Goal: Task Accomplishment & Management: Complete application form

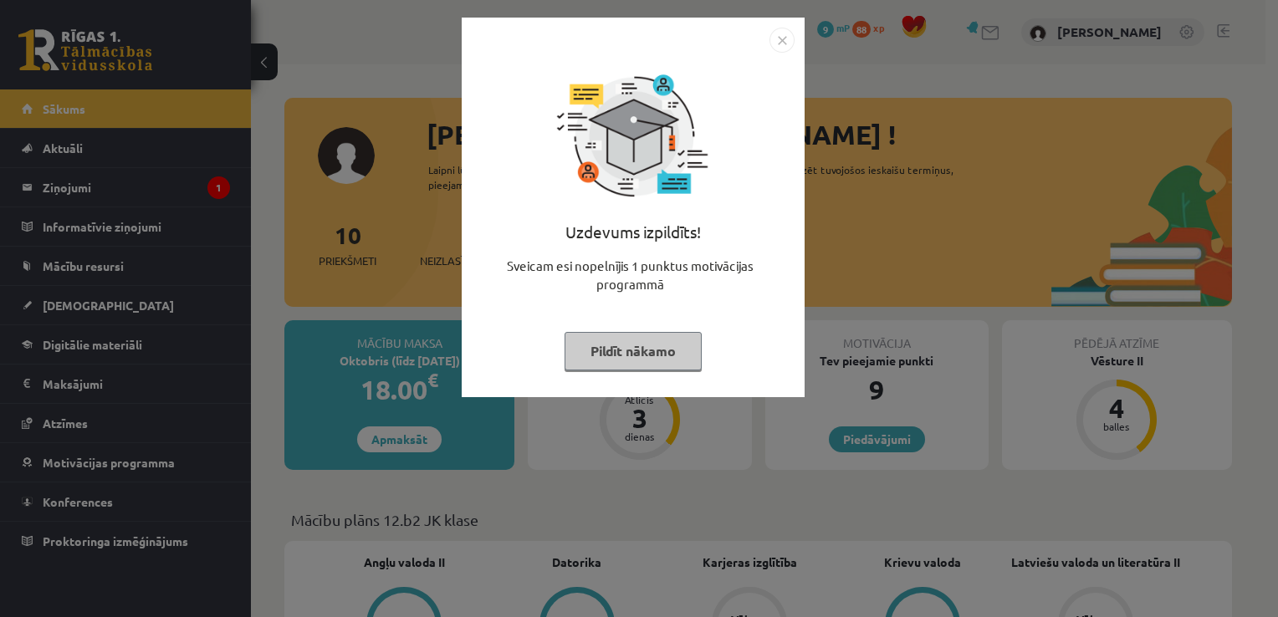
click at [649, 353] on button "Pildīt nākamo" at bounding box center [632, 351] width 137 height 38
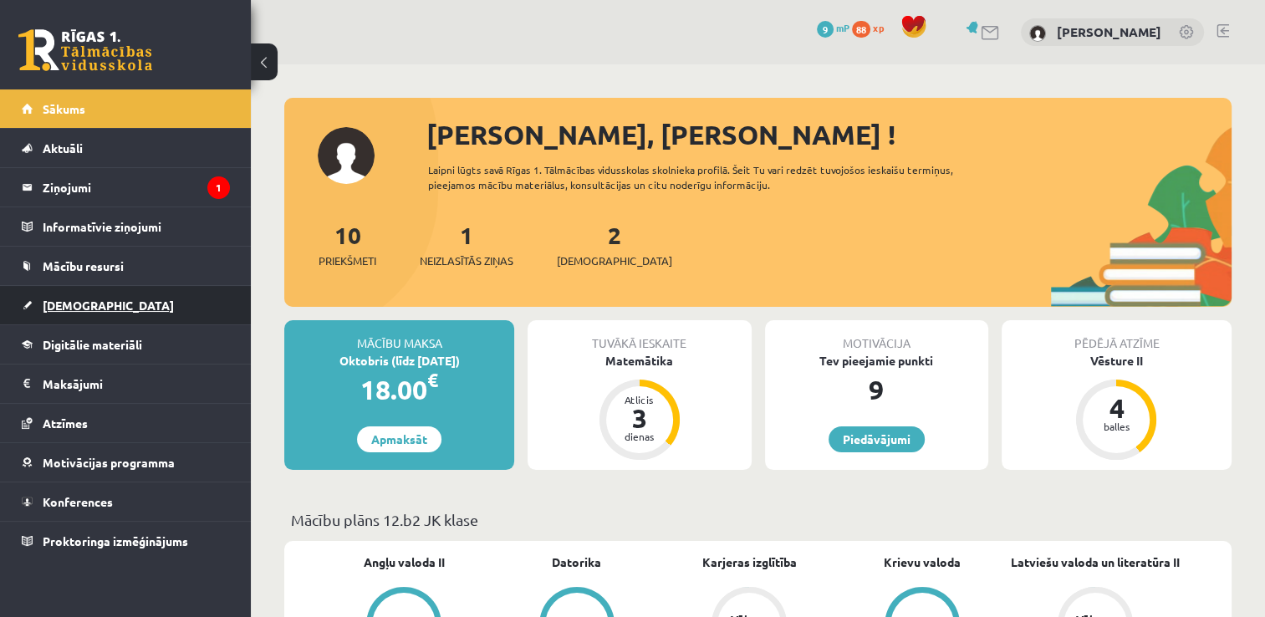
click at [147, 296] on link "[DEMOGRAPHIC_DATA]" at bounding box center [126, 305] width 208 height 38
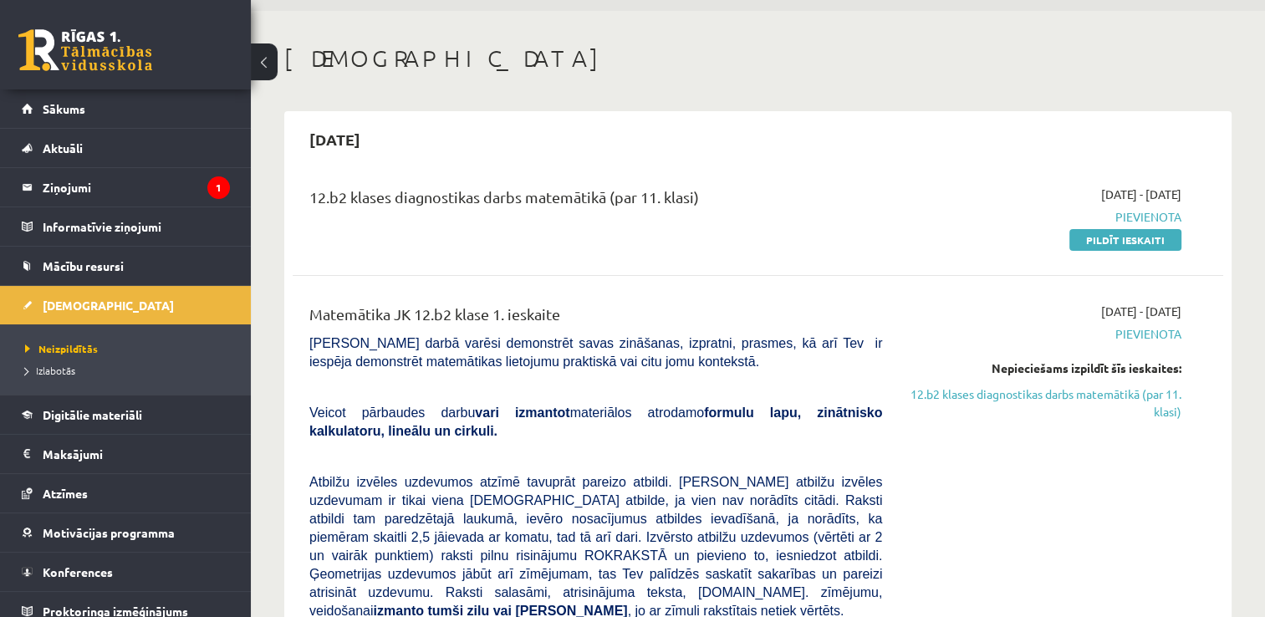
scroll to position [43, 0]
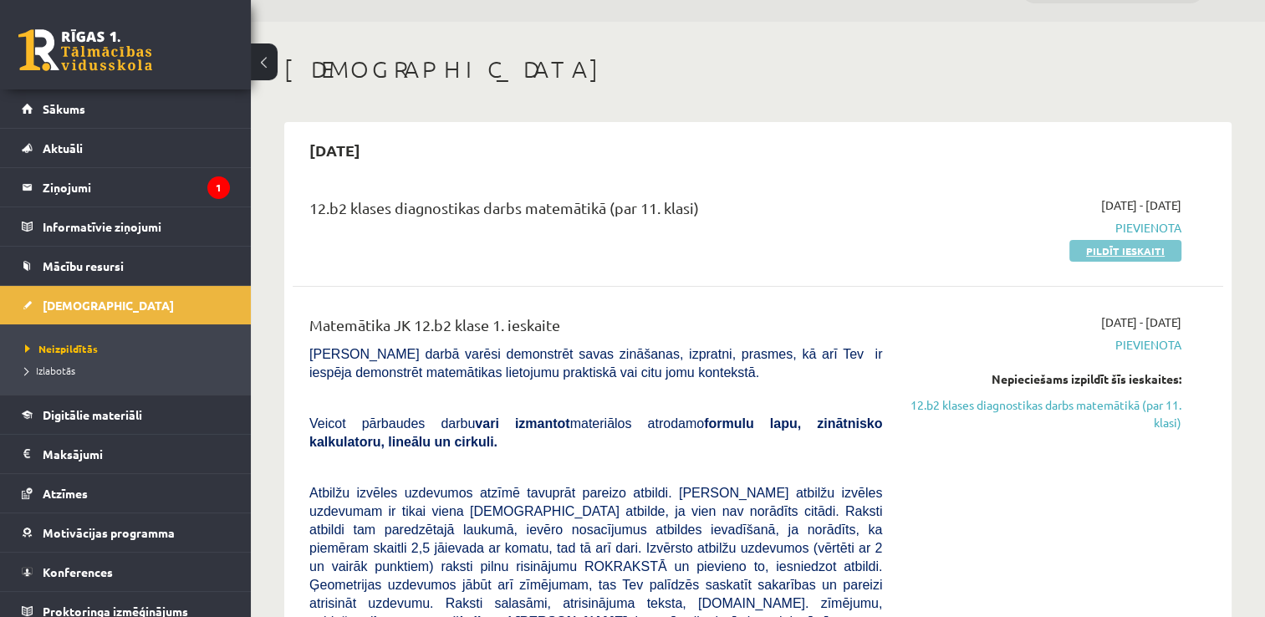
click at [1142, 243] on link "Pildīt ieskaiti" at bounding box center [1125, 251] width 112 height 22
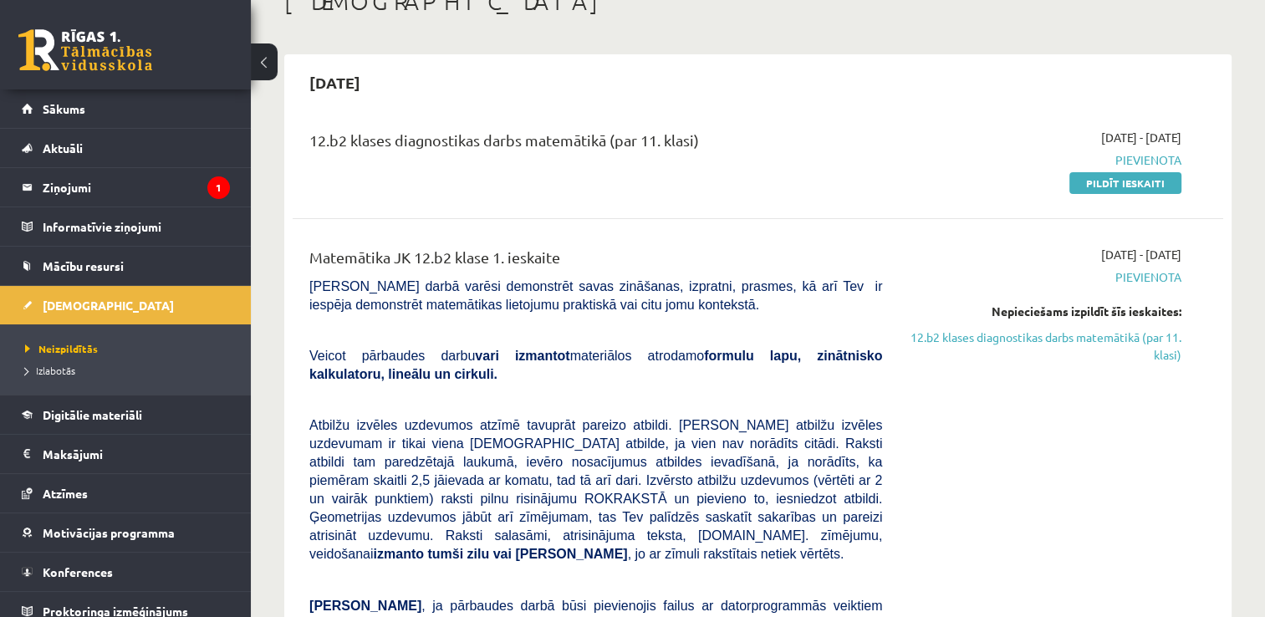
scroll to position [110, 0]
click at [1129, 183] on link "Pildīt ieskaiti" at bounding box center [1125, 184] width 112 height 22
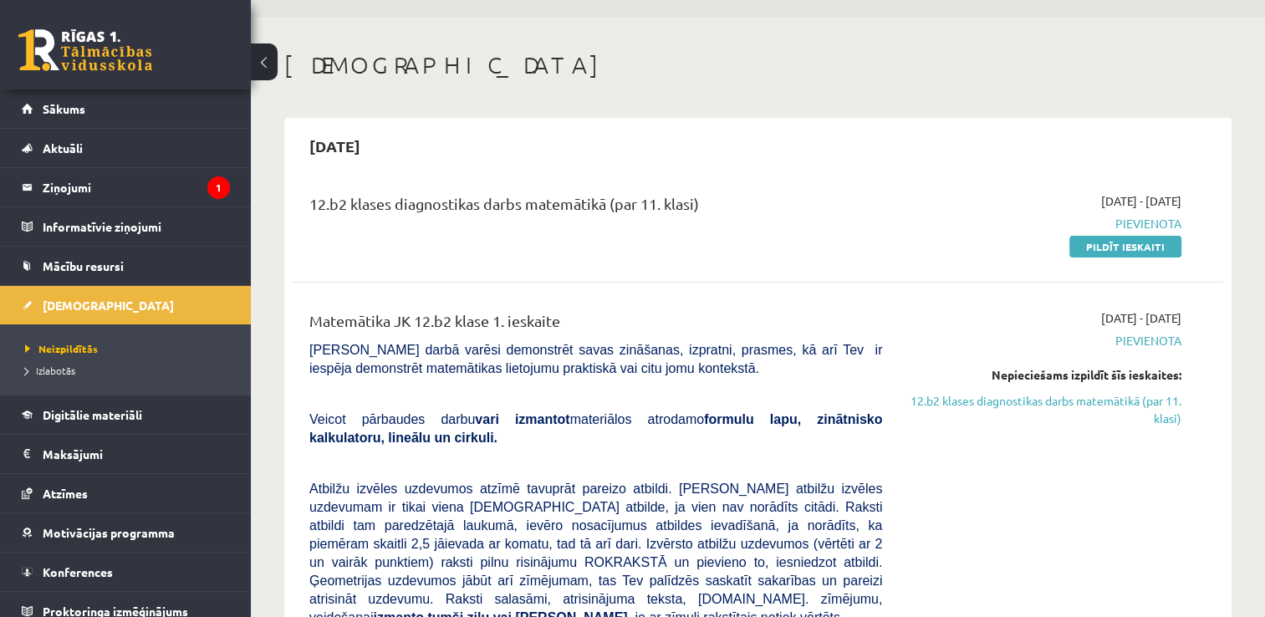
scroll to position [0, 0]
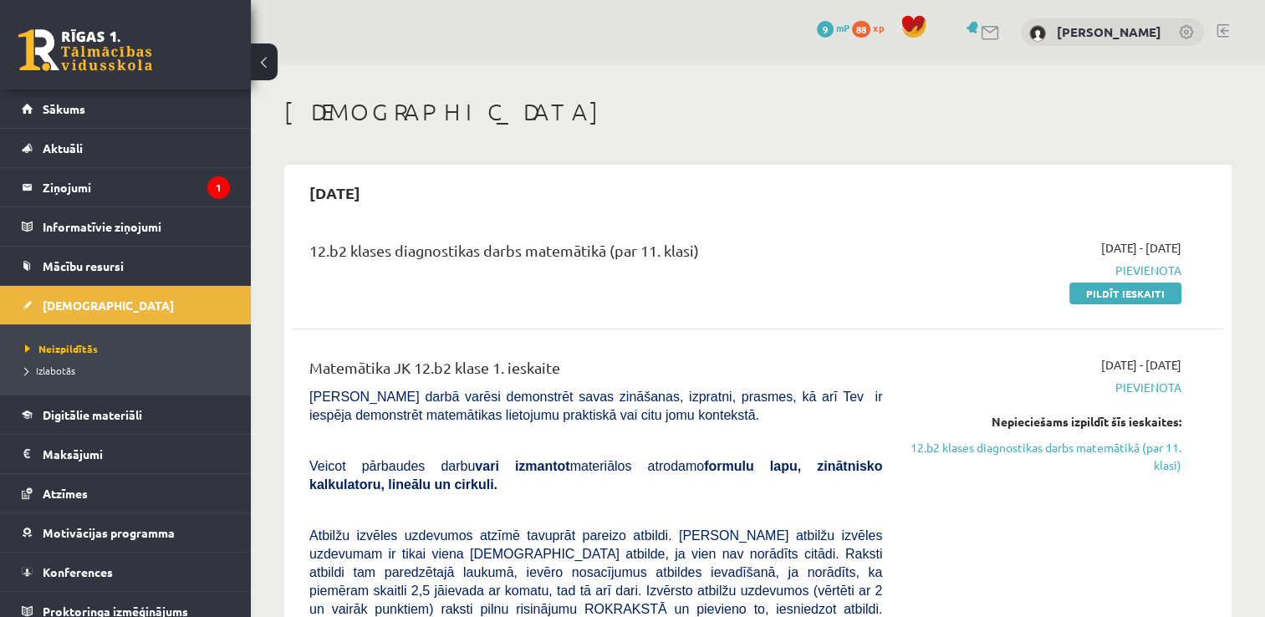
click at [574, 413] on span "[PERSON_NAME] darbā varēsi demonstrēt savas zināšanas, izpratni, prasmes, kā ar…" at bounding box center [595, 406] width 573 height 33
click at [1125, 296] on link "Pildīt ieskaiti" at bounding box center [1125, 294] width 112 height 22
click at [1124, 298] on link "Pildīt ieskaiti" at bounding box center [1125, 294] width 112 height 22
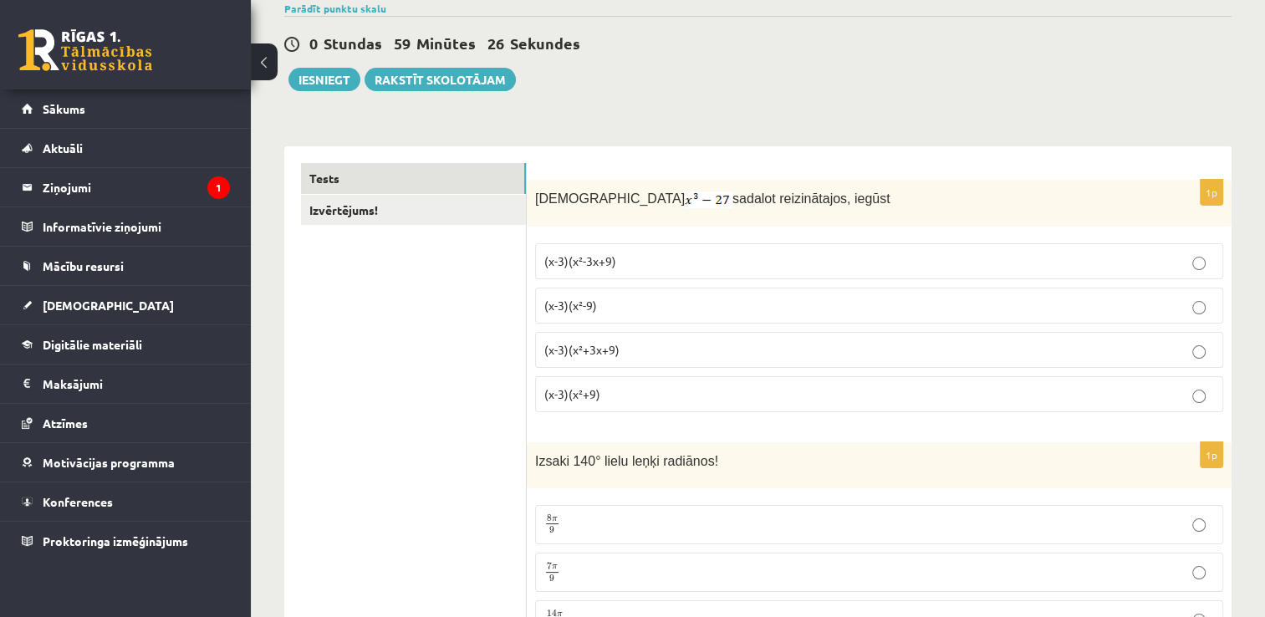
scroll to position [127, 0]
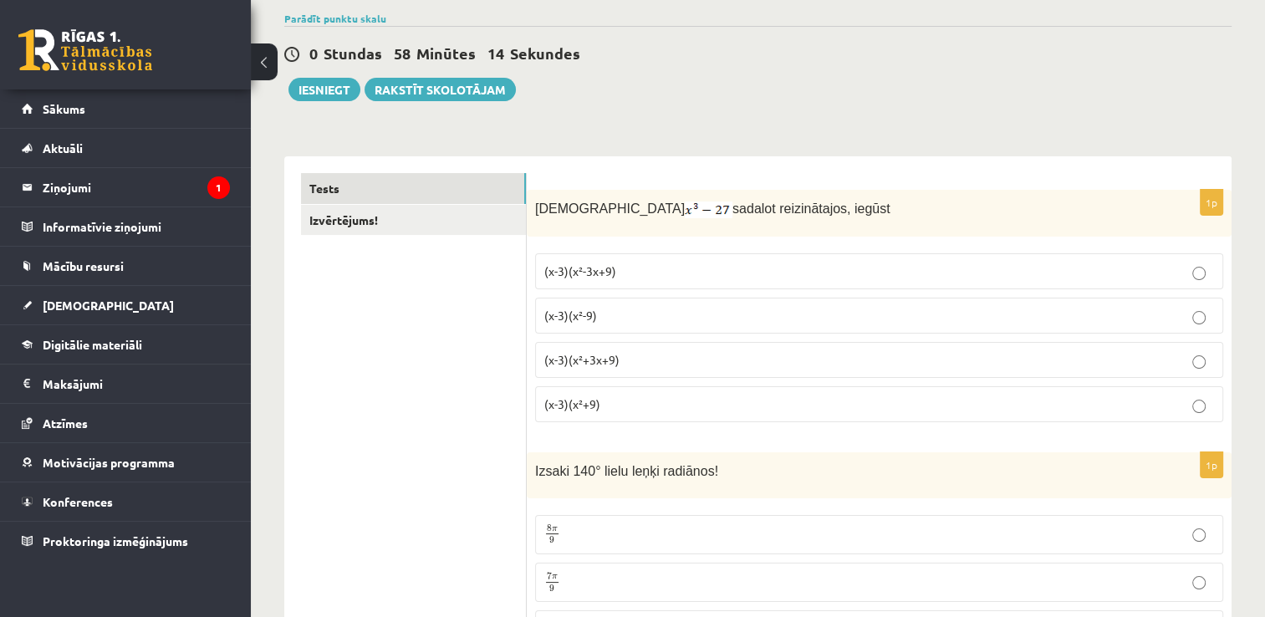
click at [697, 354] on p "(x-3)(x²+3x+9)" at bounding box center [879, 360] width 670 height 18
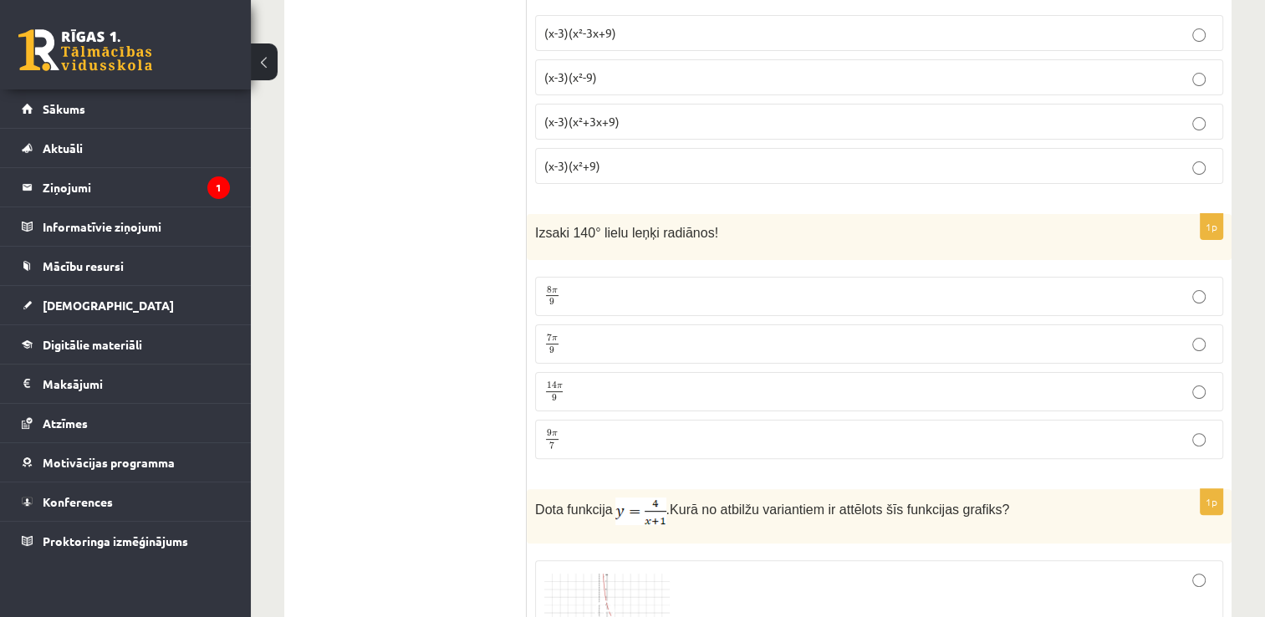
scroll to position [386, 0]
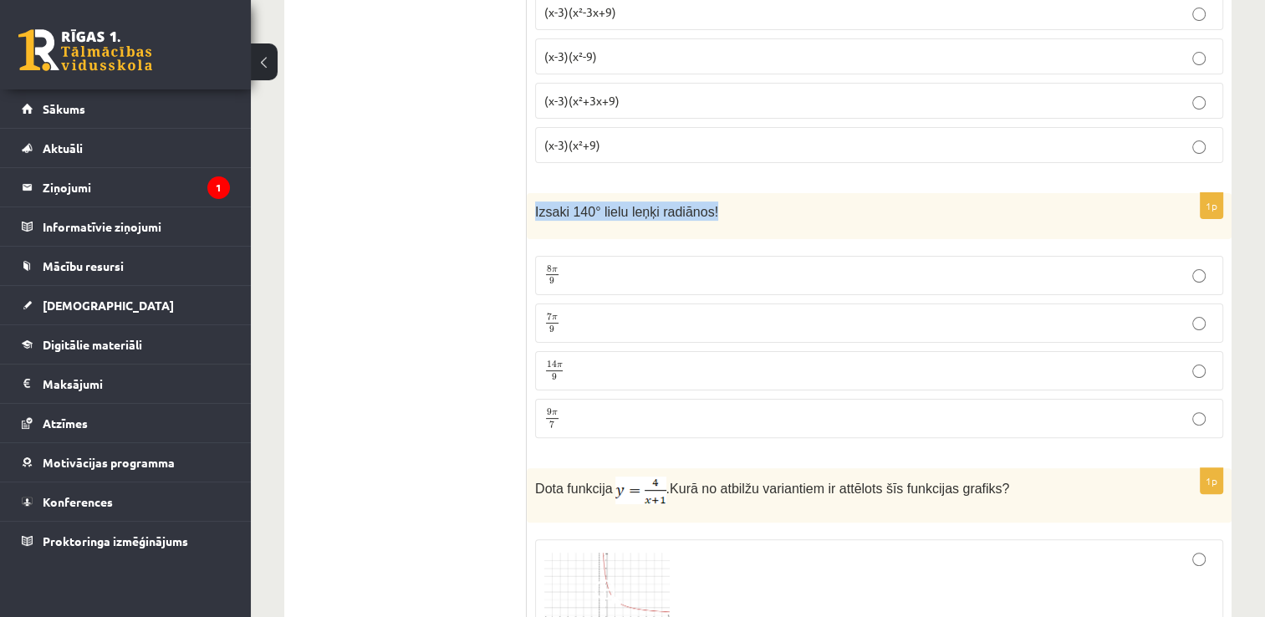
drag, startPoint x: 700, startPoint y: 208, endPoint x: 534, endPoint y: 219, distance: 165.9
click at [534, 219] on div "Izsaki 140° lielu leņķi radiānos!" at bounding box center [879, 216] width 705 height 46
copy span "Izsaki 140° lielu leņķi radiānos!"
drag, startPoint x: 381, startPoint y: 311, endPoint x: 515, endPoint y: 14, distance: 325.6
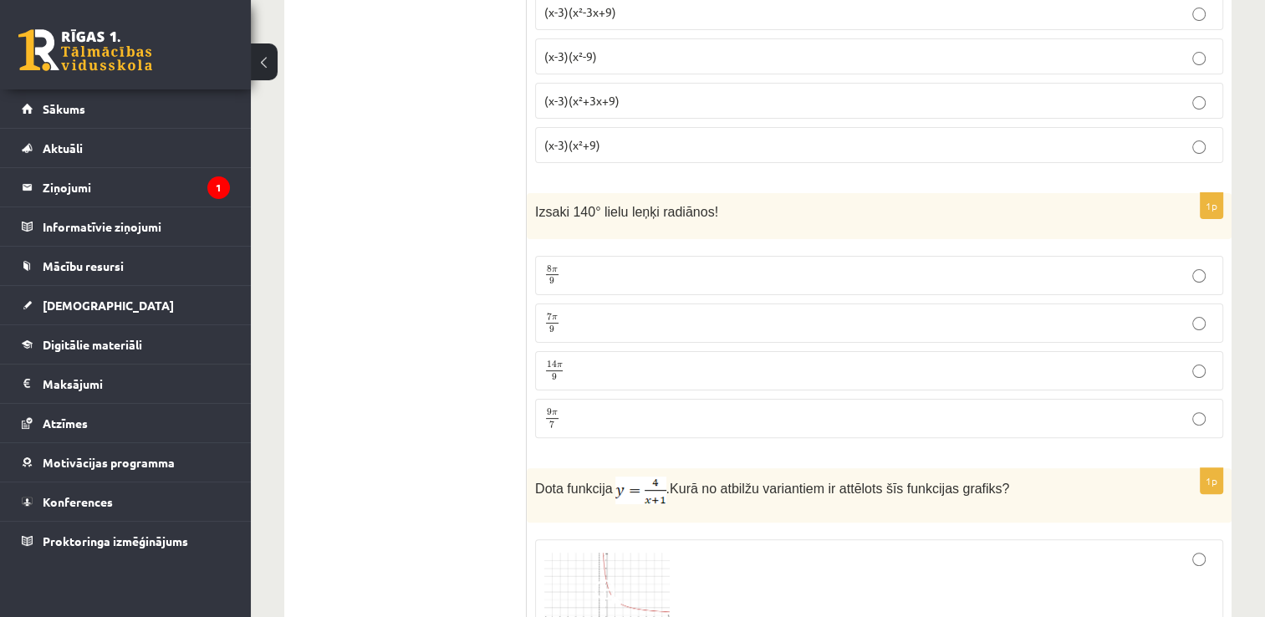
click at [579, 326] on p "7 π 9 7 π 9" at bounding box center [879, 323] width 670 height 21
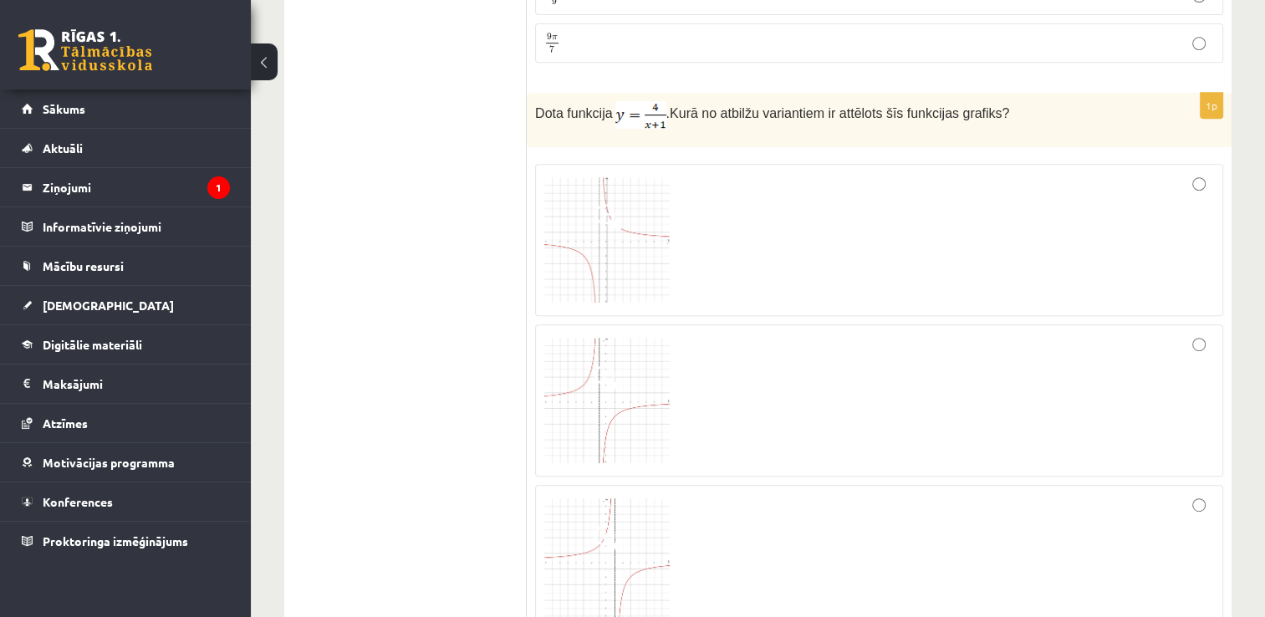
scroll to position [759, 0]
click at [596, 264] on img at bounding box center [606, 242] width 125 height 125
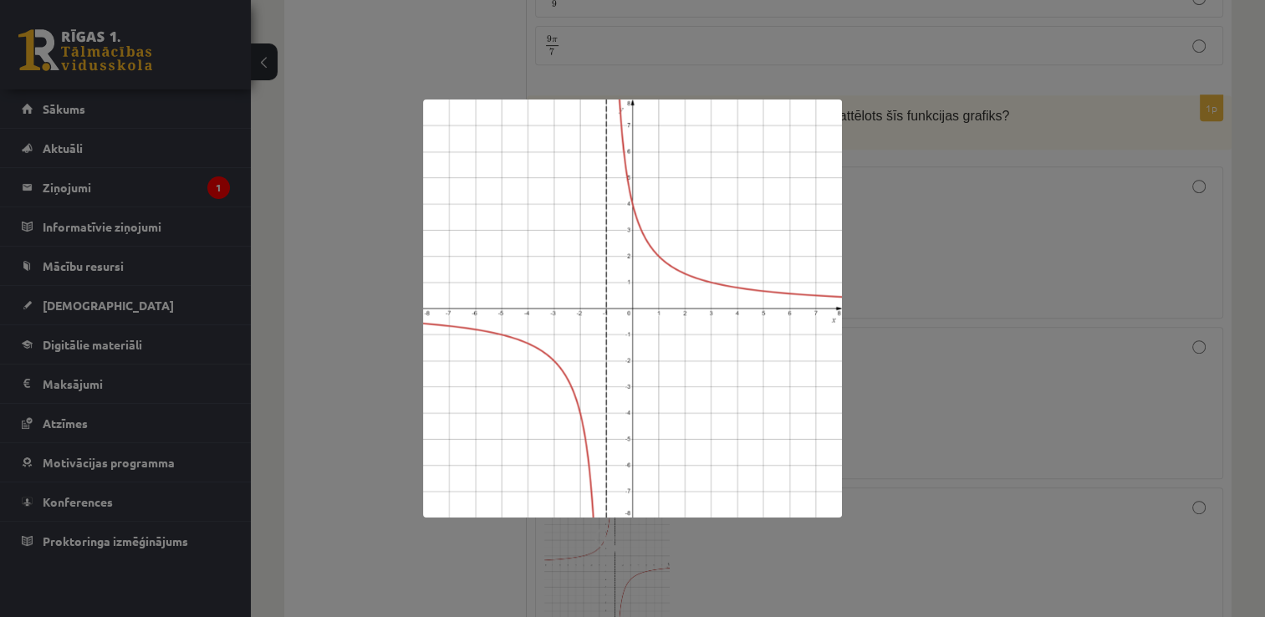
click at [1063, 230] on div at bounding box center [632, 308] width 1265 height 617
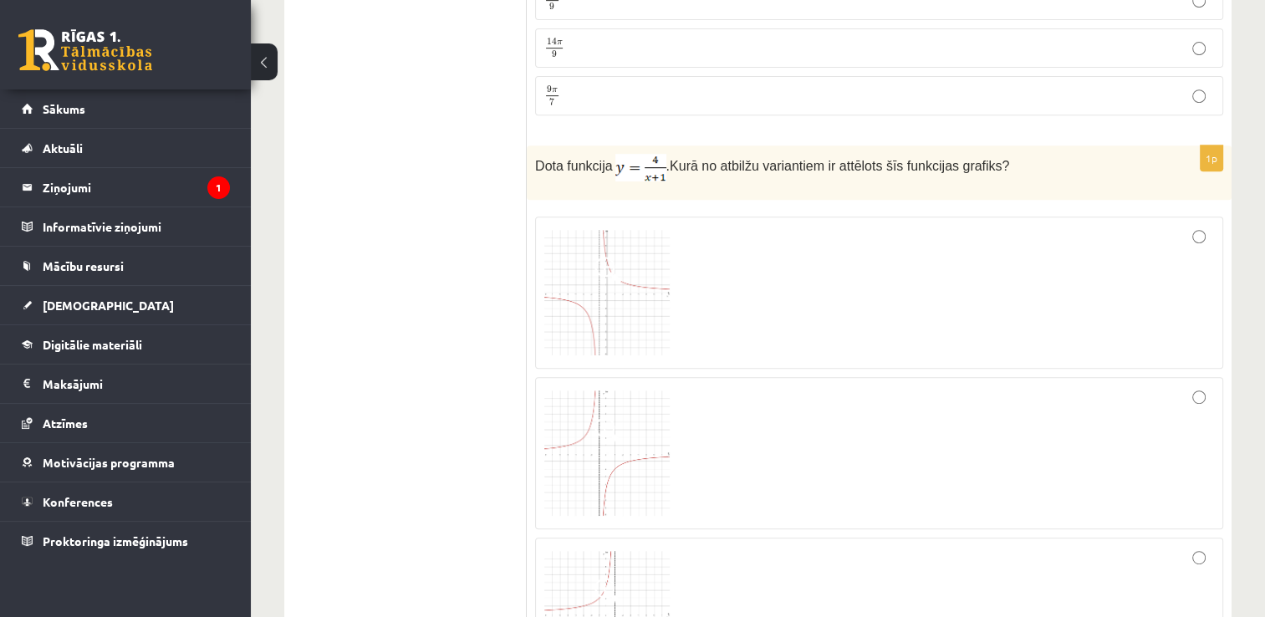
scroll to position [708, 0]
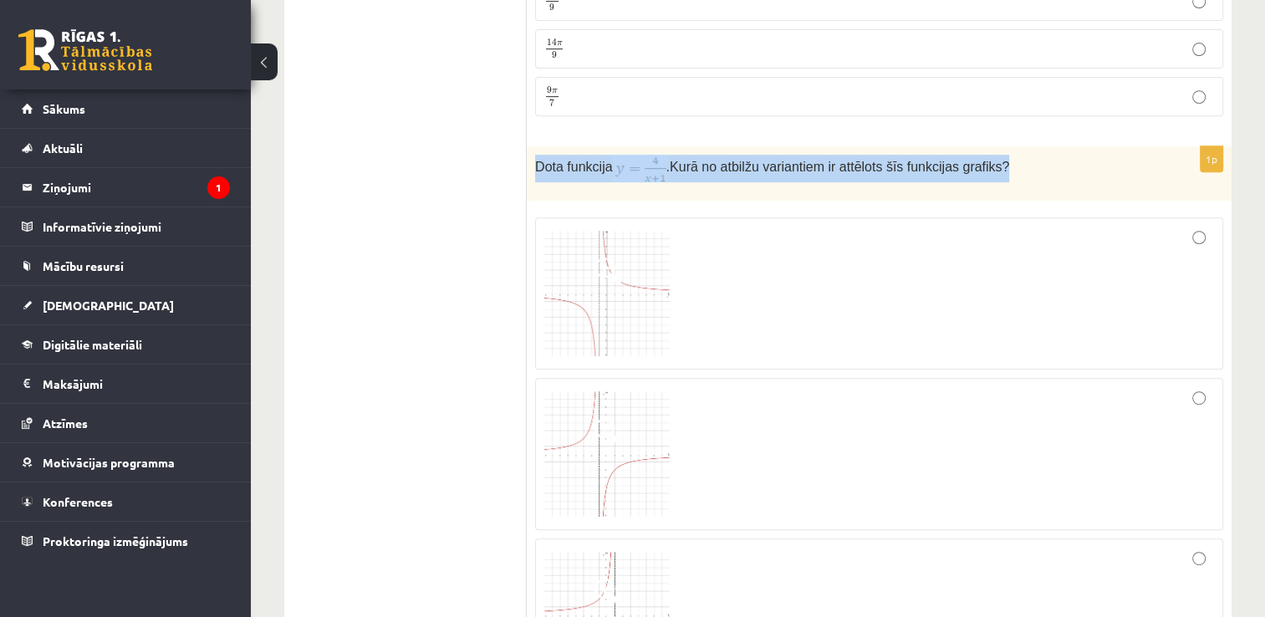
drag, startPoint x: 536, startPoint y: 165, endPoint x: 997, endPoint y: 160, distance: 461.5
click at [997, 160] on p "Dota funkcija . Kurā no atbilžu variantiem ir attēlots šīs funkcijas grafiks?" at bounding box center [837, 169] width 604 height 28
copy p "Dota funkcija . Kurā no atbilžu variantiem ir attēlots šīs funkcijas grafiks?"
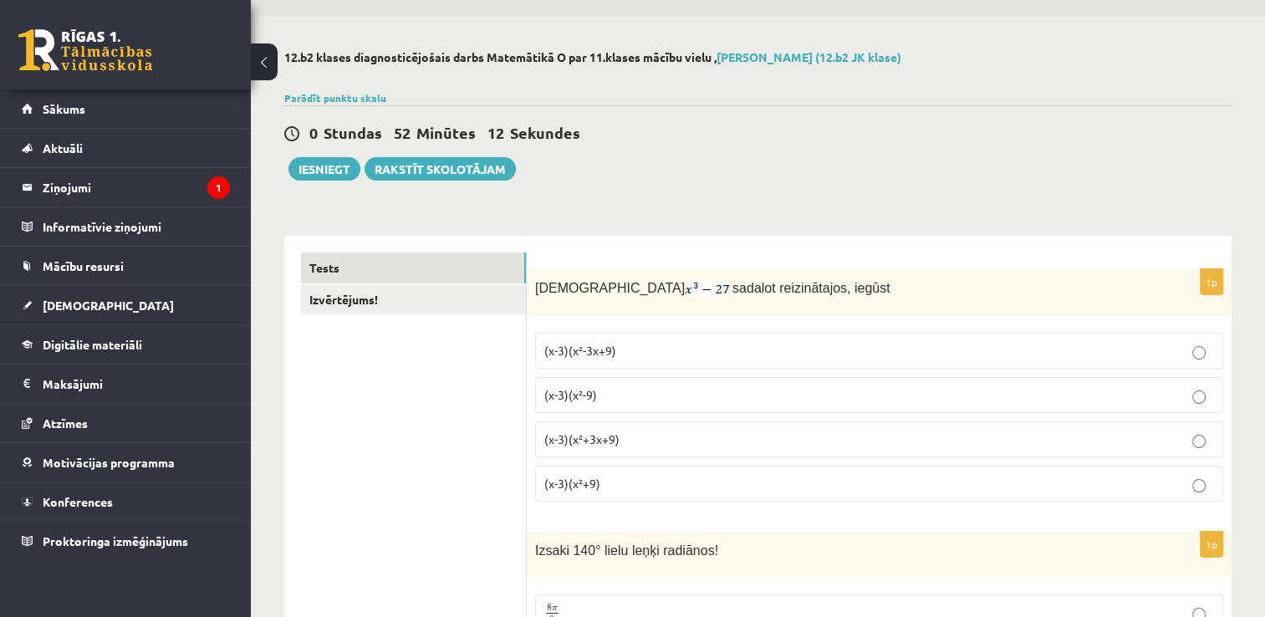
scroll to position [0, 0]
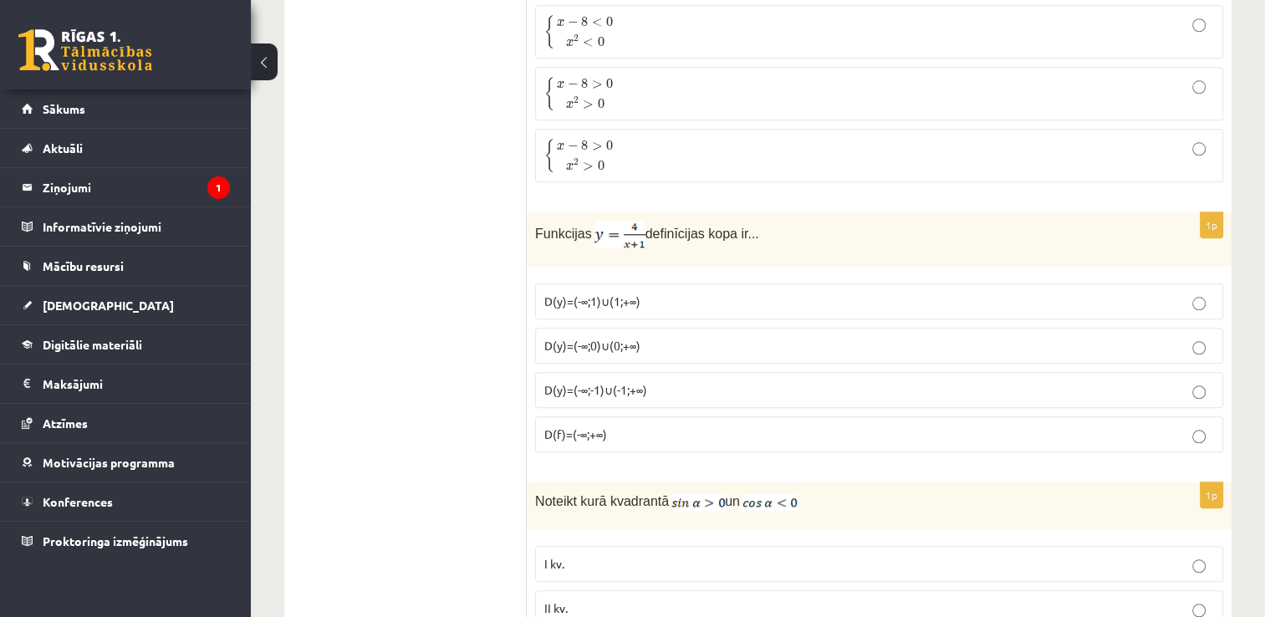
scroll to position [1716, 0]
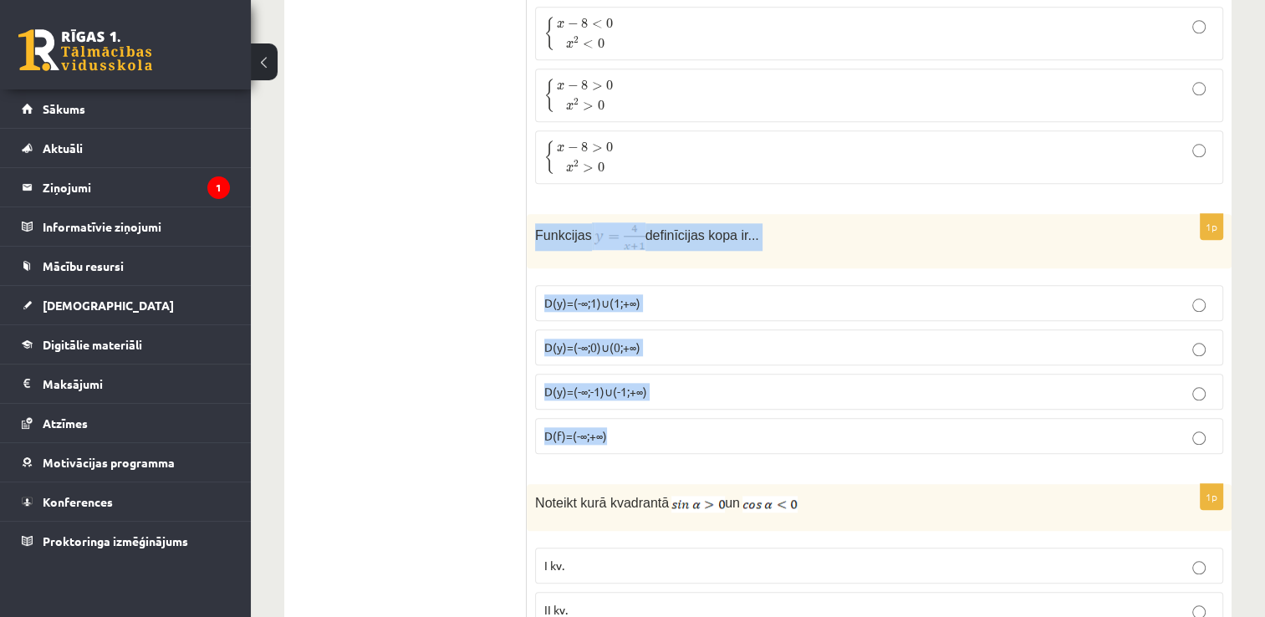
drag, startPoint x: 534, startPoint y: 226, endPoint x: 639, endPoint y: 419, distance: 219.6
click at [639, 419] on div "1p Funkcijas definīcijas kopa ir... D(y)=(-∞;1)∪(1;+∞) D(y)=(-∞;0)∪(0;+∞) D(y)=…" at bounding box center [879, 340] width 705 height 253
copy div "Funkcijas definīcijas kopa ir... D(y)=(-∞;1)∪(1;+∞) D(y)=(-∞;0)∪(0;+∞) D(y)=(-∞…"
drag, startPoint x: 401, startPoint y: 343, endPoint x: 1059, endPoint y: -8, distance: 745.4
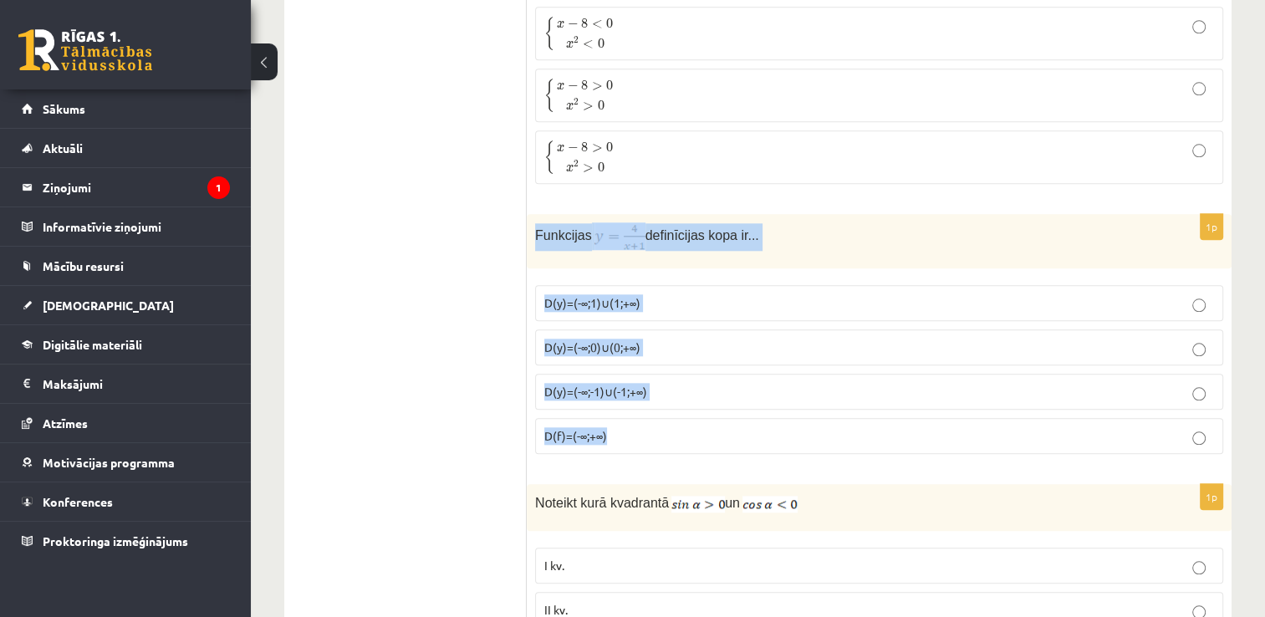
scroll to position [1658, 0]
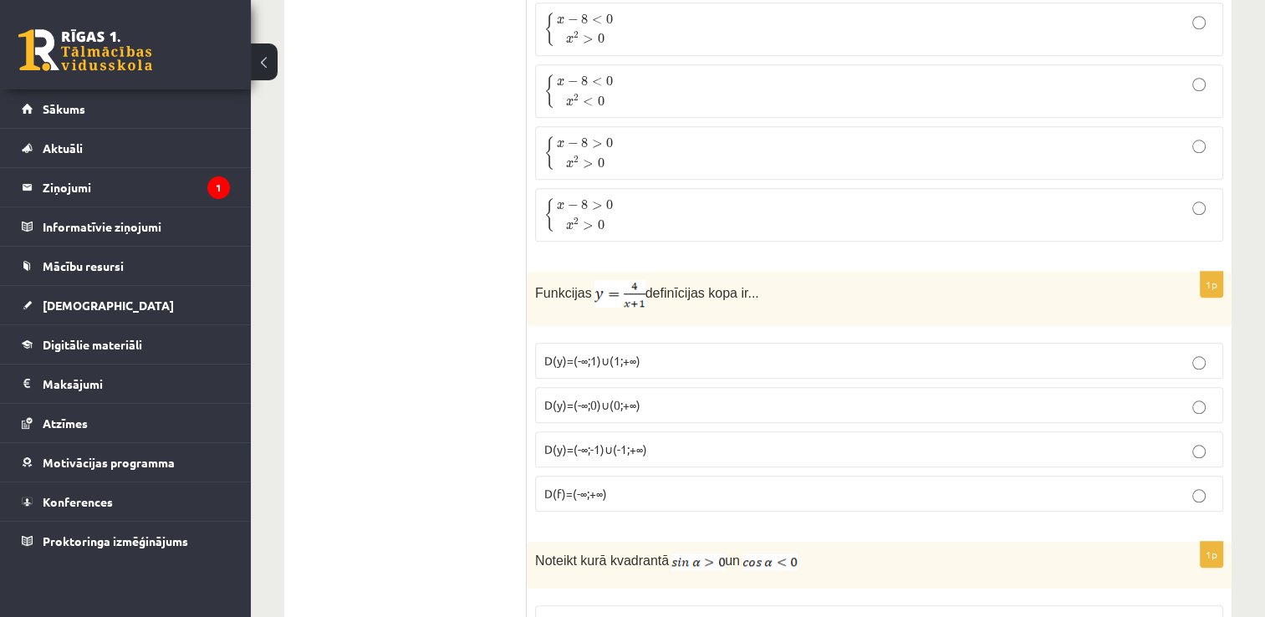
click at [634, 441] on span "D(y)=(-∞;-1)∪(-1;+∞)" at bounding box center [595, 448] width 103 height 15
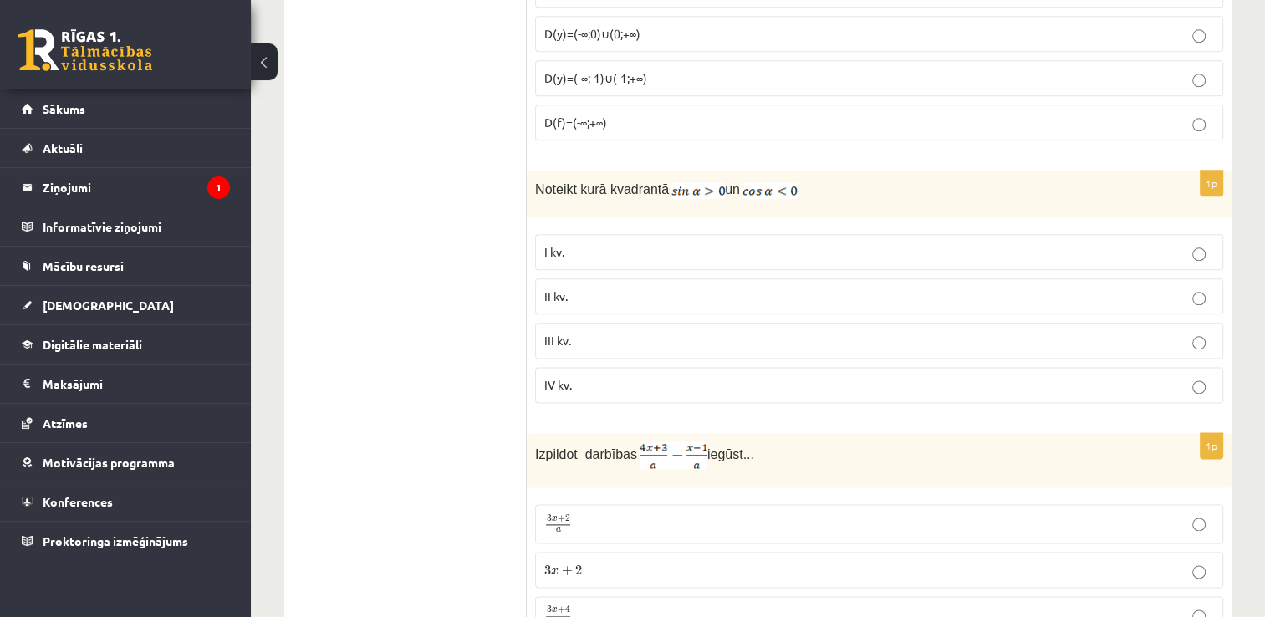
scroll to position [1958, 0]
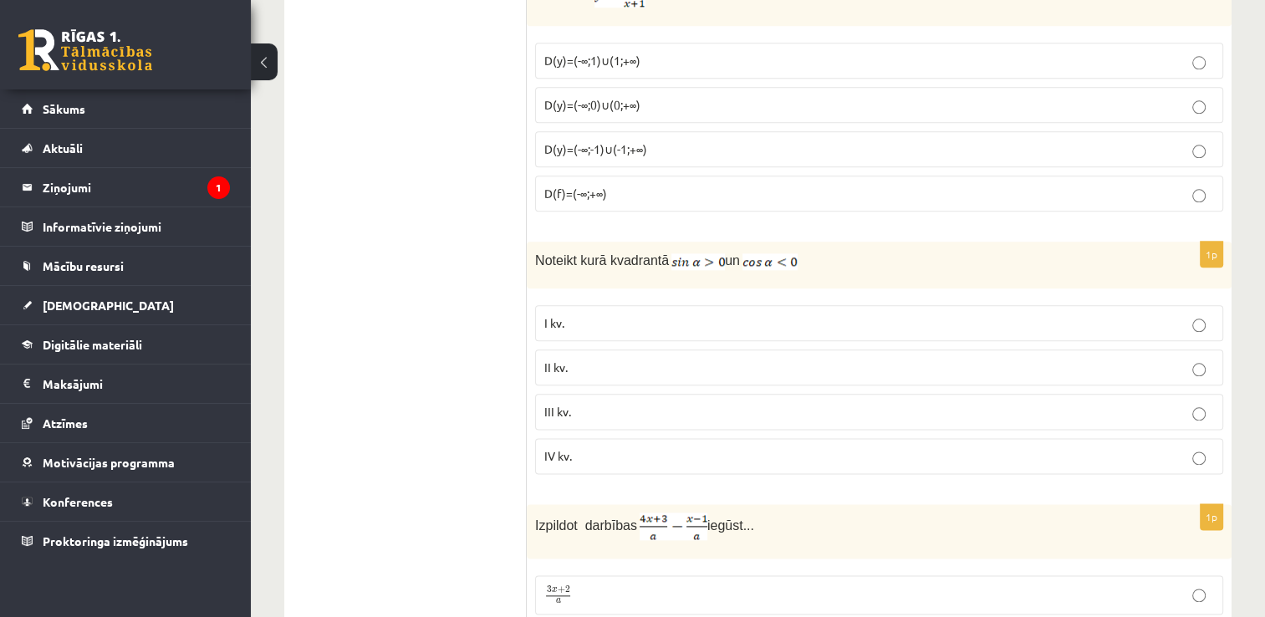
click at [672, 362] on p "II kv." at bounding box center [879, 368] width 670 height 18
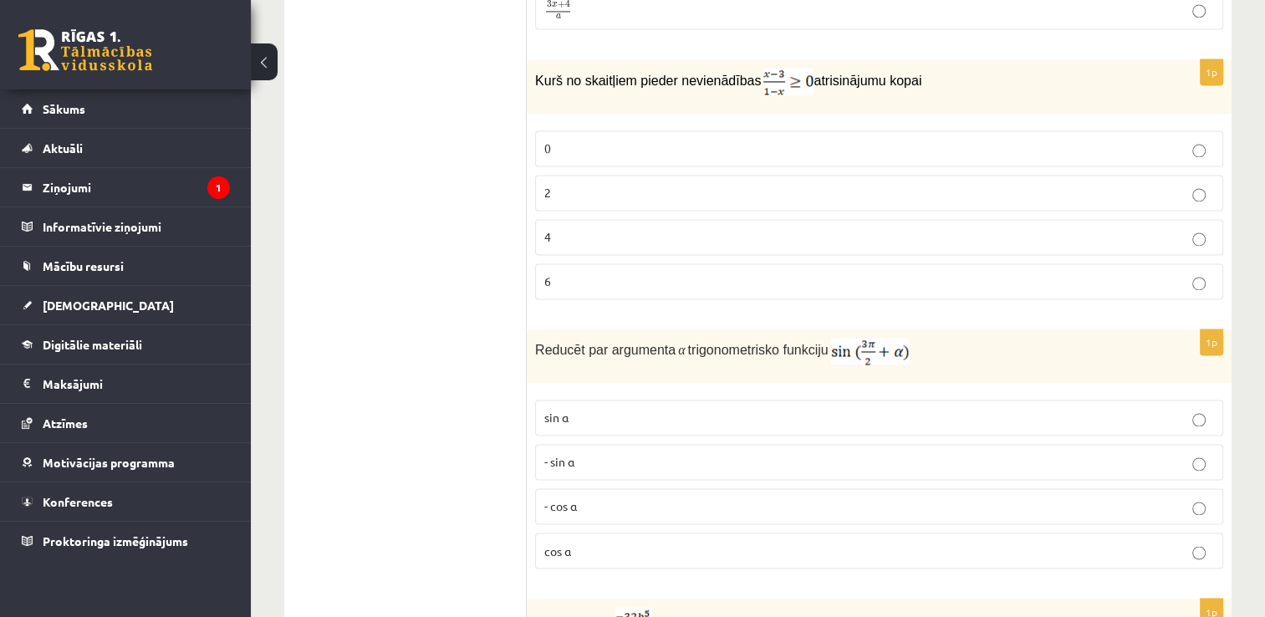
scroll to position [2645, 0]
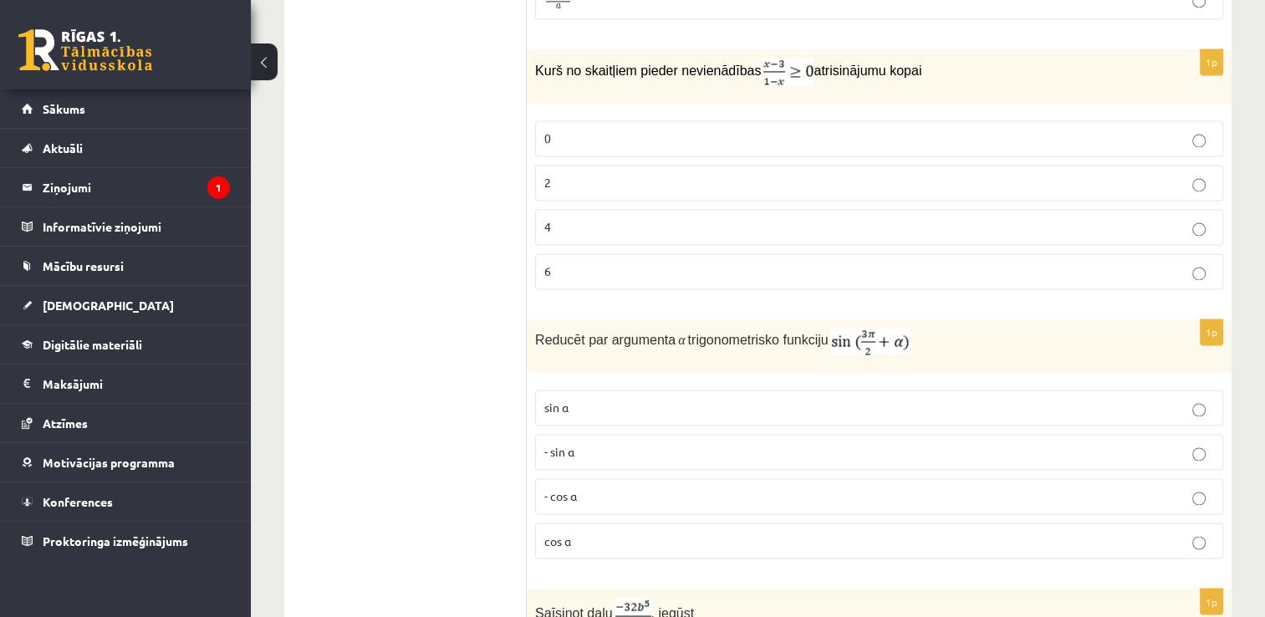
click at [908, 487] on p "- cos ⁡α" at bounding box center [879, 496] width 670 height 18
click at [853, 174] on p "2" at bounding box center [879, 183] width 670 height 18
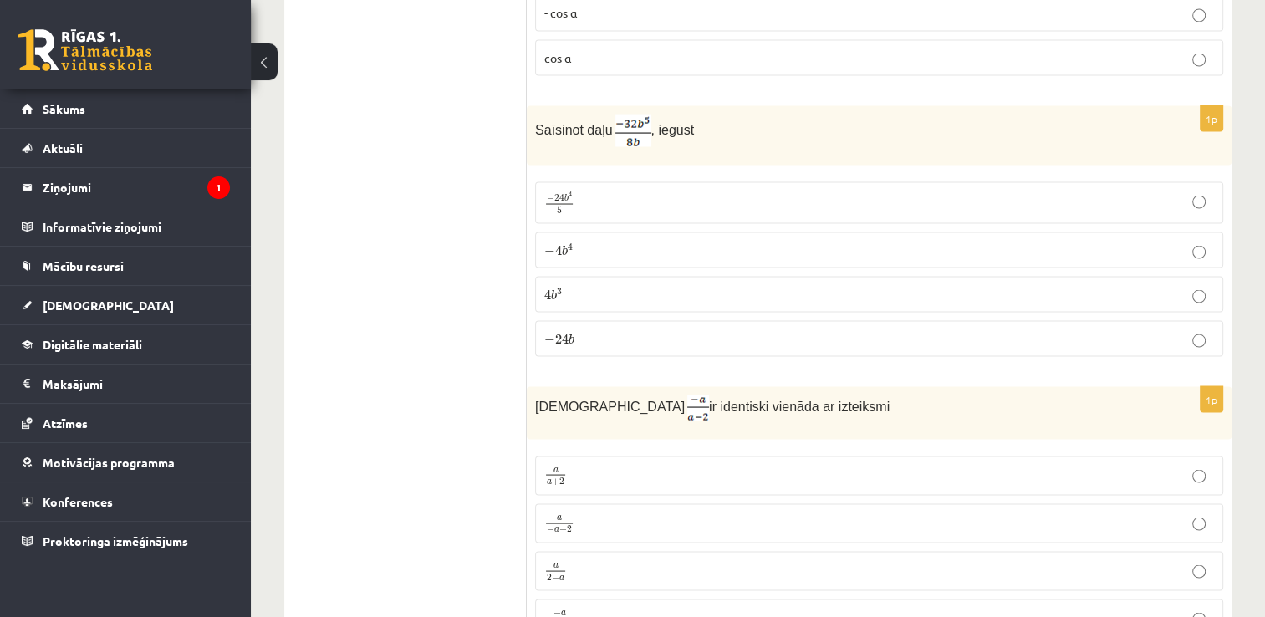
scroll to position [3189, 0]
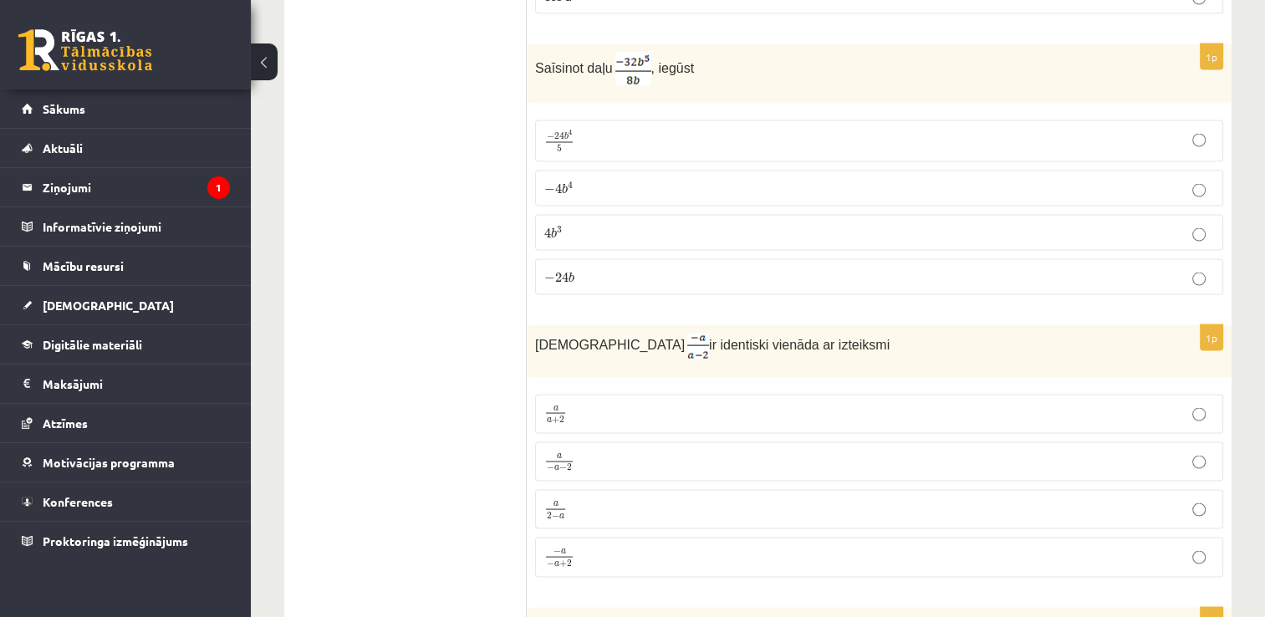
click at [576, 180] on p "− 4 b 4 − 4 b 4" at bounding box center [879, 189] width 670 height 18
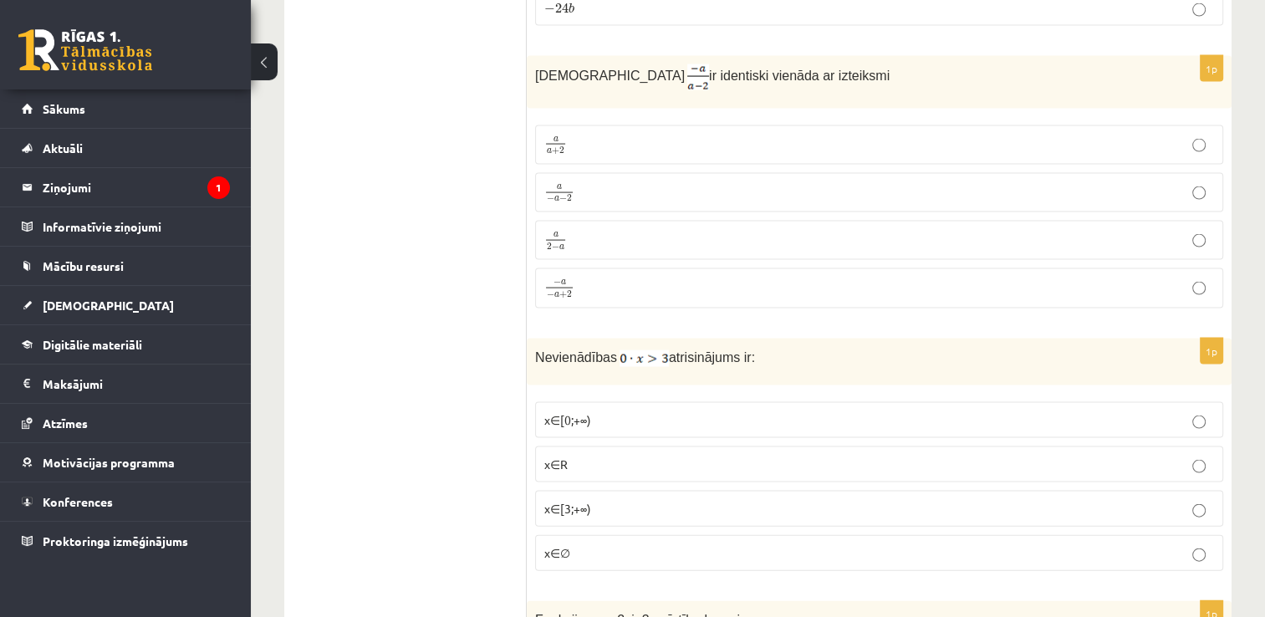
scroll to position [3478, 0]
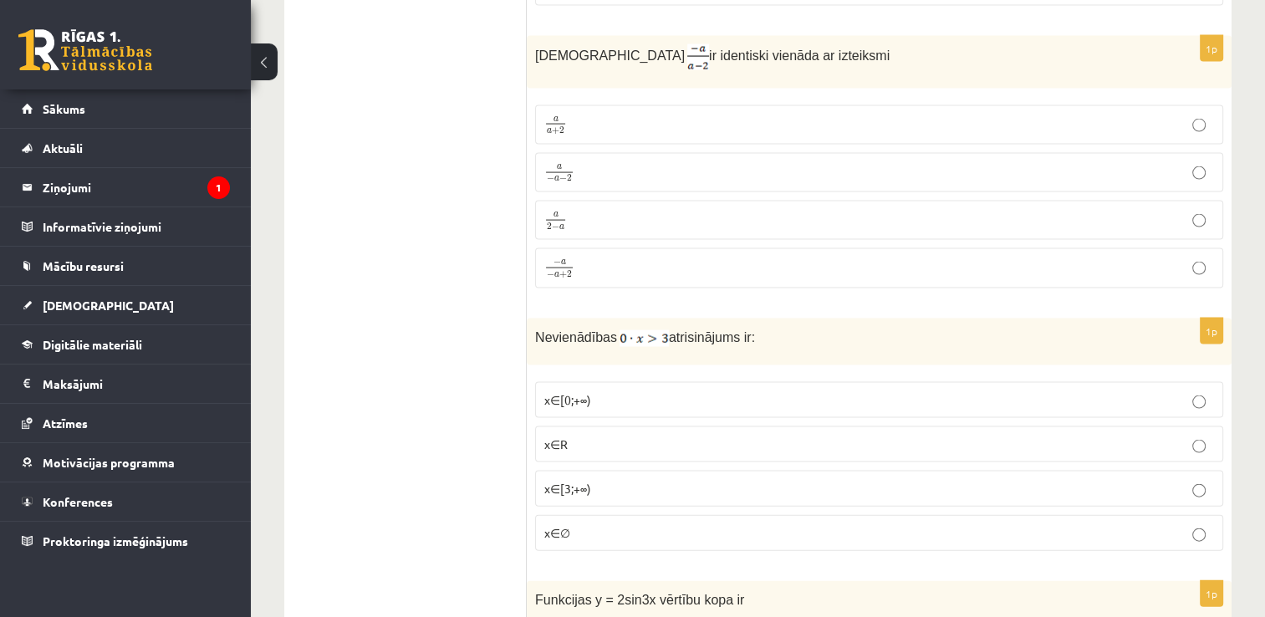
click at [599, 210] on p "a 2 − a a 2 − a" at bounding box center [879, 220] width 670 height 21
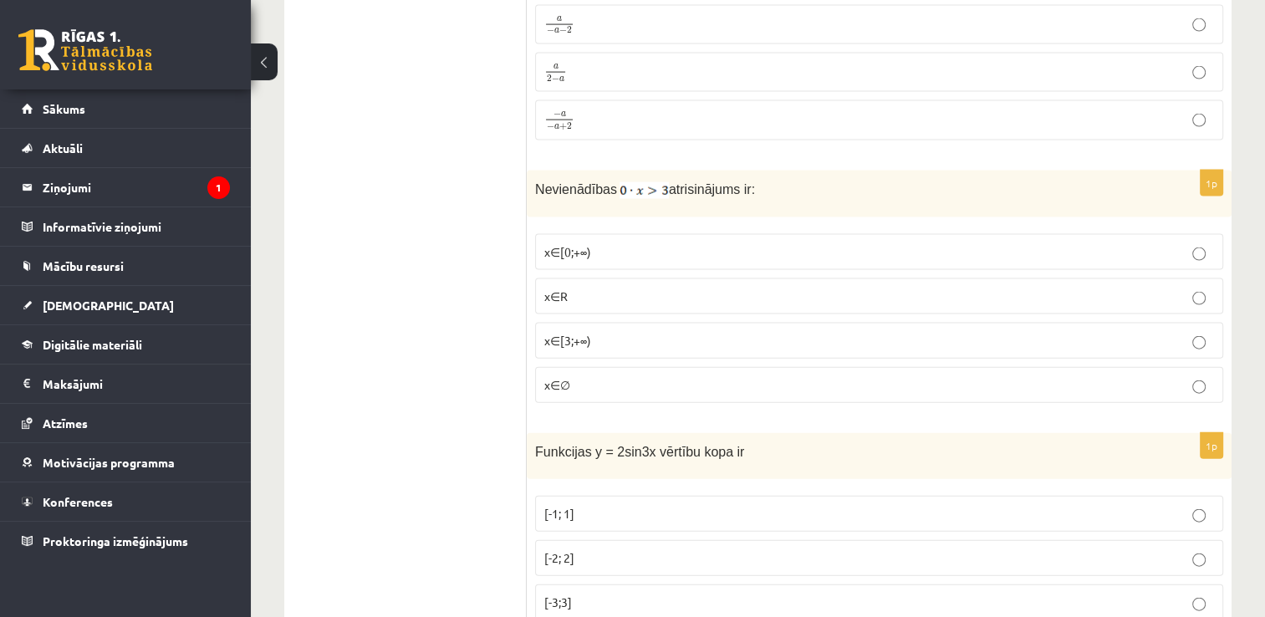
scroll to position [3646, 0]
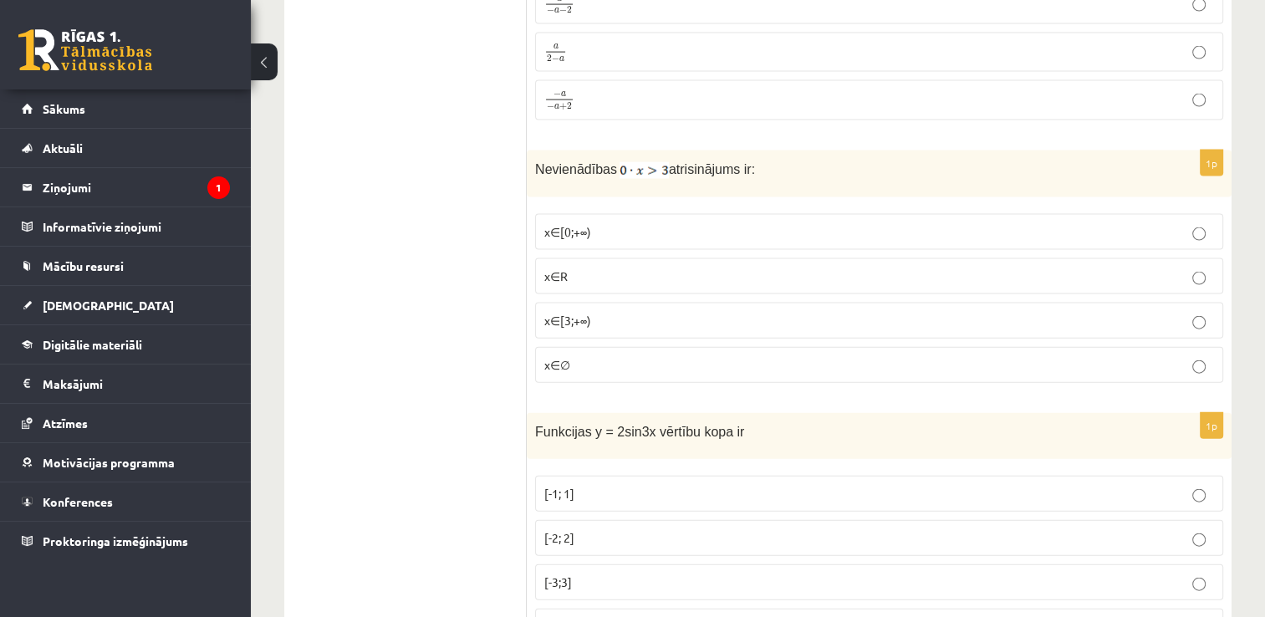
click at [586, 356] on p "x∈∅" at bounding box center [879, 365] width 670 height 18
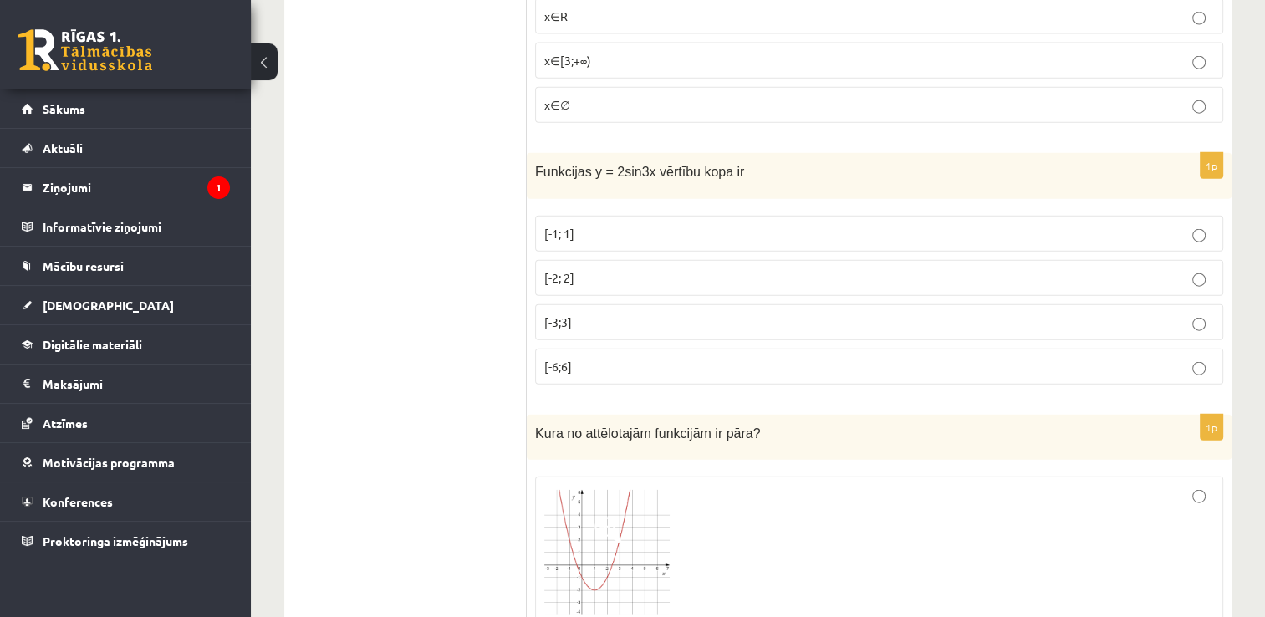
scroll to position [3886, 0]
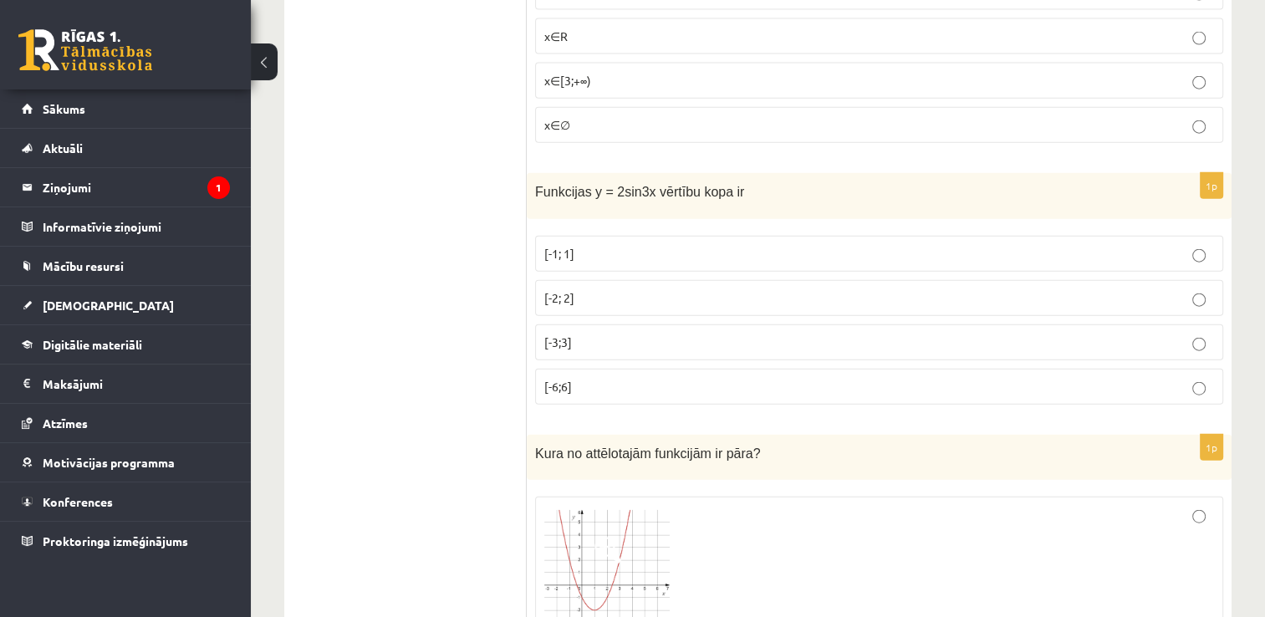
click at [841, 289] on p "[-2; 2]" at bounding box center [879, 298] width 670 height 18
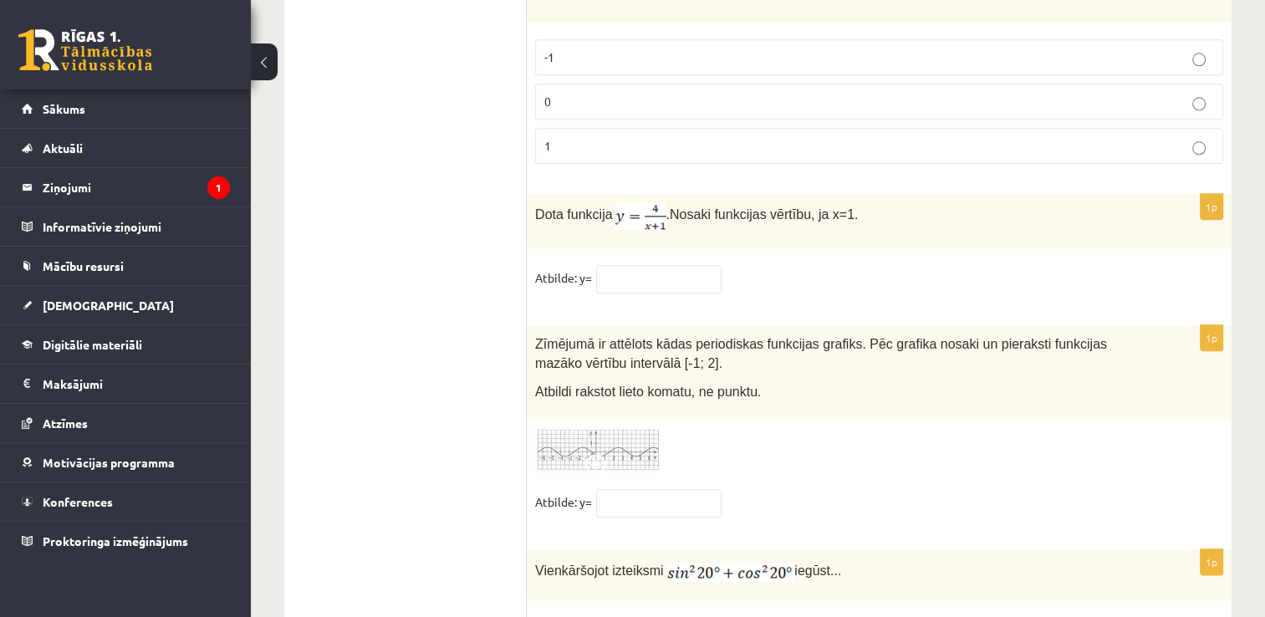
scroll to position [8177, 0]
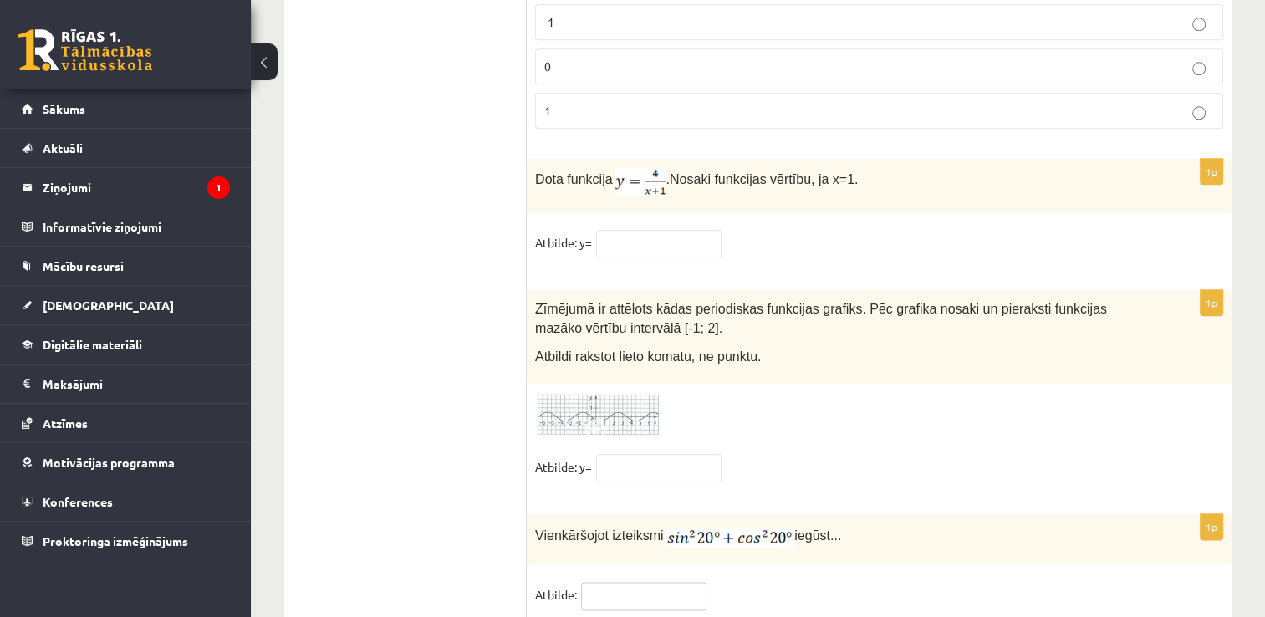
click at [660, 582] on input "text" at bounding box center [643, 596] width 125 height 28
type input "*"
click at [578, 392] on img at bounding box center [597, 415] width 125 height 46
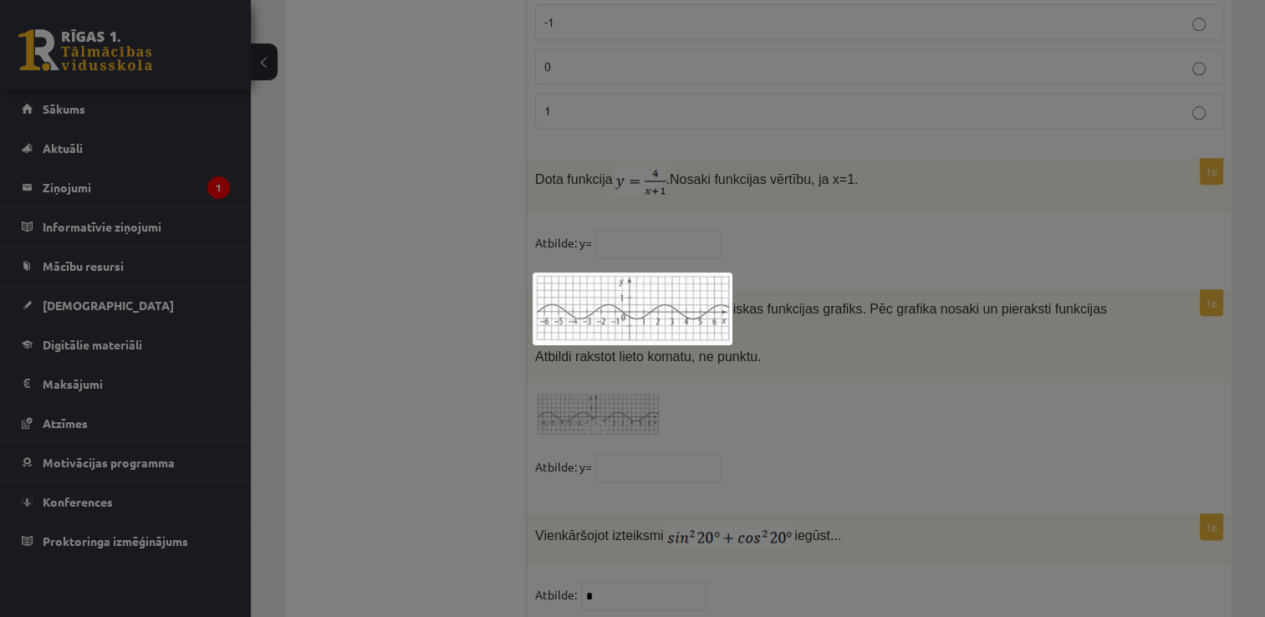
click at [956, 344] on div at bounding box center [632, 308] width 1265 height 617
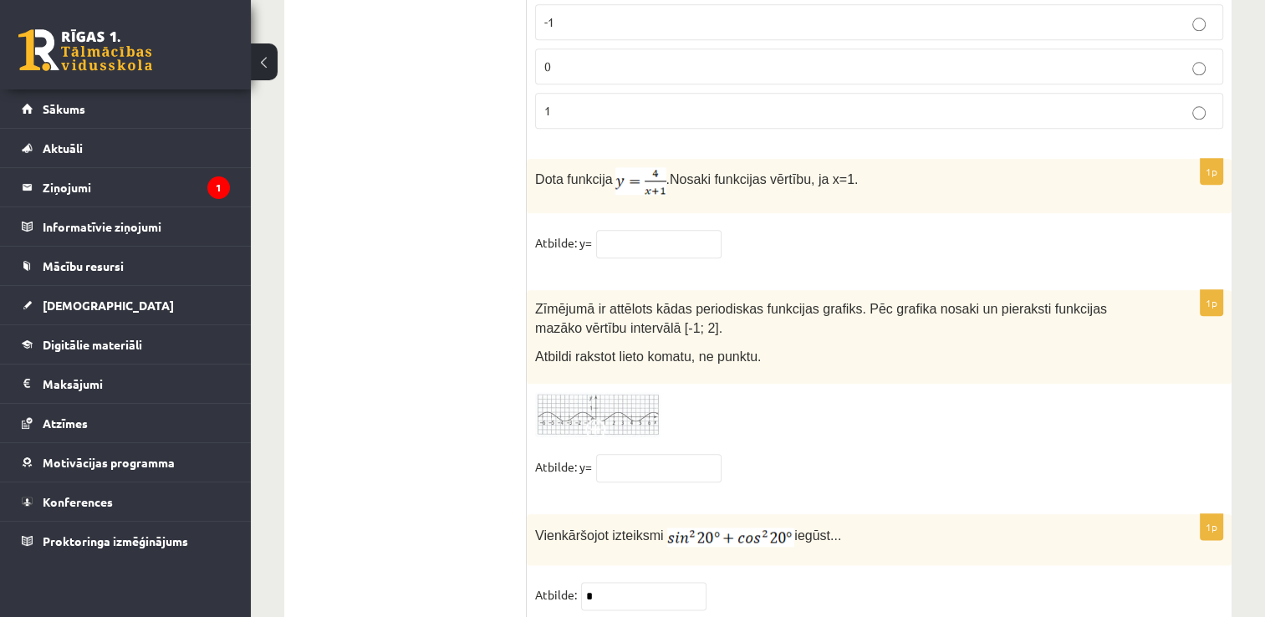
click at [598, 419] on span at bounding box center [598, 432] width 27 height 27
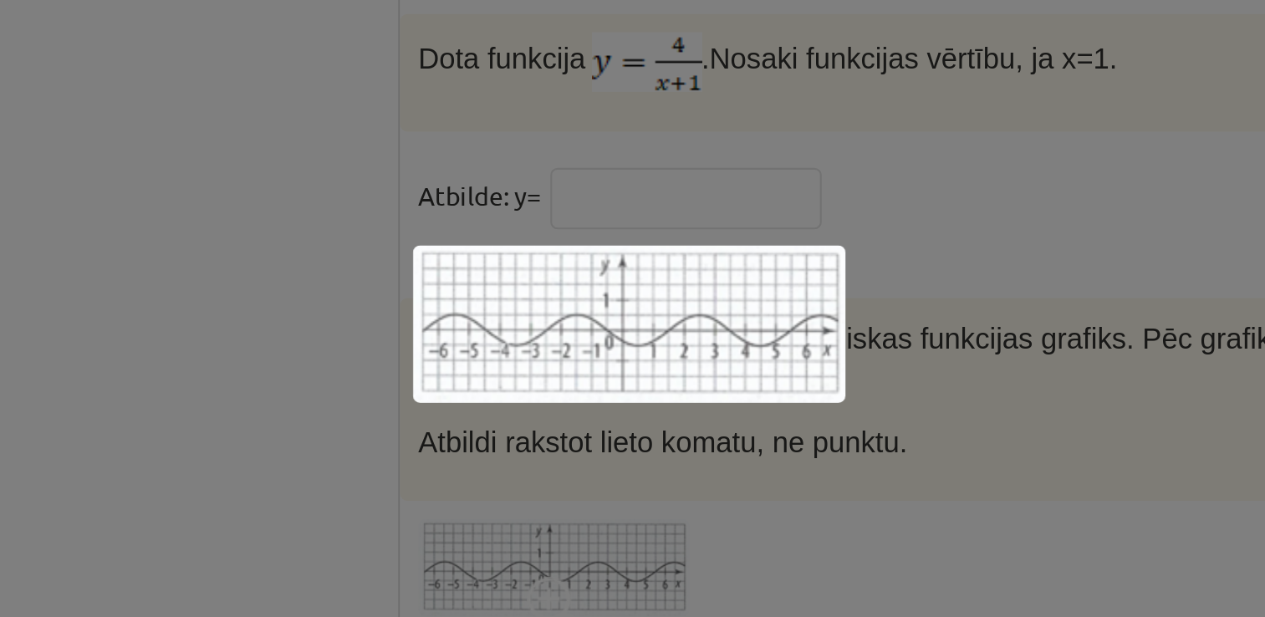
scroll to position [8169, 0]
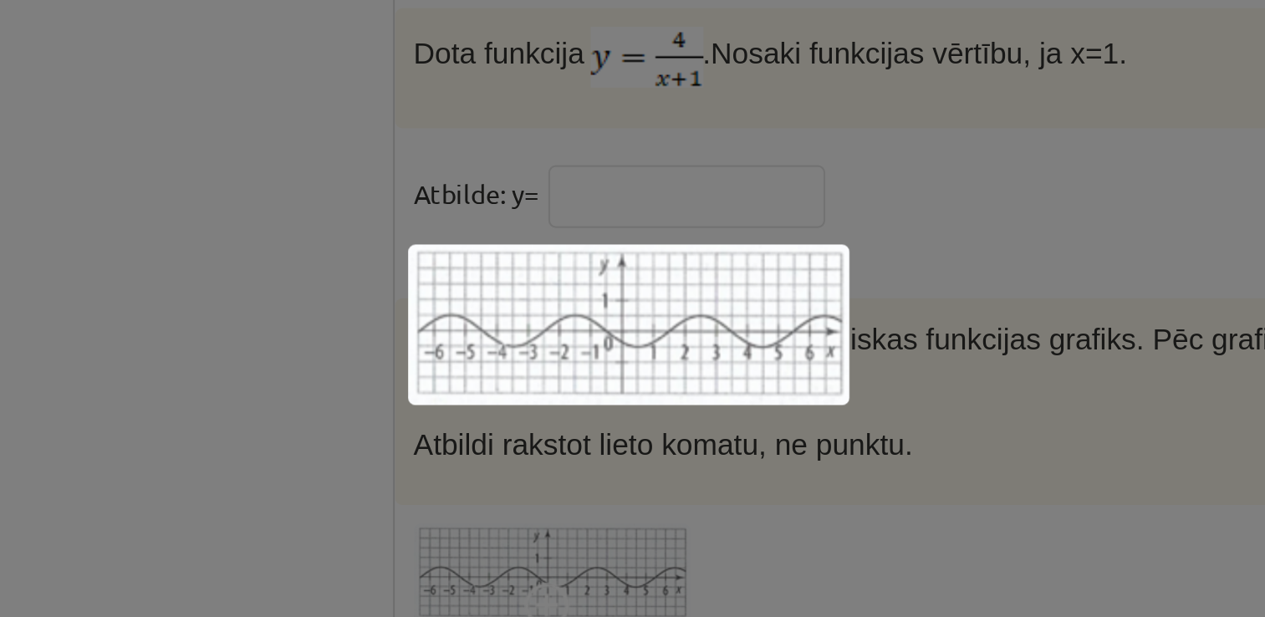
click at [747, 282] on div at bounding box center [632, 308] width 1265 height 617
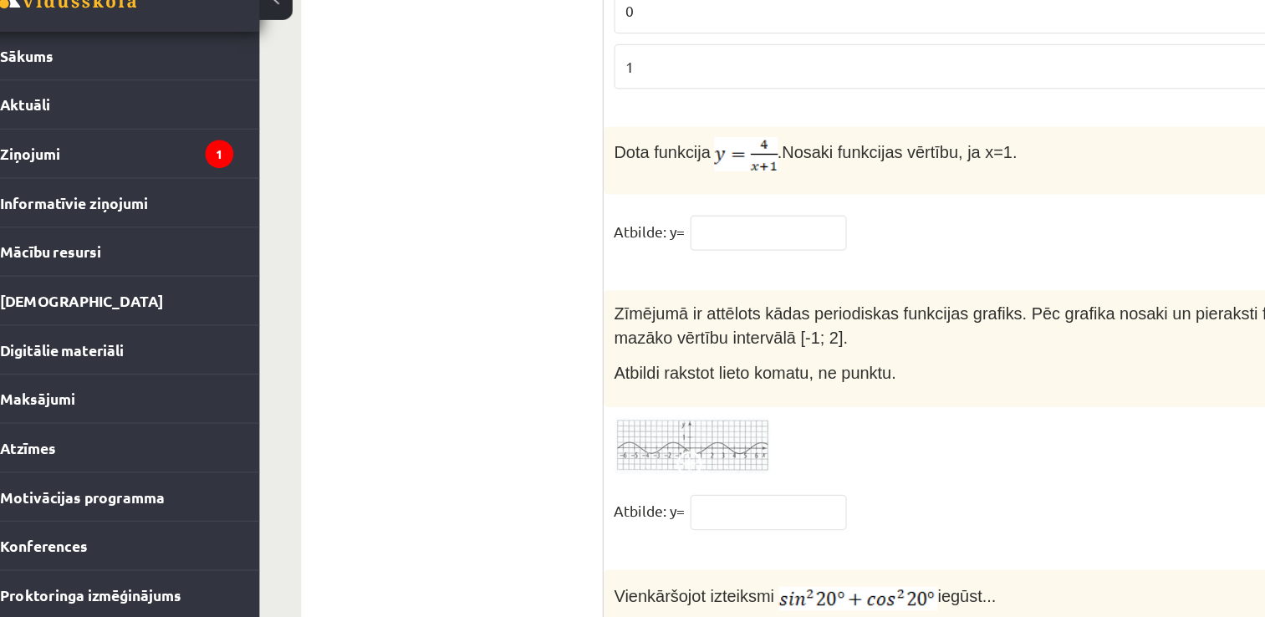
scroll to position [8170, 0]
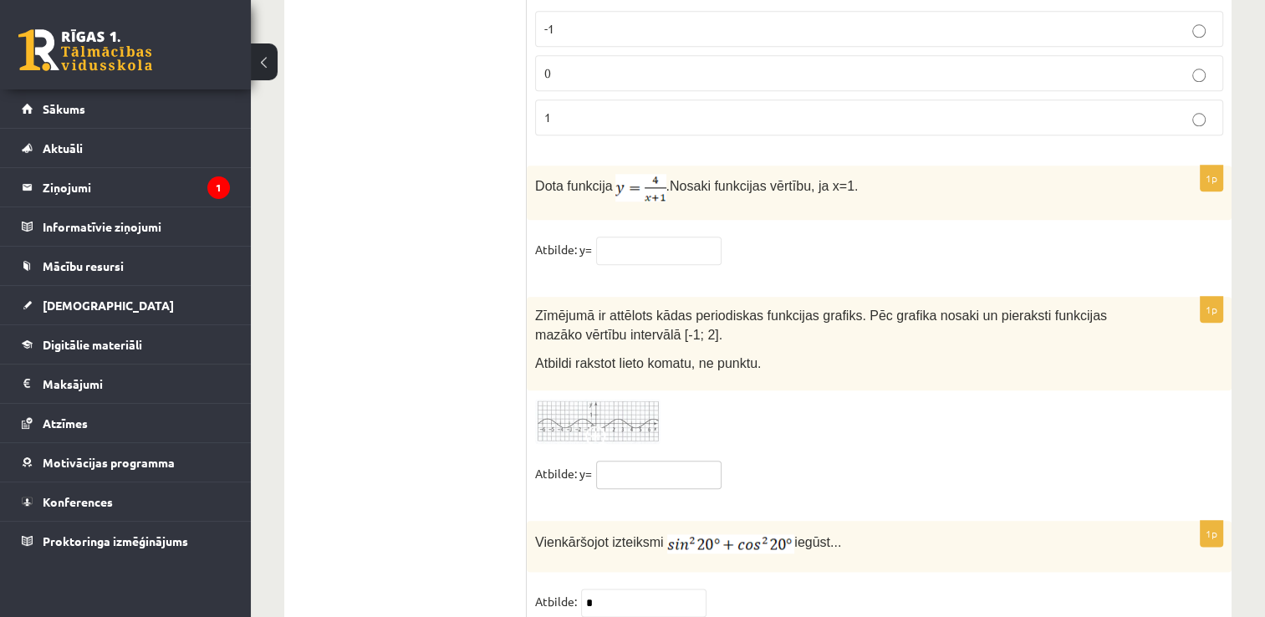
click at [618, 461] on input "text" at bounding box center [658, 475] width 125 height 28
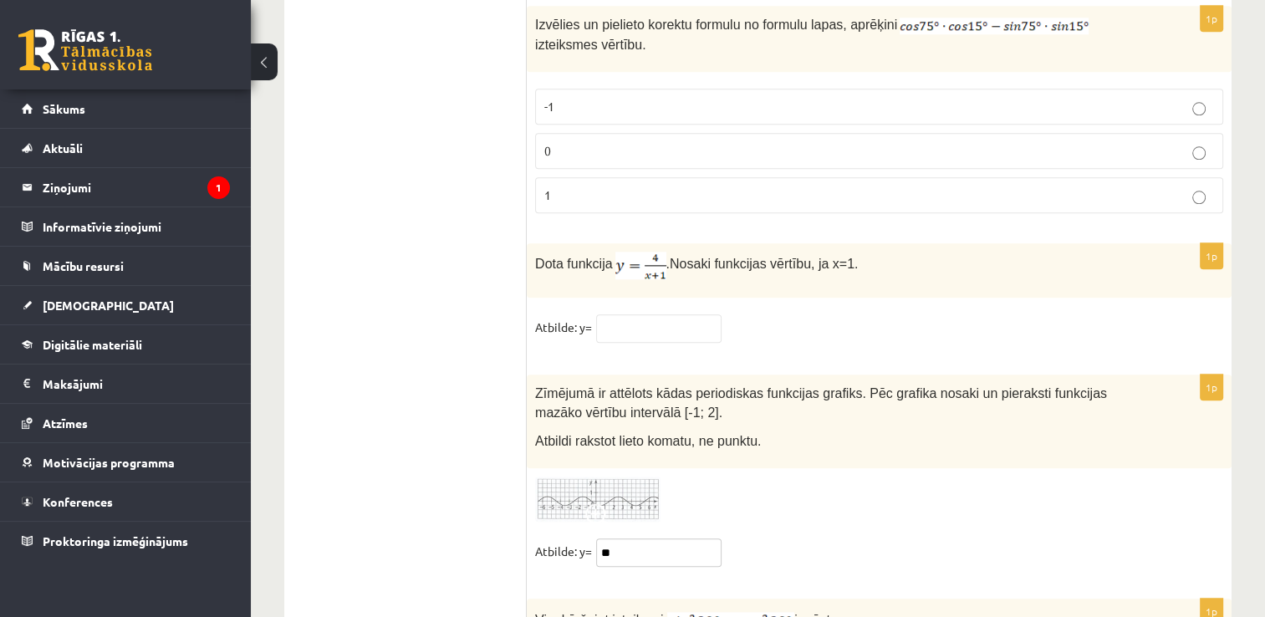
scroll to position [8091, 0]
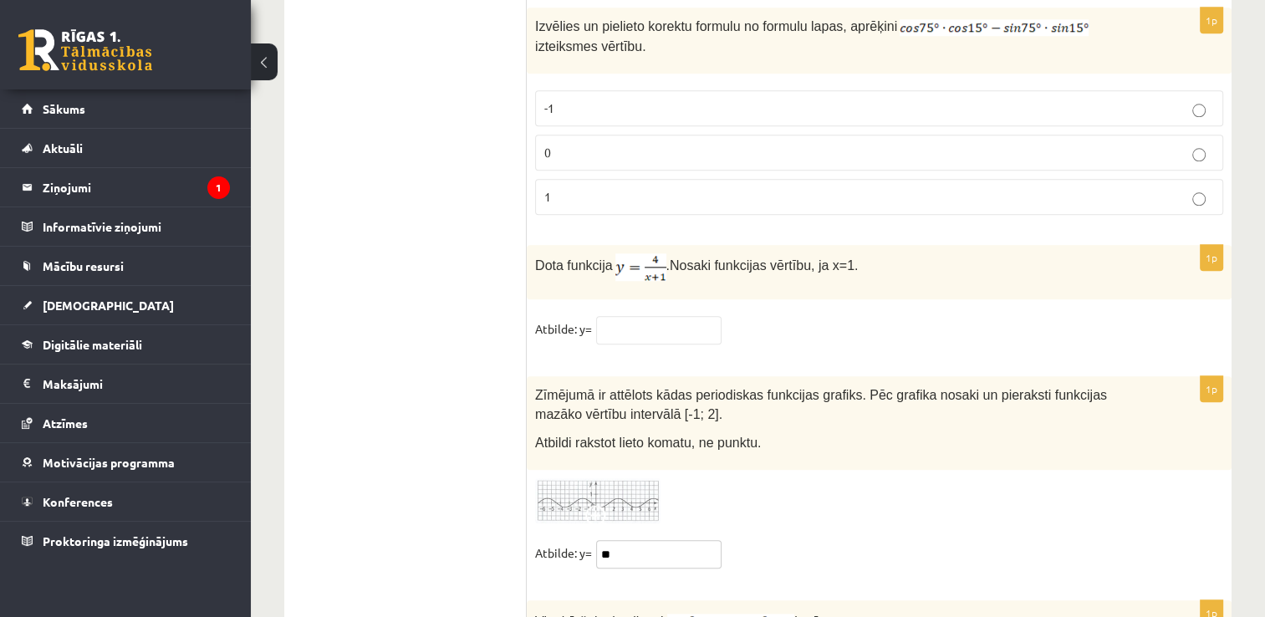
type input "*"
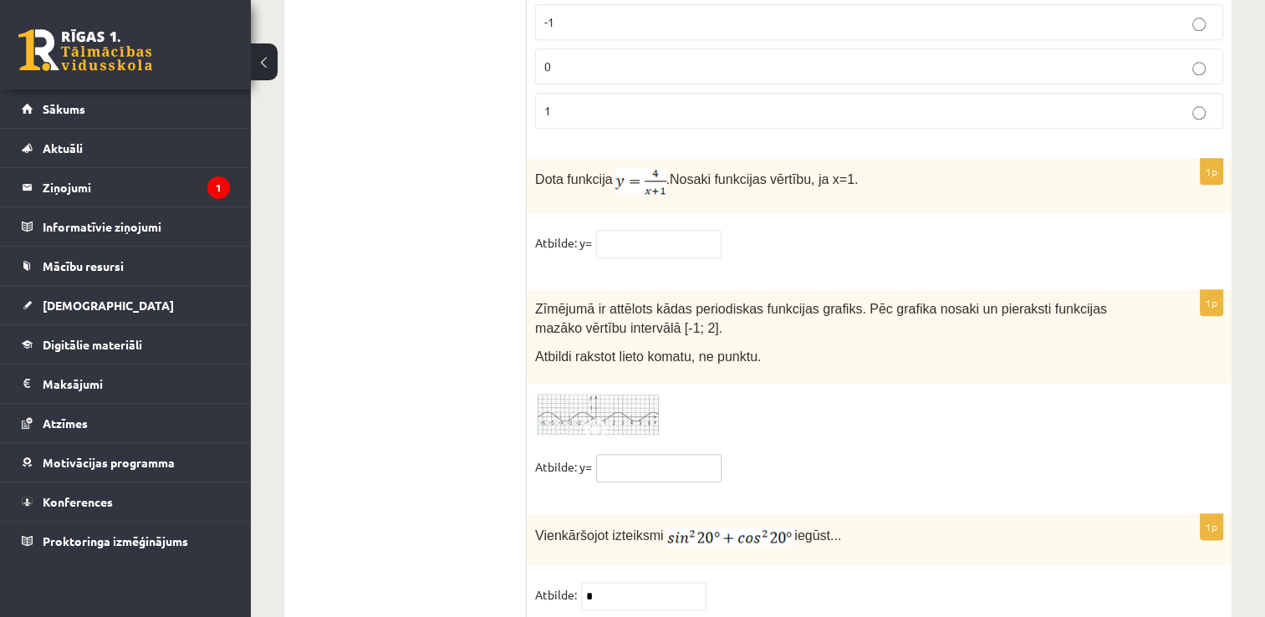
scroll to position [8177, 0]
click at [632, 230] on input "text" at bounding box center [658, 244] width 125 height 28
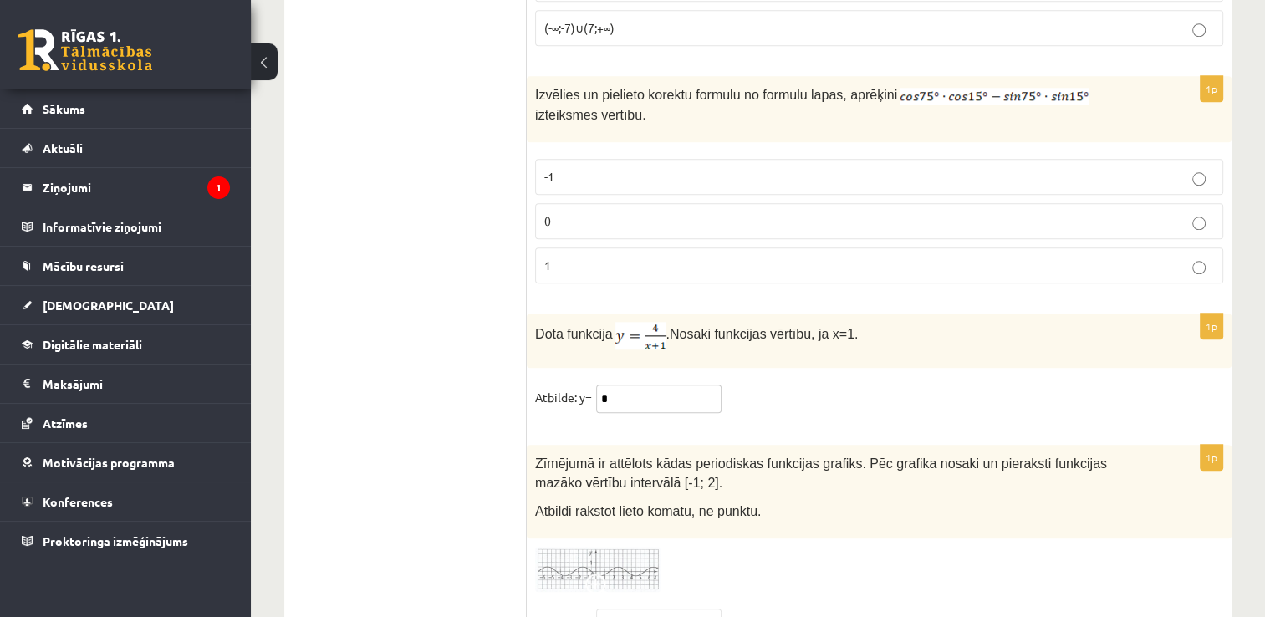
scroll to position [8013, 0]
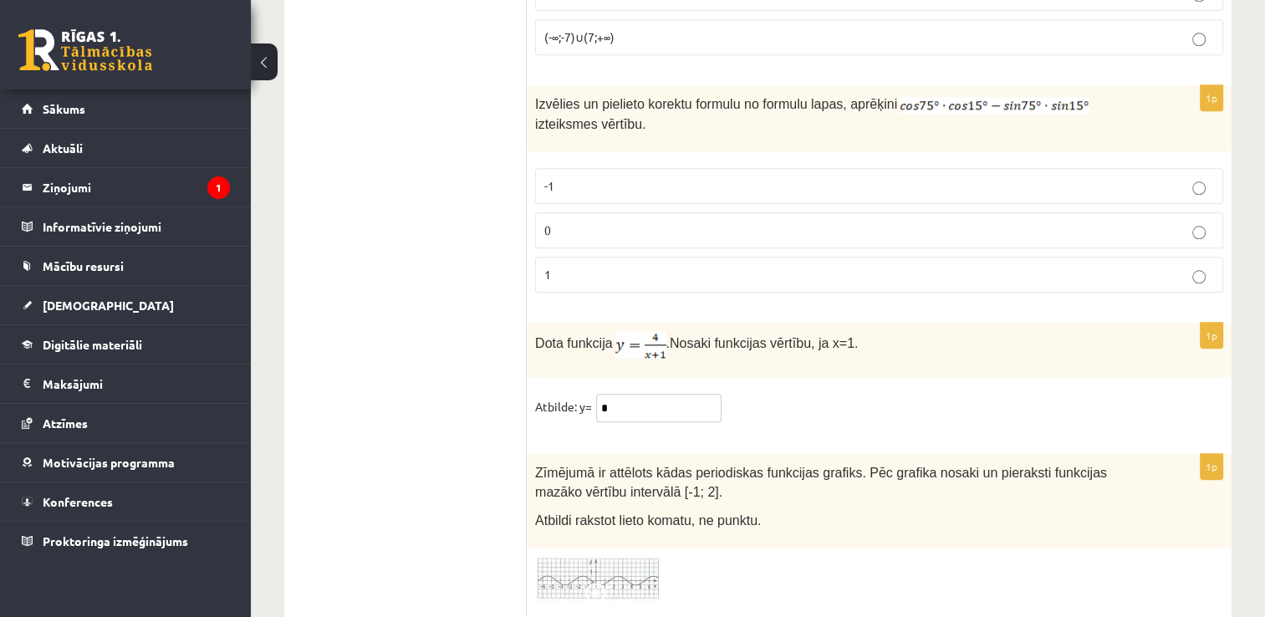
type input "*"
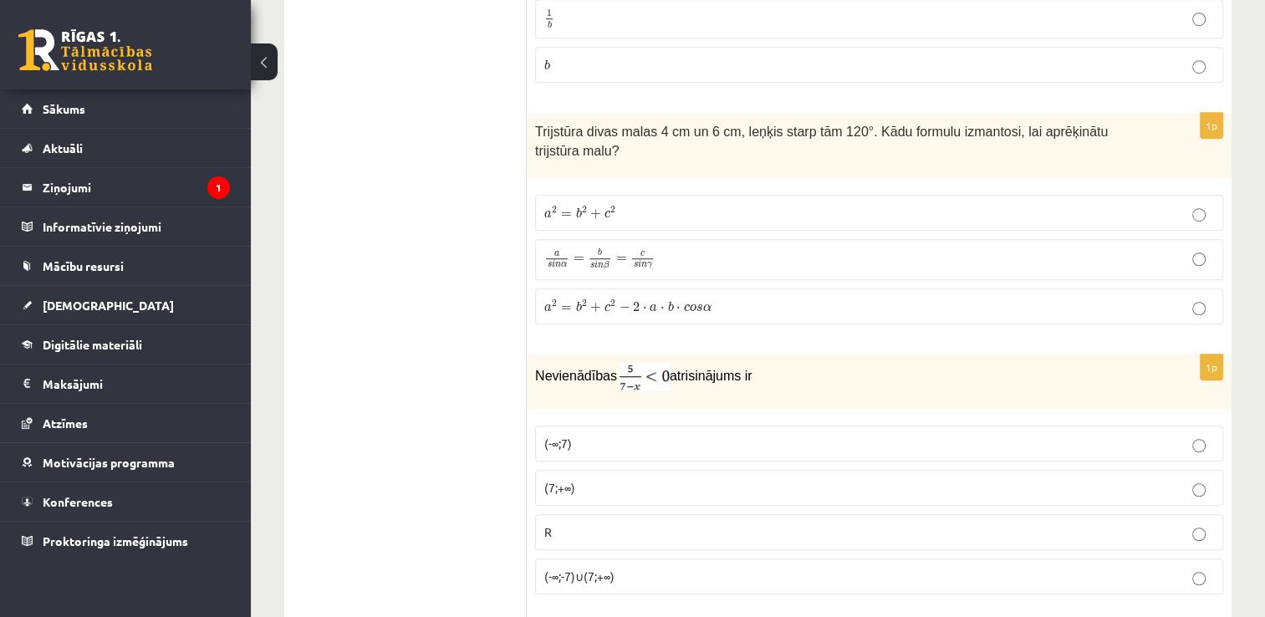
scroll to position [7484, 0]
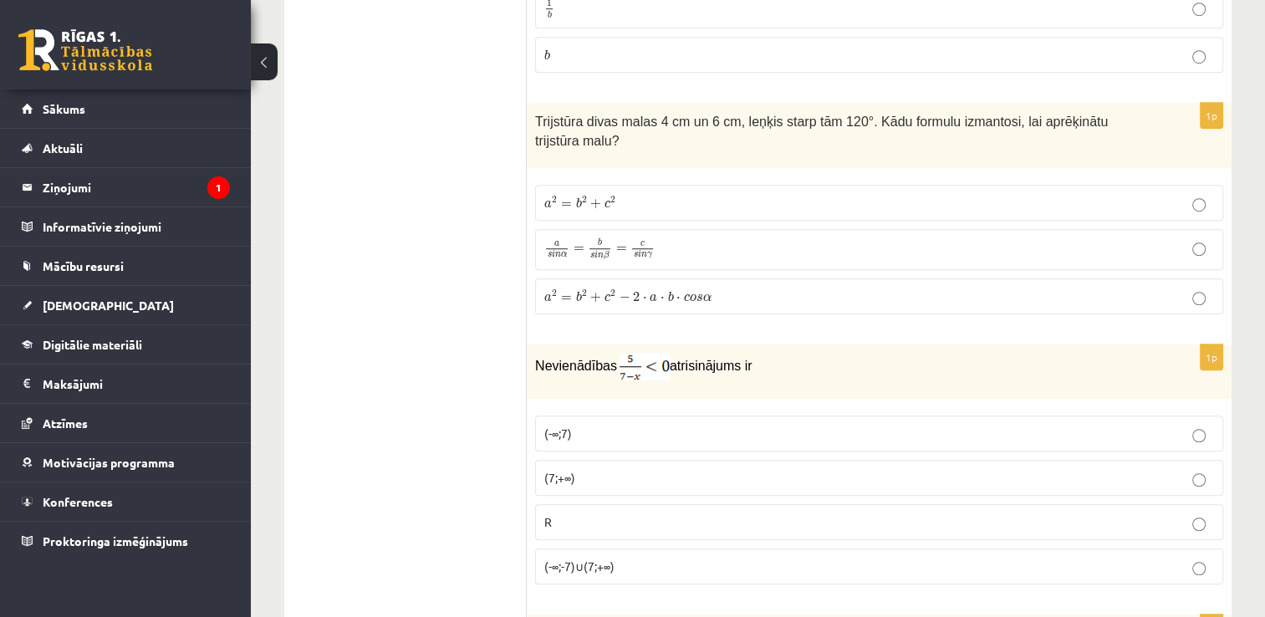
click at [856, 288] on p "a 2 = b 2 + c 2 − 2 ⋅ a ⋅ b ⋅ c o s α a 2 = b 2 + c 2 − 2 ⋅ a ⋅ b ⋅ c o s α" at bounding box center [879, 297] width 670 height 18
click at [618, 469] on p "(7;+∞)" at bounding box center [879, 478] width 670 height 18
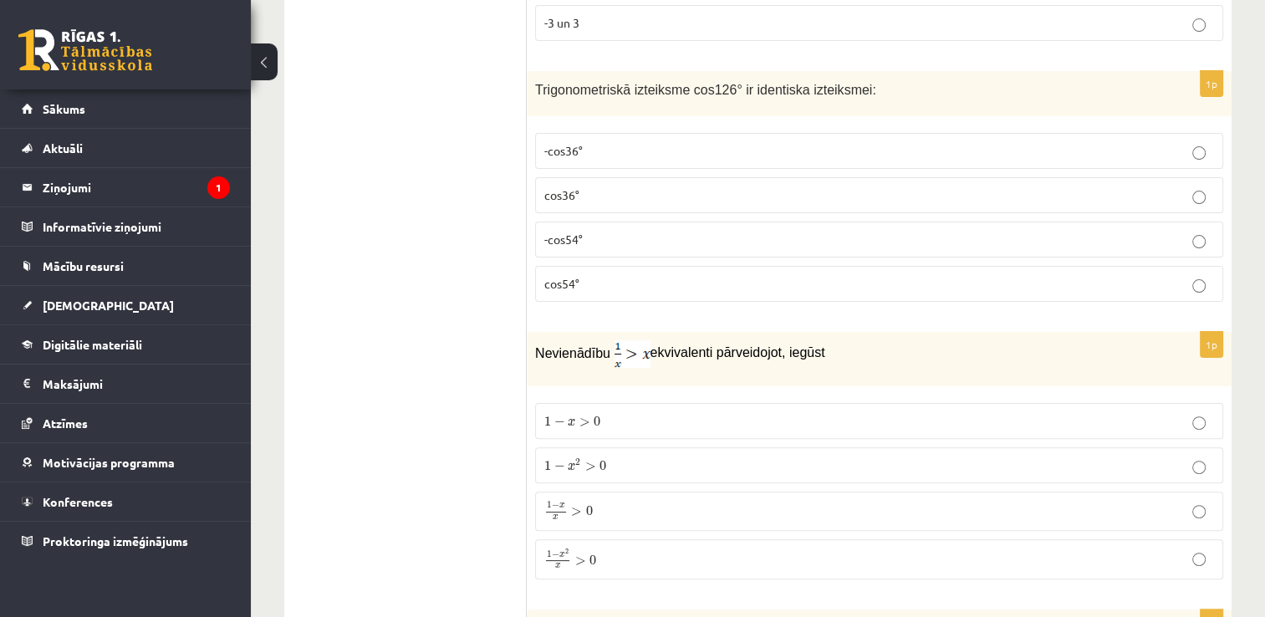
scroll to position [6721, 0]
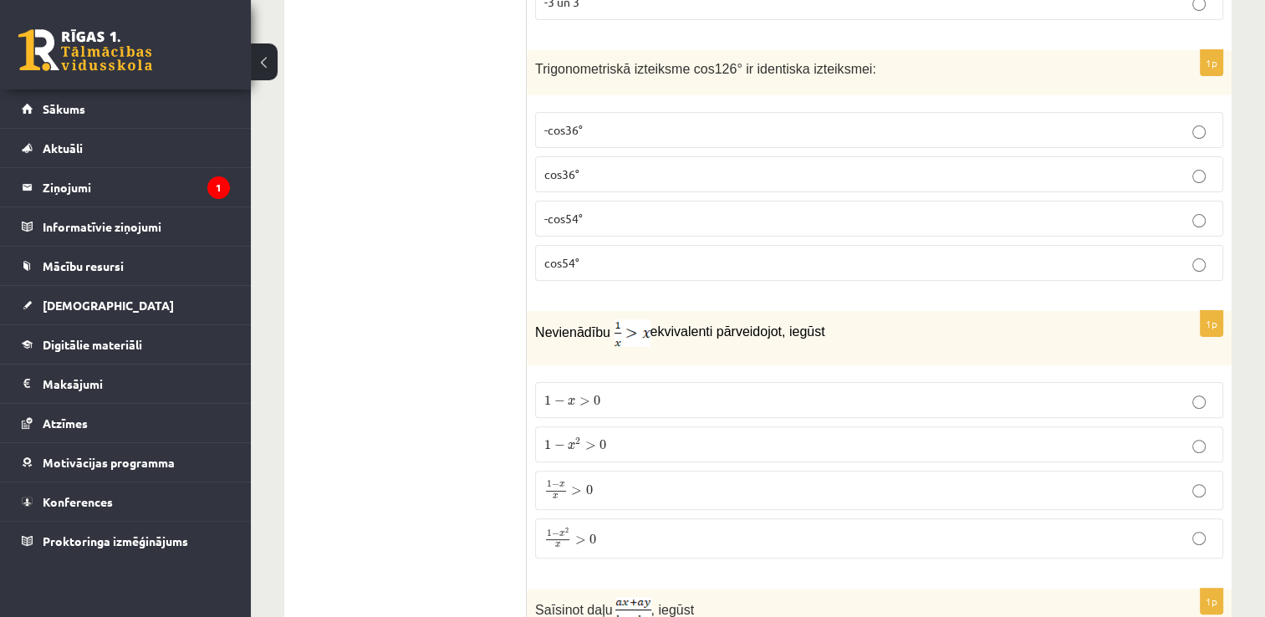
click at [874, 210] on p "-cos54°" at bounding box center [879, 219] width 670 height 18
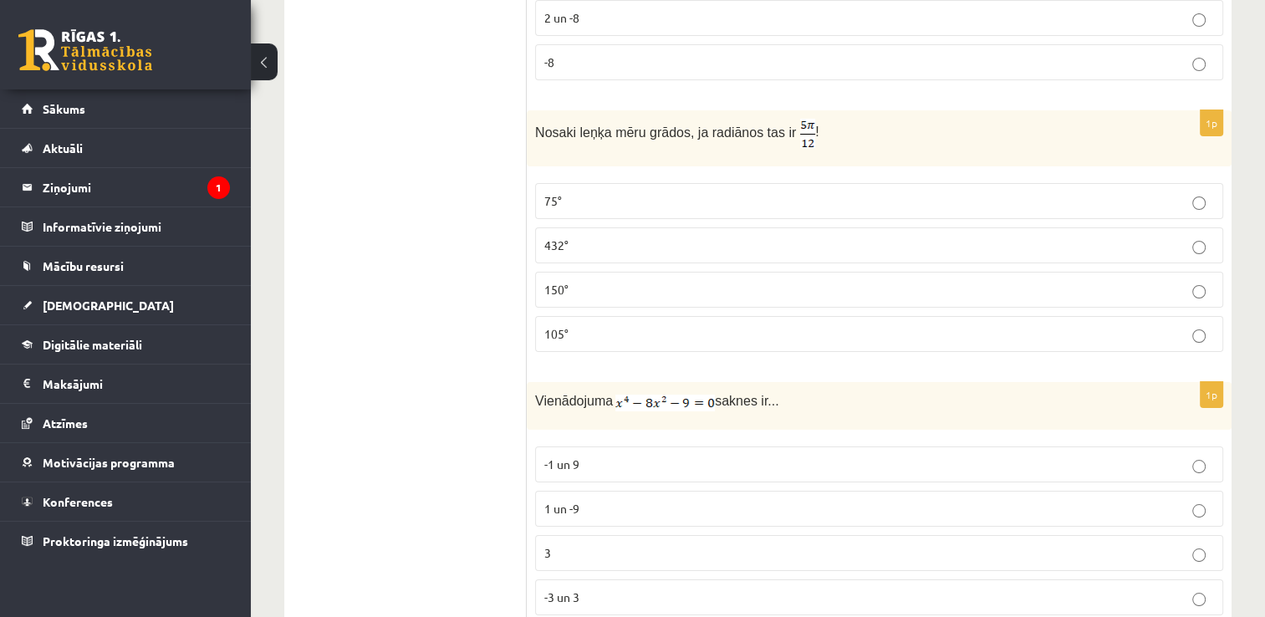
scroll to position [6116, 0]
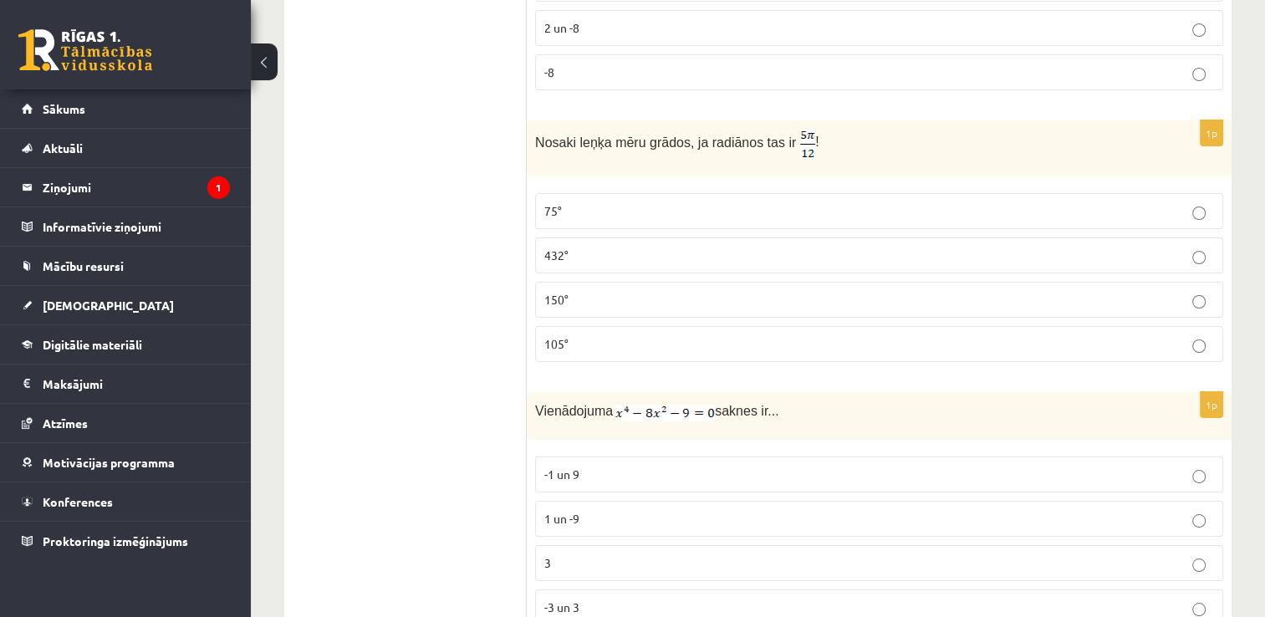
click at [770, 589] on label "-3 un 3" at bounding box center [879, 607] width 688 height 36
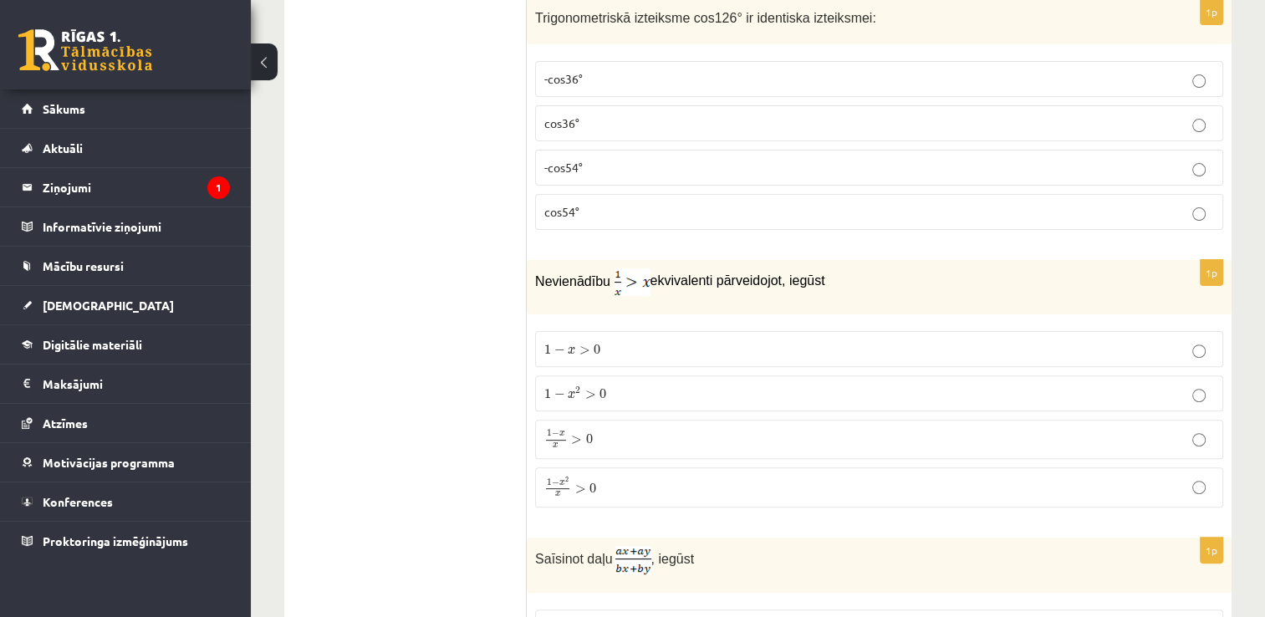
scroll to position [6741, 0]
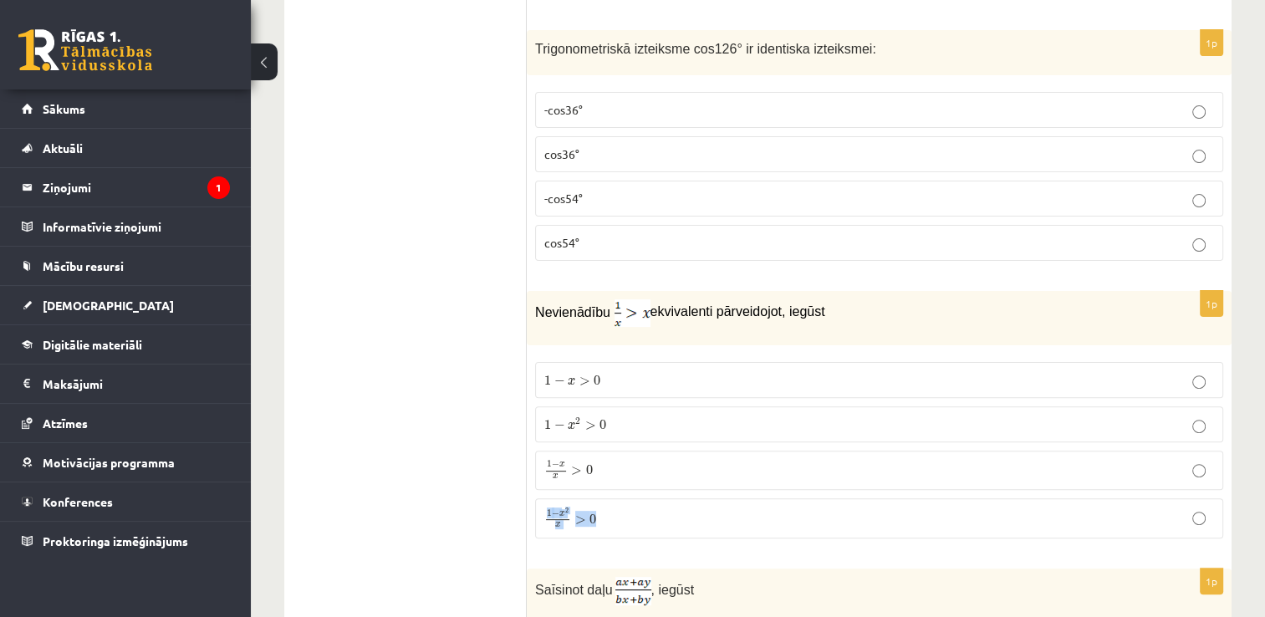
click at [1198, 498] on label "1 − x 2 x > 0 1 − x 2 x > 0" at bounding box center [879, 518] width 688 height 40
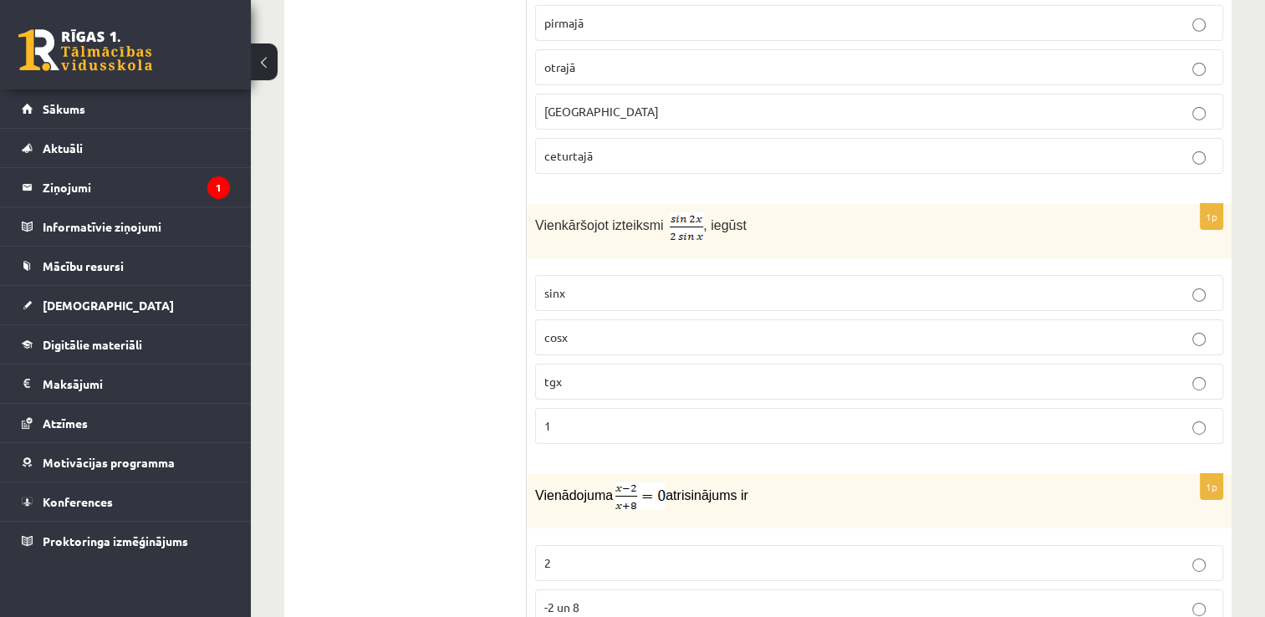
scroll to position [5503, 0]
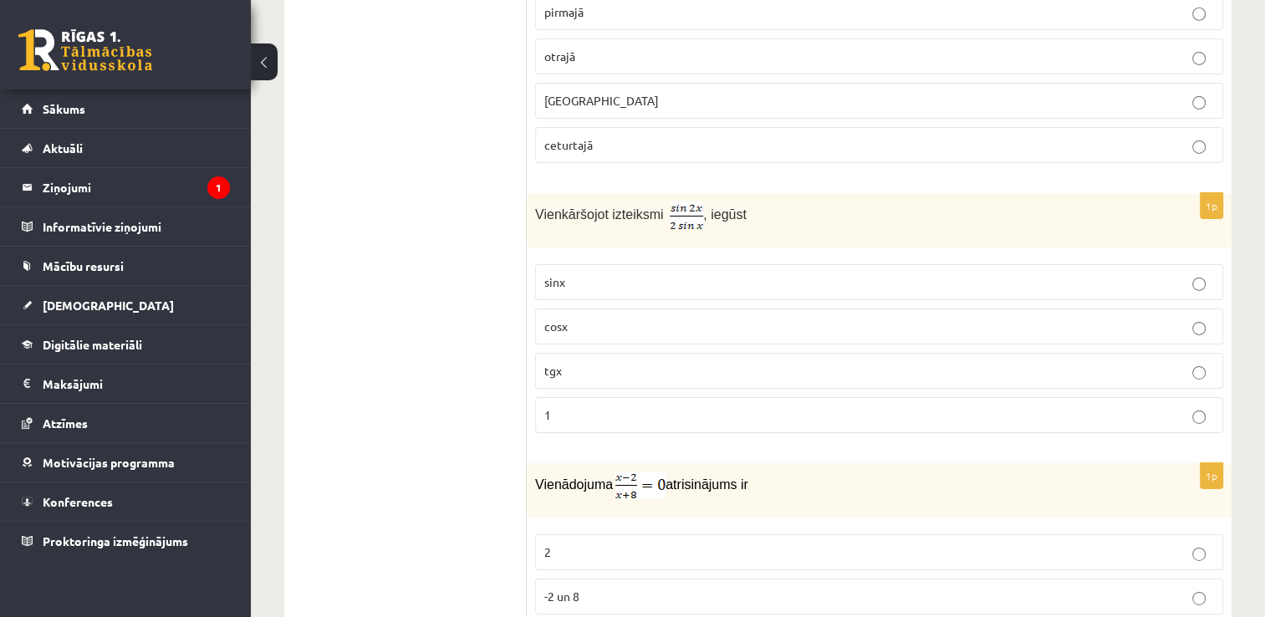
click at [824, 318] on p "cosx" at bounding box center [879, 327] width 670 height 18
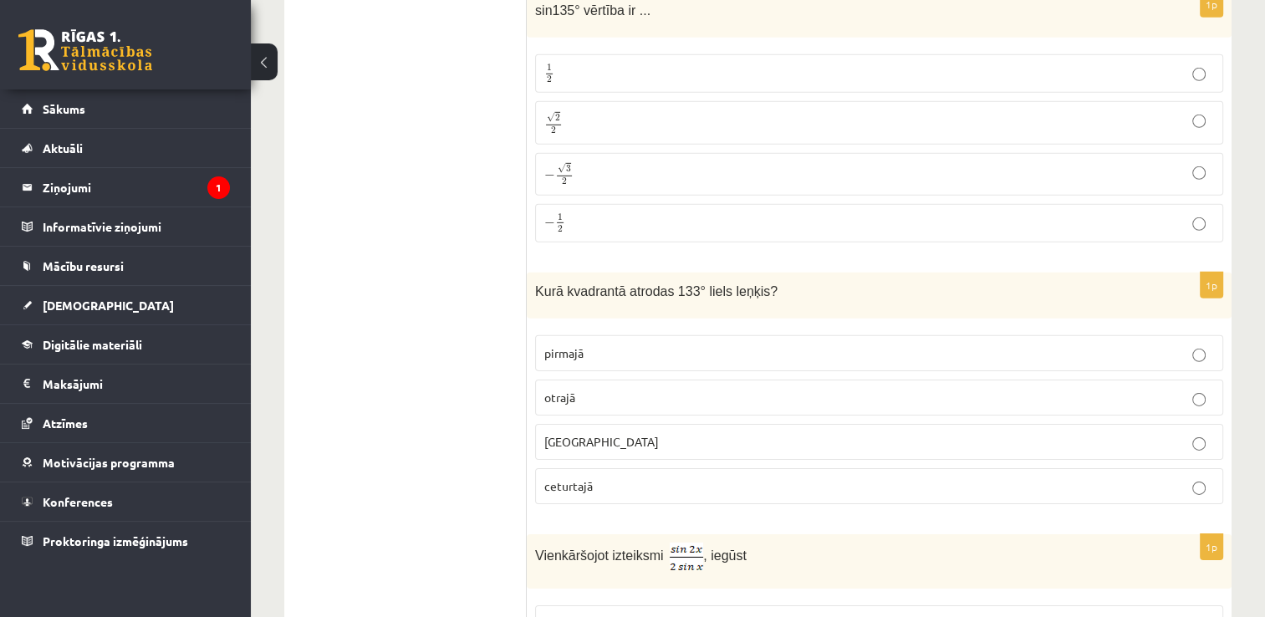
scroll to position [5132, 0]
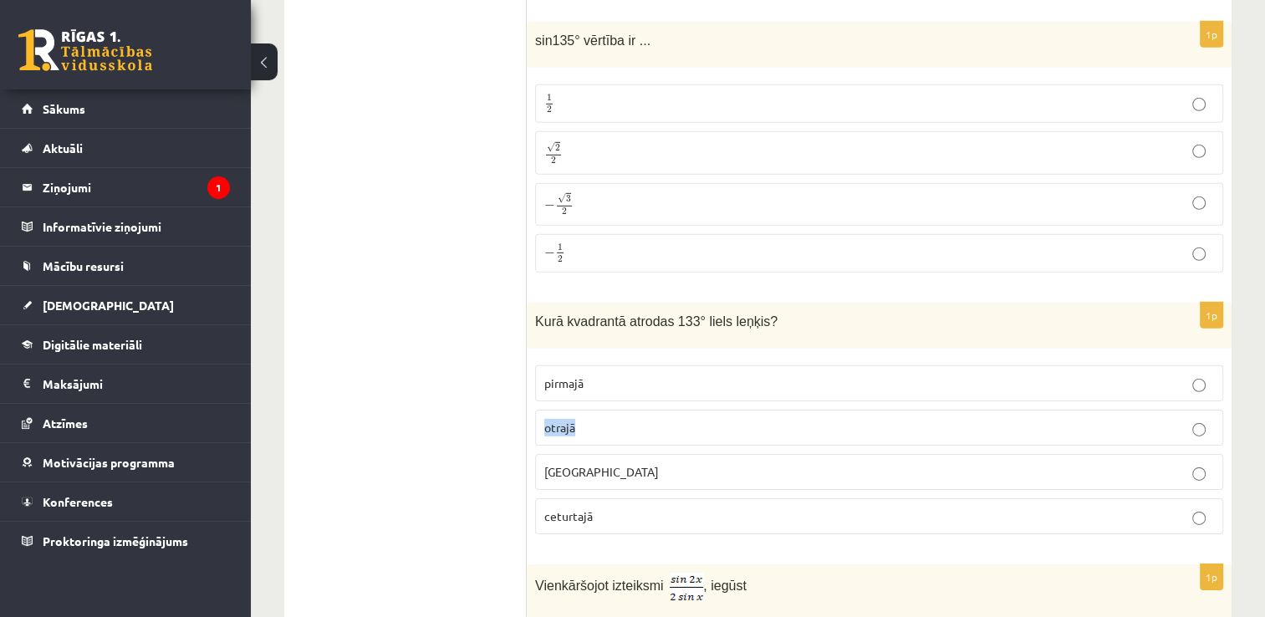
click at [1194, 410] on label "otrajā" at bounding box center [879, 428] width 688 height 36
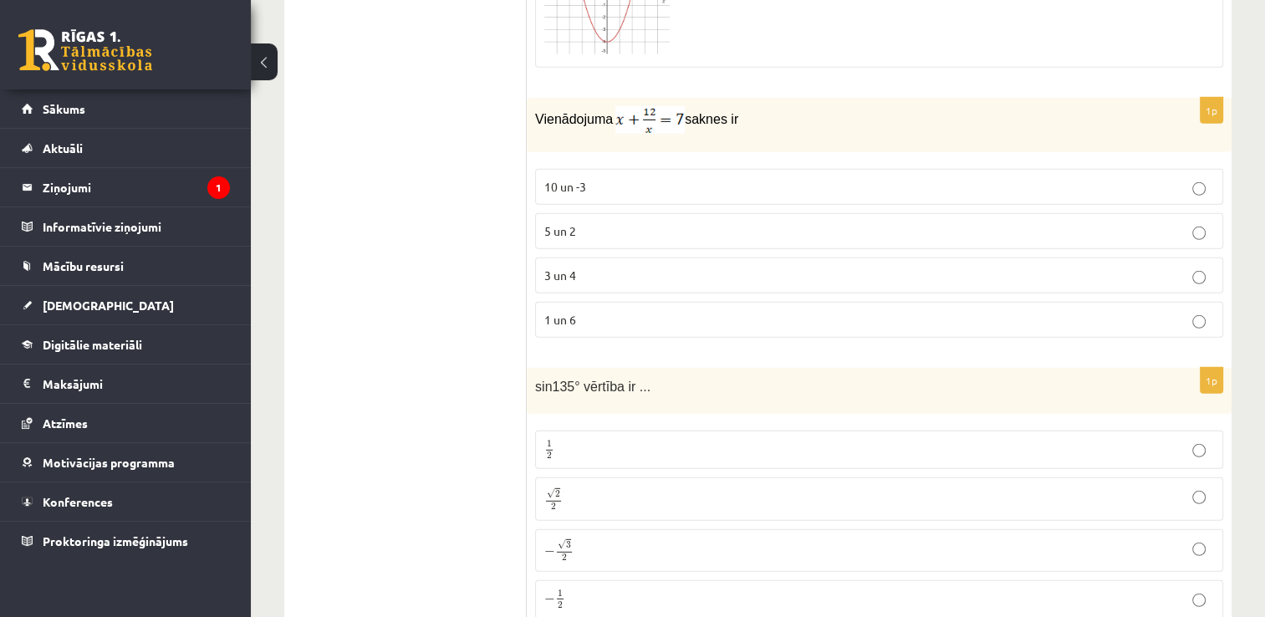
scroll to position [4766, 0]
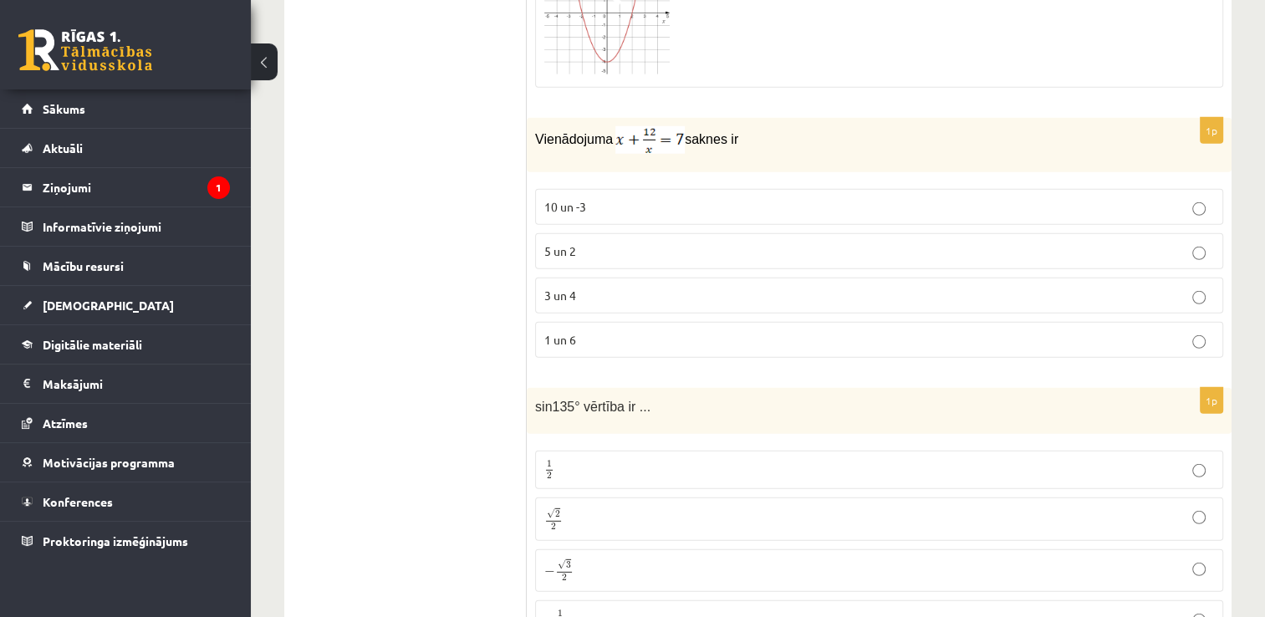
click at [662, 507] on p "√ 2 2 2 2" at bounding box center [879, 519] width 670 height 24
click at [599, 233] on label "5 un 2" at bounding box center [879, 251] width 688 height 36
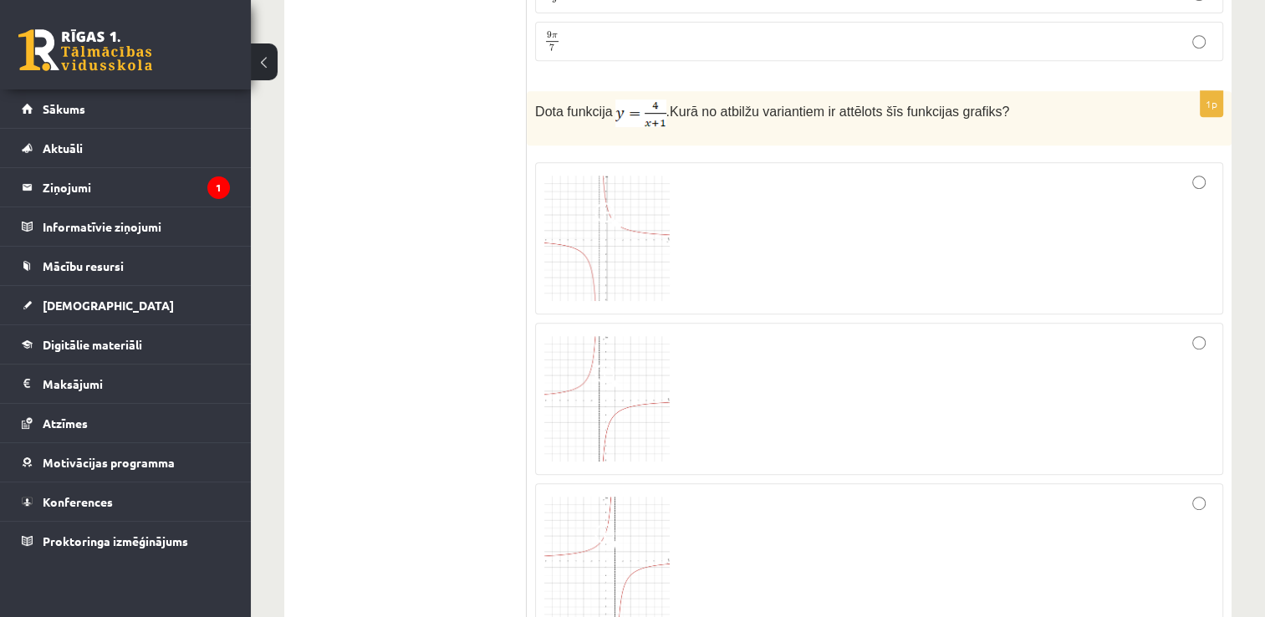
scroll to position [722, 0]
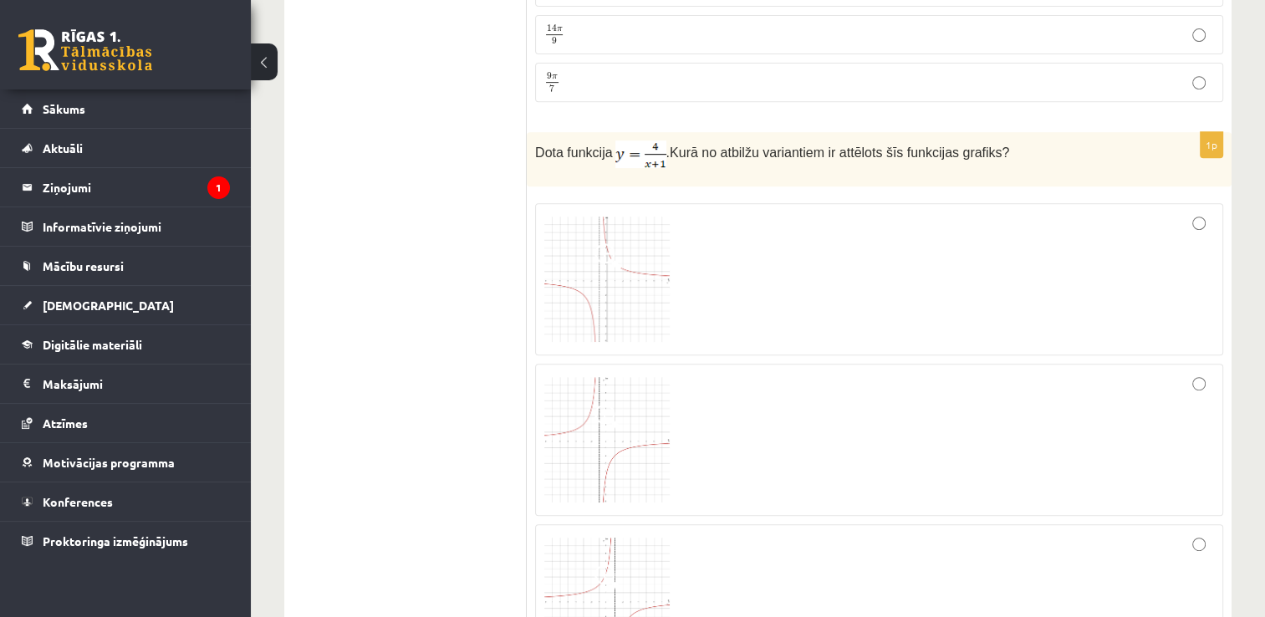
click at [1195, 228] on div at bounding box center [879, 279] width 670 height 134
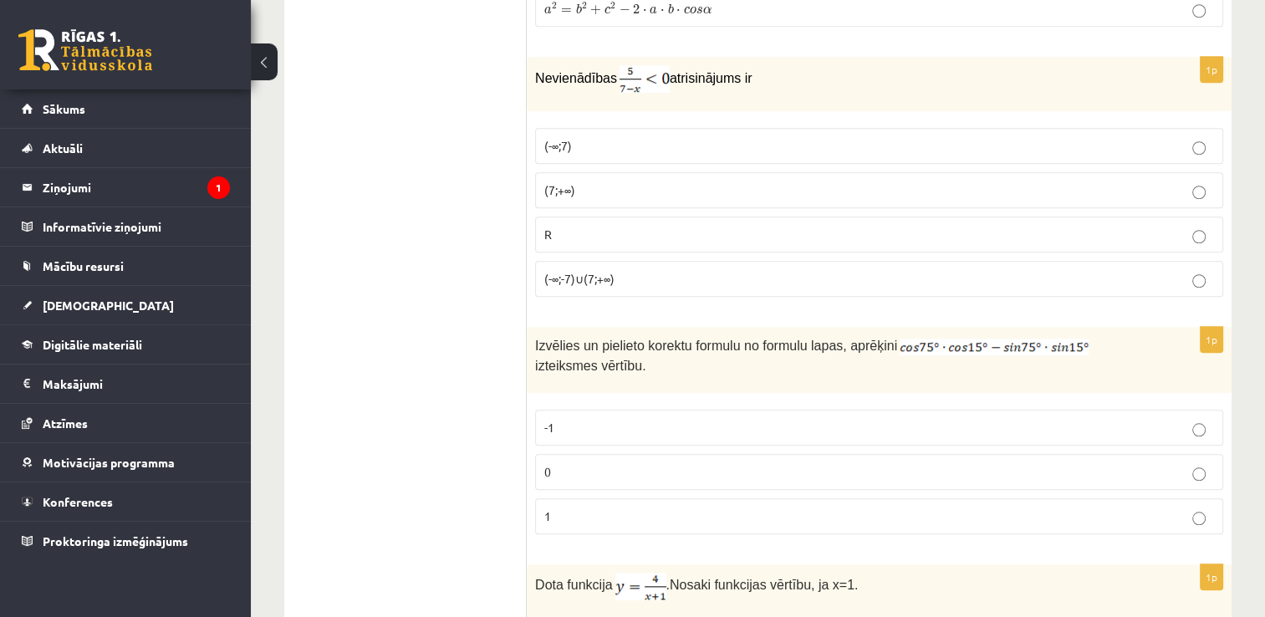
scroll to position [7812, 0]
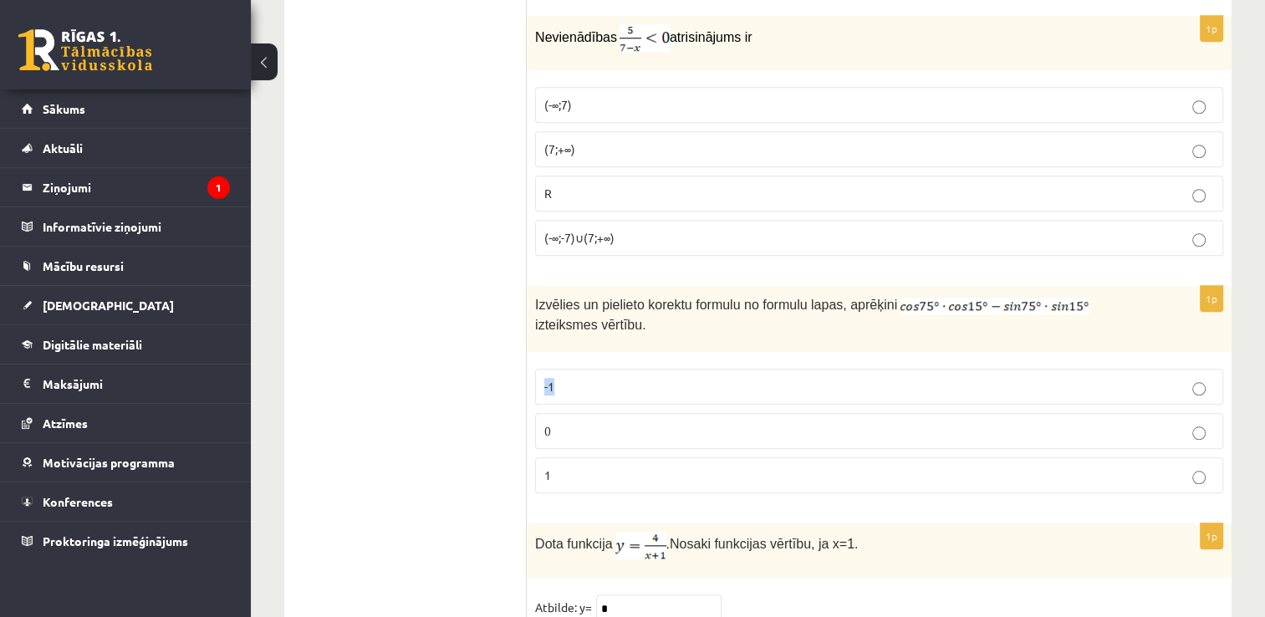
click at [1202, 369] on label "-1" at bounding box center [879, 387] width 688 height 36
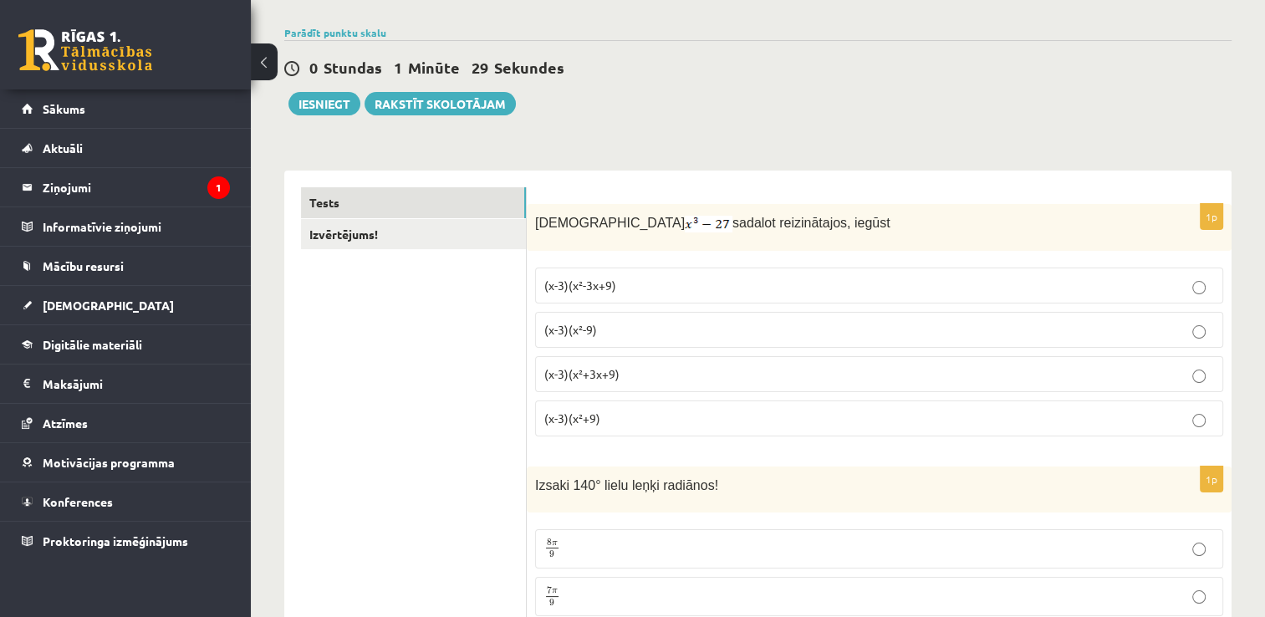
scroll to position [123, 0]
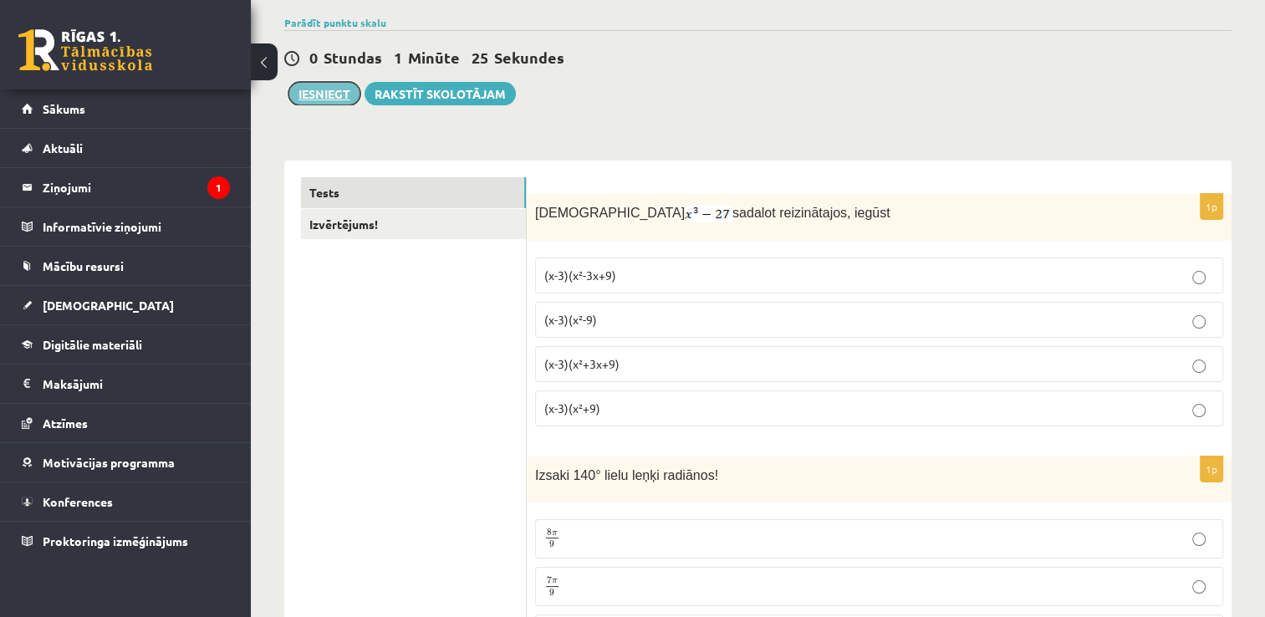
click at [332, 99] on button "Iesniegt" at bounding box center [324, 93] width 72 height 23
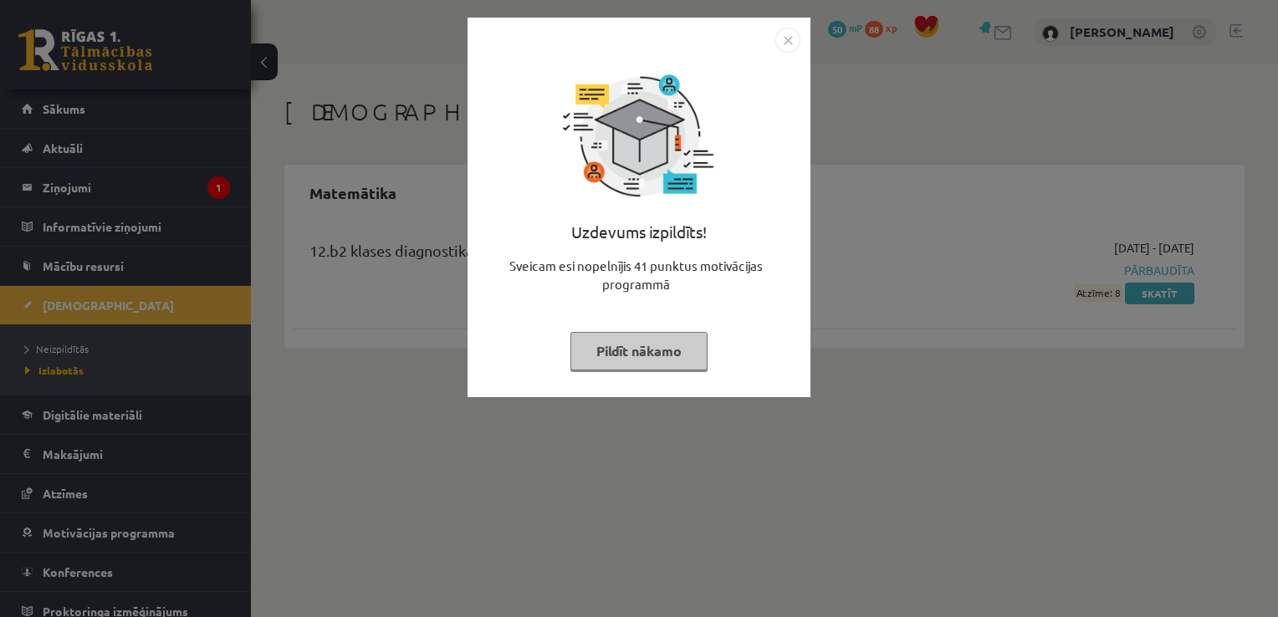
click at [1108, 314] on div "Uzdevums izpildīts! Sveicam esi nopelnījis 41 punktus motivācijas programmā Pil…" at bounding box center [639, 308] width 1278 height 617
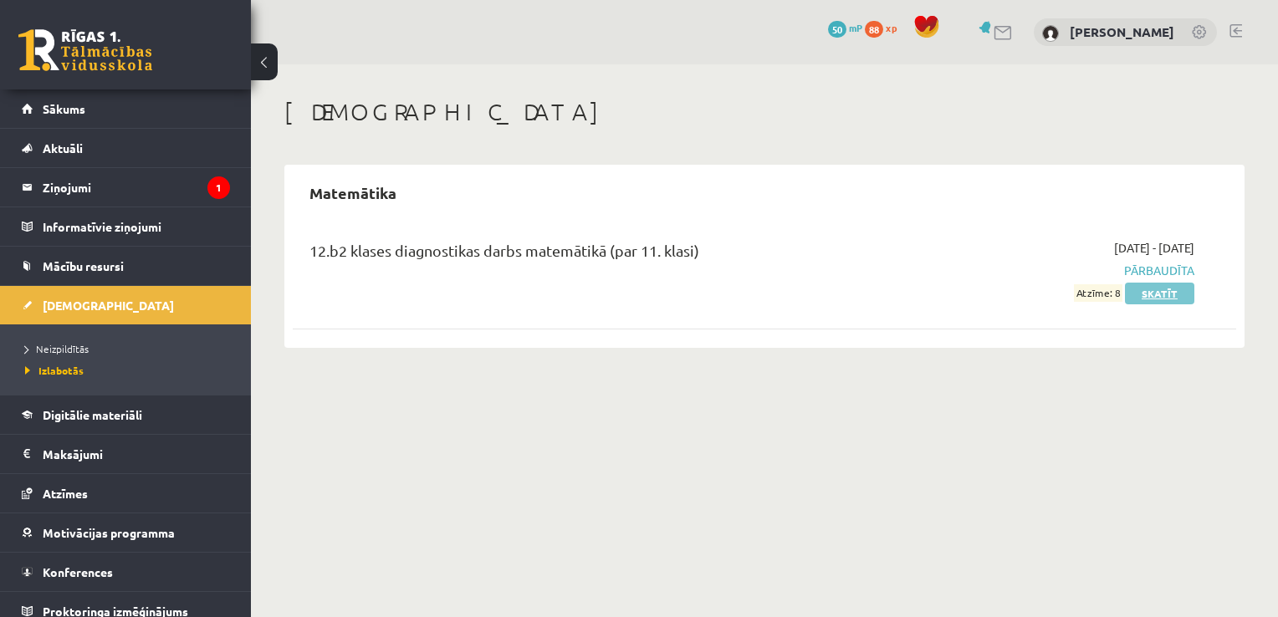
click at [1164, 296] on link "Skatīt" at bounding box center [1159, 294] width 69 height 22
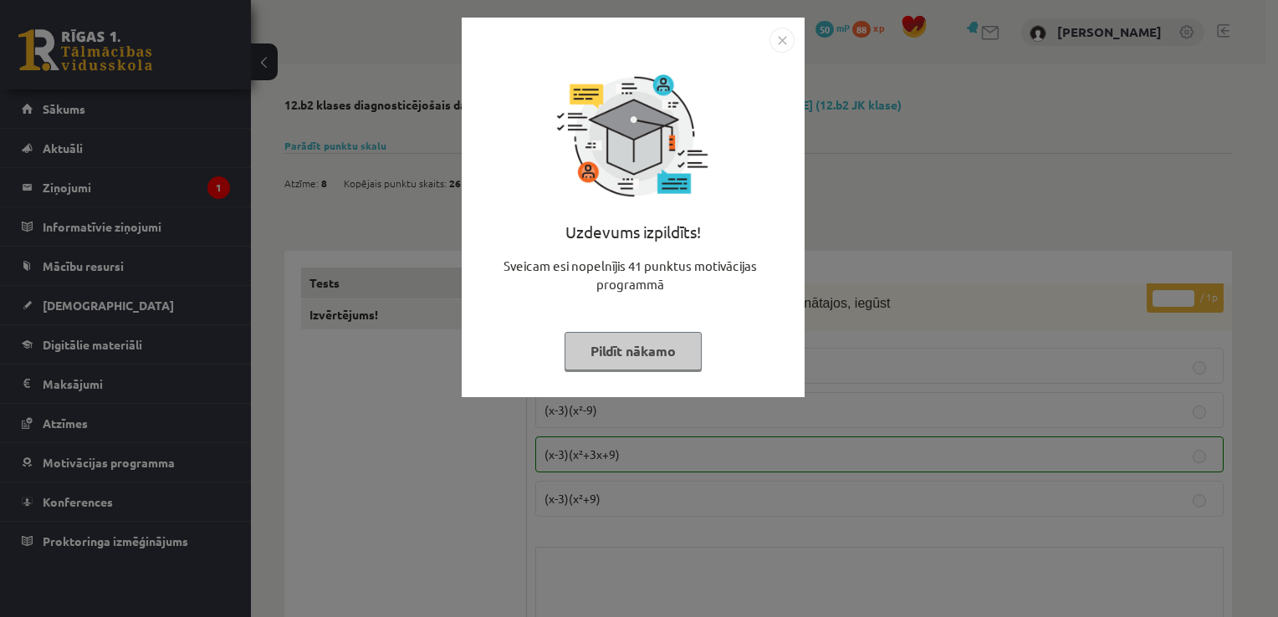
click at [642, 344] on button "Pildīt nākamo" at bounding box center [632, 351] width 137 height 38
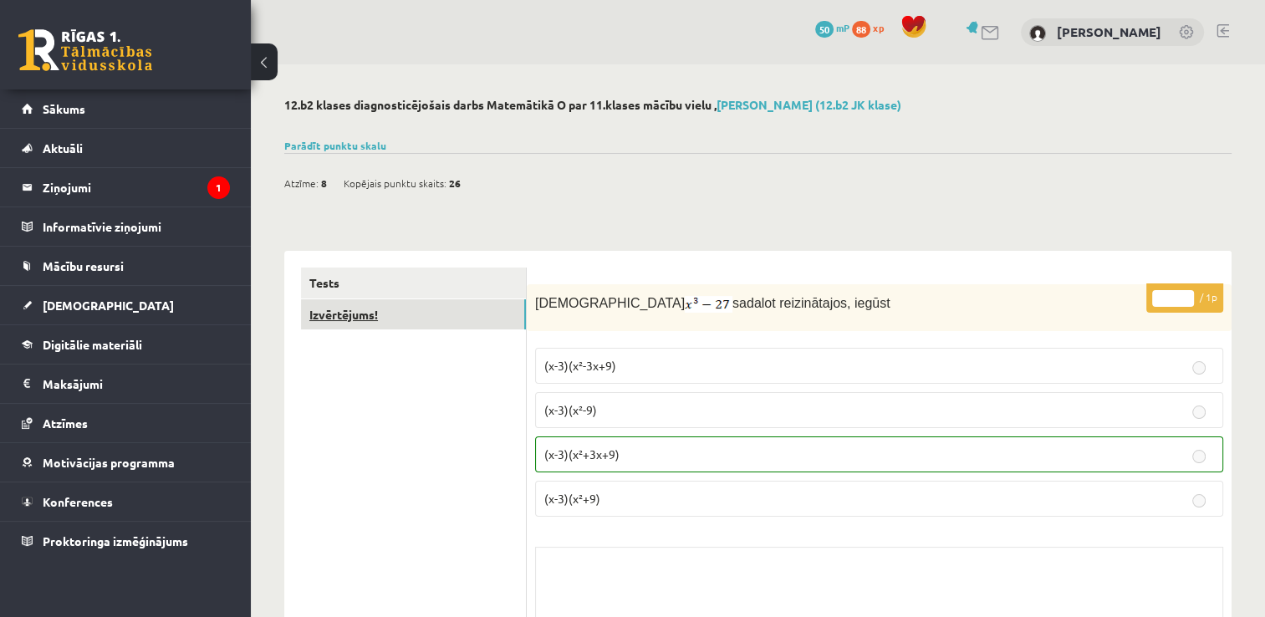
click at [449, 319] on link "Izvērtējums!" at bounding box center [413, 314] width 225 height 31
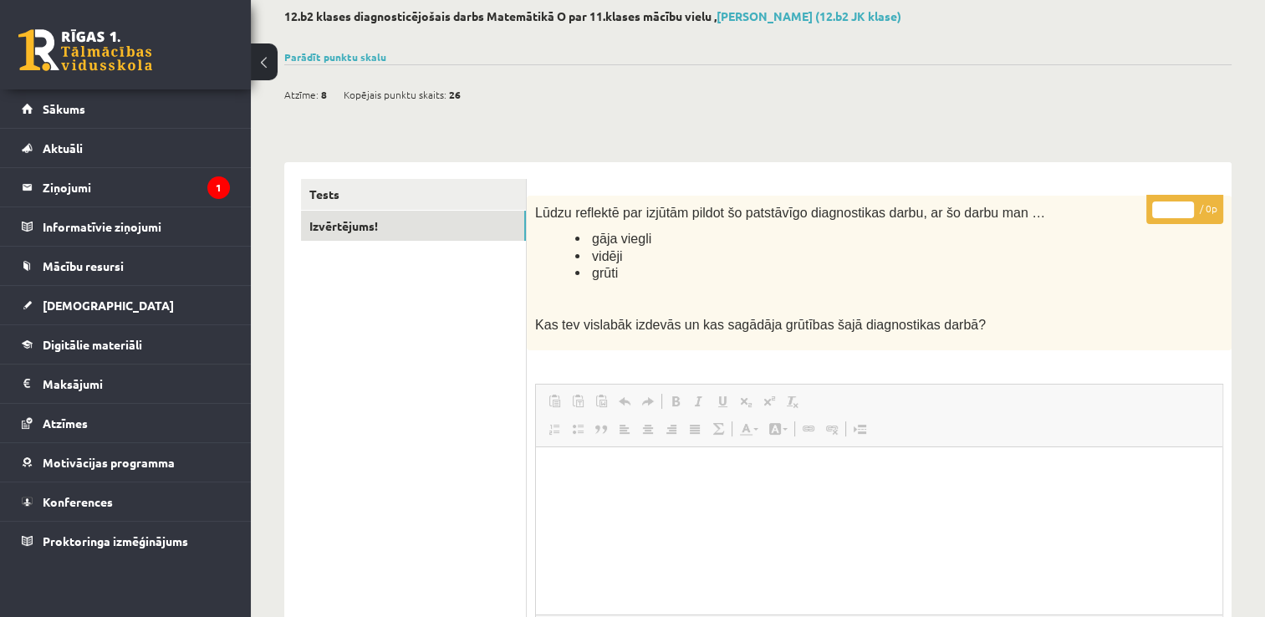
scroll to position [81, 0]
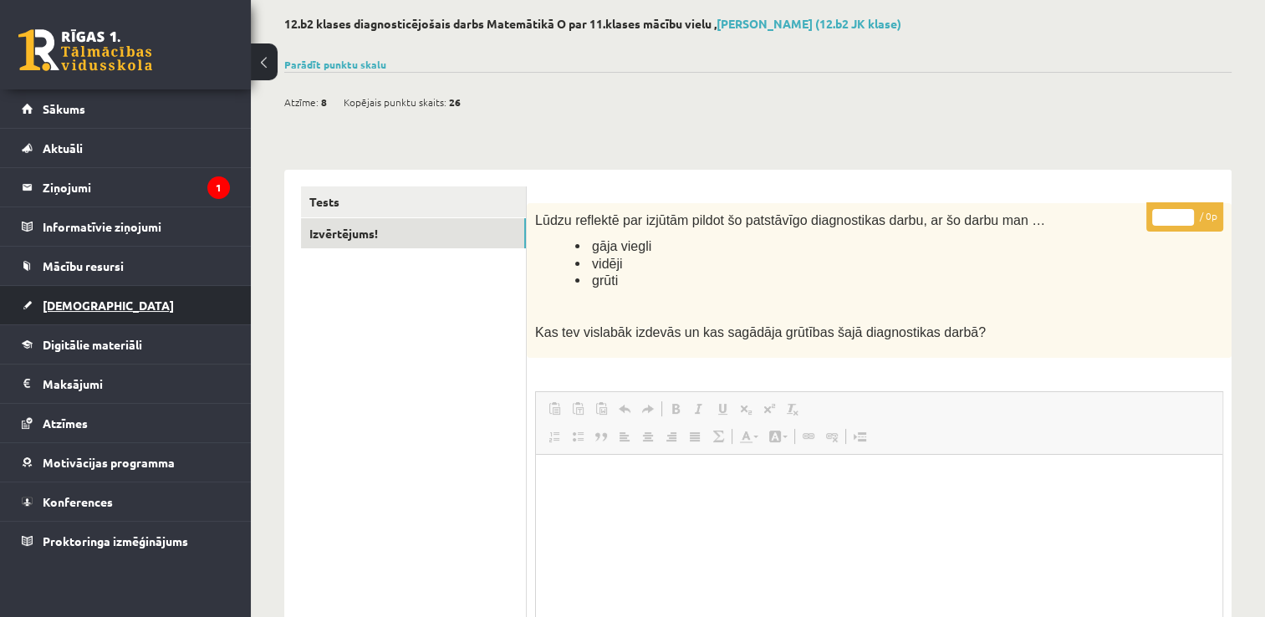
click at [123, 305] on link "[DEMOGRAPHIC_DATA]" at bounding box center [126, 305] width 208 height 38
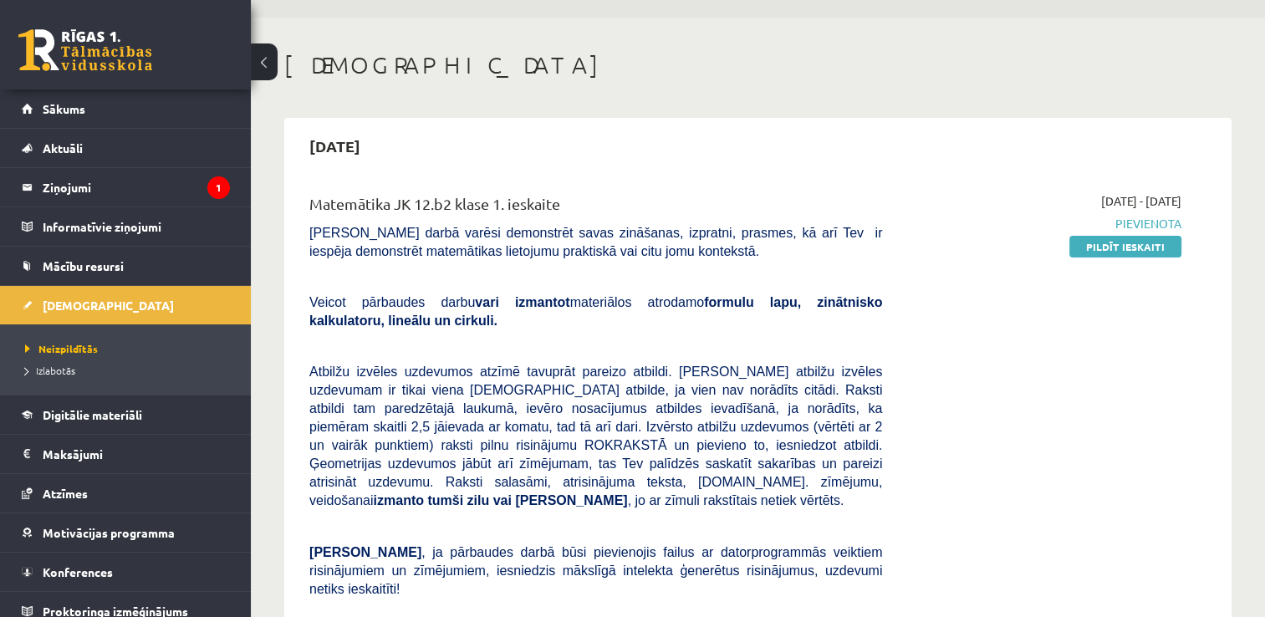
scroll to position [58, 0]
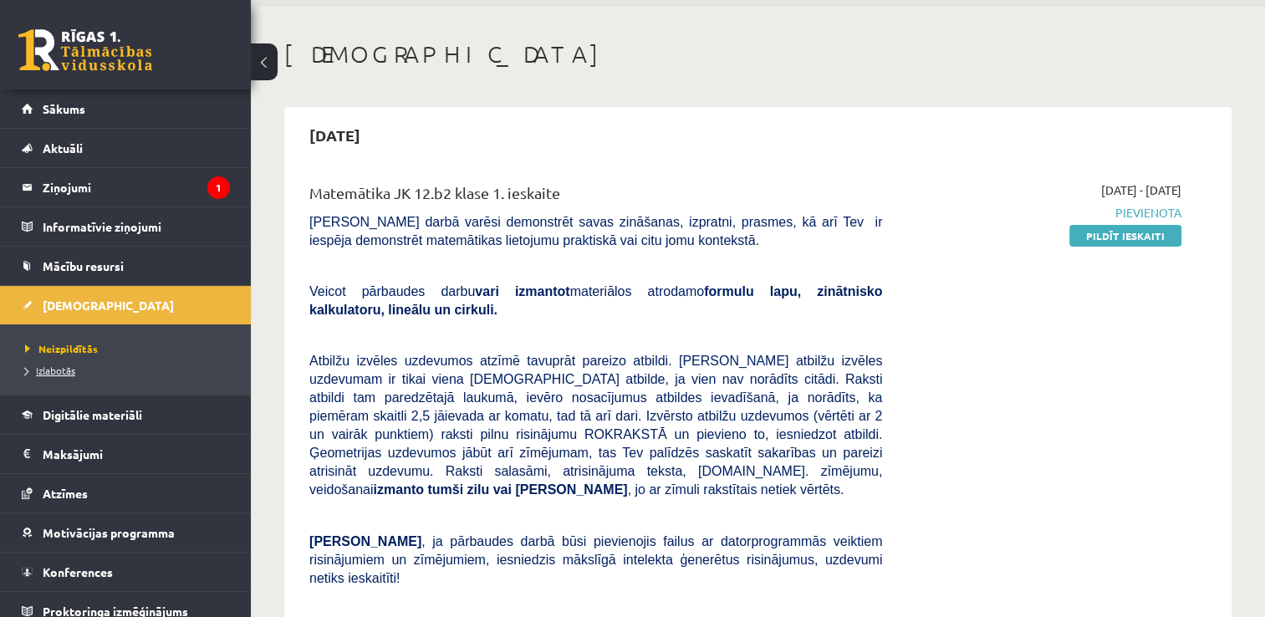
click at [54, 375] on link "Izlabotās" at bounding box center [129, 370] width 209 height 15
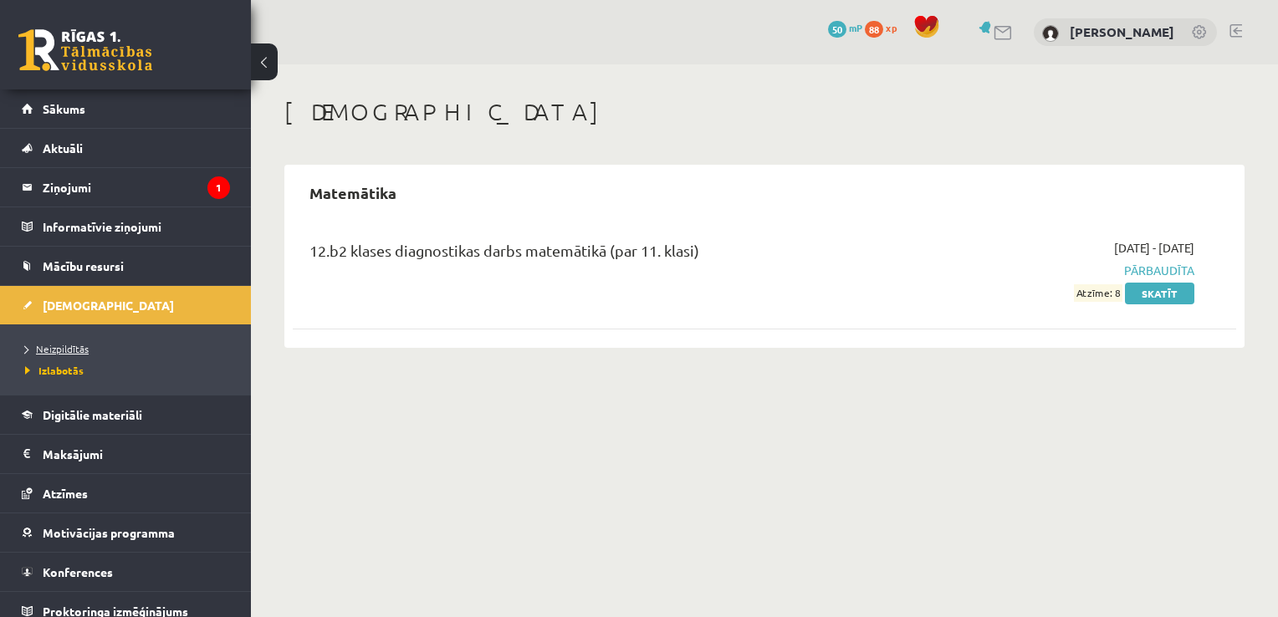
click at [72, 341] on link "Neizpildītās" at bounding box center [129, 348] width 209 height 15
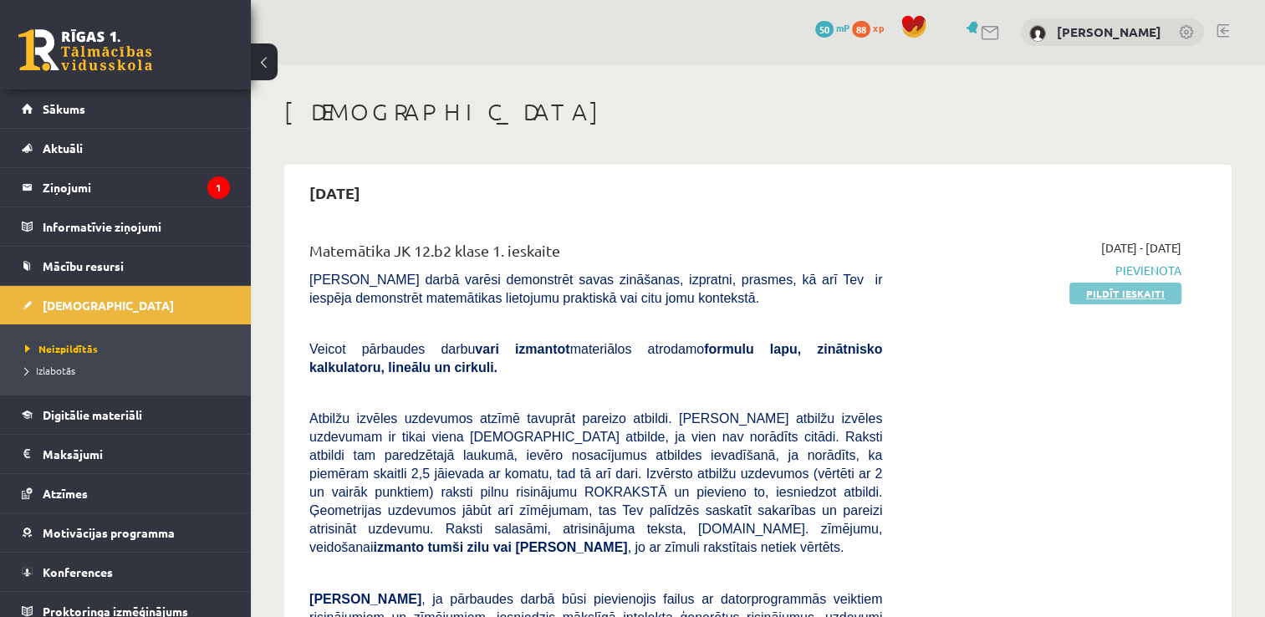
click at [1100, 292] on link "Pildīt ieskaiti" at bounding box center [1125, 294] width 112 height 22
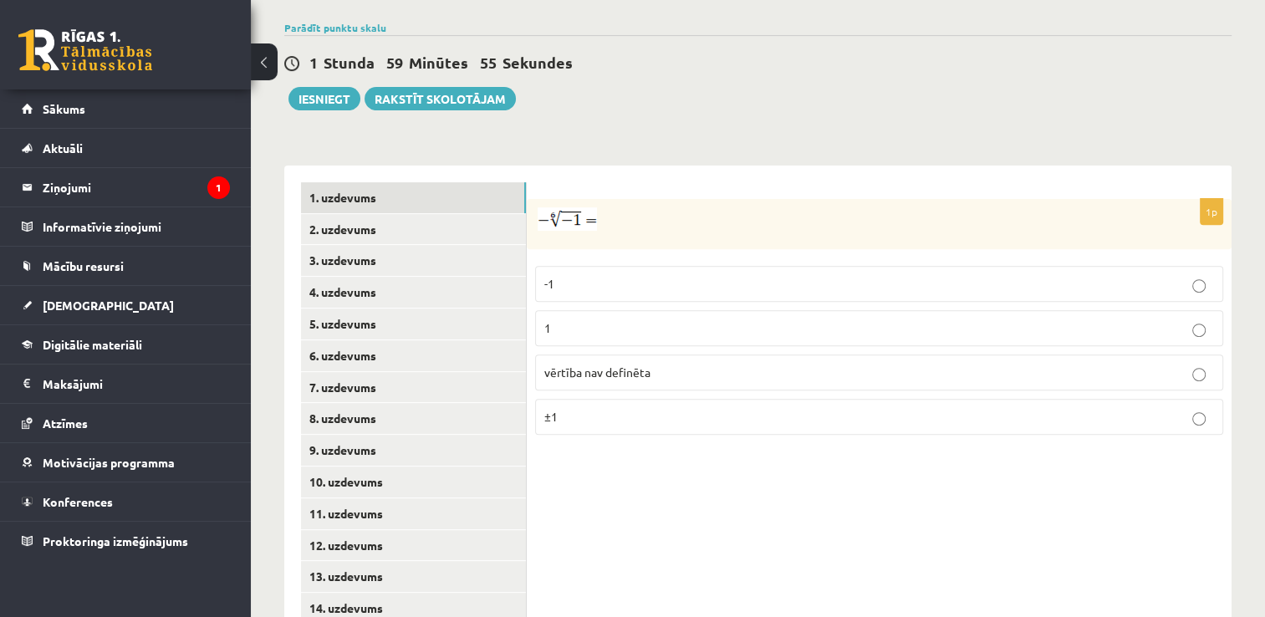
scroll to position [630, 0]
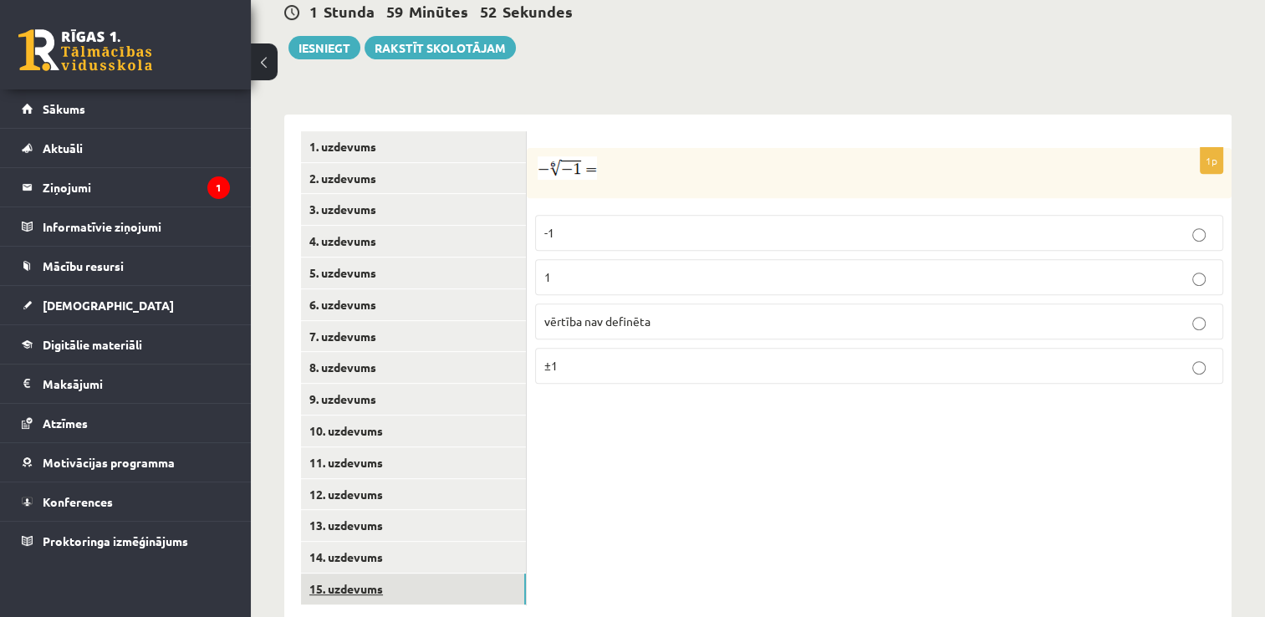
click at [439, 574] on link "15. uzdevums" at bounding box center [413, 589] width 225 height 31
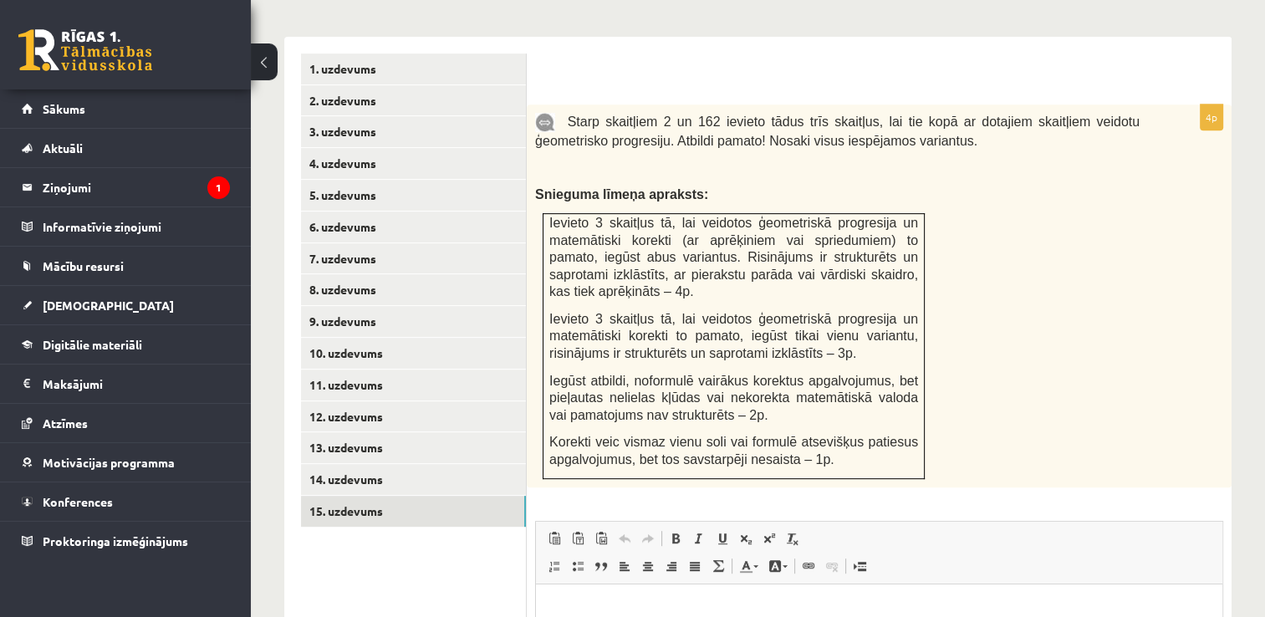
scroll to position [706, 0]
click at [474, 54] on link "1. uzdevums" at bounding box center [413, 69] width 225 height 31
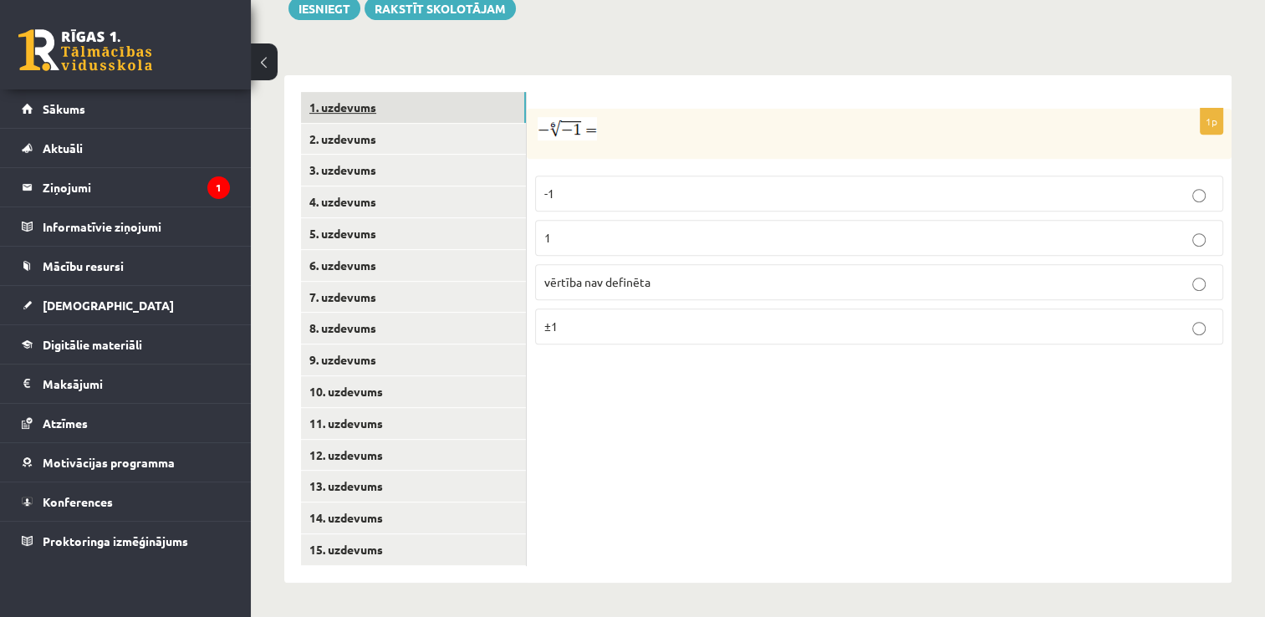
scroll to position [630, 0]
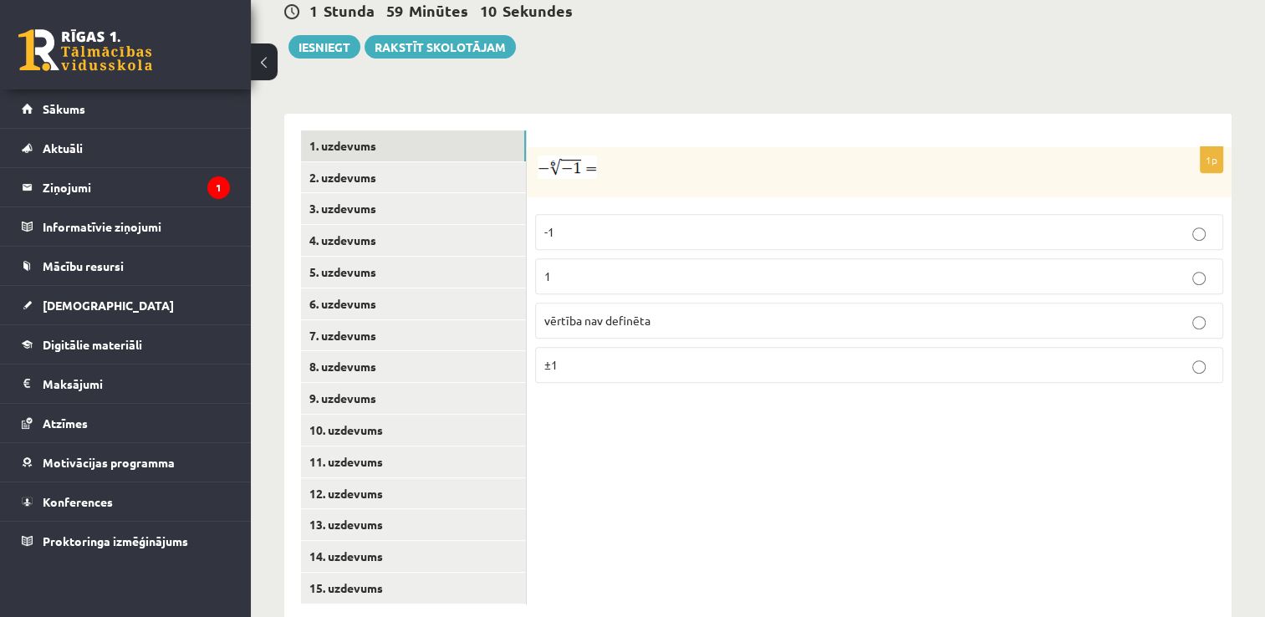
click at [574, 303] on label "vērtība nav definēta" at bounding box center [879, 321] width 688 height 36
click at [454, 162] on link "2. uzdevums" at bounding box center [413, 177] width 225 height 31
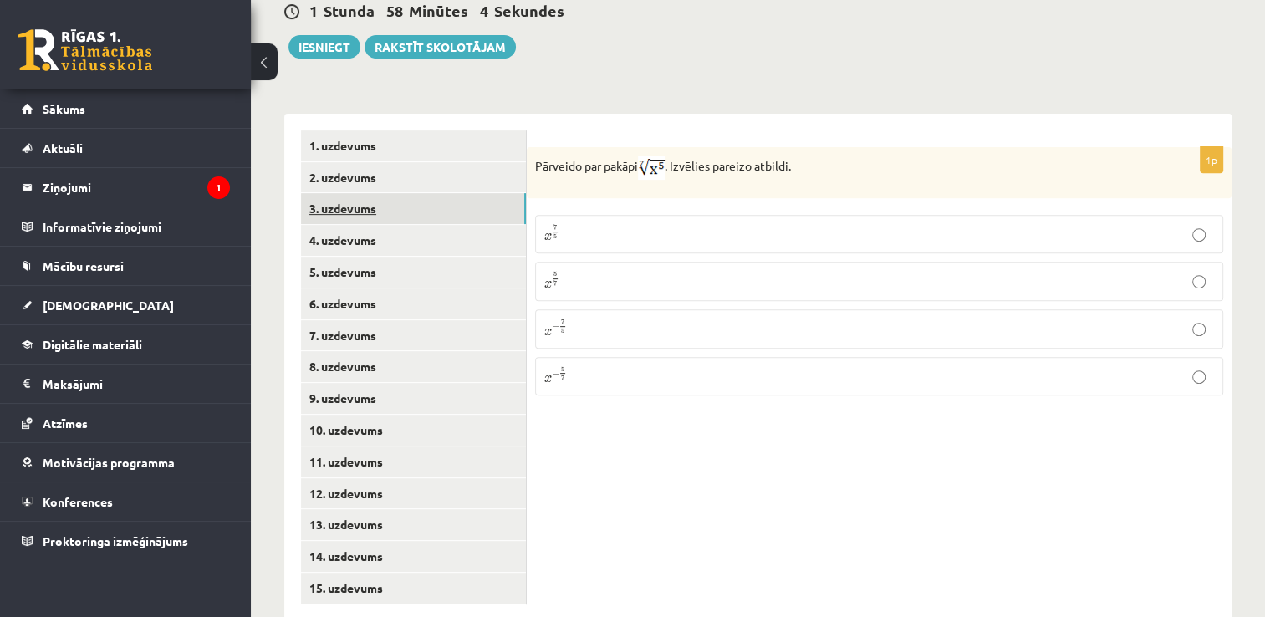
click at [320, 193] on link "3. uzdevums" at bounding box center [413, 208] width 225 height 31
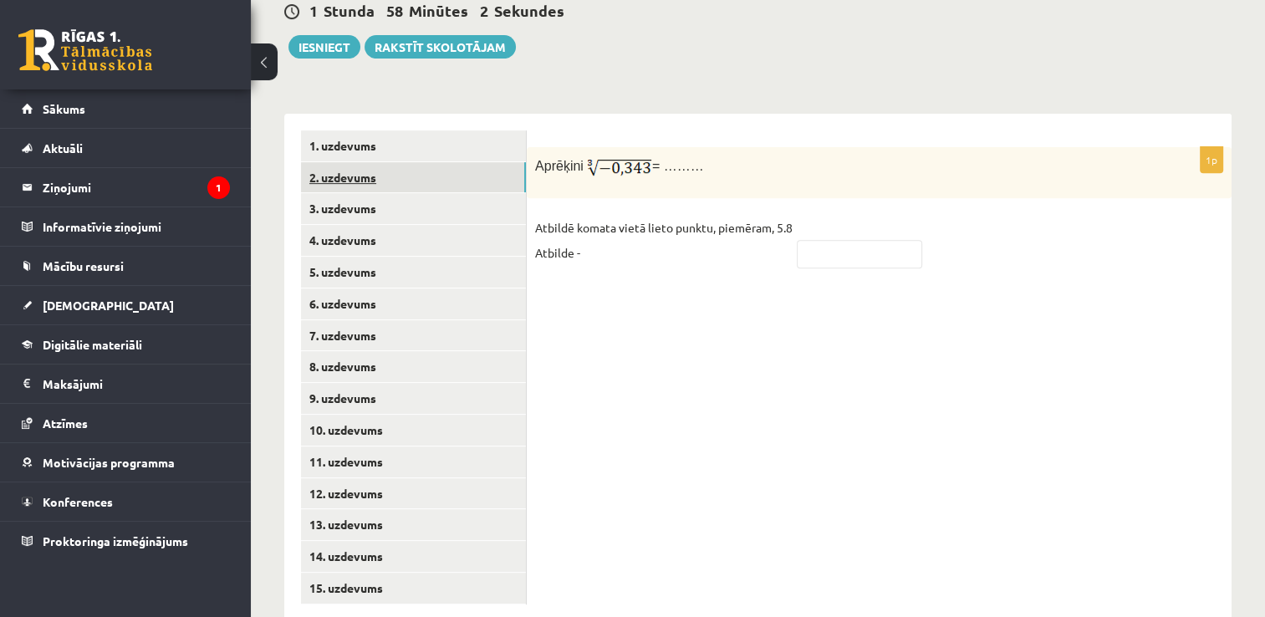
click at [319, 162] on link "2. uzdevums" at bounding box center [413, 177] width 225 height 31
click at [567, 262] on label "x 5 7 x 5 7" at bounding box center [879, 281] width 688 height 39
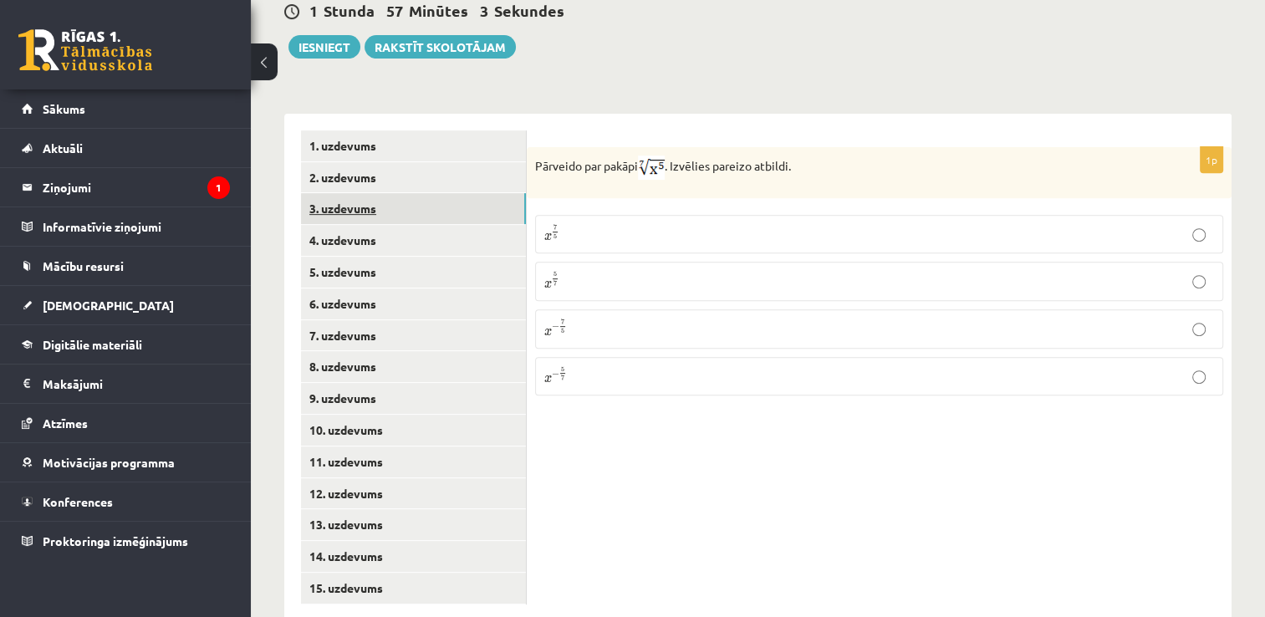
click at [426, 193] on link "3. uzdevums" at bounding box center [413, 208] width 225 height 31
click at [810, 240] on input "text" at bounding box center [859, 254] width 125 height 28
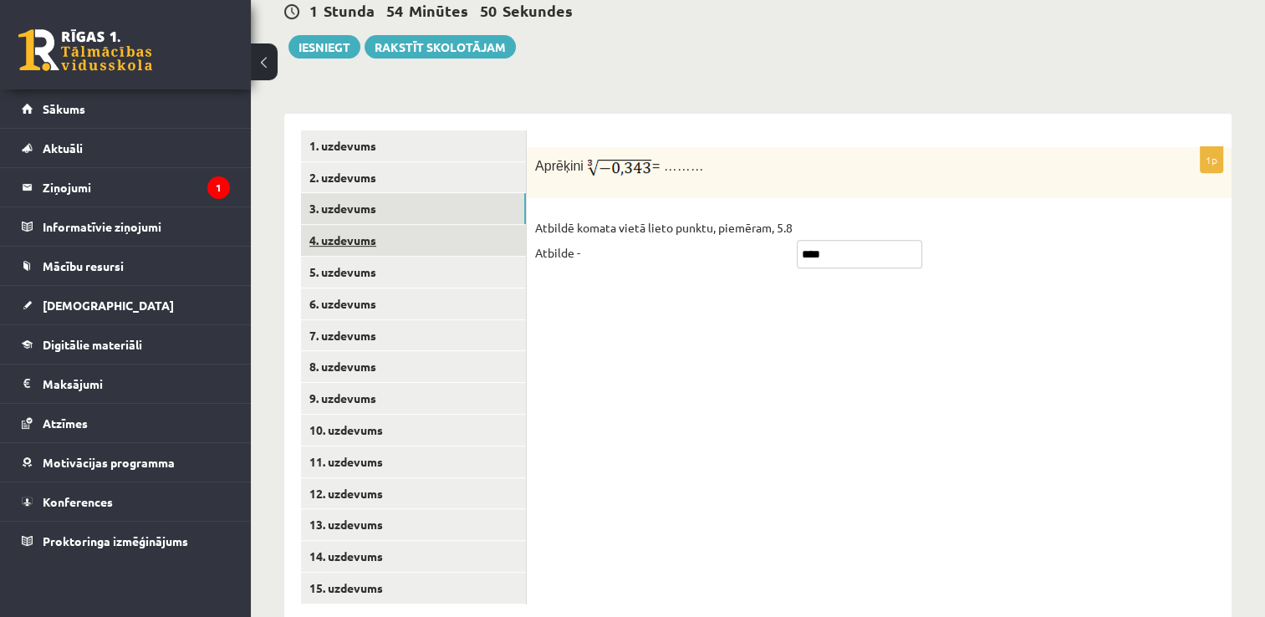
type input "****"
click at [363, 225] on link "4. uzdevums" at bounding box center [413, 240] width 225 height 31
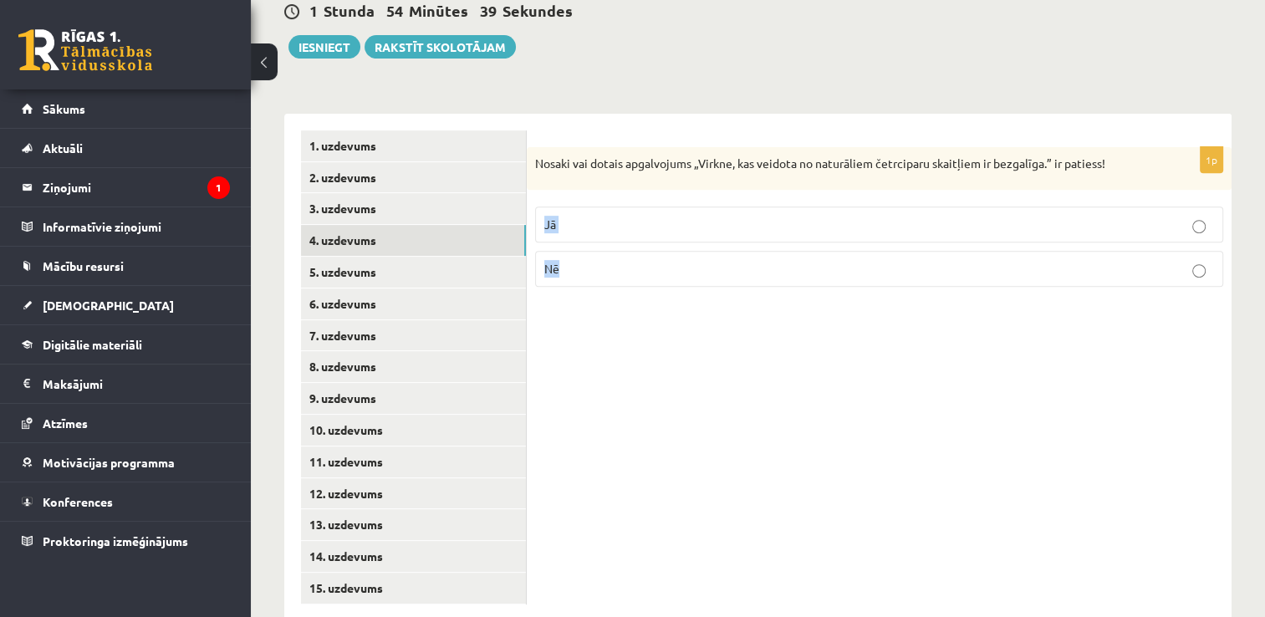
drag, startPoint x: 1111, startPoint y: 125, endPoint x: 662, endPoint y: 299, distance: 481.5
click at [662, 299] on div "1p Nosaki vai dotais apgalvojums „Virkne, kas veidota no naturāliem četrciparu …" at bounding box center [879, 368] width 705 height 508
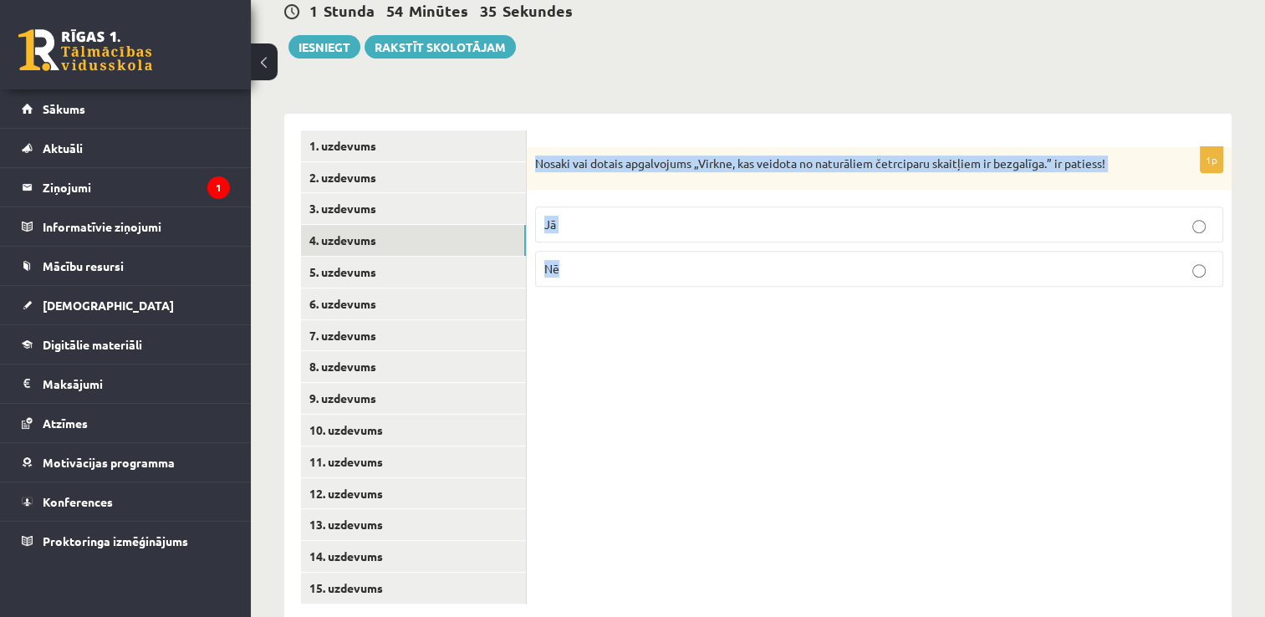
drag, startPoint x: 536, startPoint y: 127, endPoint x: 609, endPoint y: 259, distance: 150.8
click at [609, 259] on div "1p Nosaki vai dotais apgalvojums „Virkne, kas veidota no naturāliem četrciparu …" at bounding box center [879, 224] width 705 height 154
copy div "Nosaki vai dotais apgalvojums „Virkne, kas veidota no naturāliem četrciparu ska…"
click at [774, 353] on div "1p Nosaki vai dotais apgalvojums „Virkne, kas veidota no naturāliem četrciparu …" at bounding box center [879, 368] width 705 height 508
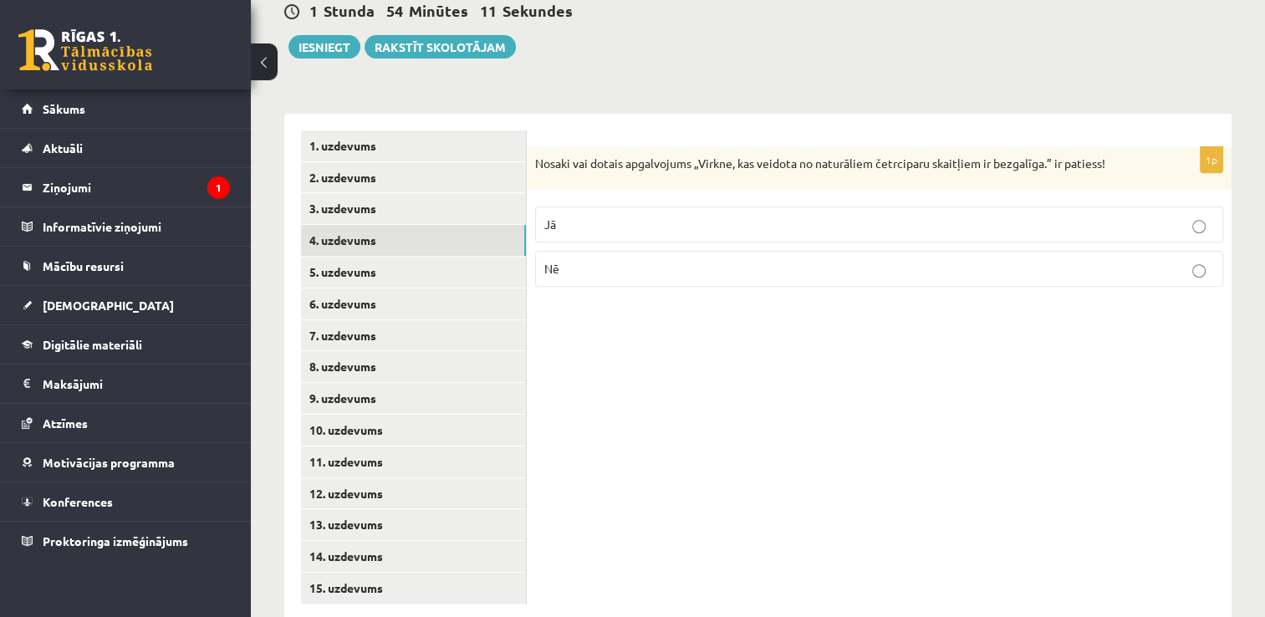
click at [607, 260] on p "Nē" at bounding box center [879, 269] width 670 height 18
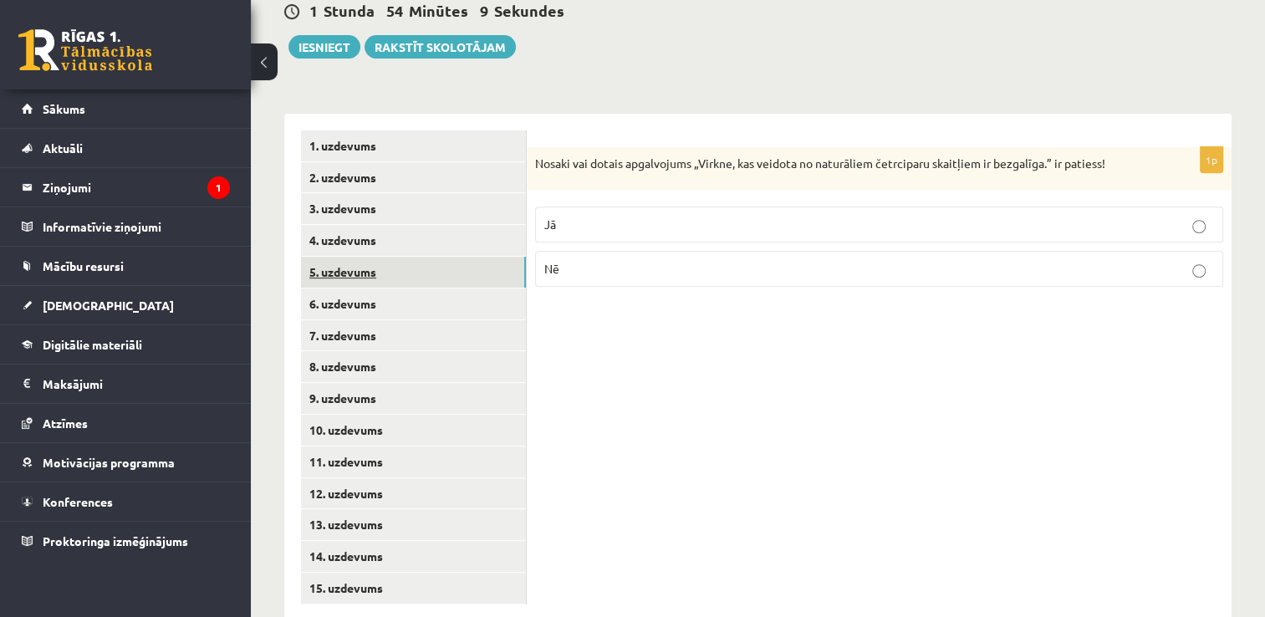
click at [335, 257] on link "5. uzdevums" at bounding box center [413, 272] width 225 height 31
click at [579, 218] on p "Jā" at bounding box center [879, 227] width 670 height 18
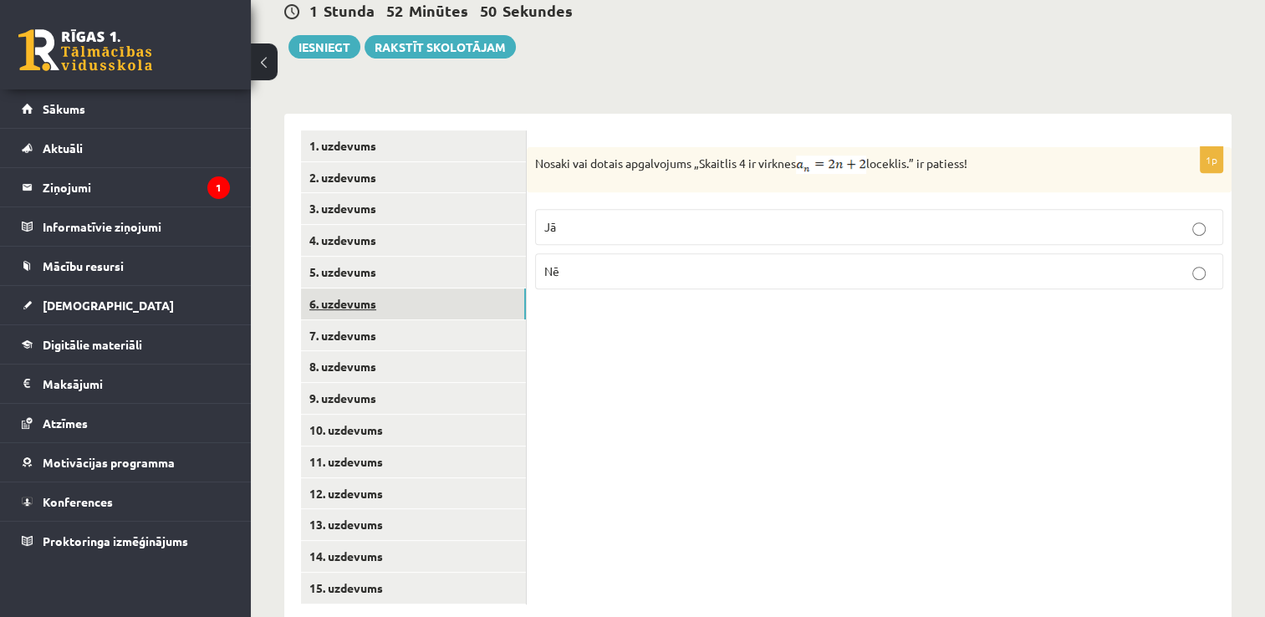
click at [400, 288] on link "6. uzdevums" at bounding box center [413, 303] width 225 height 31
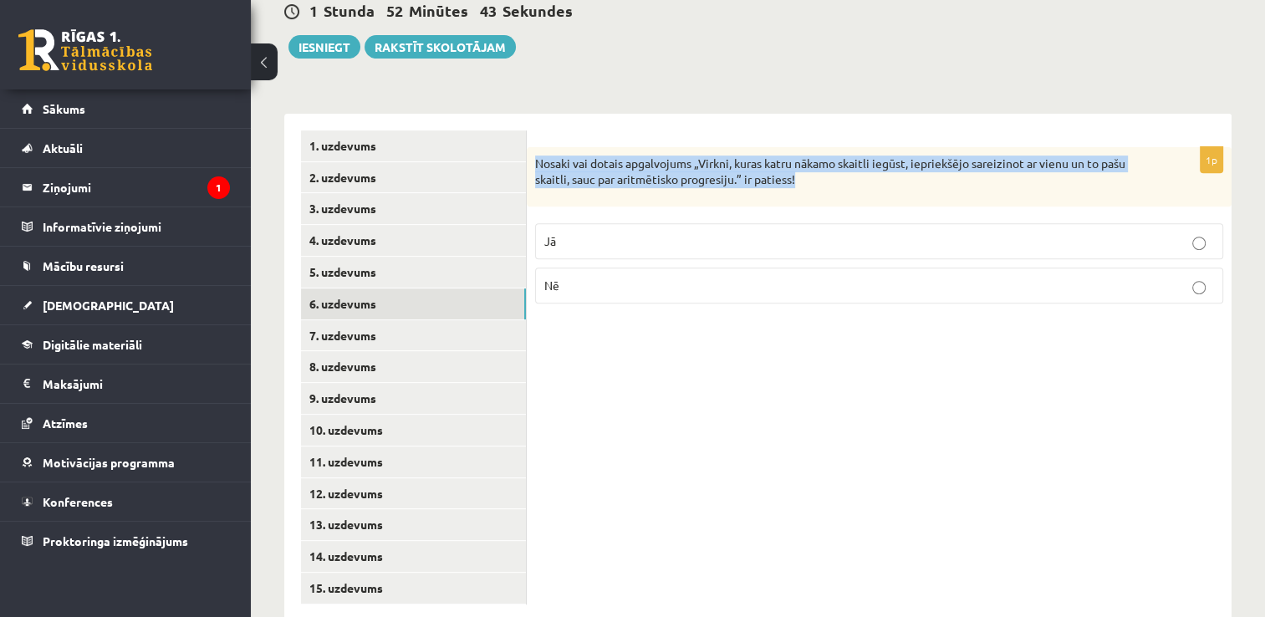
drag, startPoint x: 538, startPoint y: 125, endPoint x: 813, endPoint y: 144, distance: 275.7
click at [813, 156] on p "Nosaki vai dotais apgalvojums „Virkni, kuras katru nākamo skaitli iegūst, iepri…" at bounding box center [837, 172] width 604 height 33
copy p "Nosaki vai dotais apgalvojums „Virkni, kuras katru nākamo skaitli iegūst, iepri…"
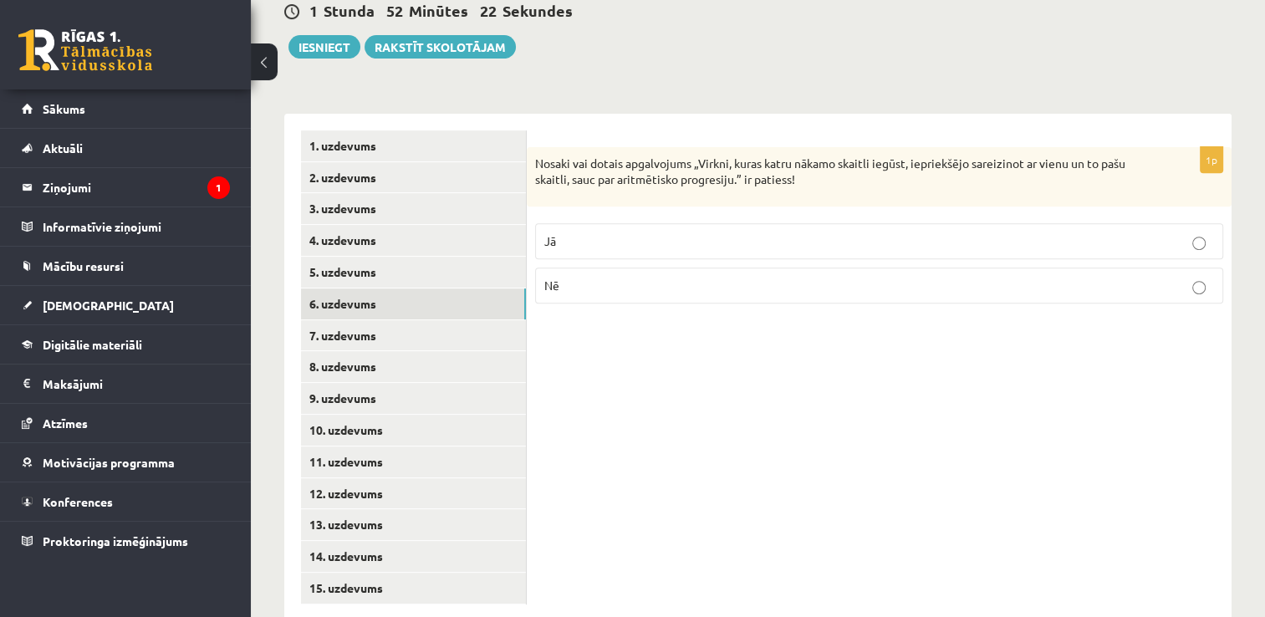
click at [572, 268] on label "Nē" at bounding box center [879, 286] width 688 height 36
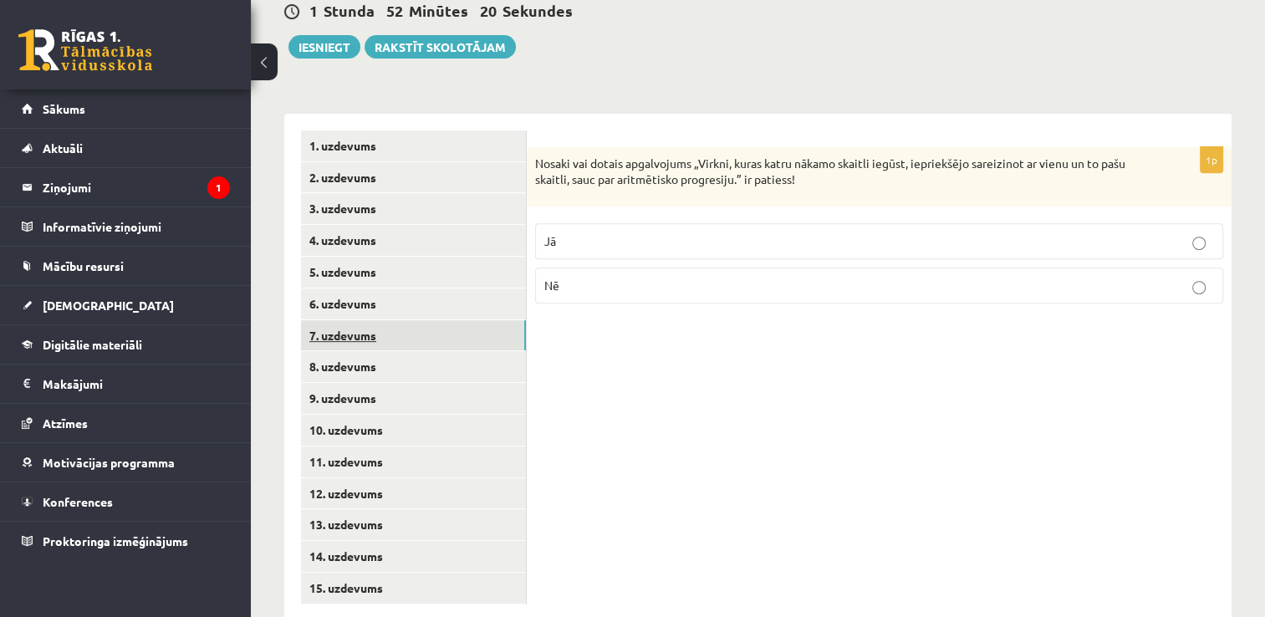
click at [391, 320] on link "7. uzdevums" at bounding box center [413, 335] width 225 height 31
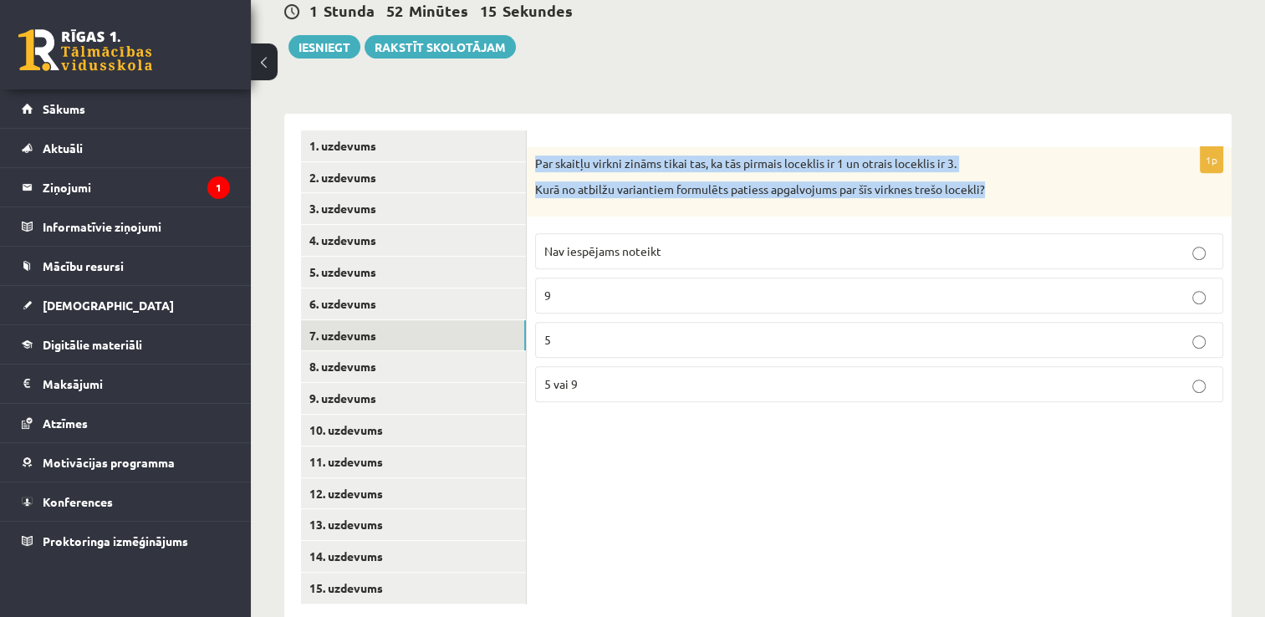
drag, startPoint x: 537, startPoint y: 125, endPoint x: 1005, endPoint y: 152, distance: 469.0
click at [1005, 152] on div "Par skaitļu virkni zināms tikai tas, ka tās pirmais loceklis ir 1 un otrais loc…" at bounding box center [879, 181] width 705 height 69
copy div "Par skaitļu virkni zināms tikai tas, ka tās pirmais loceklis ir 1 un otrais loc…"
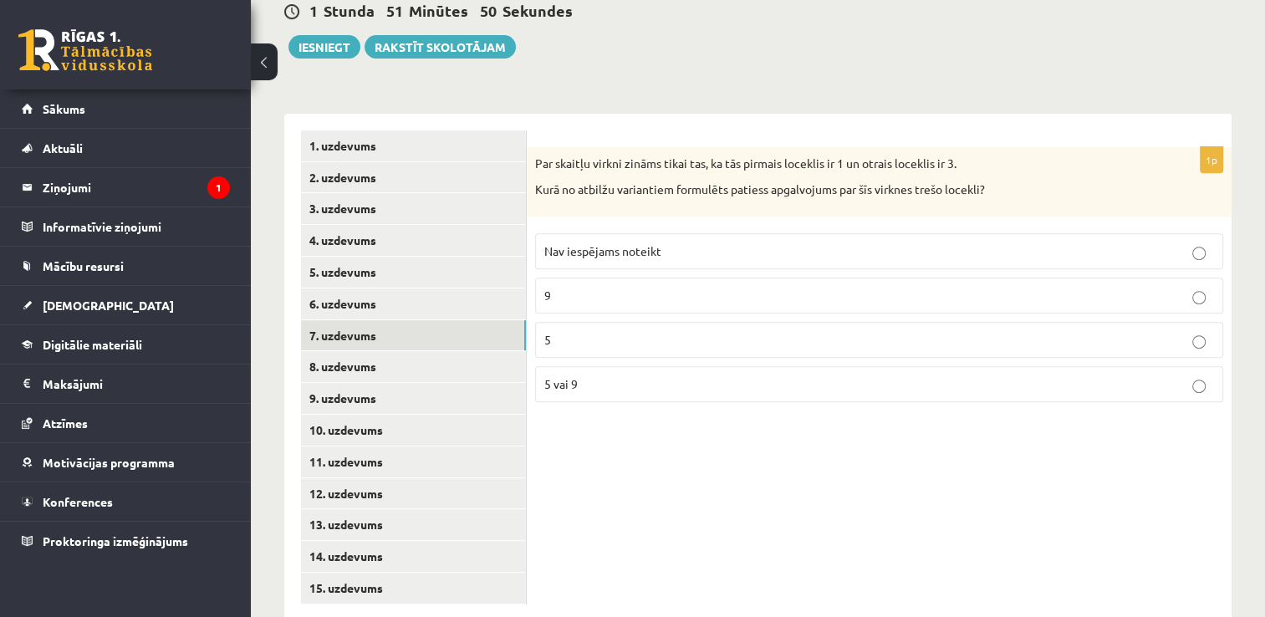
click at [655, 512] on div "1p Par skaitļu virkni zināms tikai tas, ka tās pirmais loceklis ir 1 un otrais …" at bounding box center [879, 368] width 705 height 508
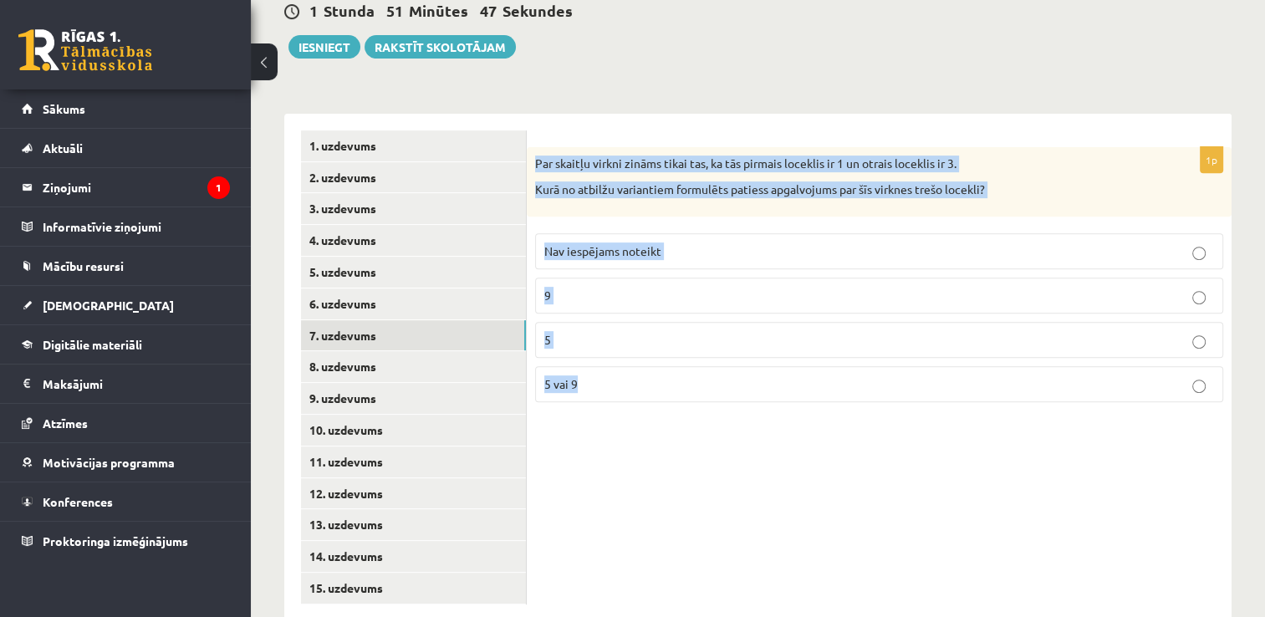
drag, startPoint x: 536, startPoint y: 127, endPoint x: 708, endPoint y: 362, distance: 291.3
click at [708, 362] on div "1p Par skaitļu virkni zināms tikai tas, ka tās pirmais loceklis ir 1 un otrais …" at bounding box center [879, 281] width 705 height 268
copy div "Par skaitļu virkni zināms tikai tas, ka tās pirmais loceklis ir 1 un otrais loc…"
click at [578, 471] on div "1p Par skaitļu virkni zināms tikai tas, ka tās pirmais loceklis ir 1 un otrais …" at bounding box center [879, 368] width 705 height 508
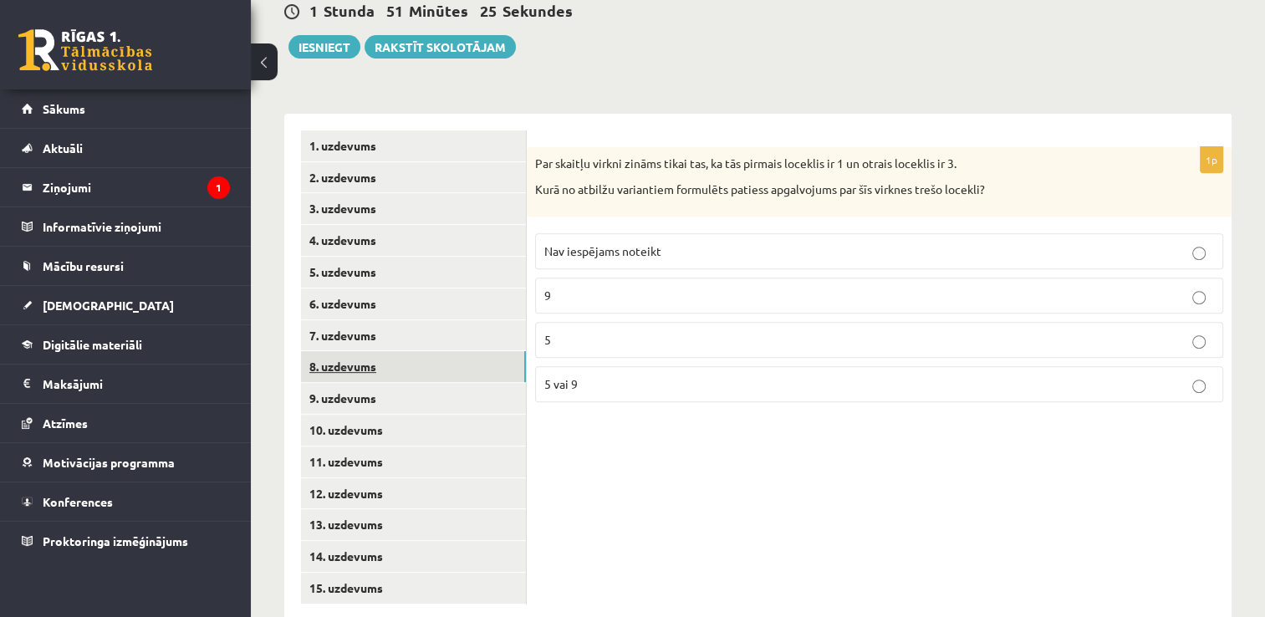
click at [401, 351] on link "8. uzdevums" at bounding box center [413, 366] width 225 height 31
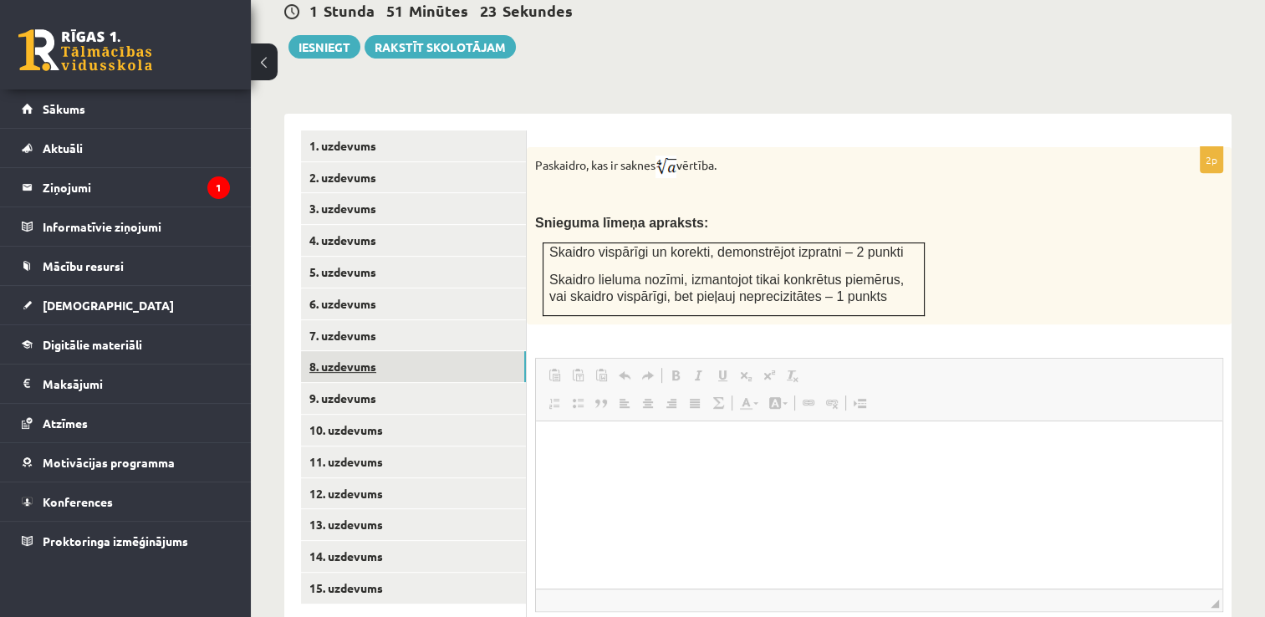
scroll to position [0, 0]
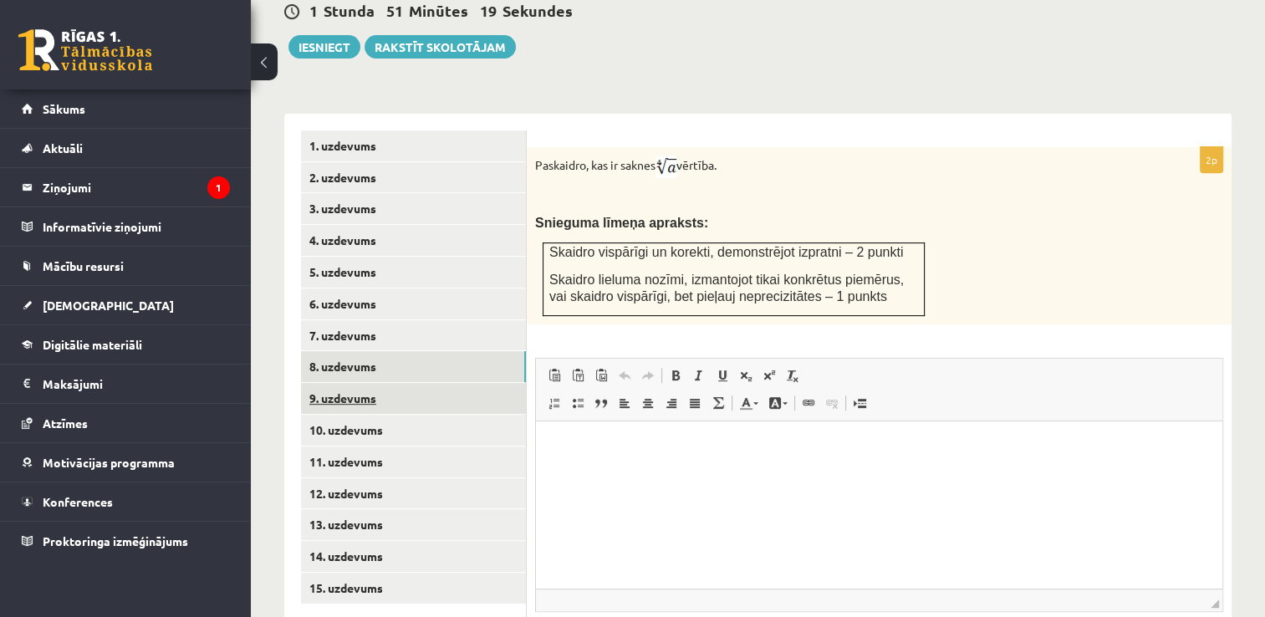
click at [394, 383] on link "9. uzdevums" at bounding box center [413, 398] width 225 height 31
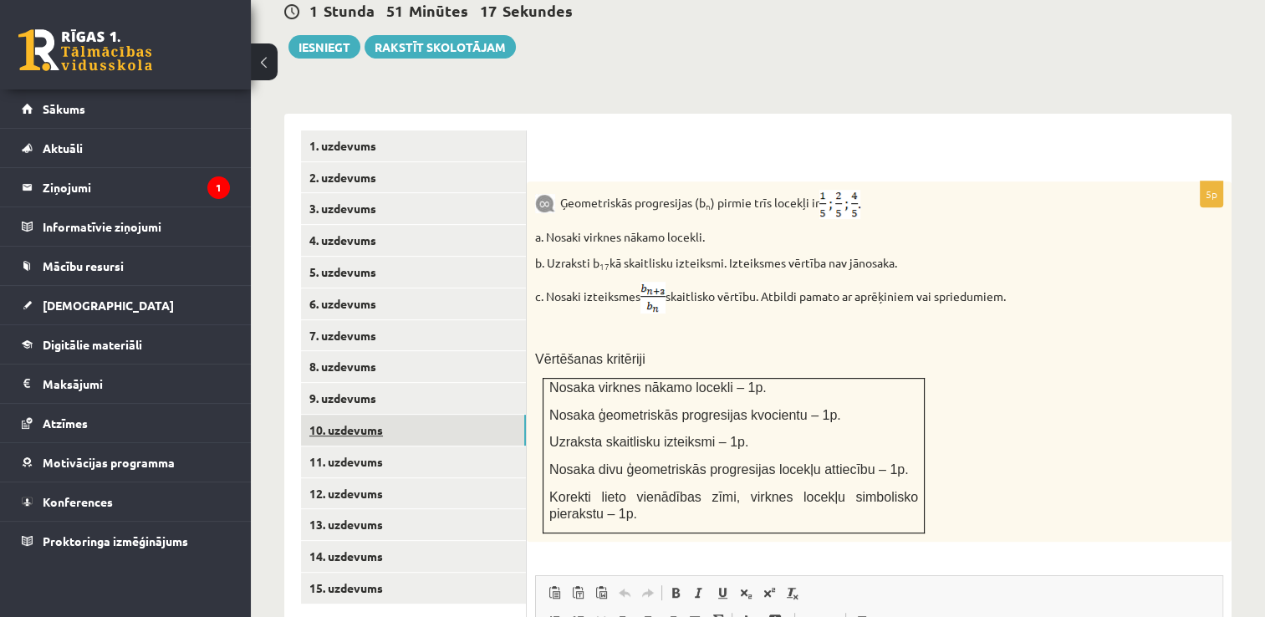
click at [385, 415] on link "10. uzdevums" at bounding box center [413, 430] width 225 height 31
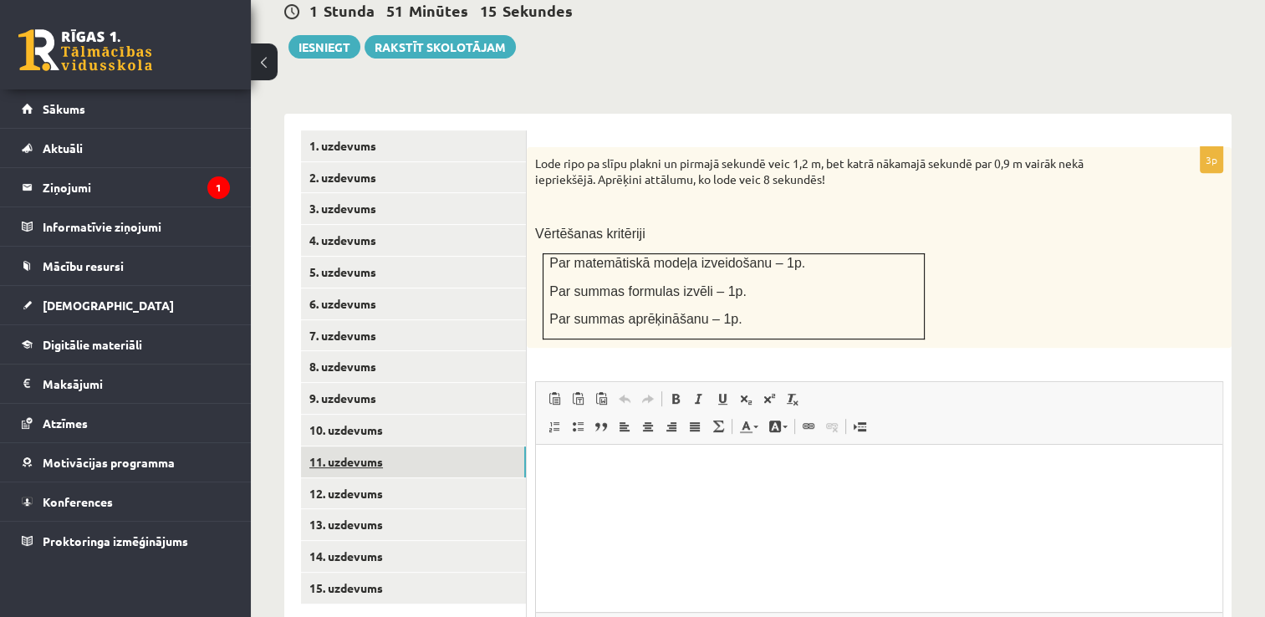
click at [361, 446] on link "11. uzdevums" at bounding box center [413, 461] width 225 height 31
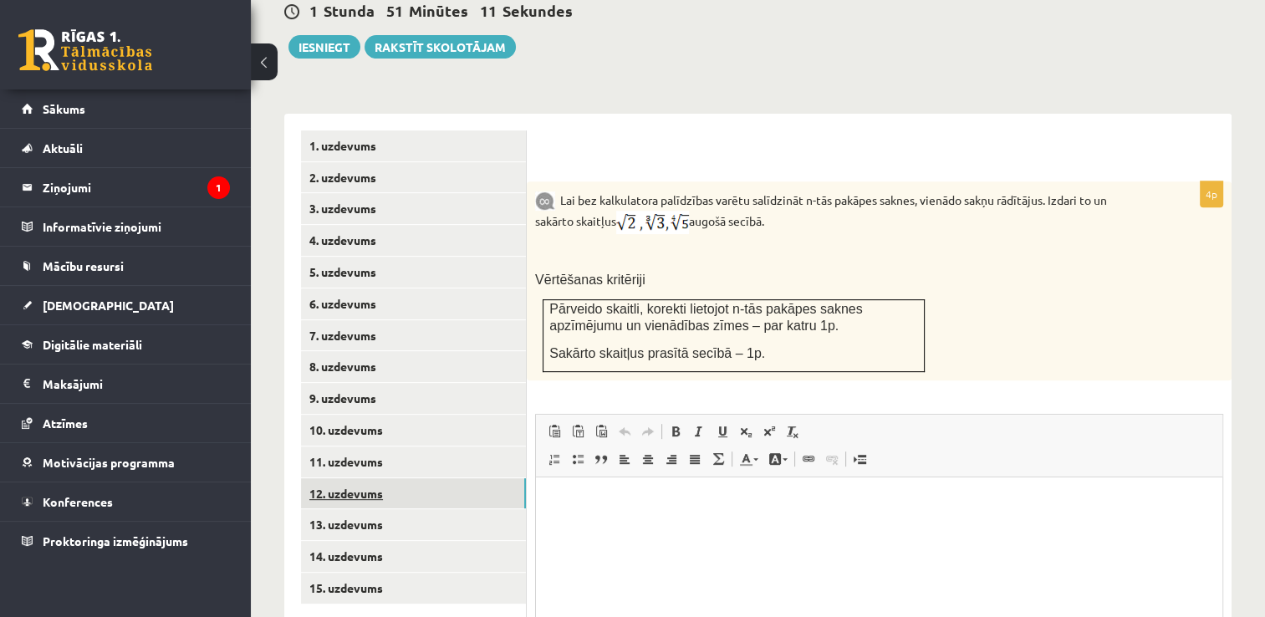
click at [354, 478] on link "12. uzdevums" at bounding box center [413, 493] width 225 height 31
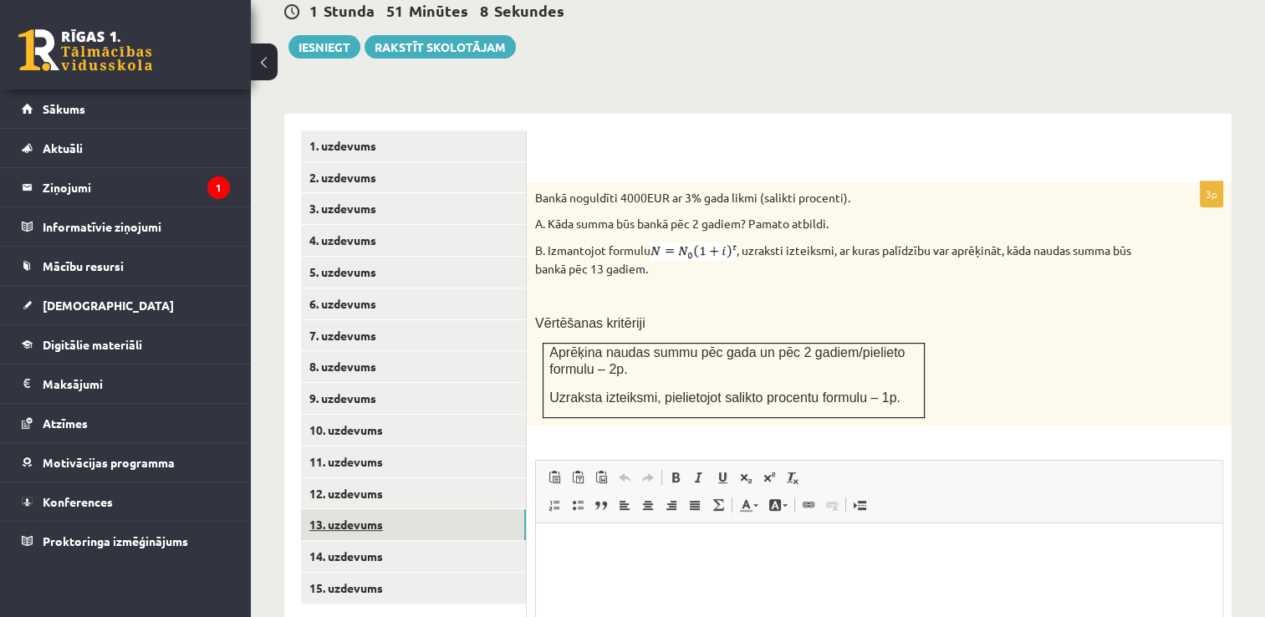
click at [314, 509] on link "13. uzdevums" at bounding box center [413, 524] width 225 height 31
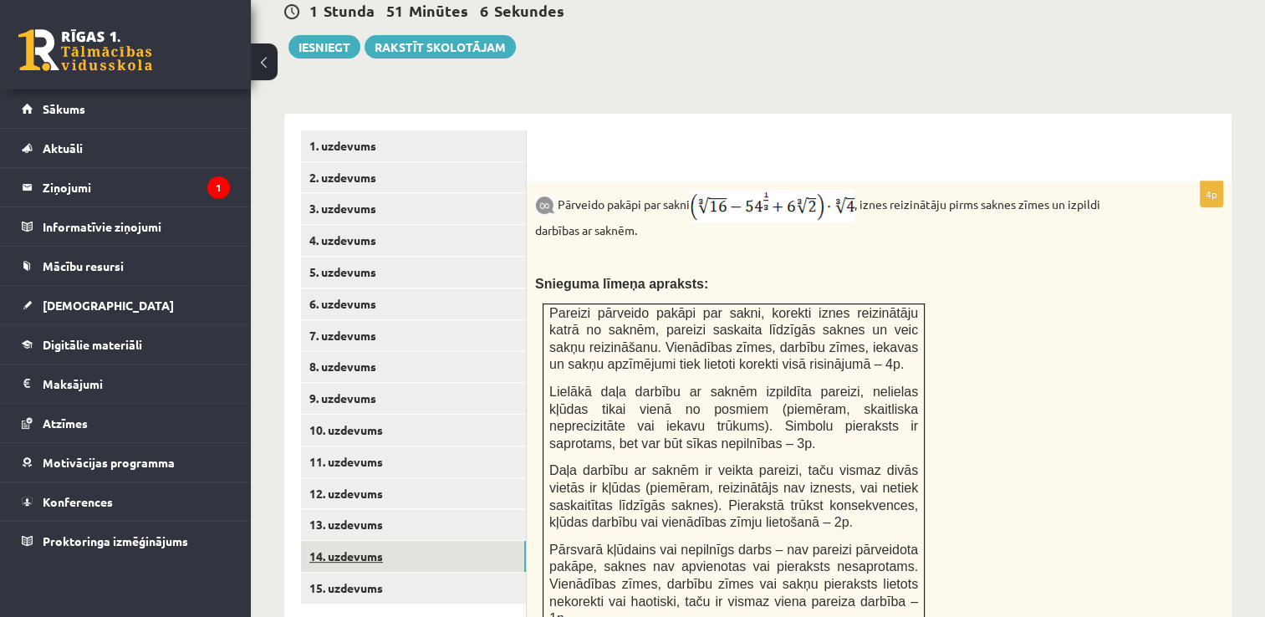
click at [325, 541] on link "14. uzdevums" at bounding box center [413, 556] width 225 height 31
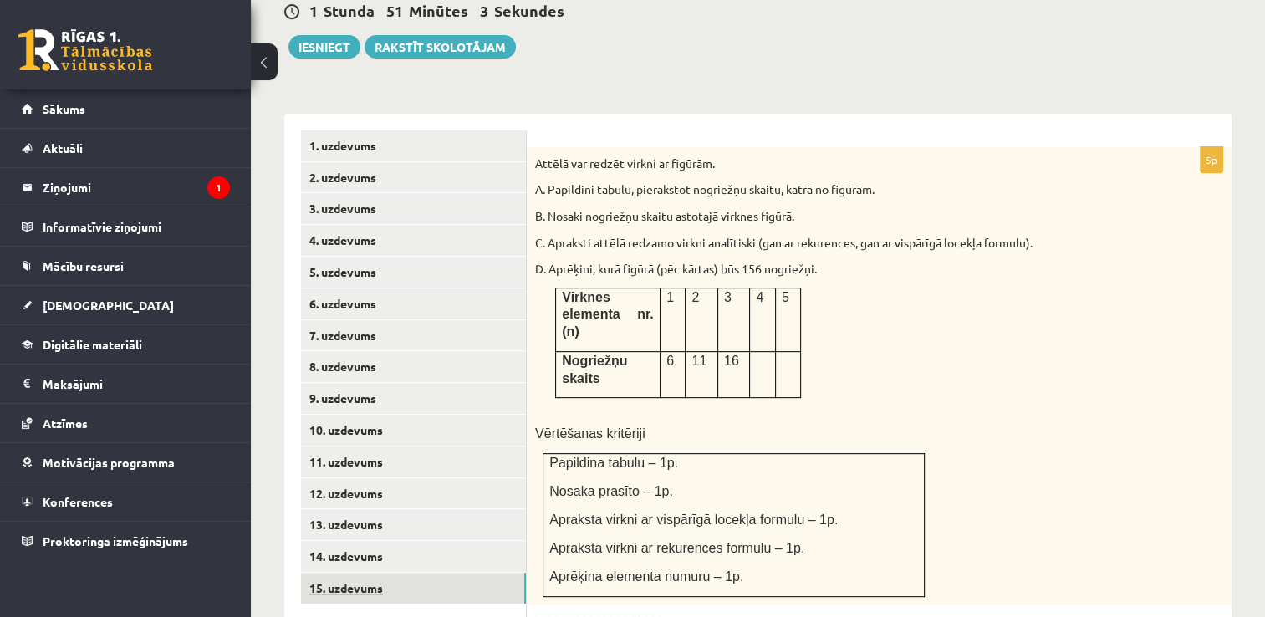
click at [358, 573] on link "15. uzdevums" at bounding box center [413, 588] width 225 height 31
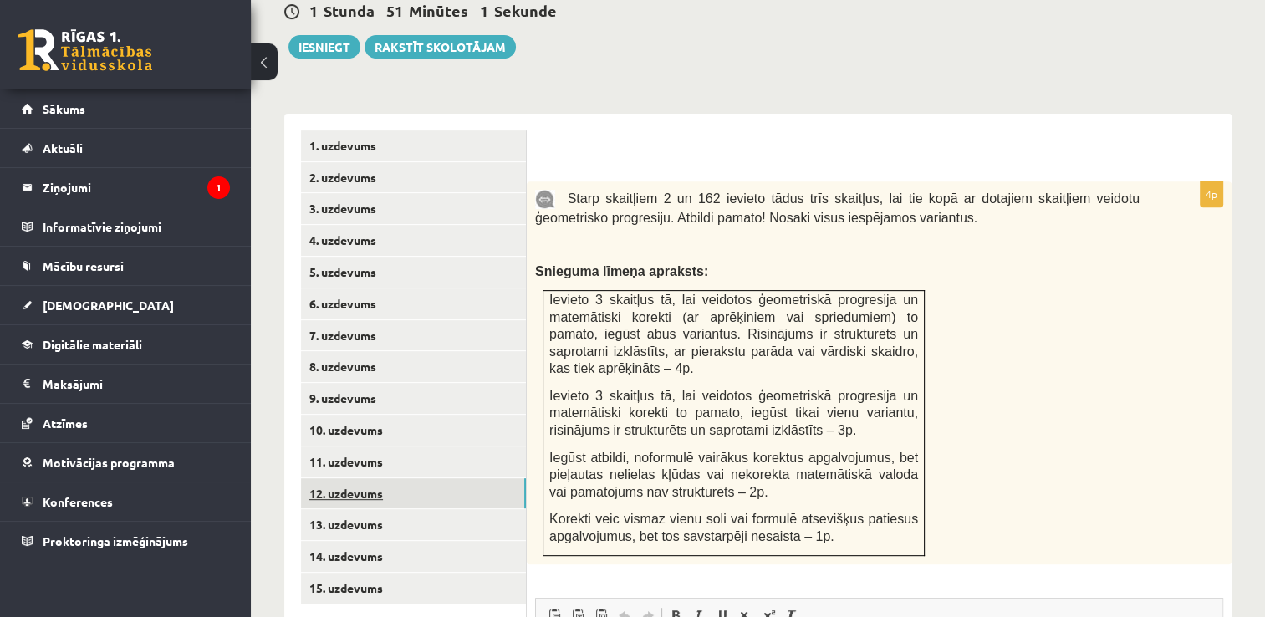
click at [346, 478] on link "12. uzdevums" at bounding box center [413, 493] width 225 height 31
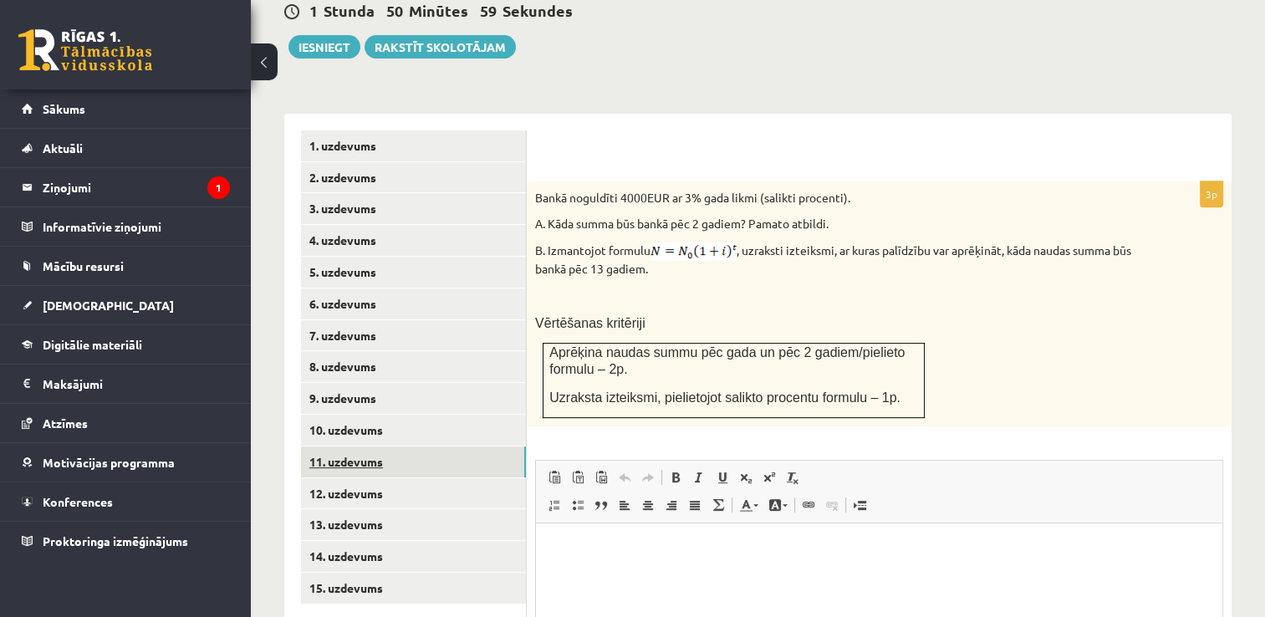
click at [334, 446] on link "11. uzdevums" at bounding box center [413, 461] width 225 height 31
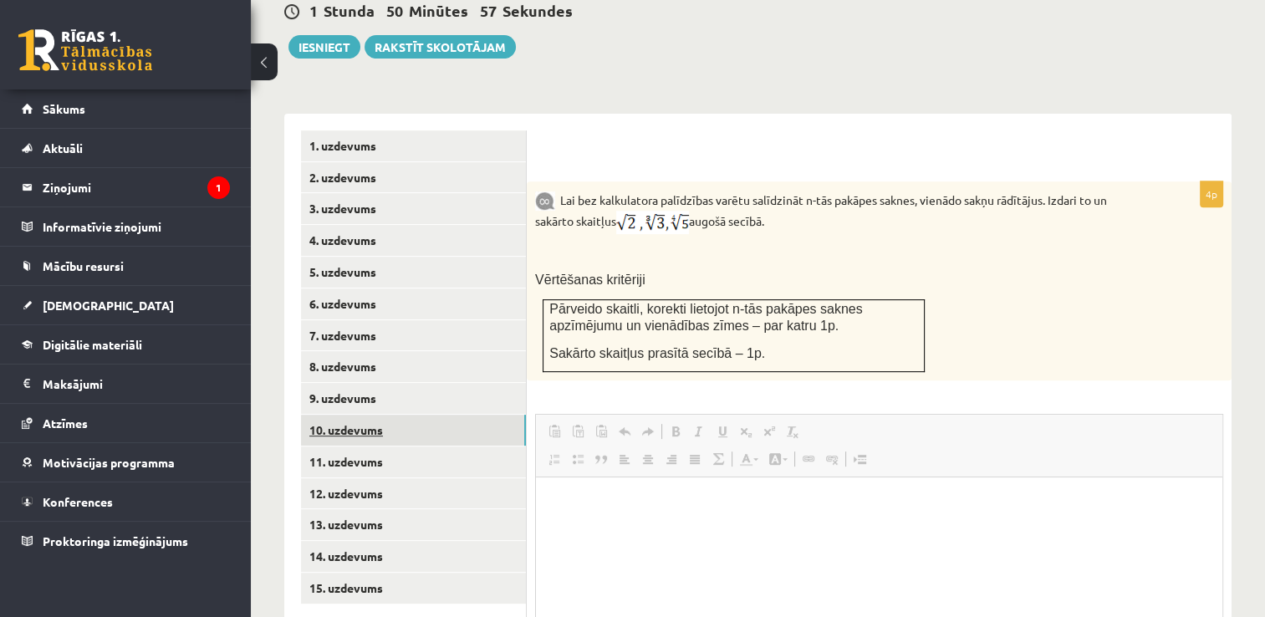
click at [336, 415] on link "10. uzdevums" at bounding box center [413, 430] width 225 height 31
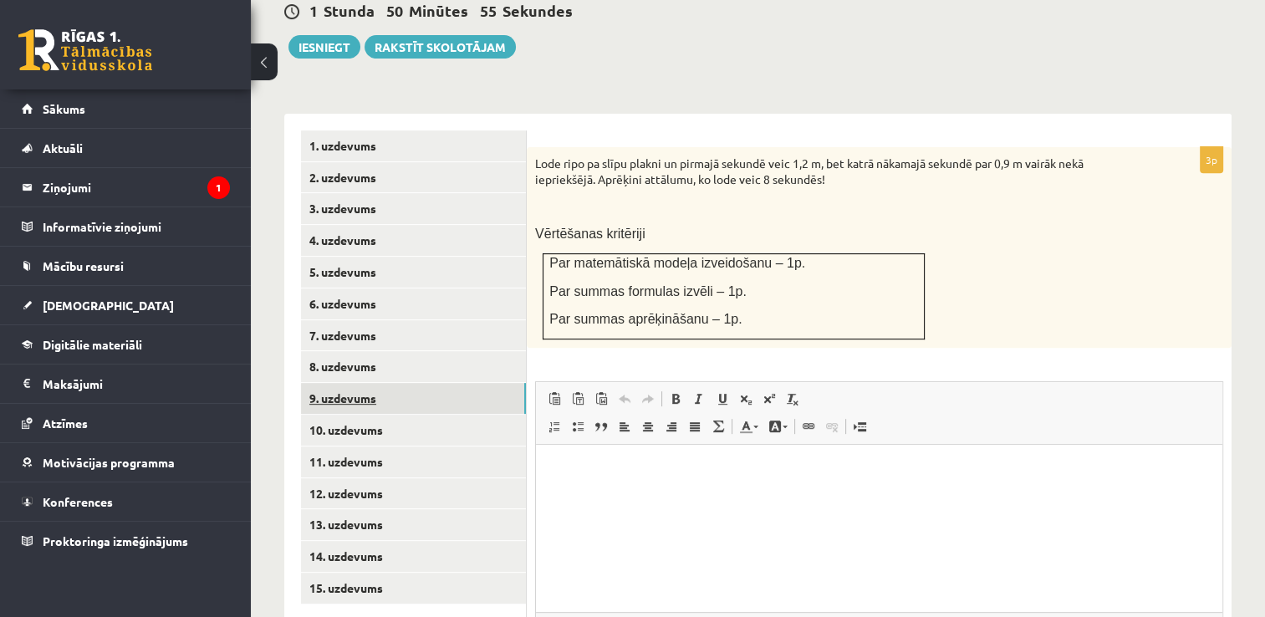
click at [334, 383] on link "9. uzdevums" at bounding box center [413, 398] width 225 height 31
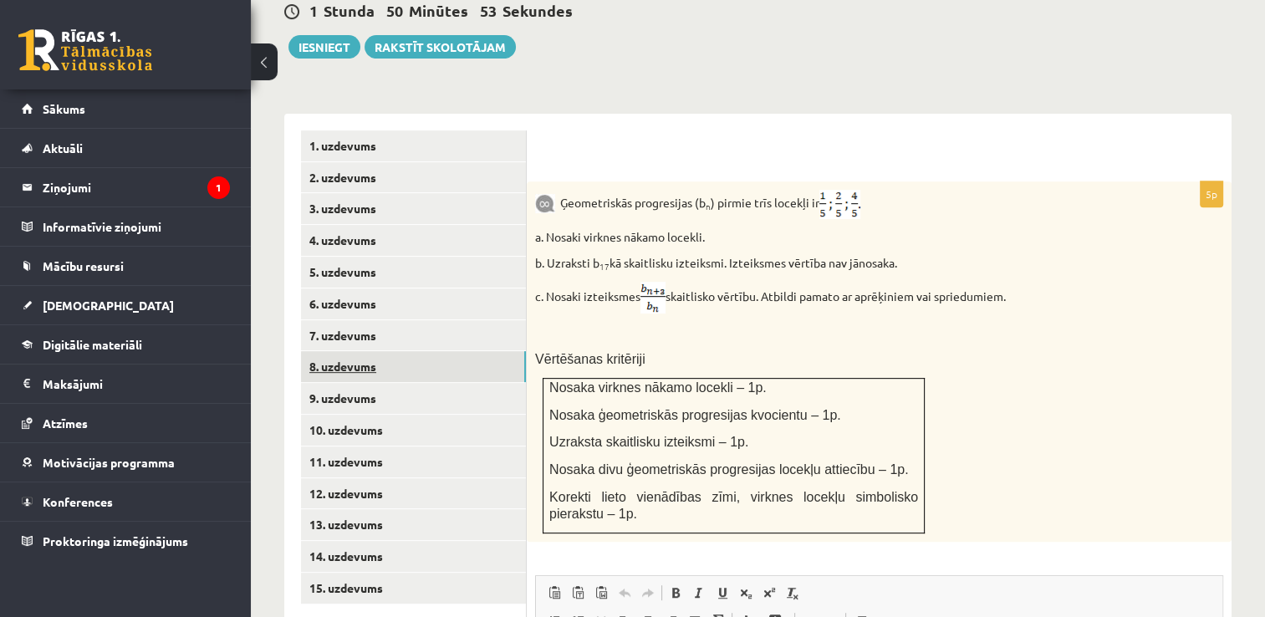
click at [358, 351] on link "8. uzdevums" at bounding box center [413, 366] width 225 height 31
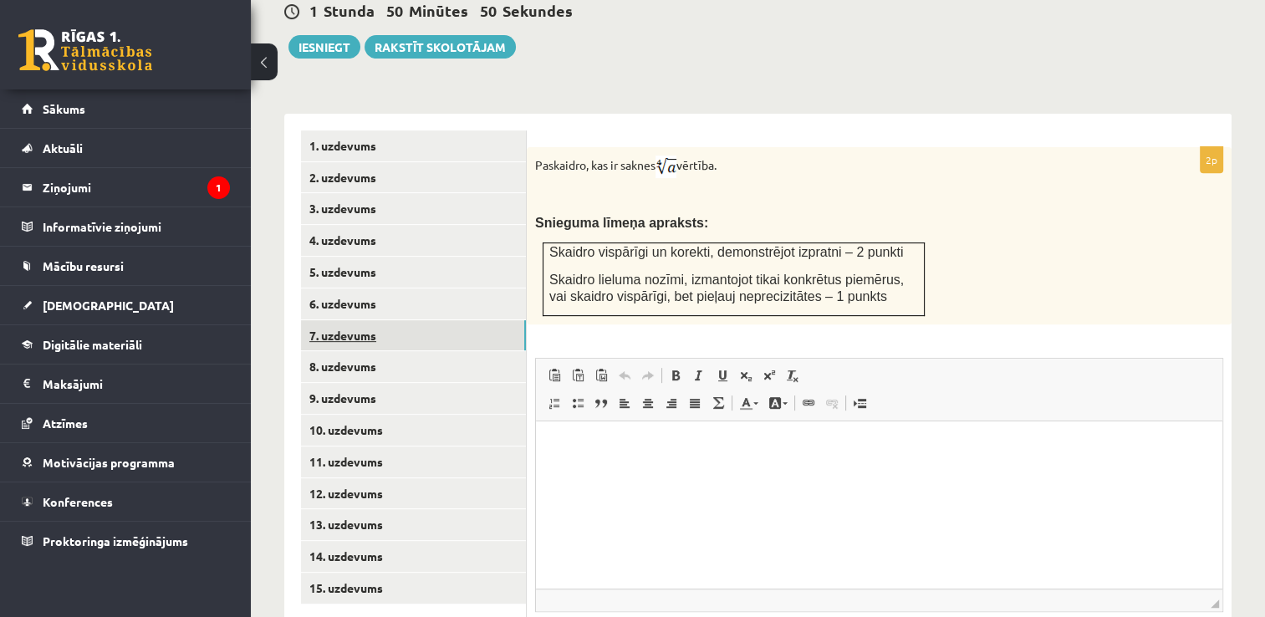
click at [360, 320] on link "7. uzdevums" at bounding box center [413, 335] width 225 height 31
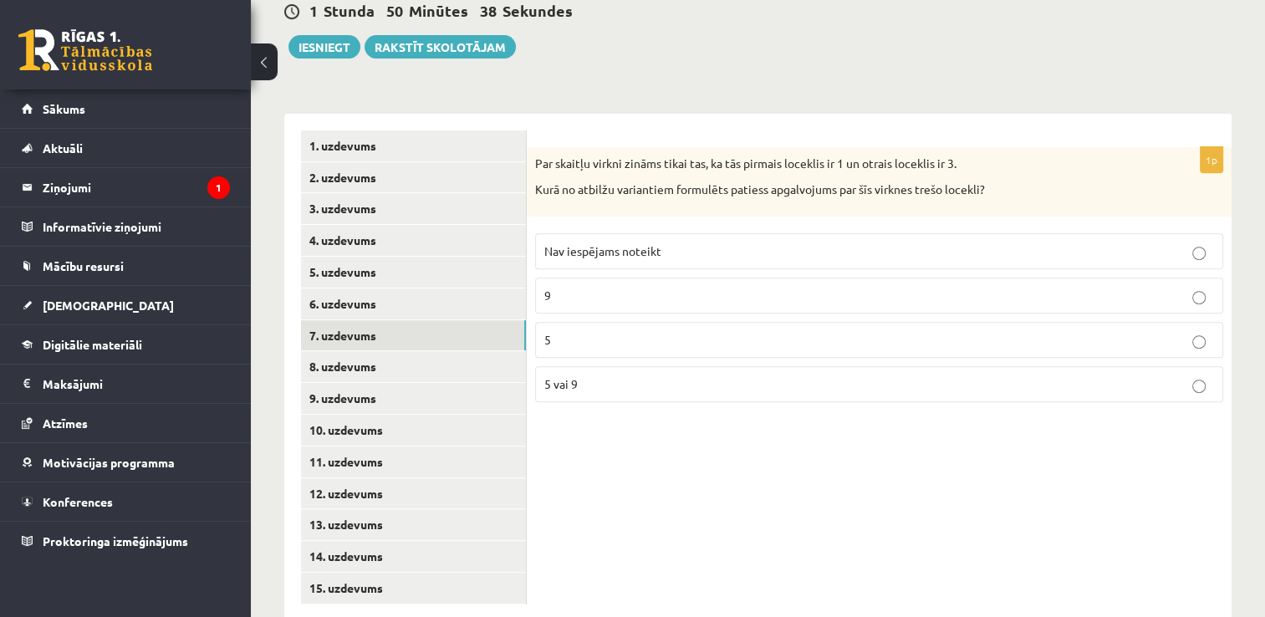
click at [622, 243] on span "Nav iespējams noteikt" at bounding box center [602, 250] width 117 height 15
click at [373, 351] on link "8. uzdevums" at bounding box center [413, 366] width 225 height 31
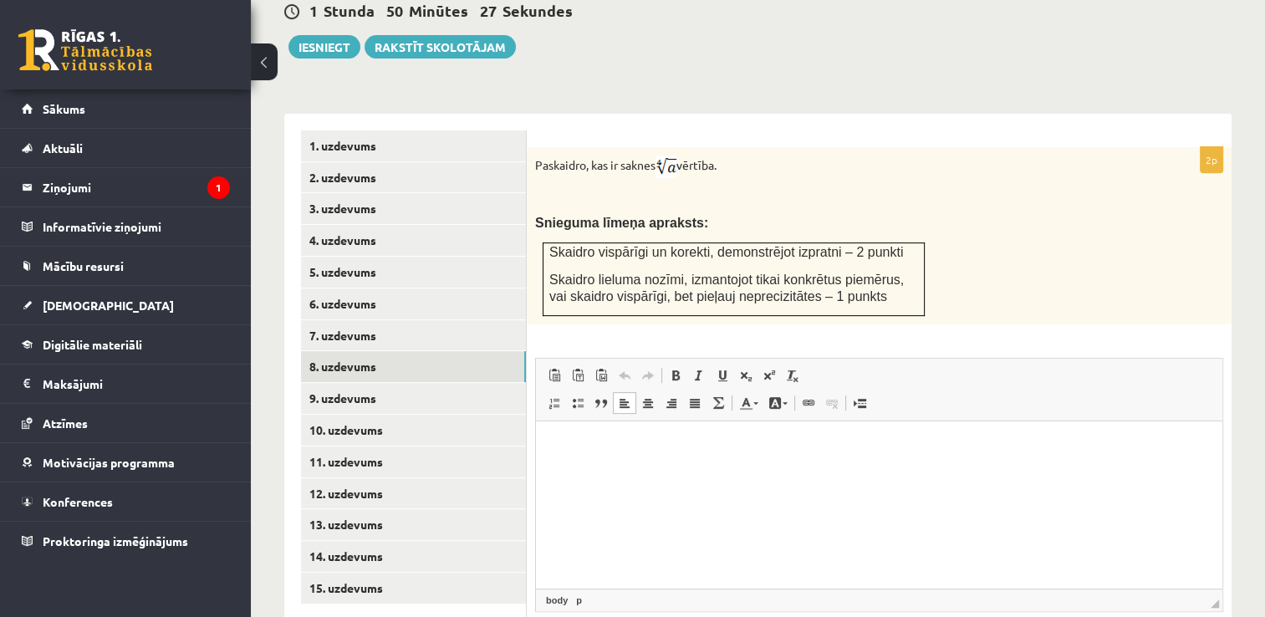
click at [609, 472] on html at bounding box center [879, 446] width 686 height 51
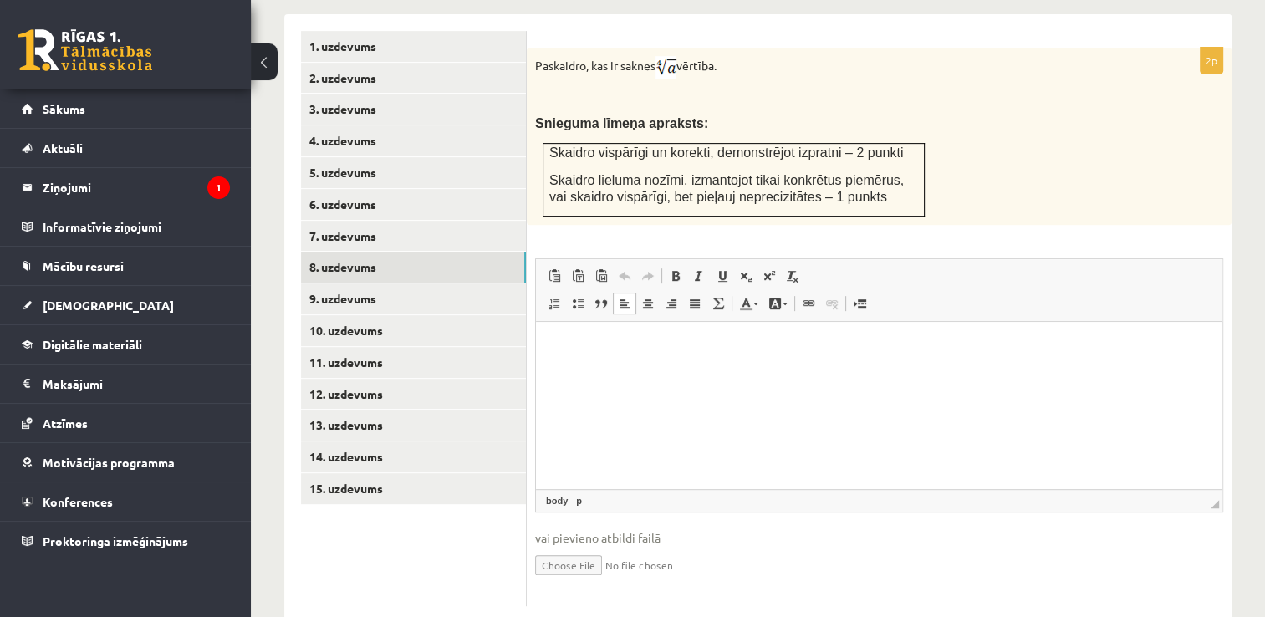
click at [538, 56] on p "Paskaidro, kas ir saknes vērtība." at bounding box center [837, 67] width 604 height 23
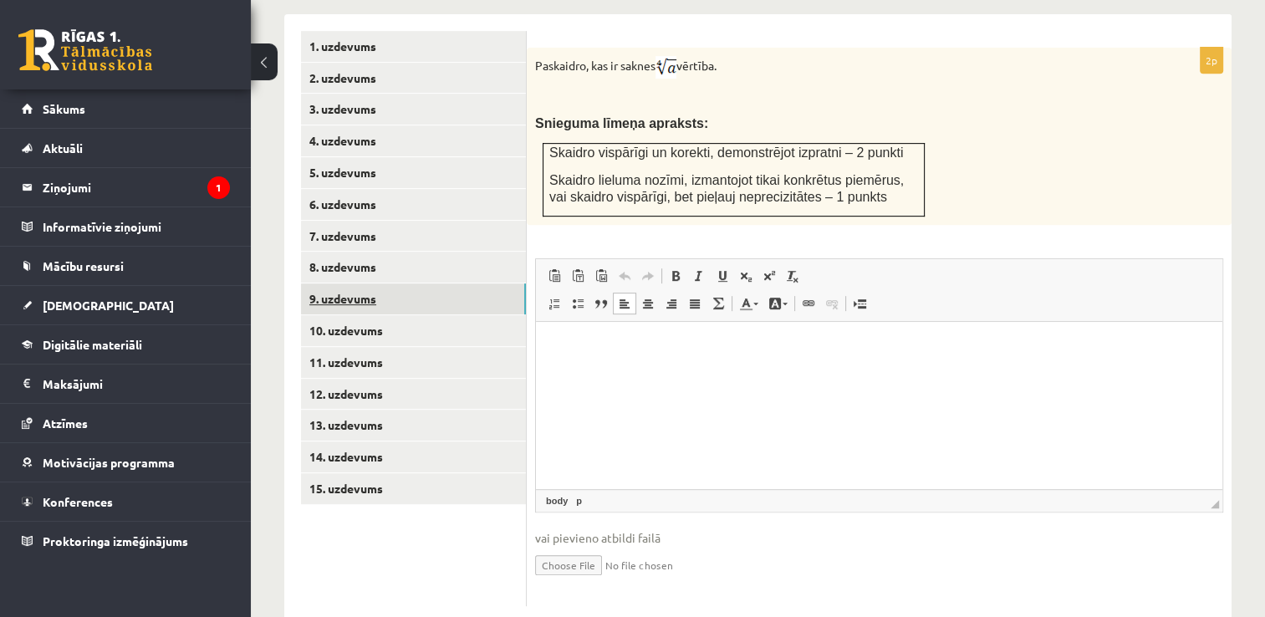
click at [345, 283] on link "9. uzdevums" at bounding box center [413, 298] width 225 height 31
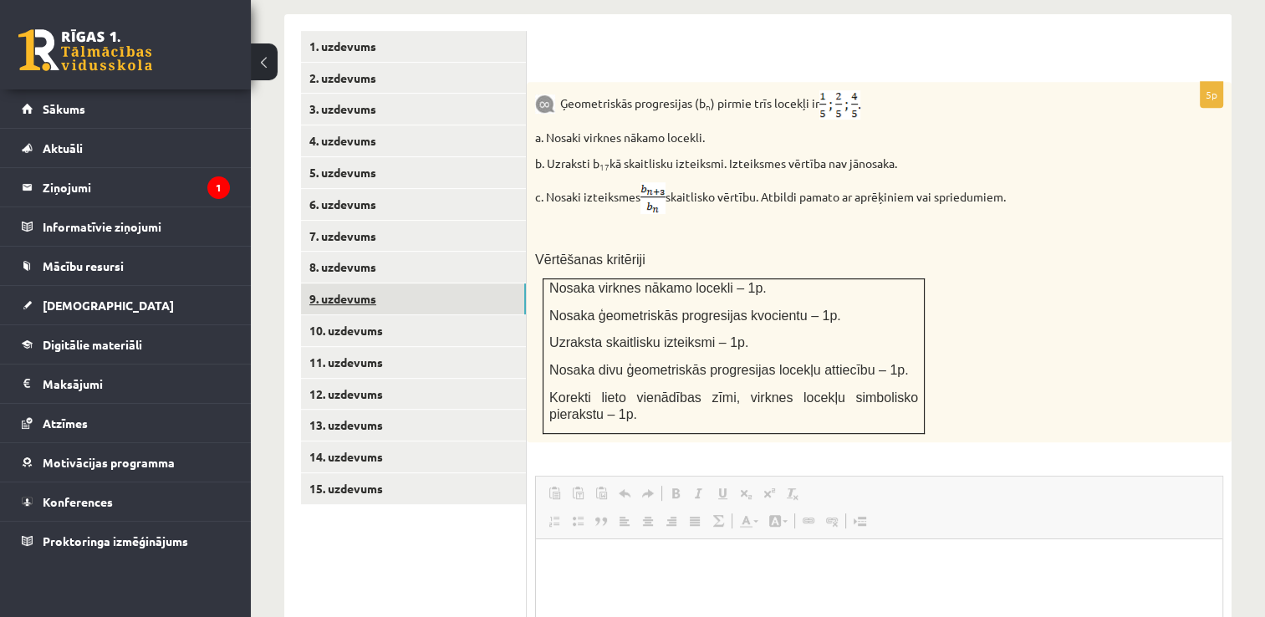
scroll to position [0, 0]
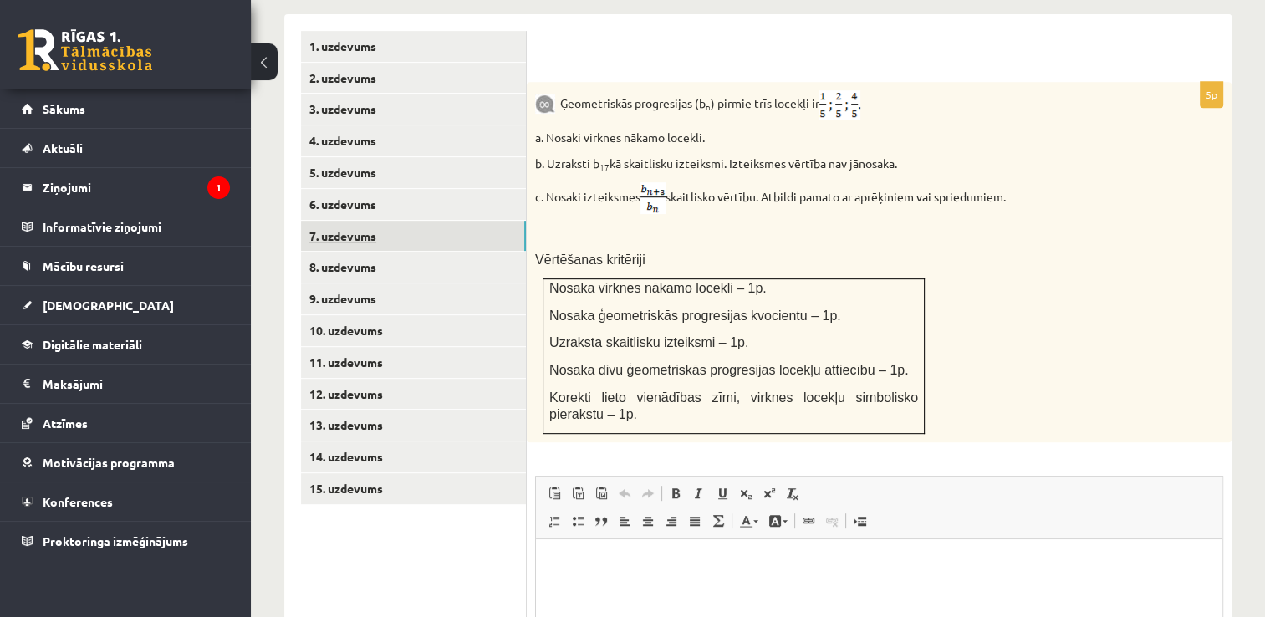
click at [328, 221] on link "7. uzdevums" at bounding box center [413, 236] width 225 height 31
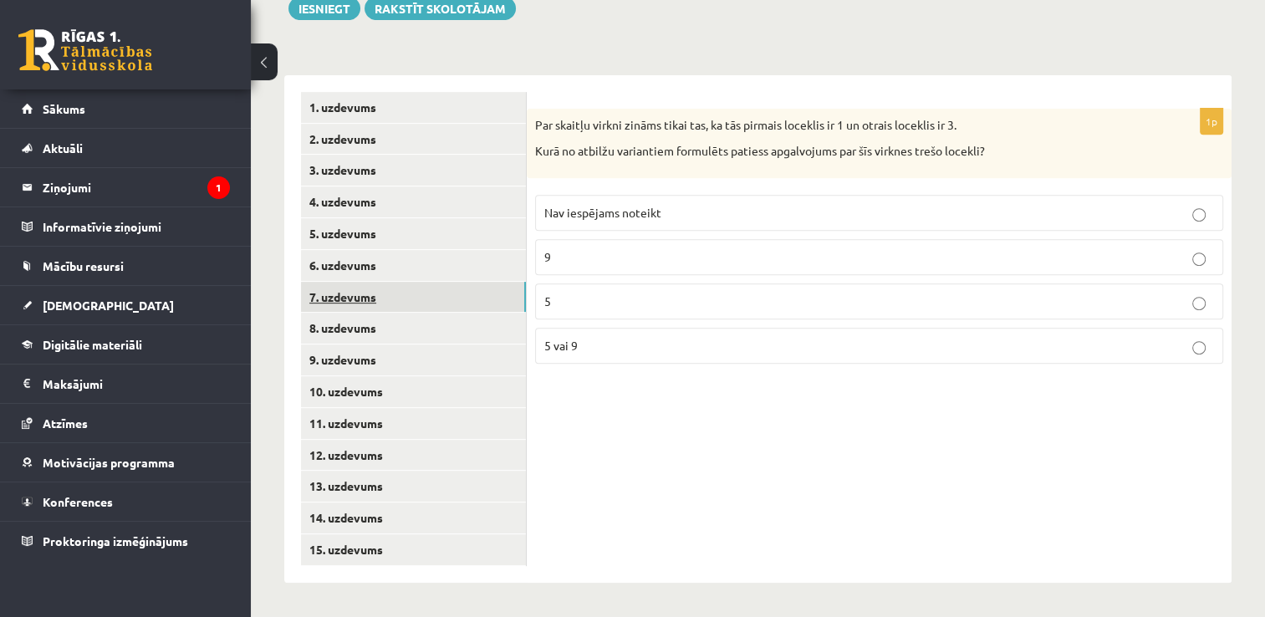
scroll to position [630, 0]
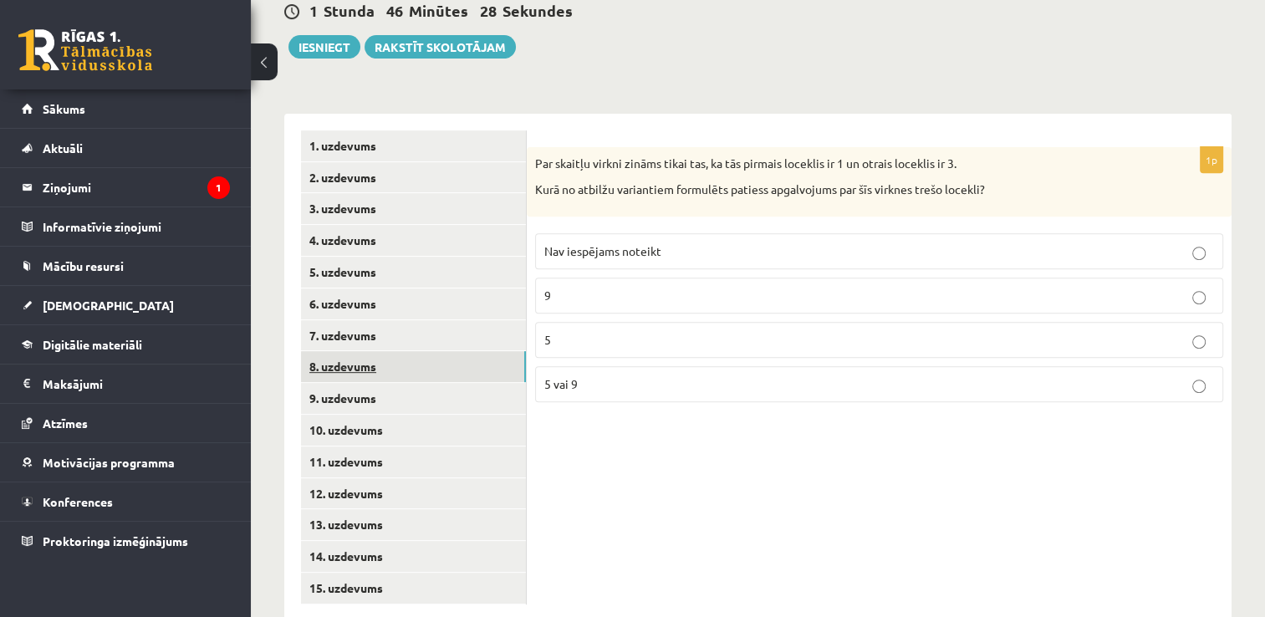
click at [344, 351] on link "8. uzdevums" at bounding box center [413, 366] width 225 height 31
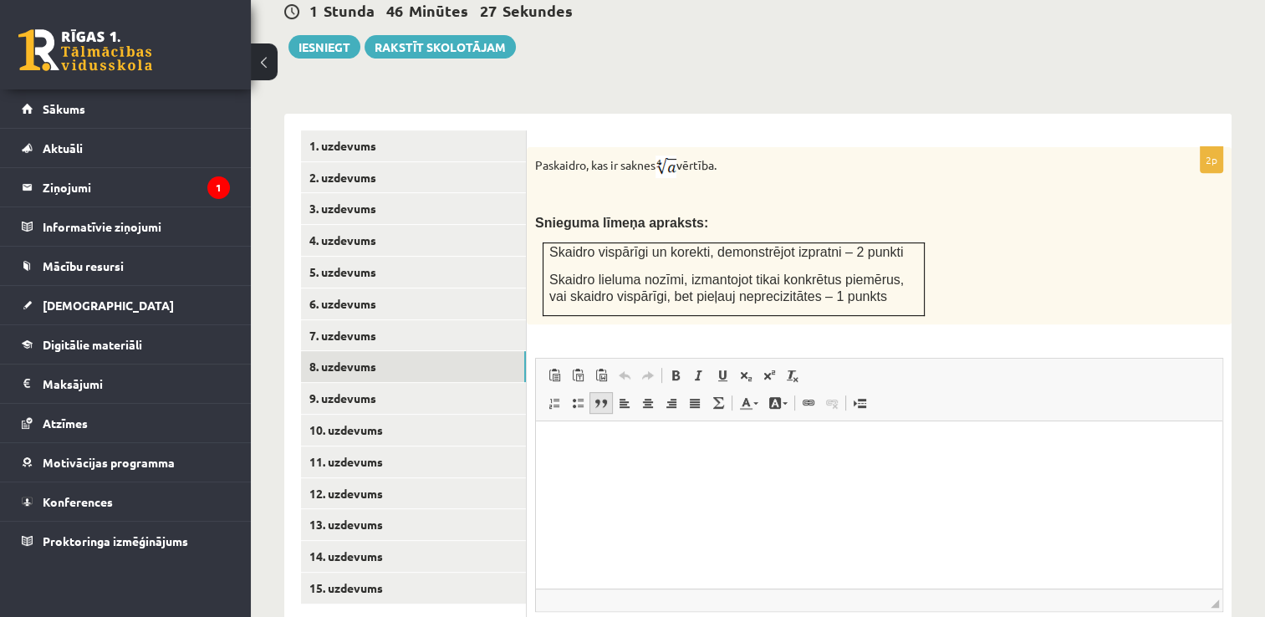
scroll to position [0, 0]
click at [319, 383] on link "9. uzdevums" at bounding box center [413, 398] width 225 height 31
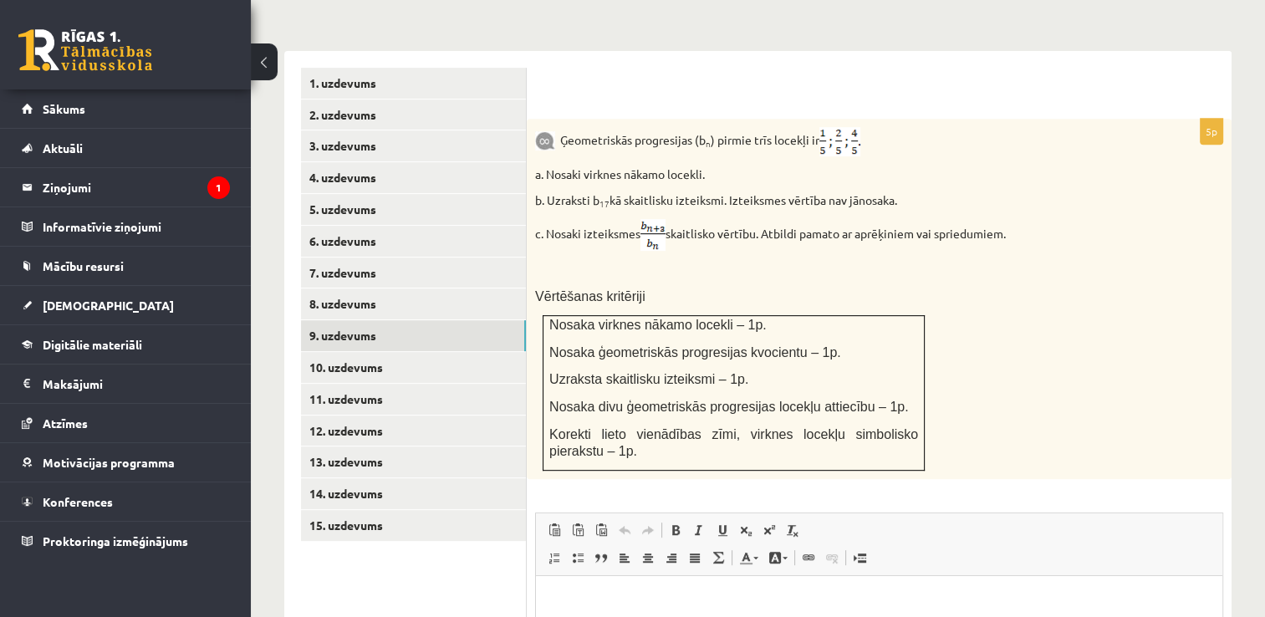
scroll to position [692, 0]
click at [476, 353] on link "10. uzdevums" at bounding box center [413, 368] width 225 height 31
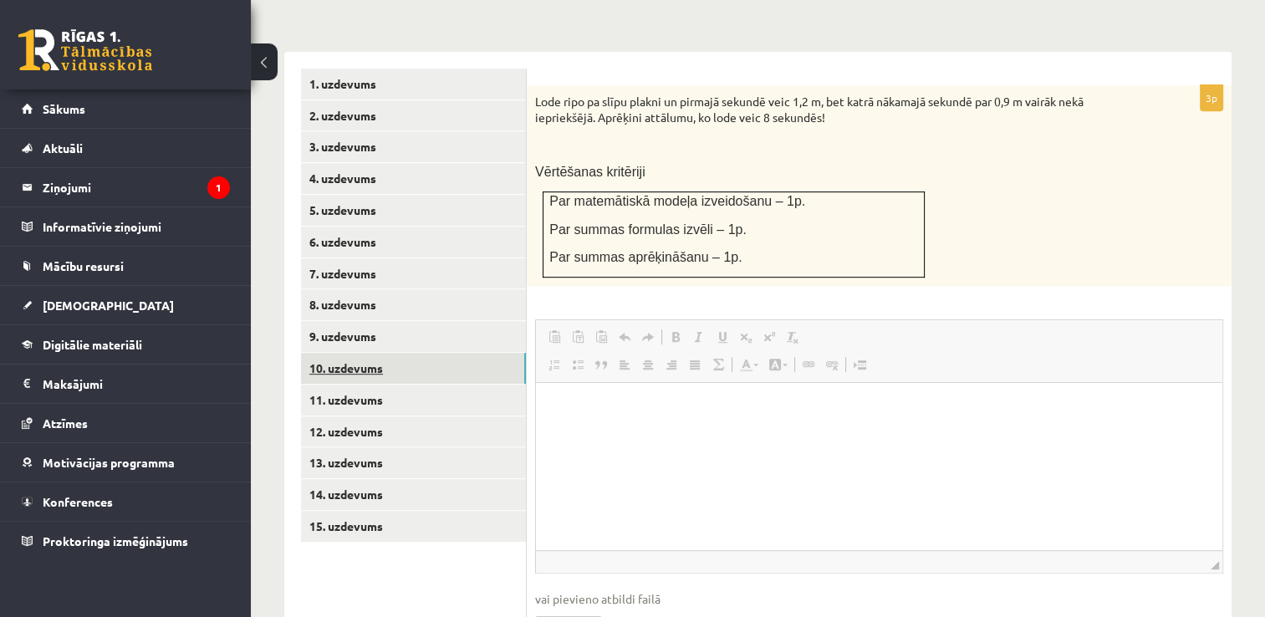
scroll to position [0, 0]
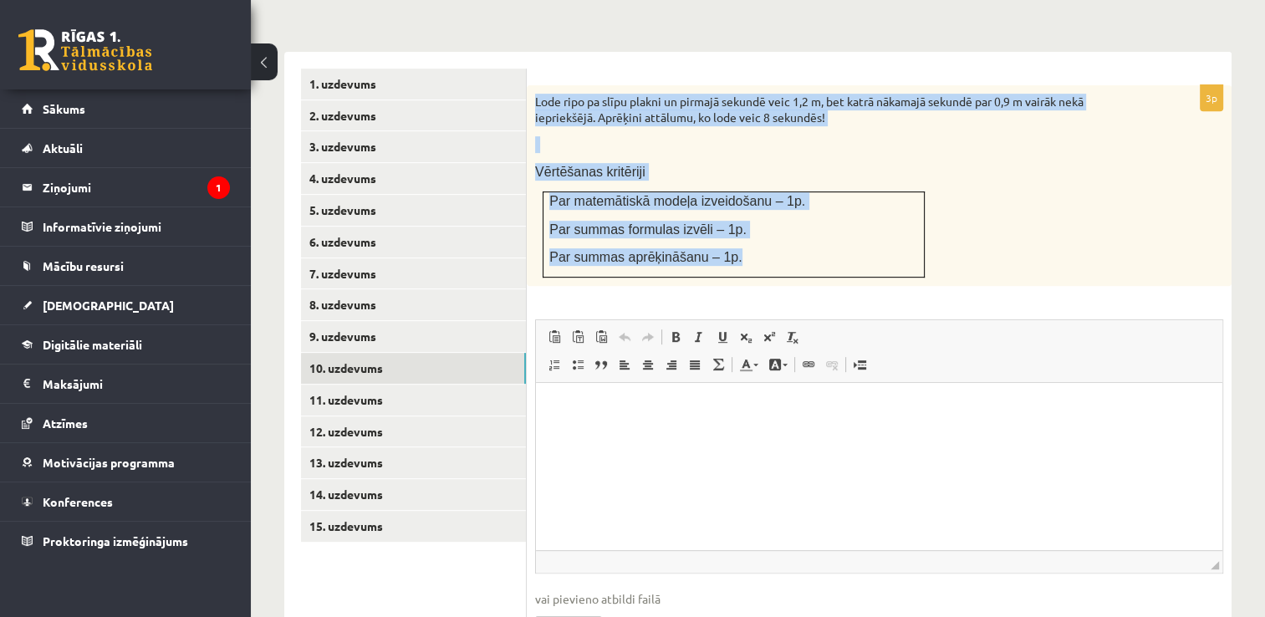
drag, startPoint x: 533, startPoint y: 62, endPoint x: 732, endPoint y: 214, distance: 250.5
click at [732, 214] on div "Lode ripo pa slīpu plakni un pirmajā sekundē veic 1,2 m, bet katrā nākamajā sek…" at bounding box center [879, 185] width 705 height 201
copy div "Lode ripo pa slīpu plakni un pirmajā sekundē veic 1,2 m, bet katrā nākamajā sek…"
click at [1134, 207] on div "Lode ripo pa slīpu plakni un pirmajā sekundē veic 1,2 m, bet katrā nākamajā sek…" at bounding box center [879, 185] width 705 height 201
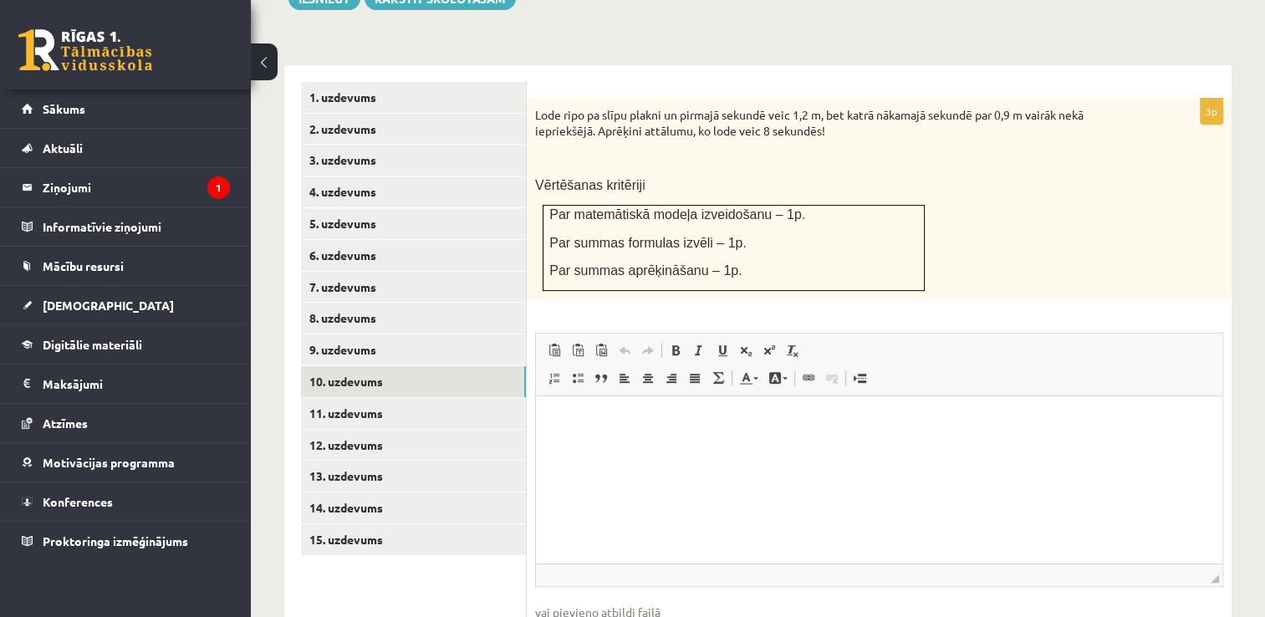
scroll to position [676, 0]
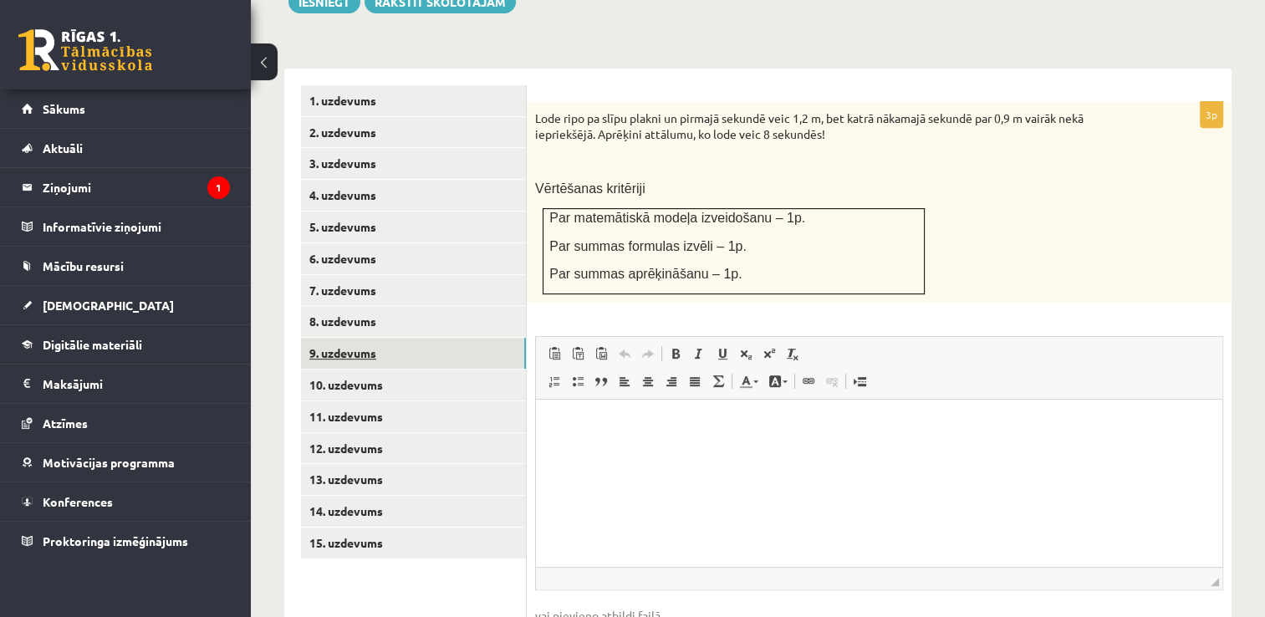
click at [324, 338] on link "9. uzdevums" at bounding box center [413, 353] width 225 height 31
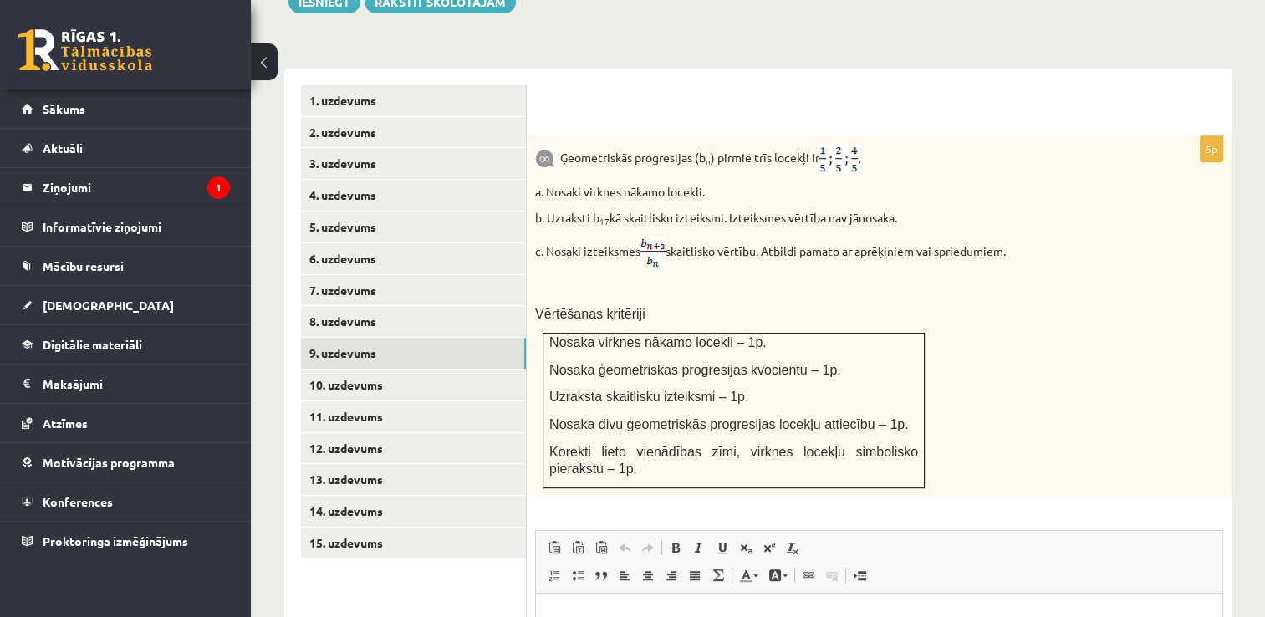
scroll to position [0, 0]
click at [329, 370] on link "10. uzdevums" at bounding box center [413, 385] width 225 height 31
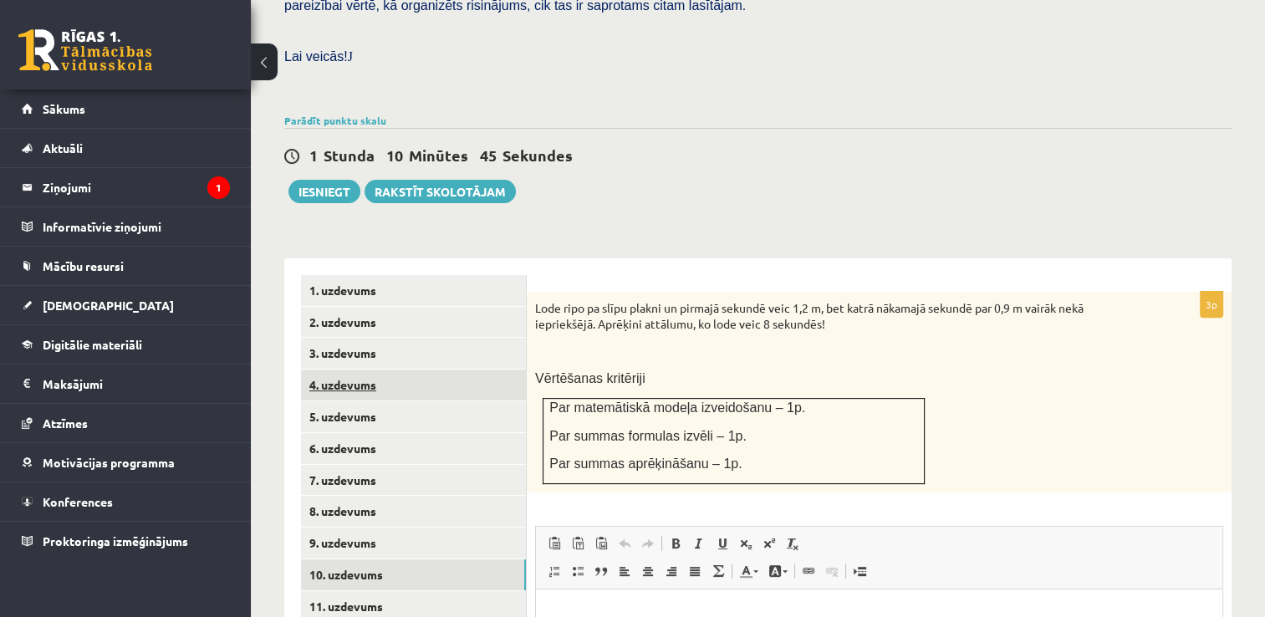
scroll to position [483, 0]
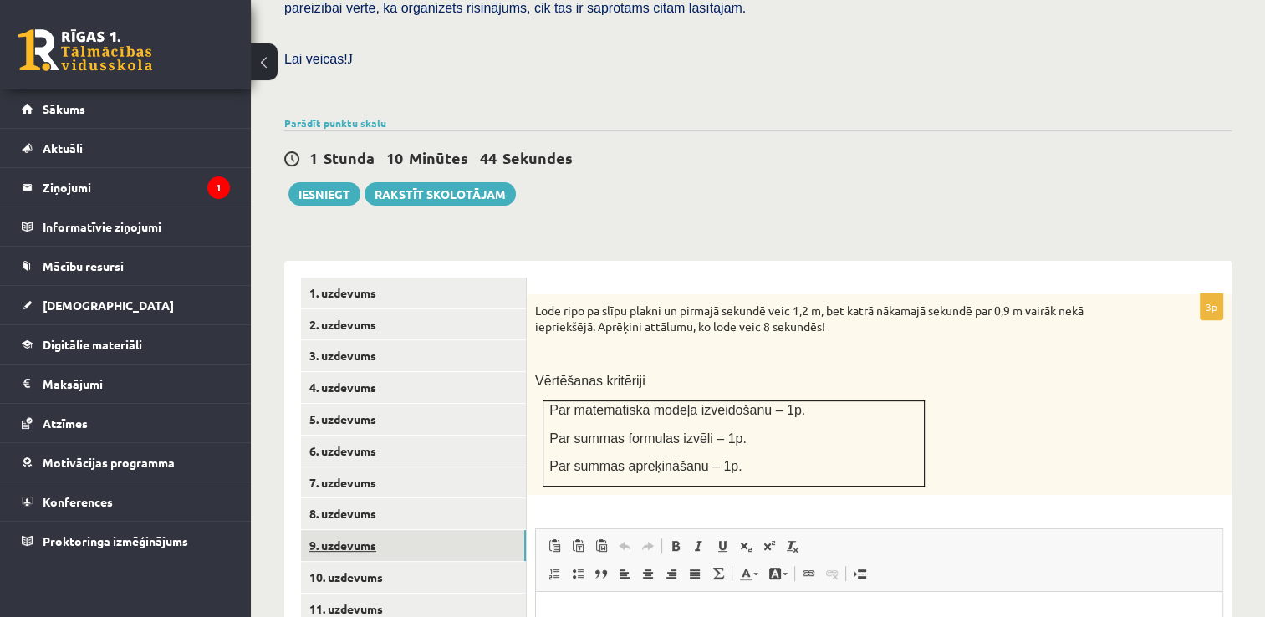
click at [408, 530] on link "9. uzdevums" at bounding box center [413, 545] width 225 height 31
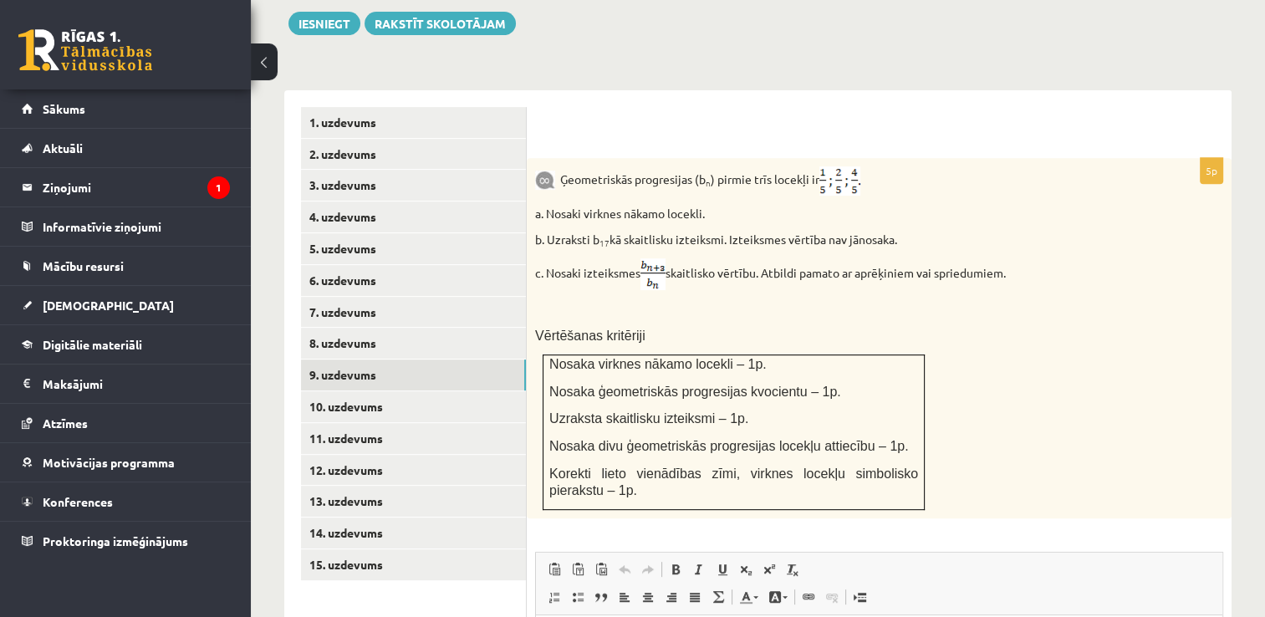
scroll to position [655, 0]
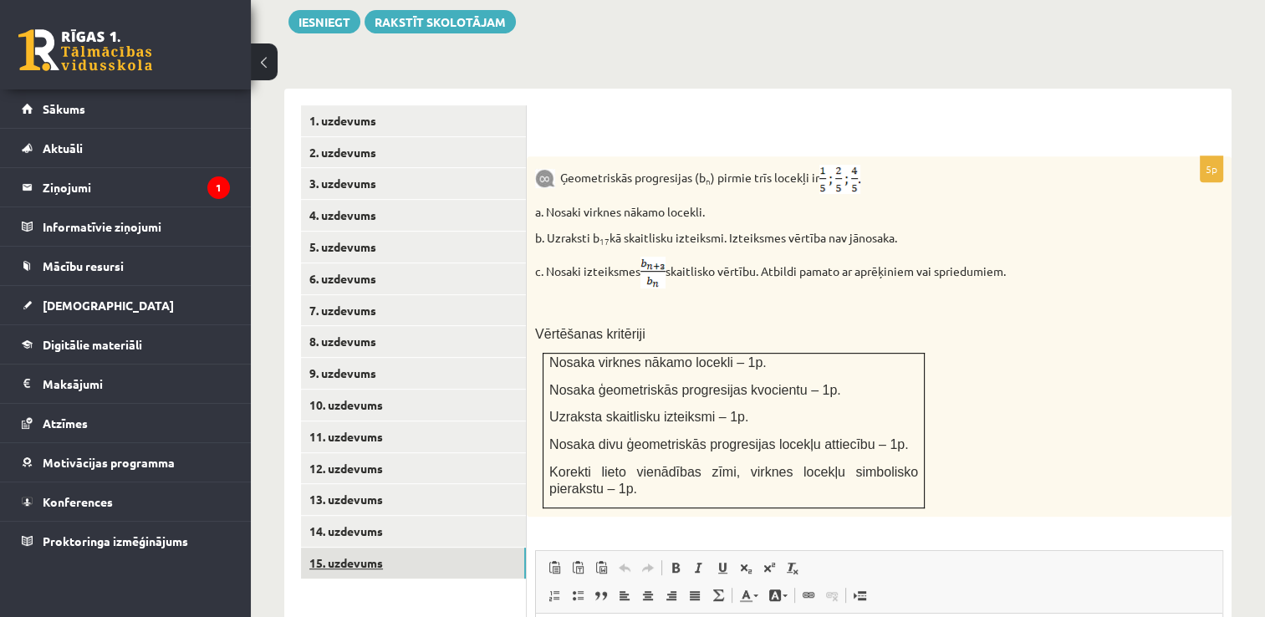
click at [329, 548] on link "15. uzdevums" at bounding box center [413, 563] width 225 height 31
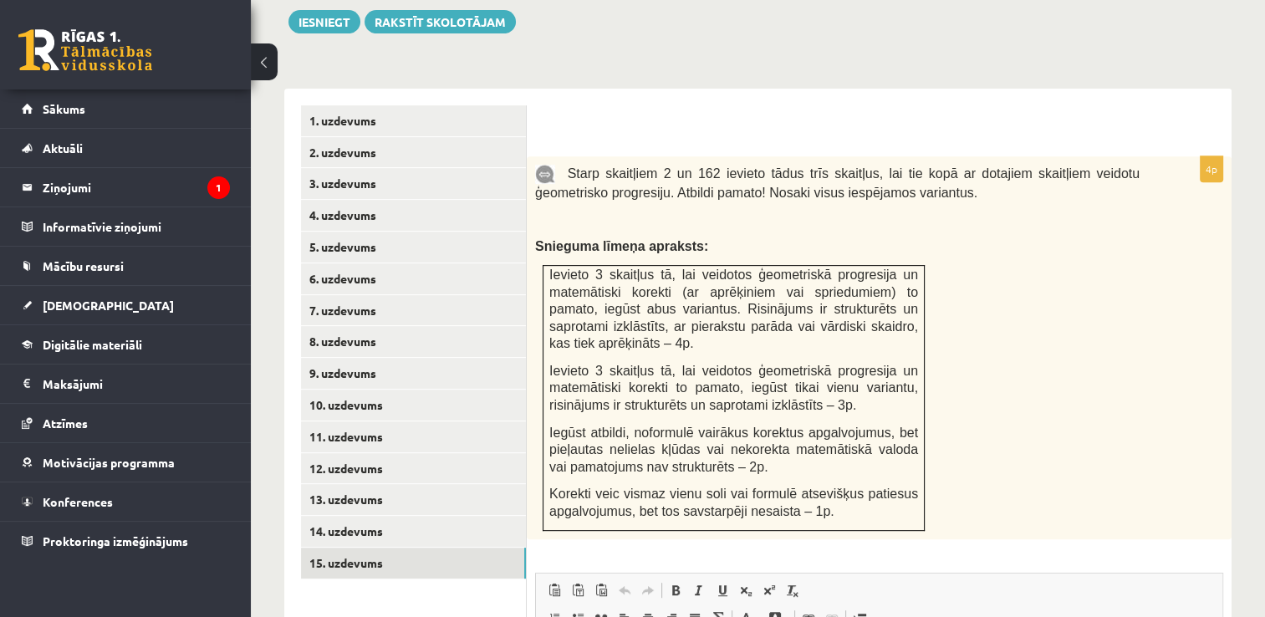
scroll to position [0, 0]
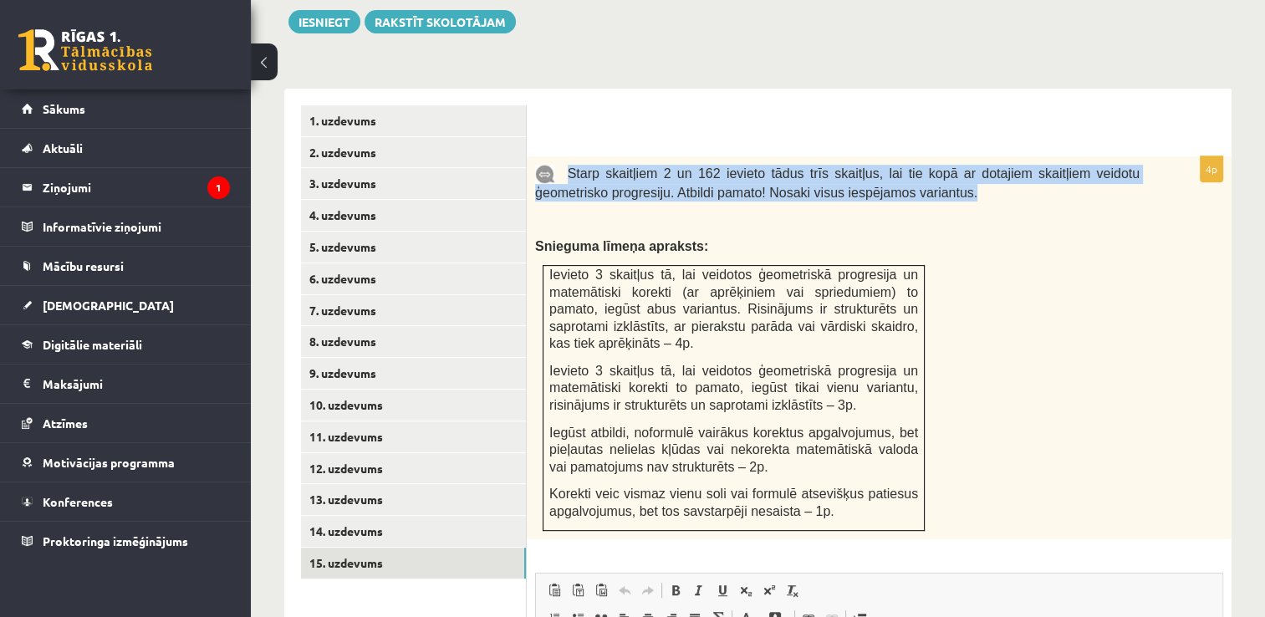
drag, startPoint x: 564, startPoint y: 135, endPoint x: 883, endPoint y: 163, distance: 320.6
click at [883, 163] on div "Starp skaitļiem 2 un 162 ievieto tādus trīs skaitļus, lai tie kopā ar dotajiem …" at bounding box center [879, 347] width 705 height 383
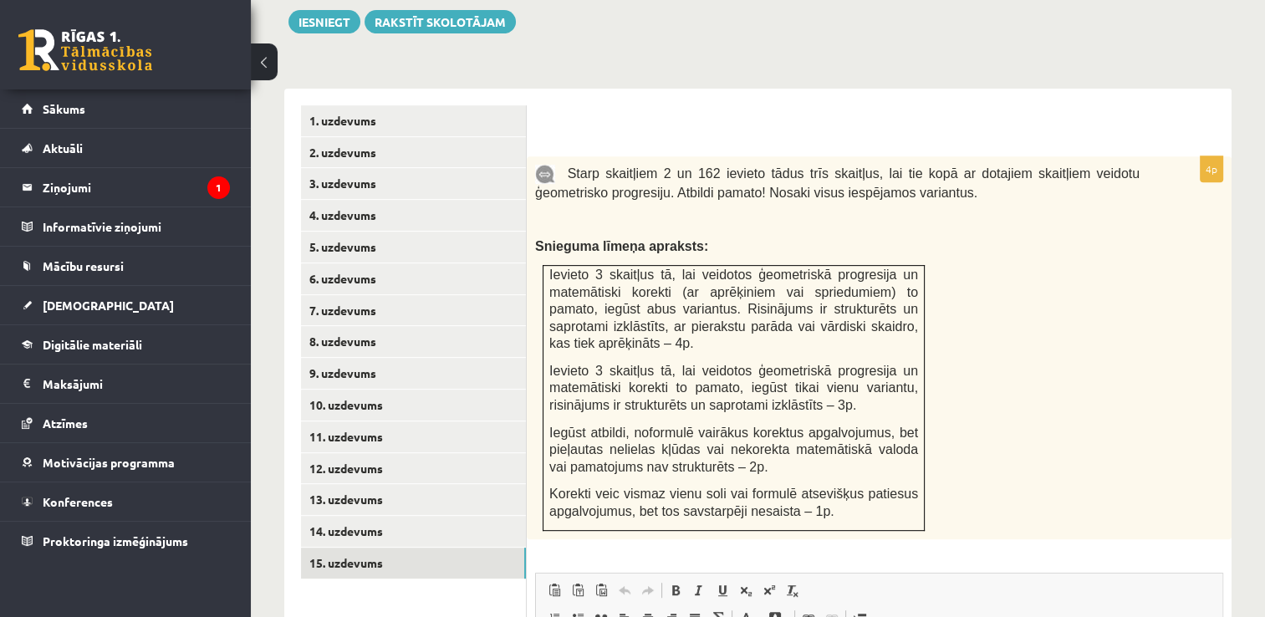
click at [926, 237] on p "Snieguma līmeņa apraksts:" at bounding box center [837, 246] width 604 height 18
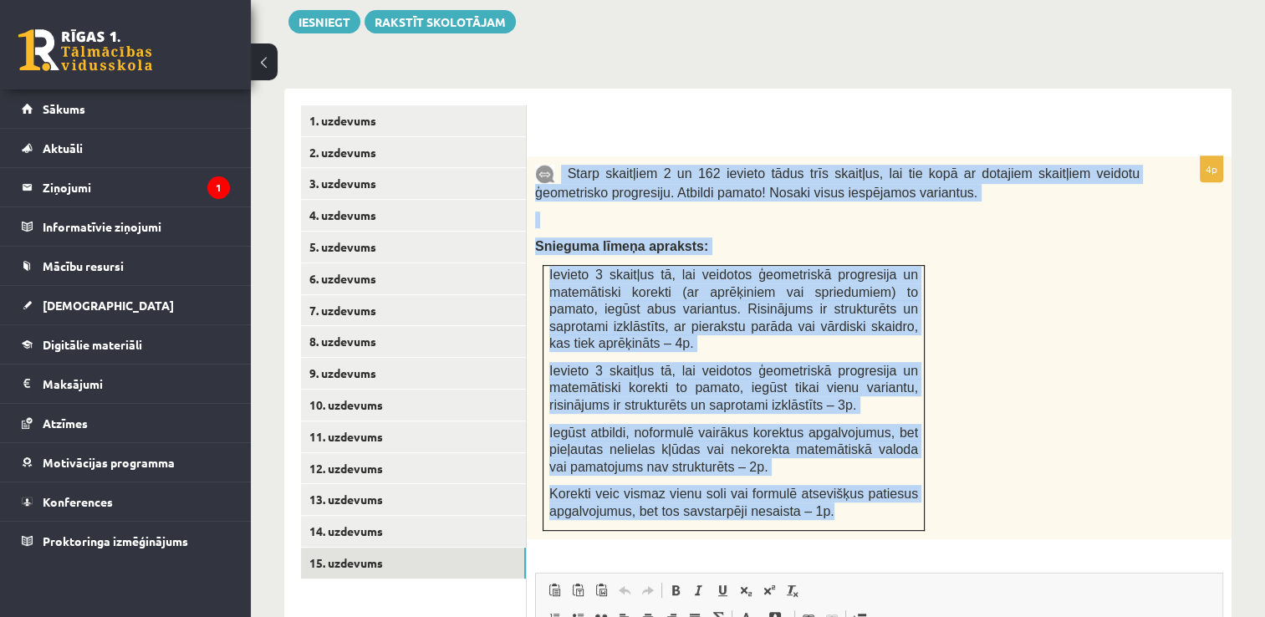
drag, startPoint x: 559, startPoint y: 135, endPoint x: 812, endPoint y: 473, distance: 422.2
click at [812, 473] on div "Starp skaitļiem 2 un 162 ievieto tādus trīs skaitļus, lai tie kopā ar dotajiem …" at bounding box center [879, 347] width 705 height 383
copy div "Starp skaitļiem 2 un 162 ievieto tādus trīs skaitļus, lai tie kopā ar dotajiem …"
click at [1000, 272] on div "Starp skaitļiem 2 un 162 ievieto tādus trīs skaitļus, lai tie kopā ar dotajiem …" at bounding box center [879, 347] width 705 height 383
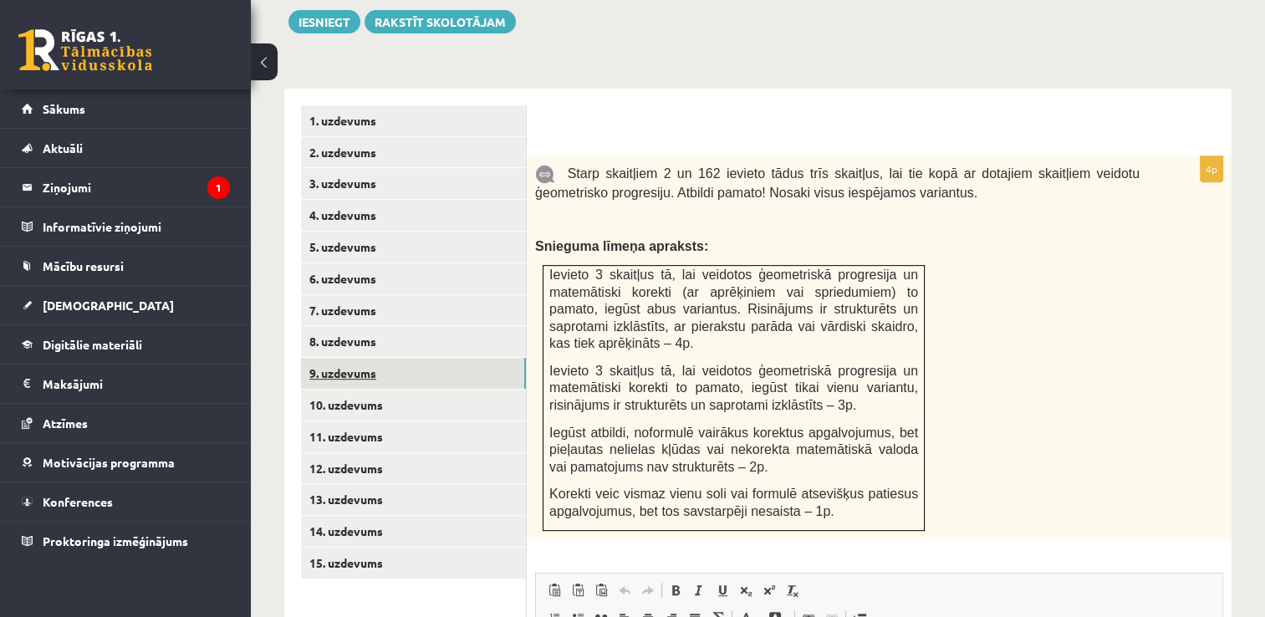
click at [330, 358] on link "9. uzdevums" at bounding box center [413, 373] width 225 height 31
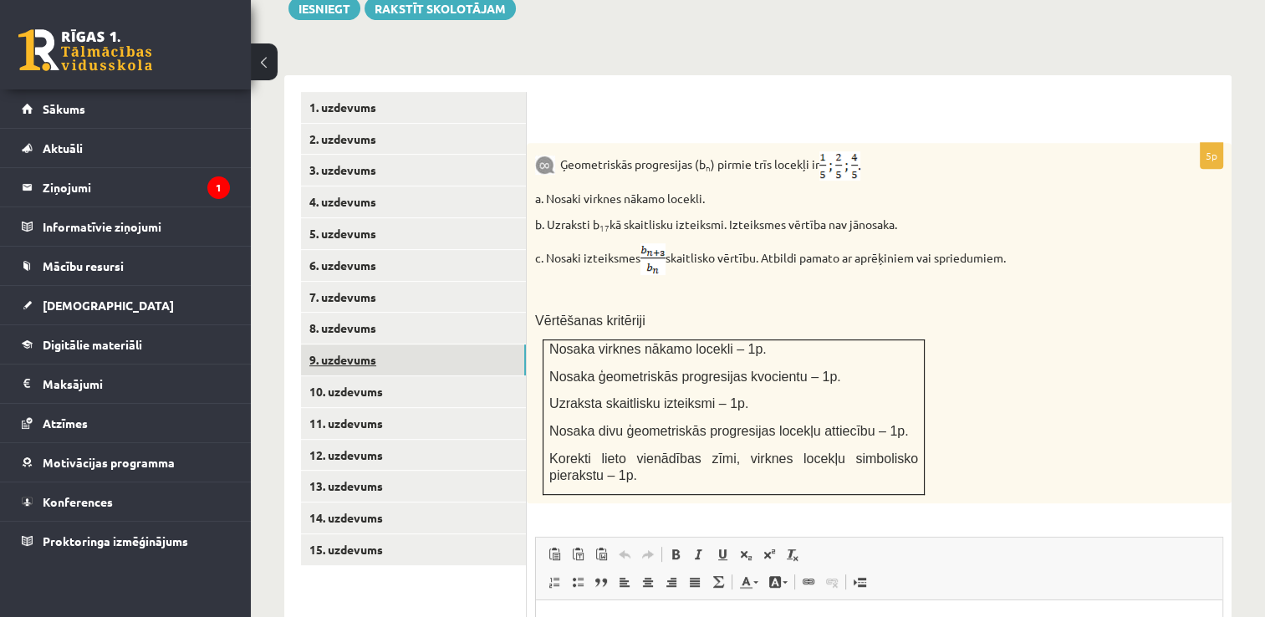
scroll to position [670, 0]
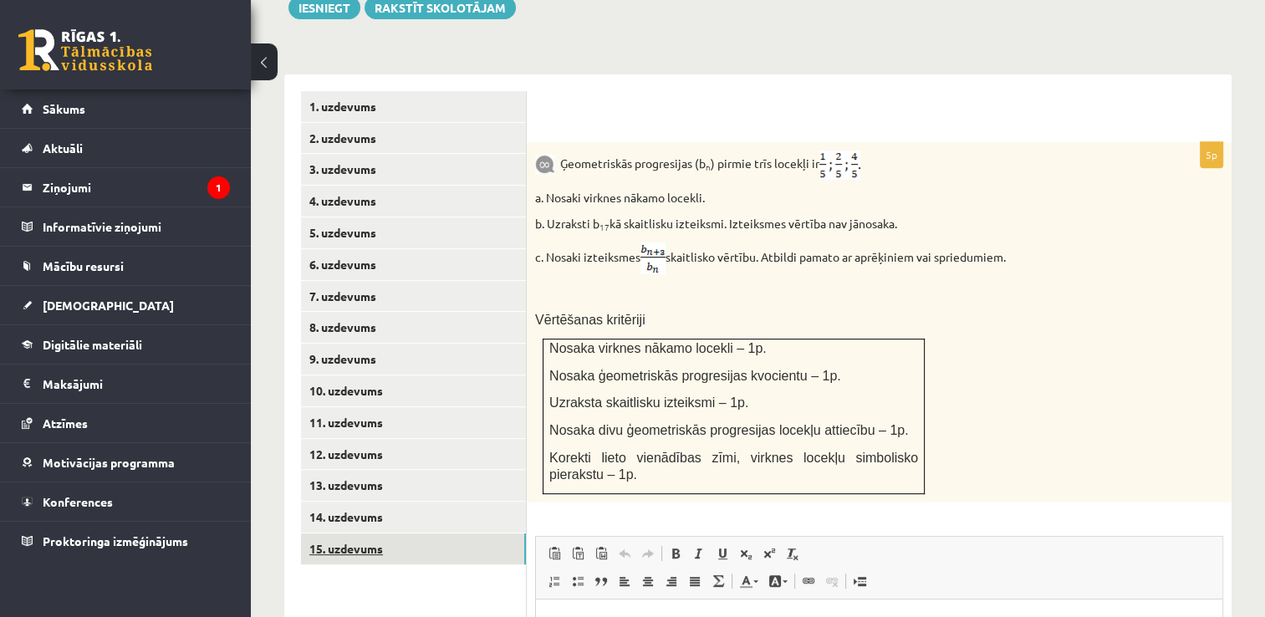
click at [341, 533] on link "15. uzdevums" at bounding box center [413, 548] width 225 height 31
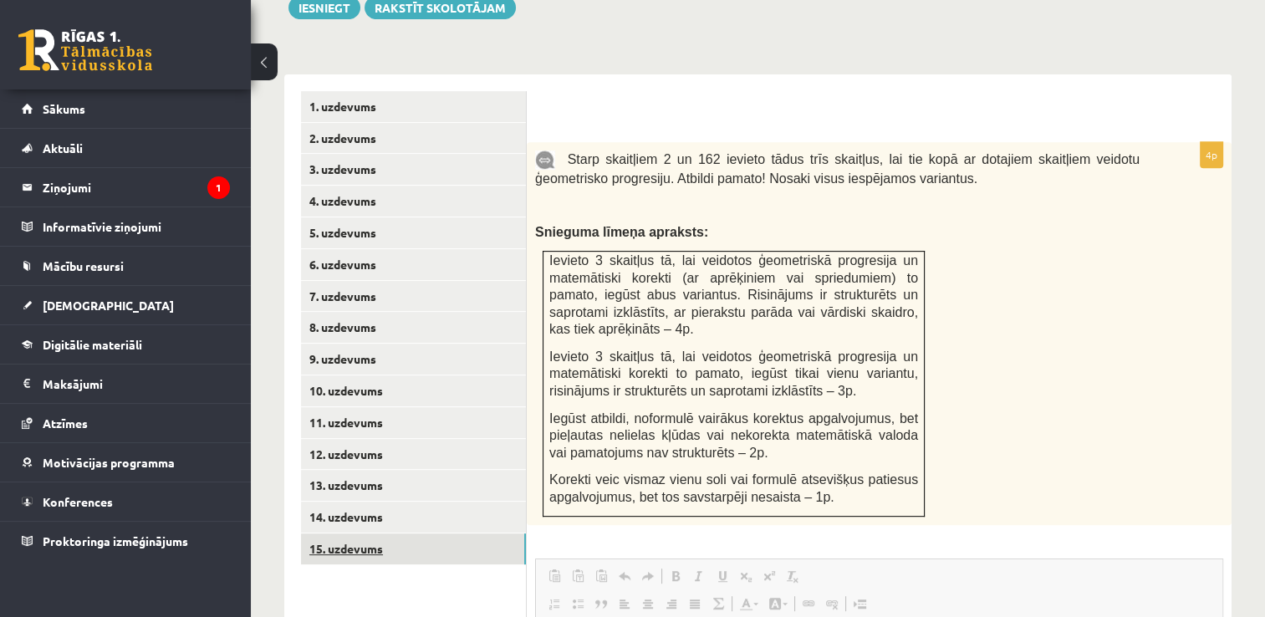
scroll to position [0, 0]
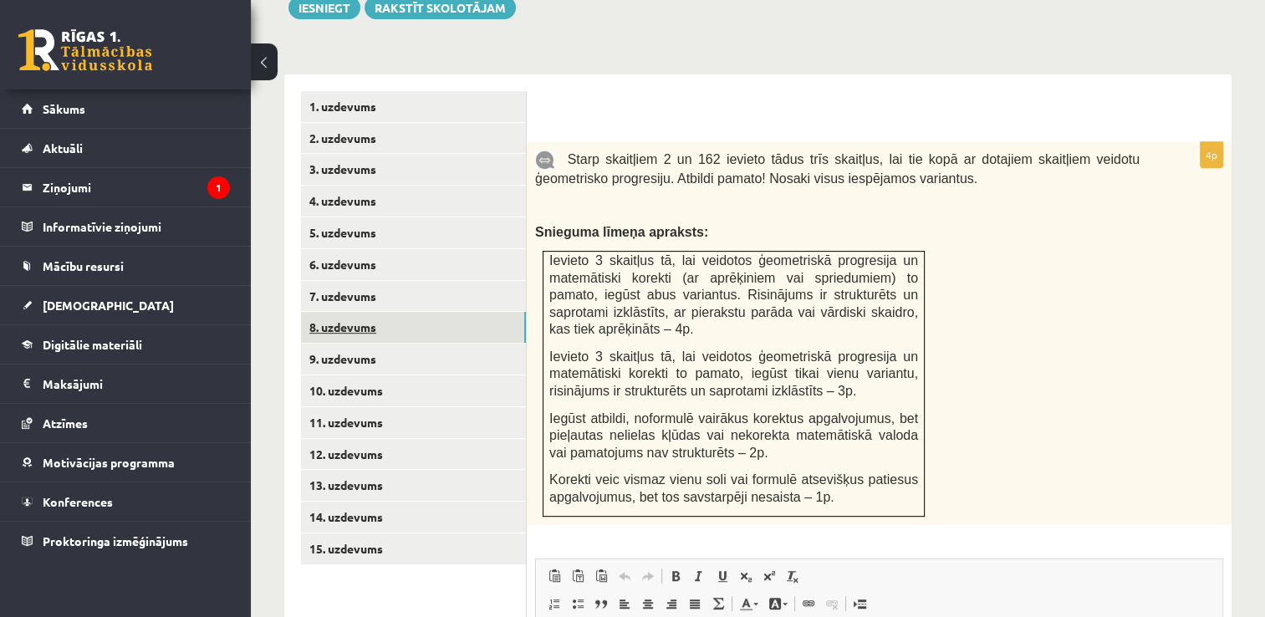
click at [392, 312] on link "8. uzdevums" at bounding box center [413, 327] width 225 height 31
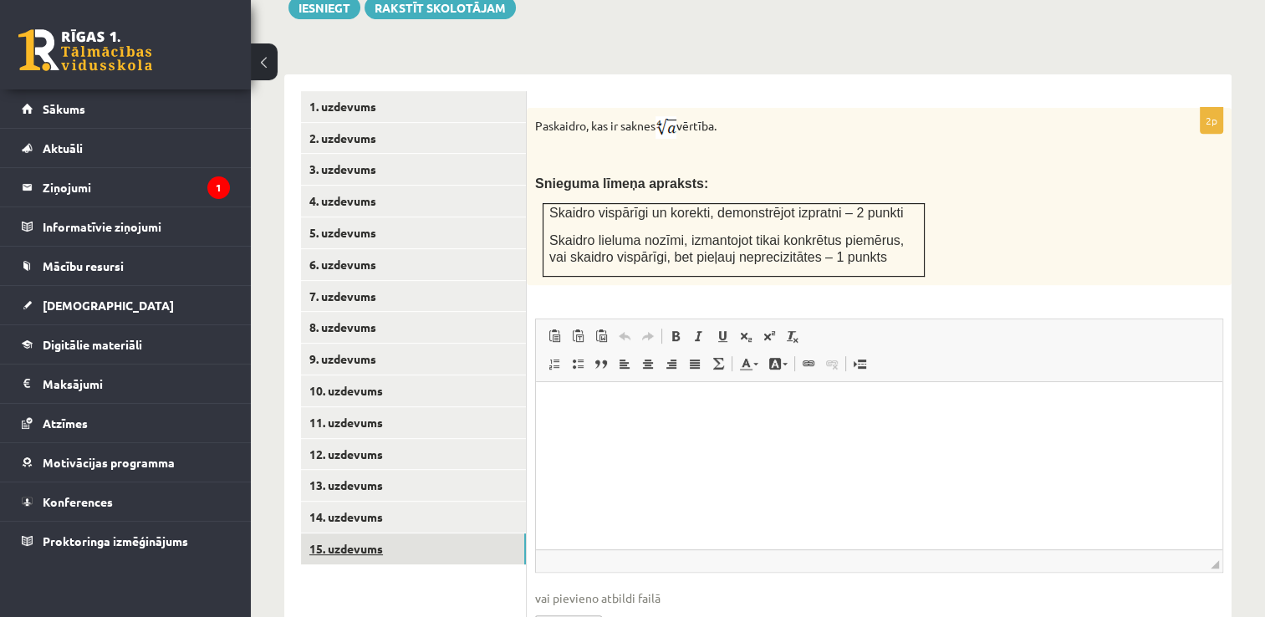
click at [308, 533] on link "15. uzdevums" at bounding box center [413, 548] width 225 height 31
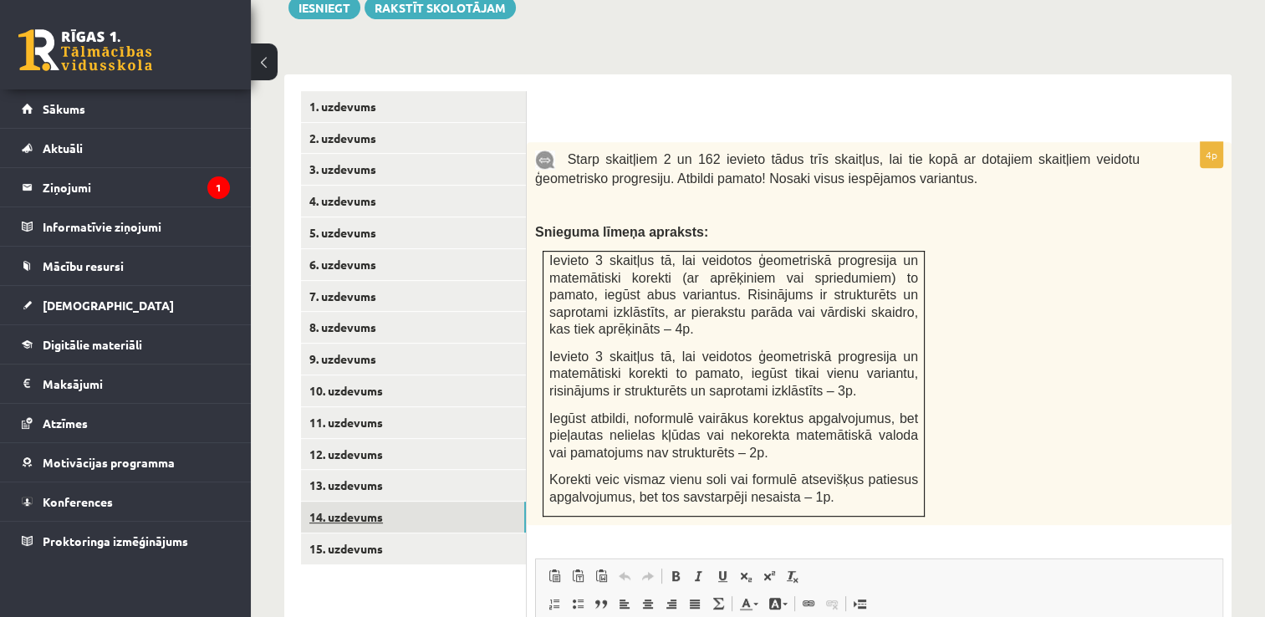
click at [386, 502] on link "14. uzdevums" at bounding box center [413, 517] width 225 height 31
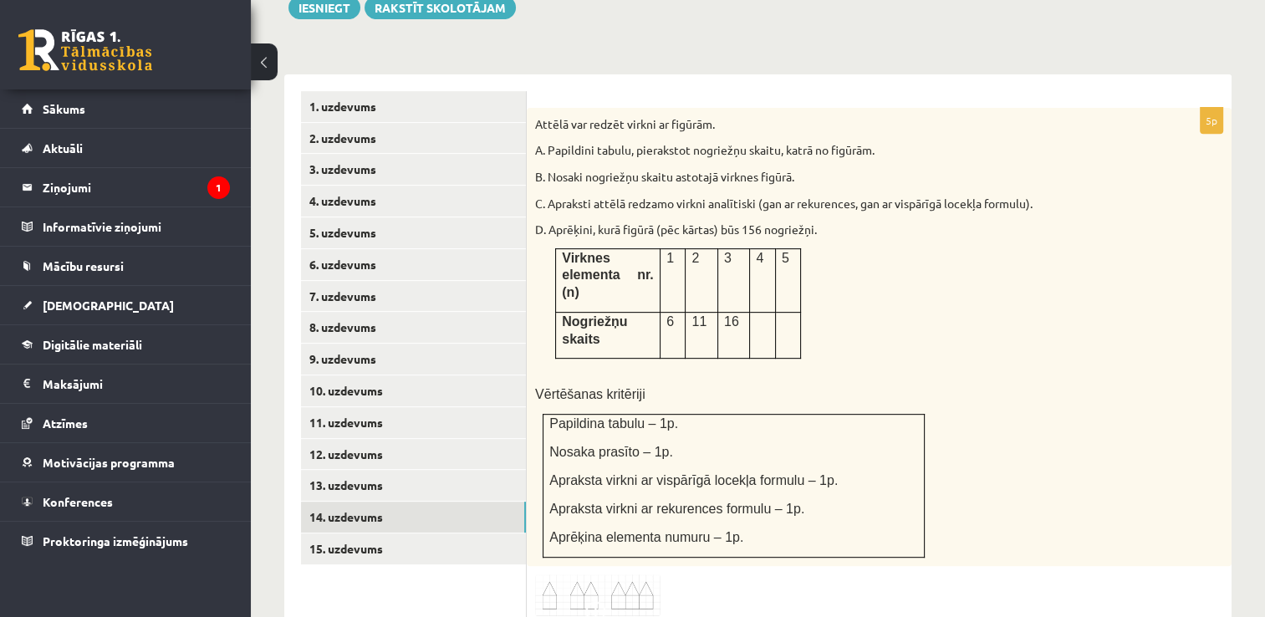
click at [614, 574] on img at bounding box center [597, 595] width 125 height 43
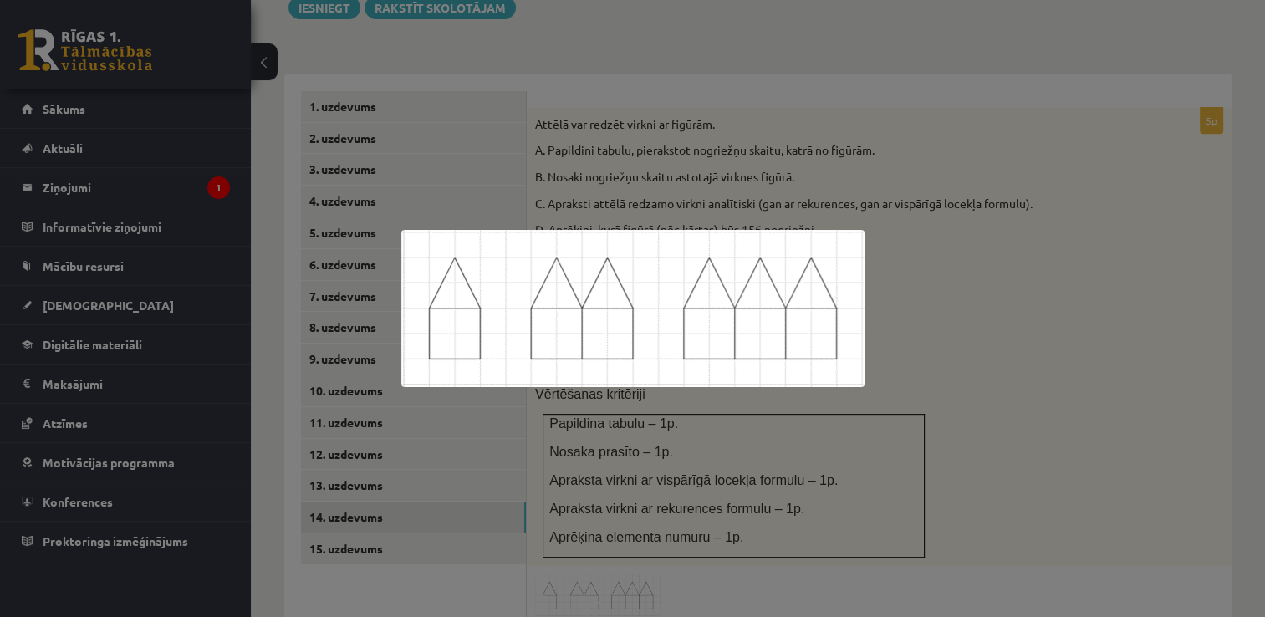
click at [778, 499] on div at bounding box center [632, 308] width 1265 height 617
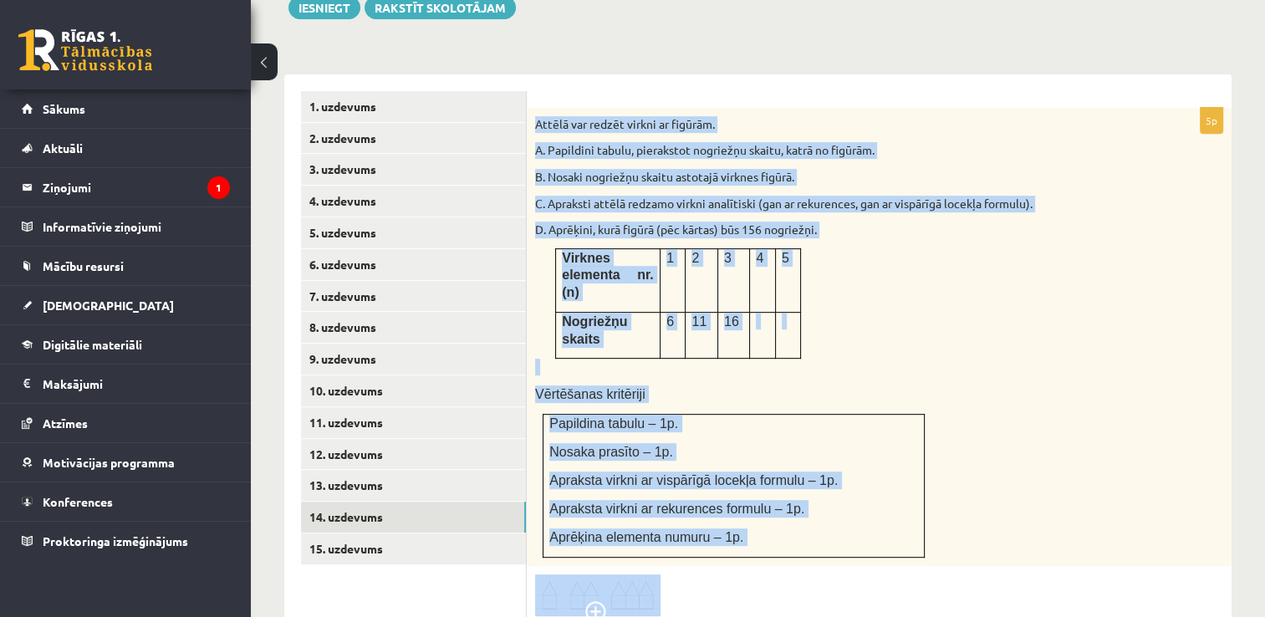
drag, startPoint x: 534, startPoint y: 85, endPoint x: 666, endPoint y: 514, distance: 448.5
click at [666, 514] on div "5p Attēlā var redzēt virkni ar figūrām. A. Papildini tabulu, pierakstot nogriež…" at bounding box center [879, 553] width 705 height 890
copy div "Attēlā var redzēt virkni ar figūrām. A. Papildini tabulu, pierakstot nogriežņu …"
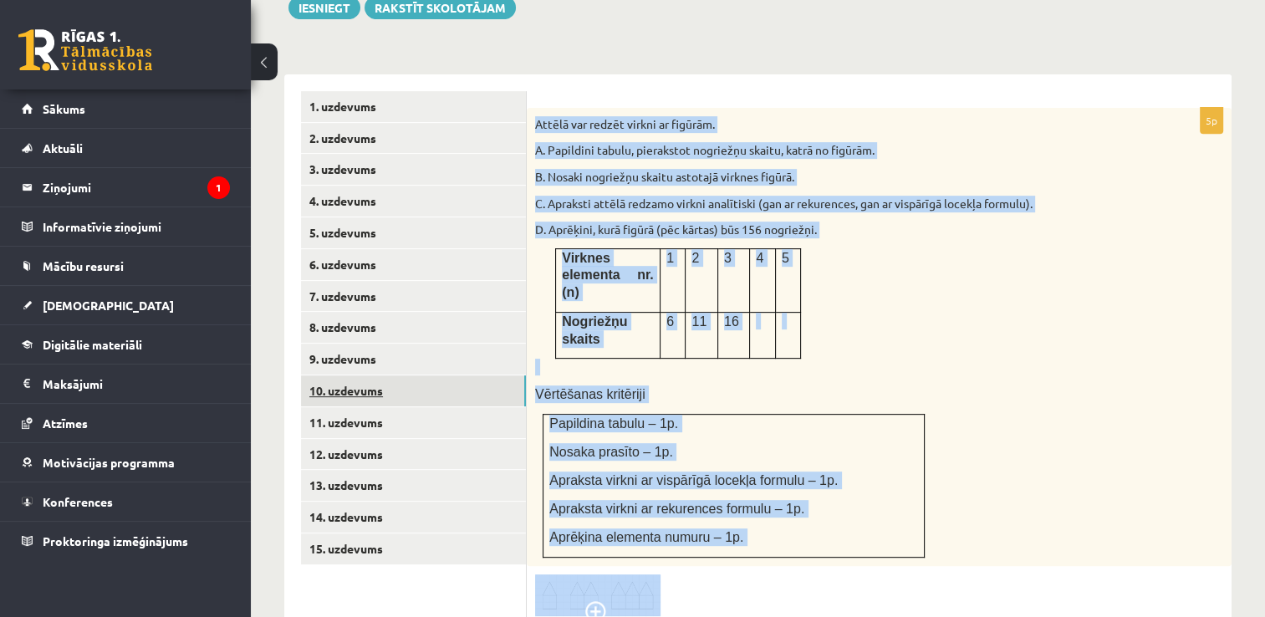
click at [371, 375] on link "10. uzdevums" at bounding box center [413, 390] width 225 height 31
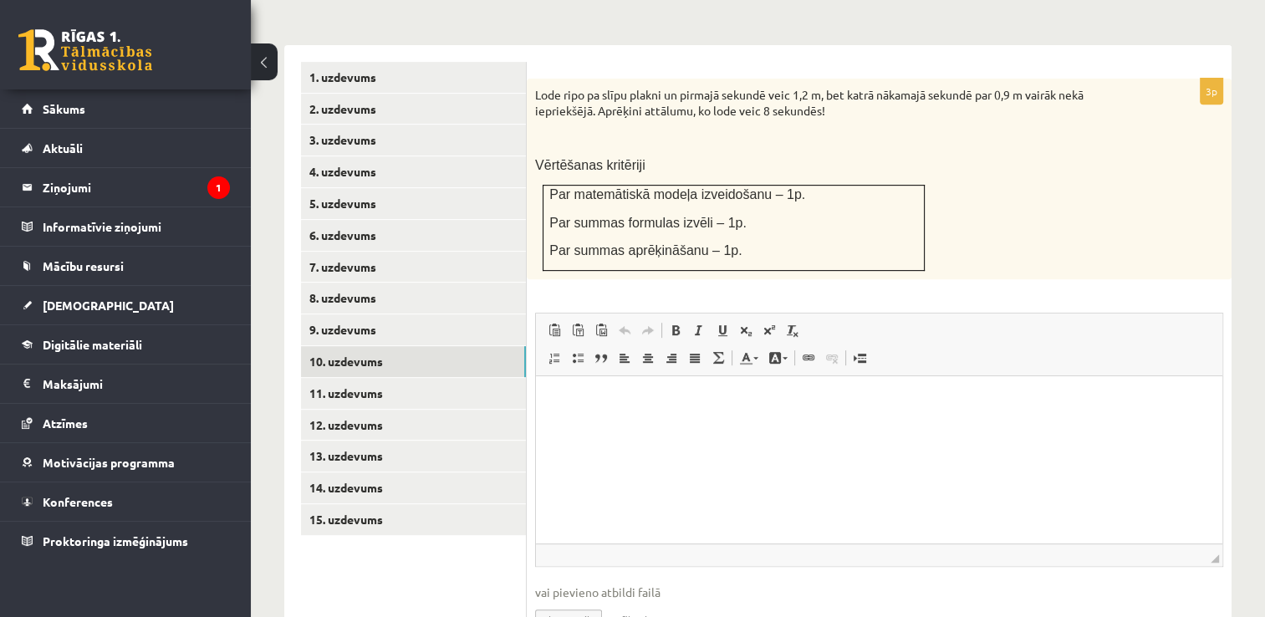
scroll to position [696, 0]
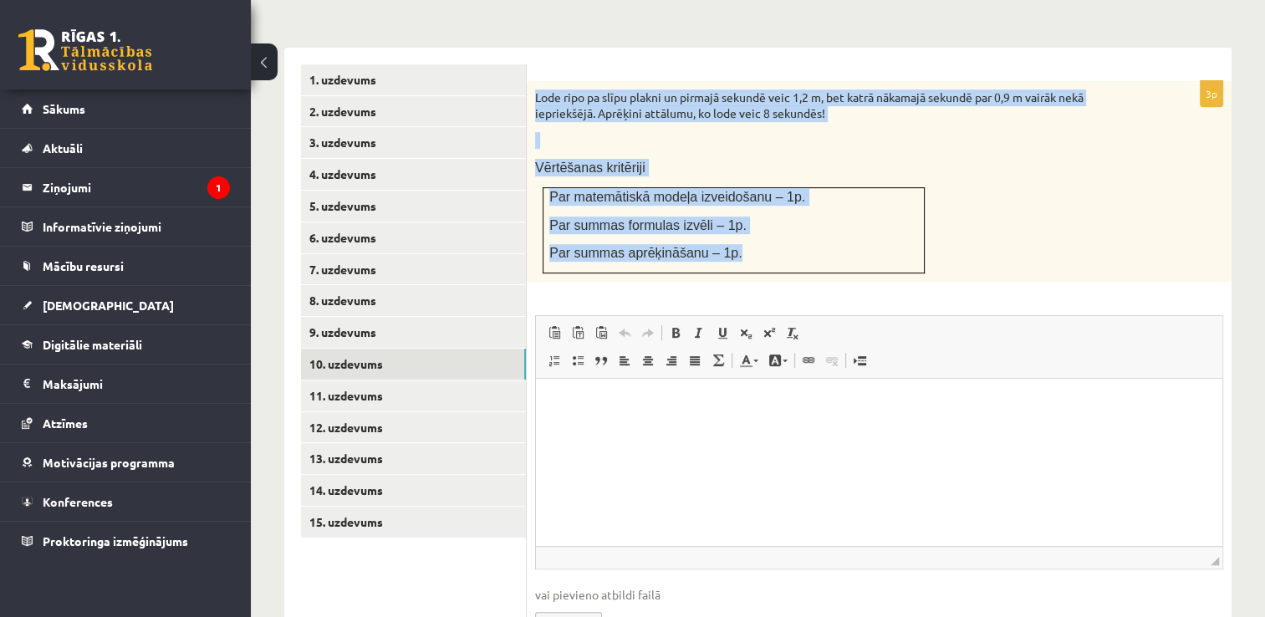
drag, startPoint x: 537, startPoint y: 58, endPoint x: 752, endPoint y: 204, distance: 260.0
click at [752, 204] on div "Lode ripo pa slīpu plakni un pirmajā sekundē veic 1,2 m, bet katrā nākamajā sek…" at bounding box center [879, 181] width 705 height 201
copy div "Lode ripo pa slīpu plakni un pirmajā sekundē veic 1,2 m, bet katrā nākamajā sek…"
click at [1075, 166] on div "Lode ripo pa slīpu plakni un pirmajā sekundē veic 1,2 m, bet katrā nākamajā sek…" at bounding box center [879, 181] width 705 height 201
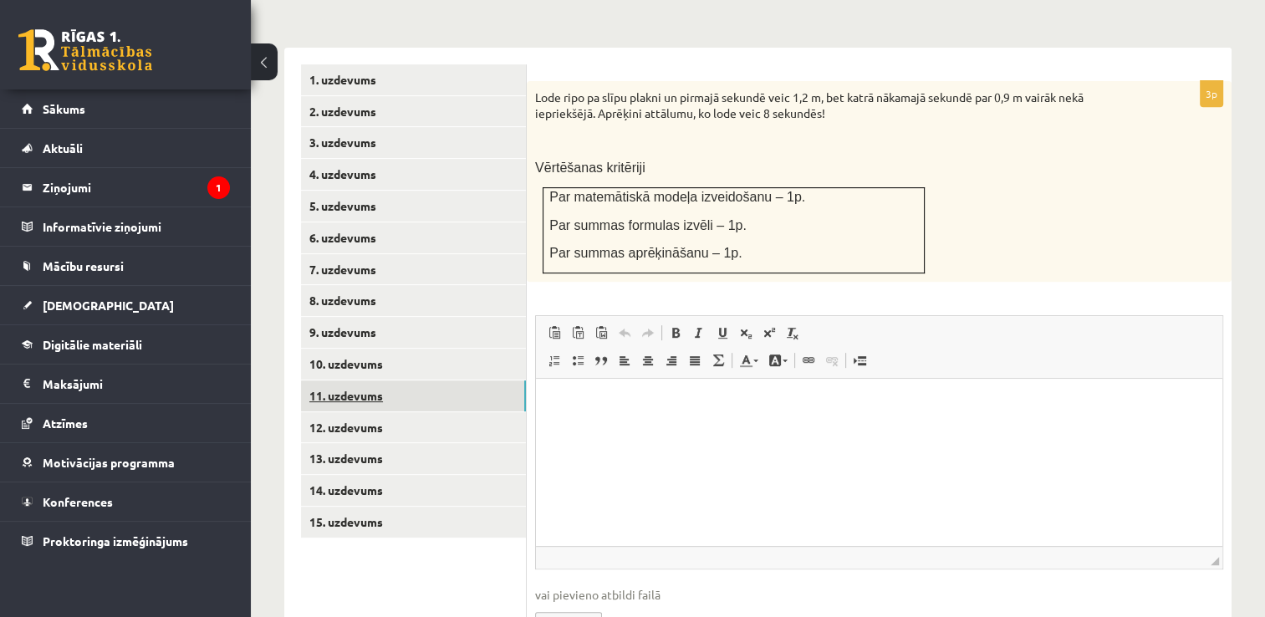
click at [318, 380] on link "11. uzdevums" at bounding box center [413, 395] width 225 height 31
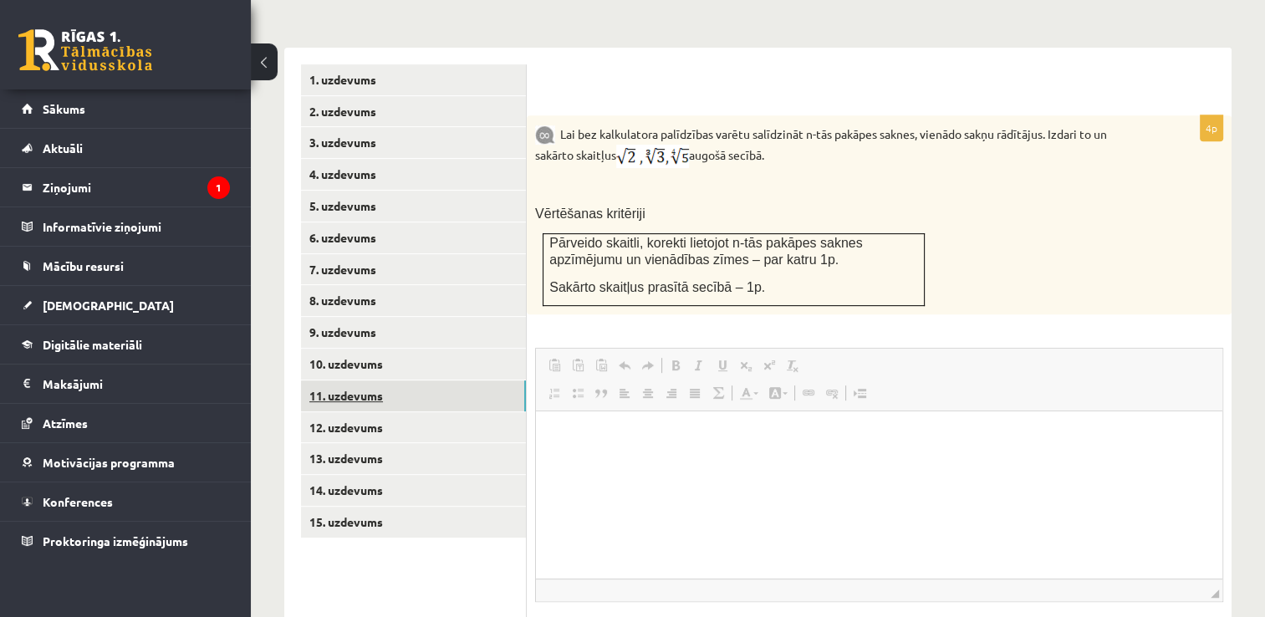
scroll to position [0, 0]
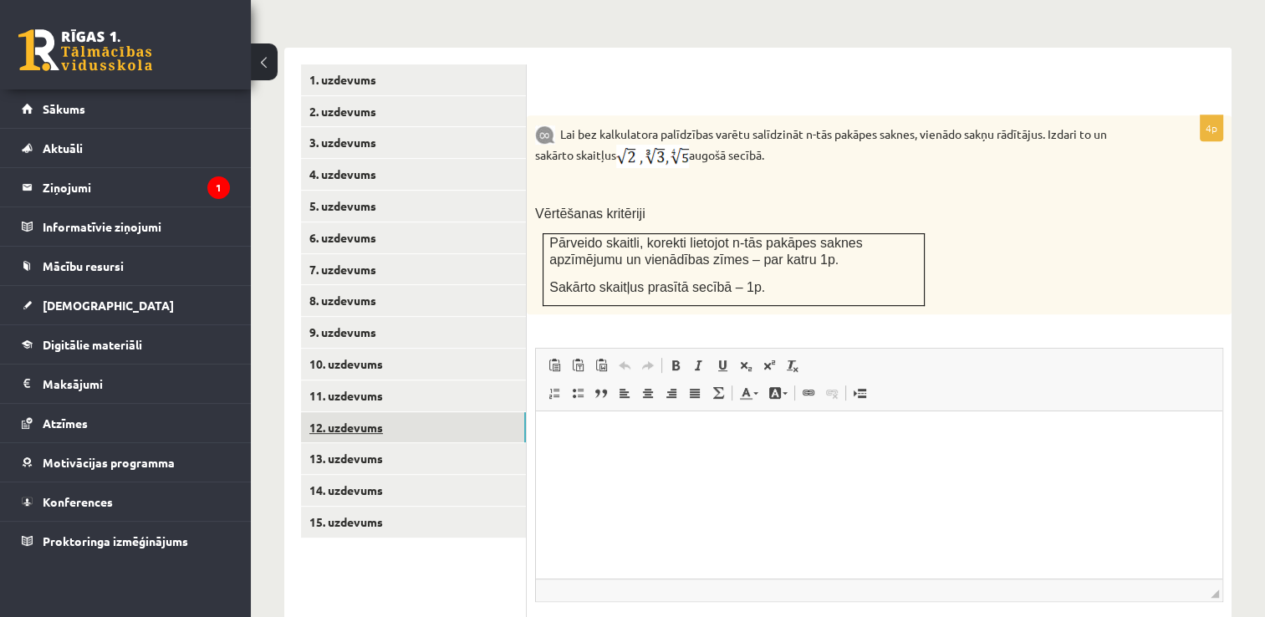
click at [313, 412] on link "12. uzdevums" at bounding box center [413, 427] width 225 height 31
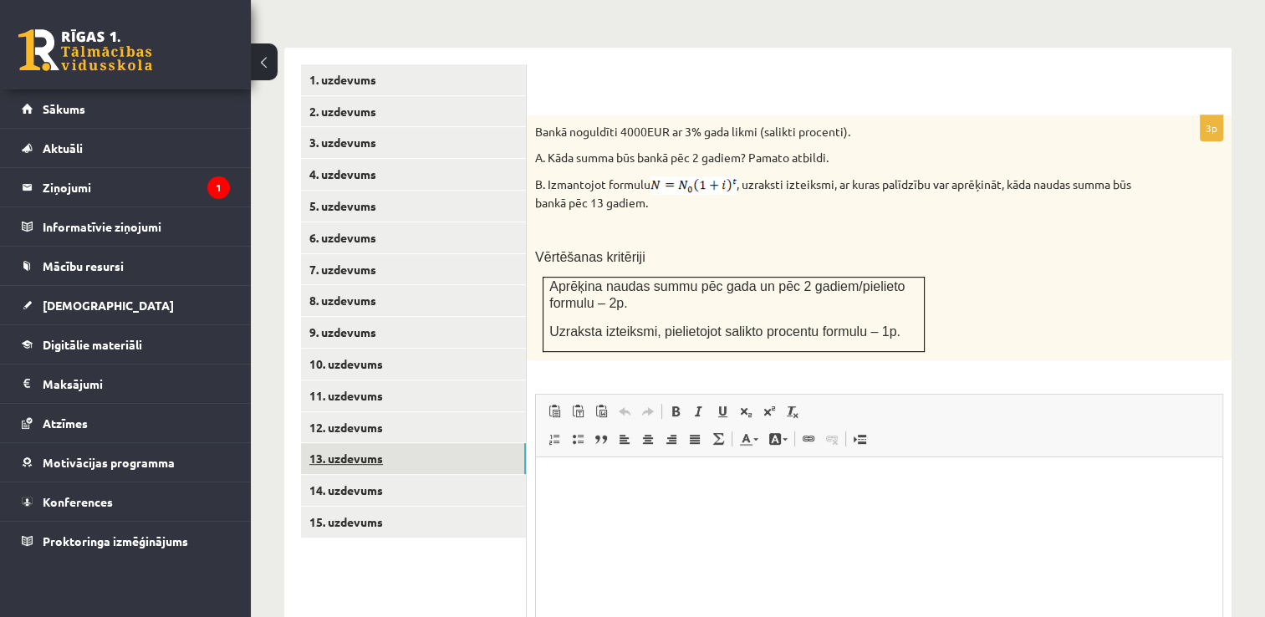
click at [319, 443] on link "13. uzdevums" at bounding box center [413, 458] width 225 height 31
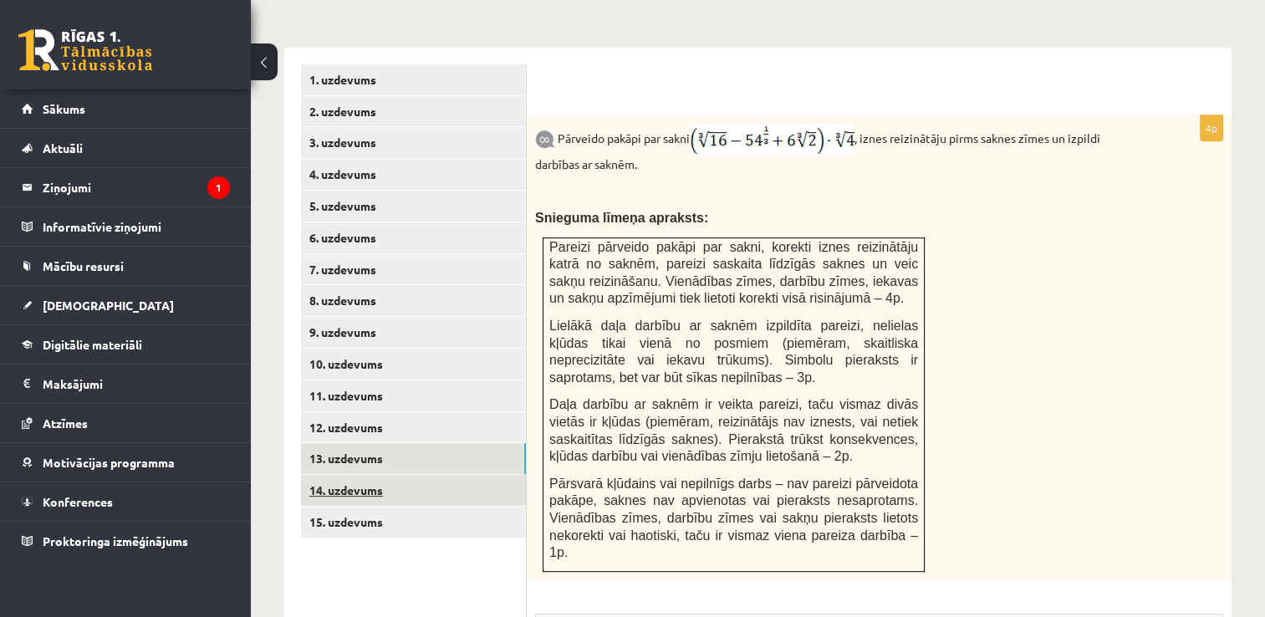
click at [338, 475] on link "14. uzdevums" at bounding box center [413, 490] width 225 height 31
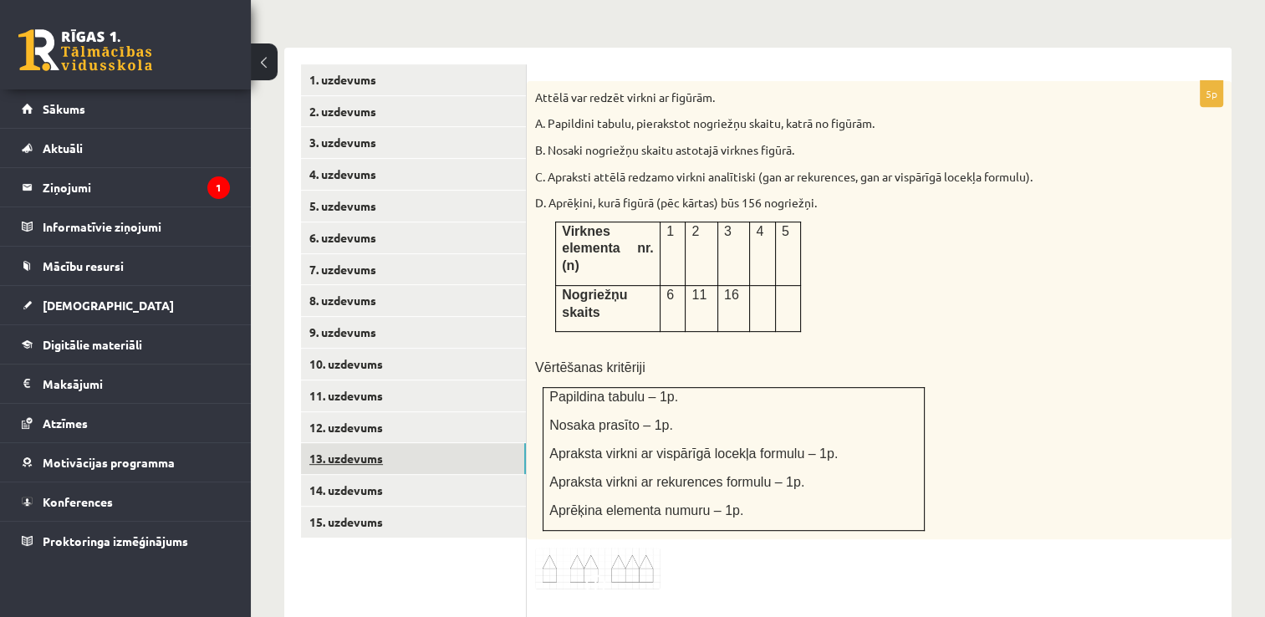
click at [344, 443] on link "13. uzdevums" at bounding box center [413, 458] width 225 height 31
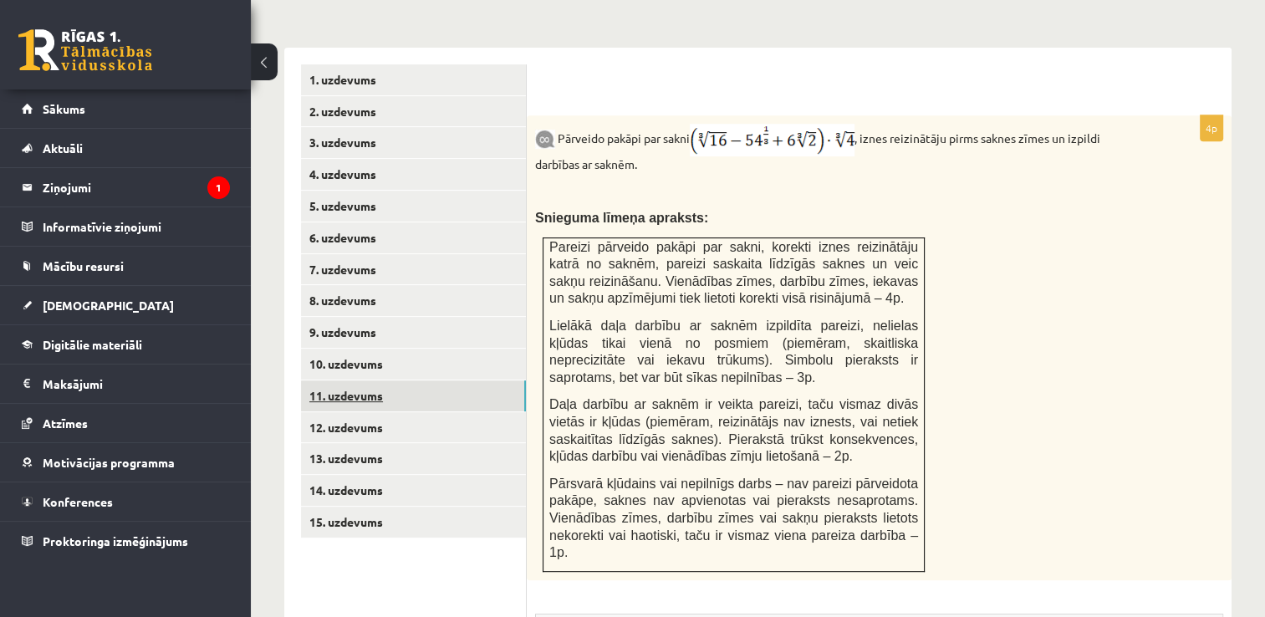
click at [311, 380] on link "11. uzdevums" at bounding box center [413, 395] width 225 height 31
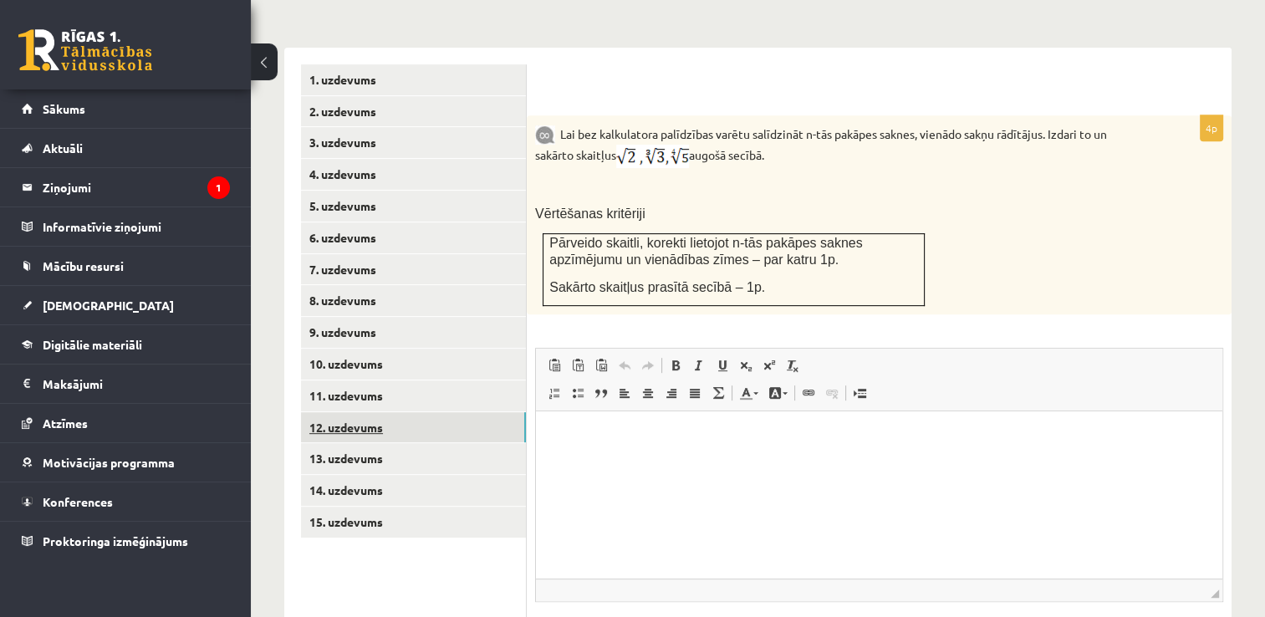
click at [321, 412] on link "12. uzdevums" at bounding box center [413, 427] width 225 height 31
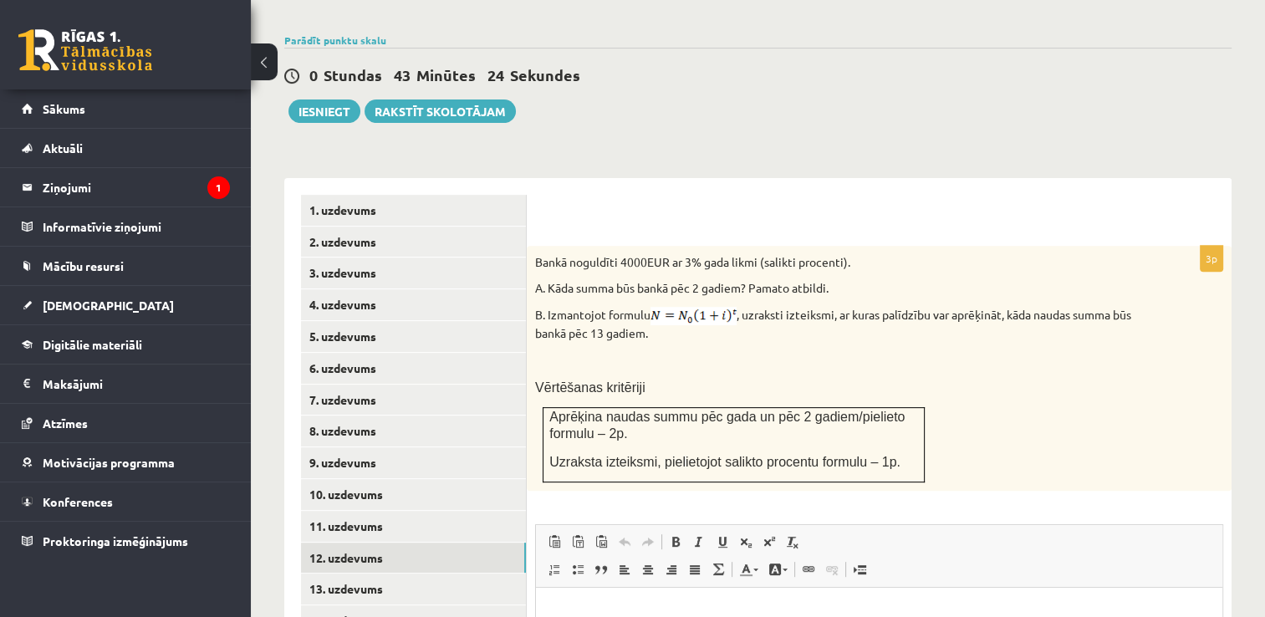
scroll to position [565, 0]
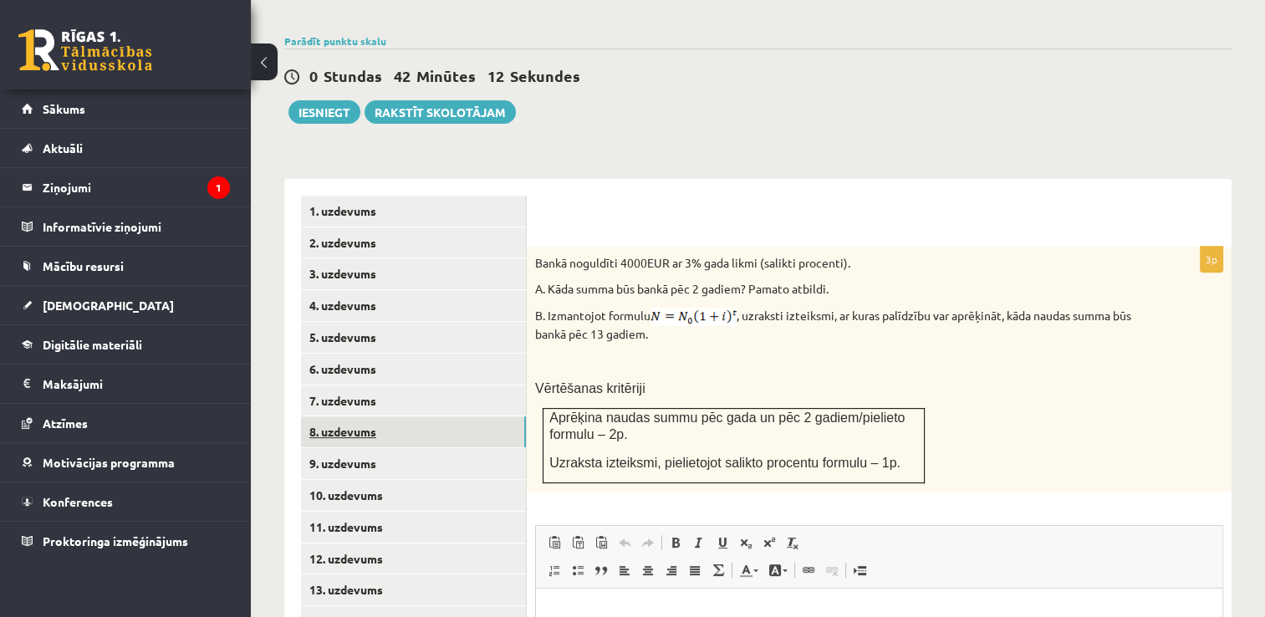
click at [357, 416] on link "8. uzdevums" at bounding box center [413, 431] width 225 height 31
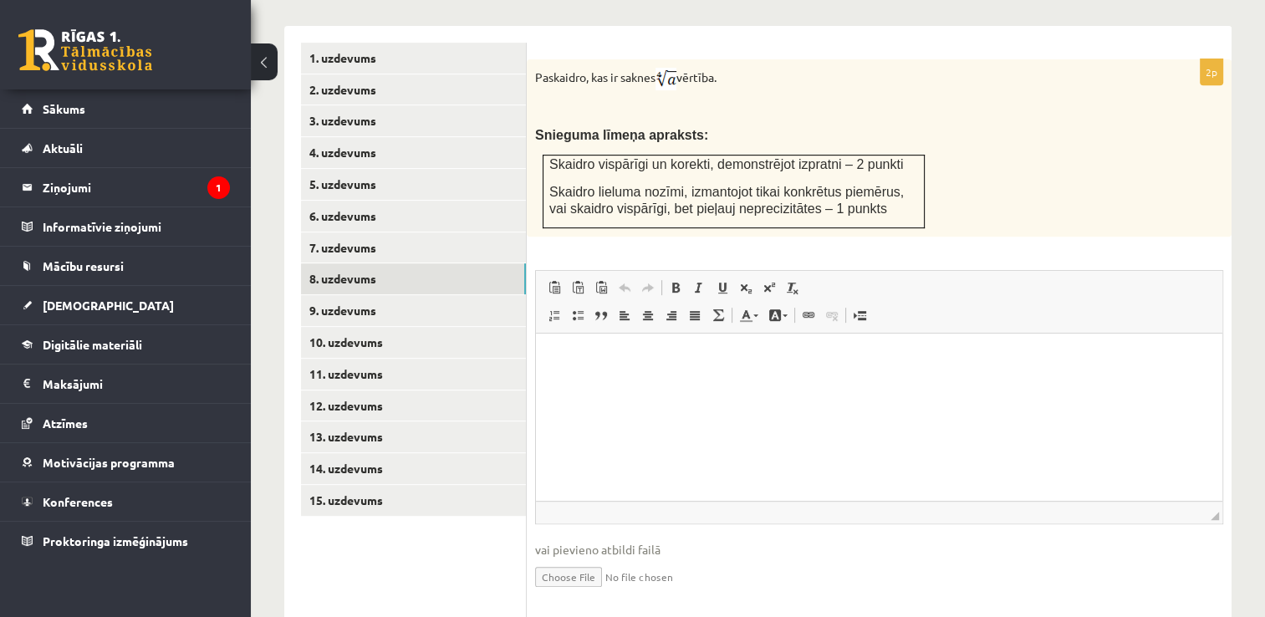
scroll to position [730, 0]
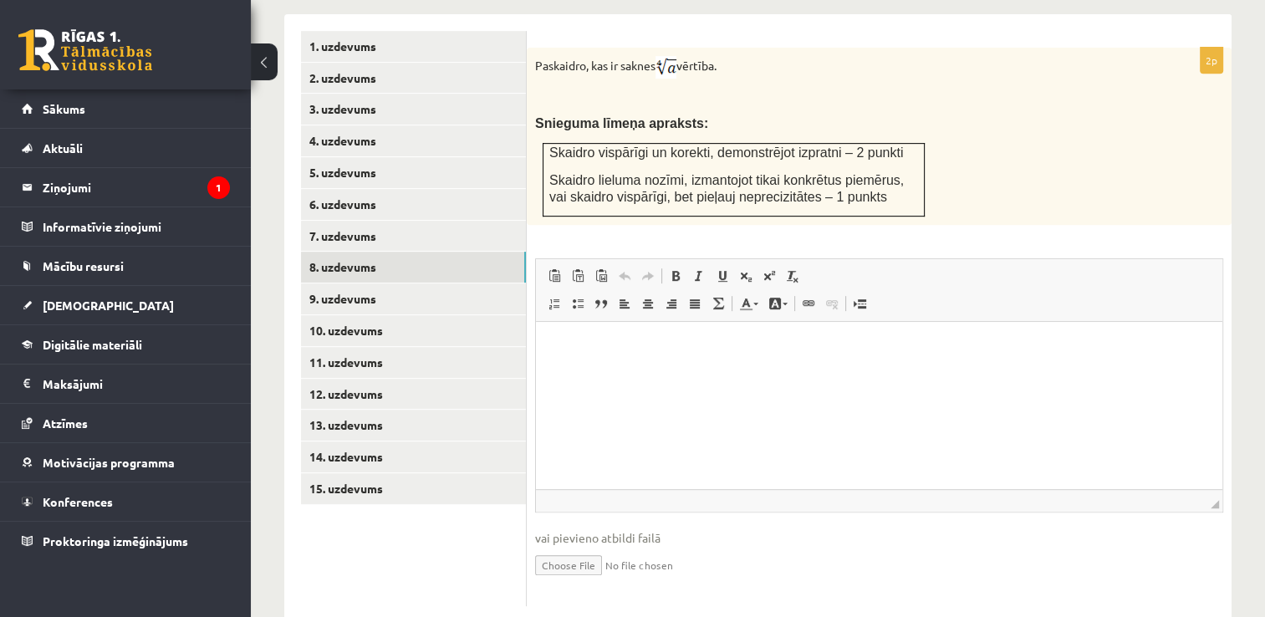
click at [565, 547] on input "file" at bounding box center [879, 564] width 688 height 34
type input "**********"
click at [588, 581] on link "Iesniegtā atbilde" at bounding box center [579, 590] width 89 height 18
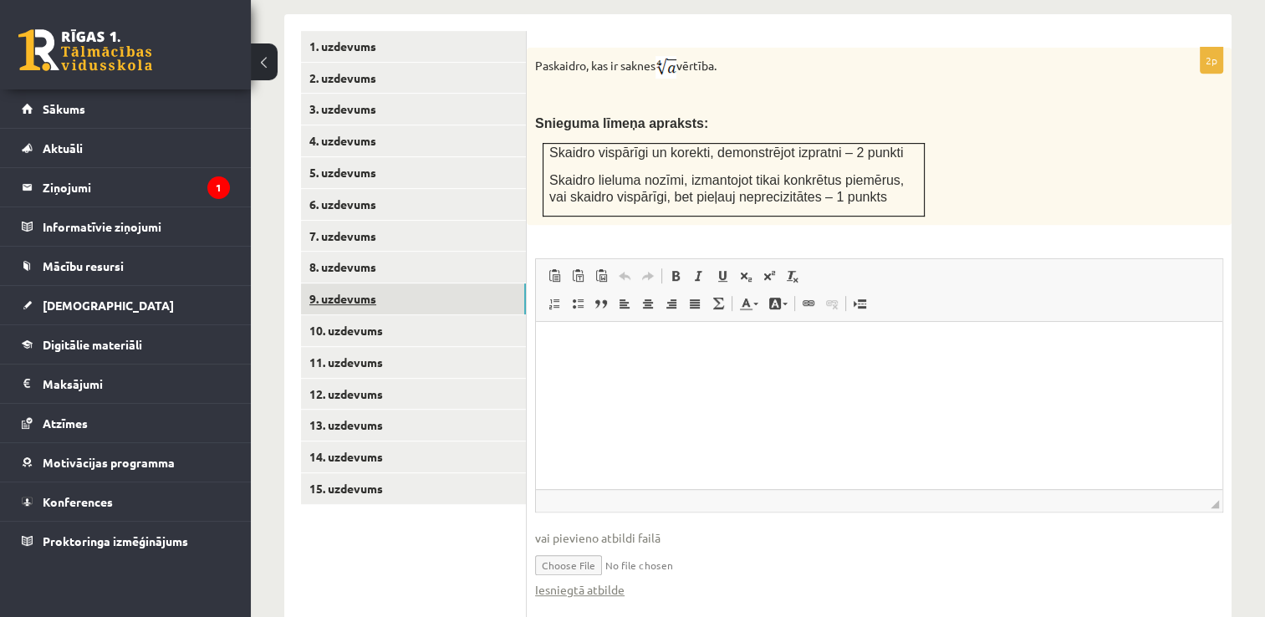
click at [373, 283] on link "9. uzdevums" at bounding box center [413, 298] width 225 height 31
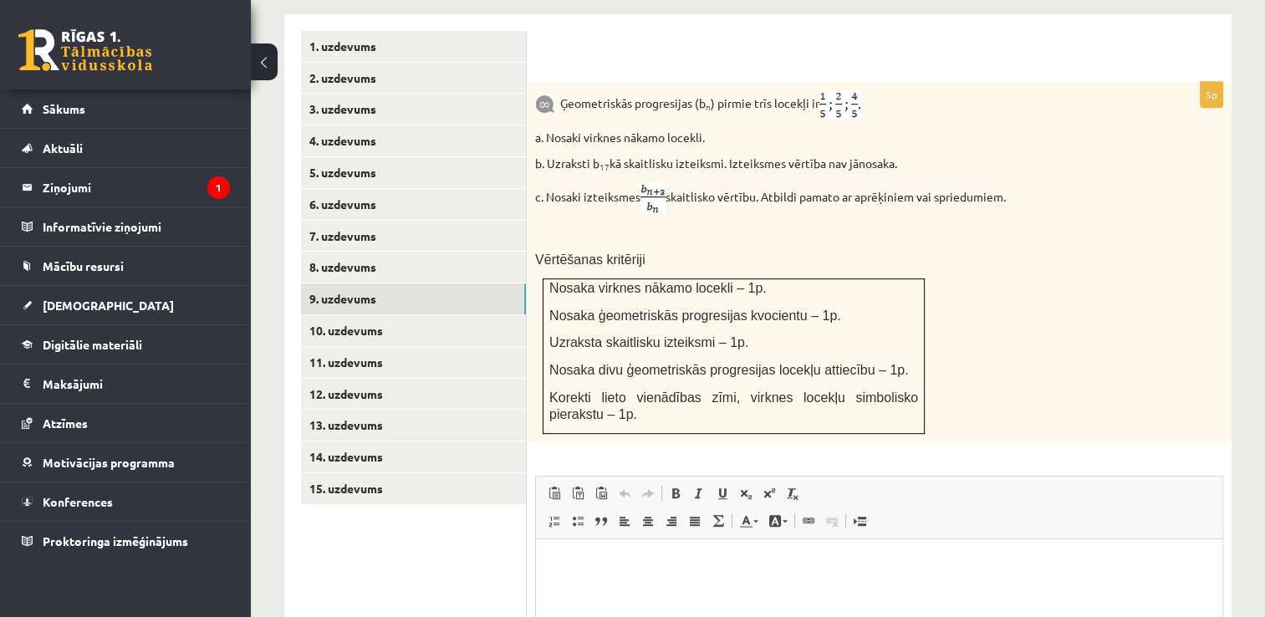
scroll to position [0, 0]
click at [566, 589] on html at bounding box center [879, 563] width 686 height 51
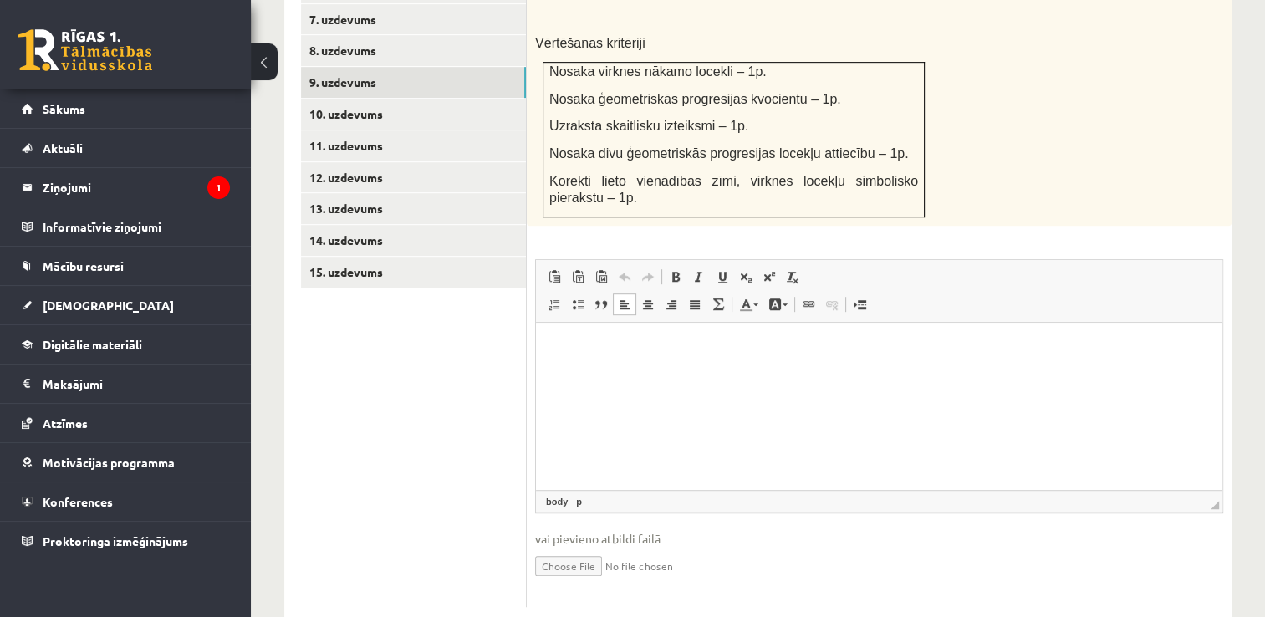
click at [563, 548] on input "file" at bounding box center [879, 565] width 688 height 34
type input "**********"
click at [572, 582] on link "Iesniegtā atbilde" at bounding box center [579, 591] width 89 height 18
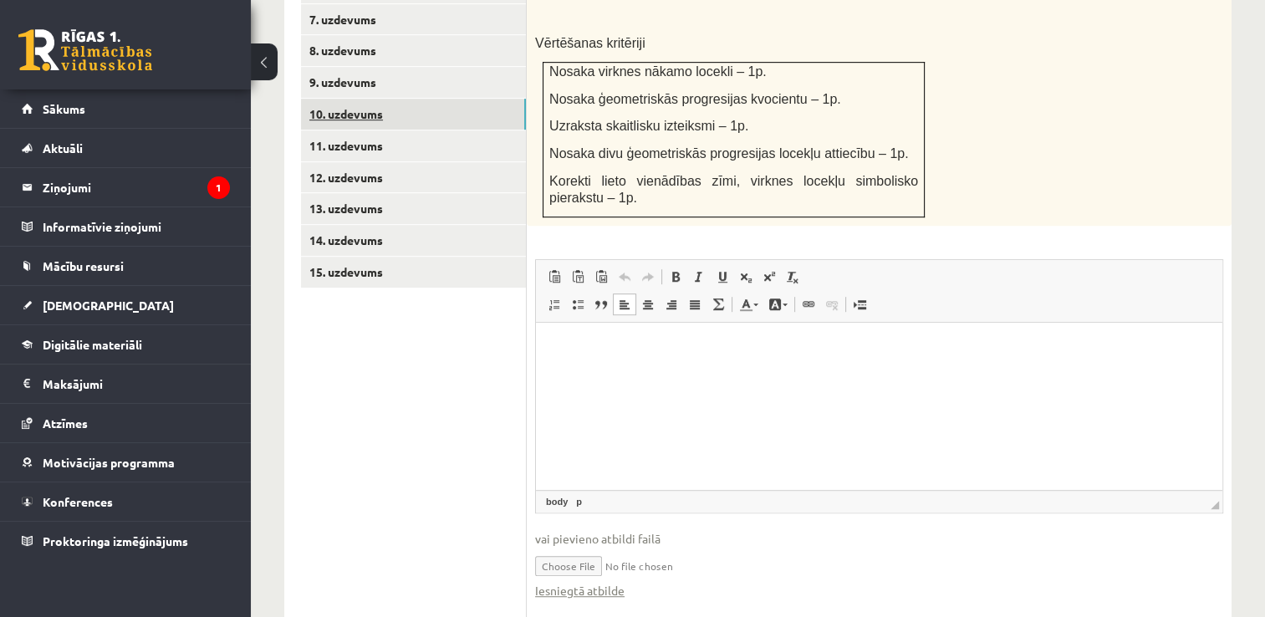
click at [361, 99] on link "10. uzdevums" at bounding box center [413, 114] width 225 height 31
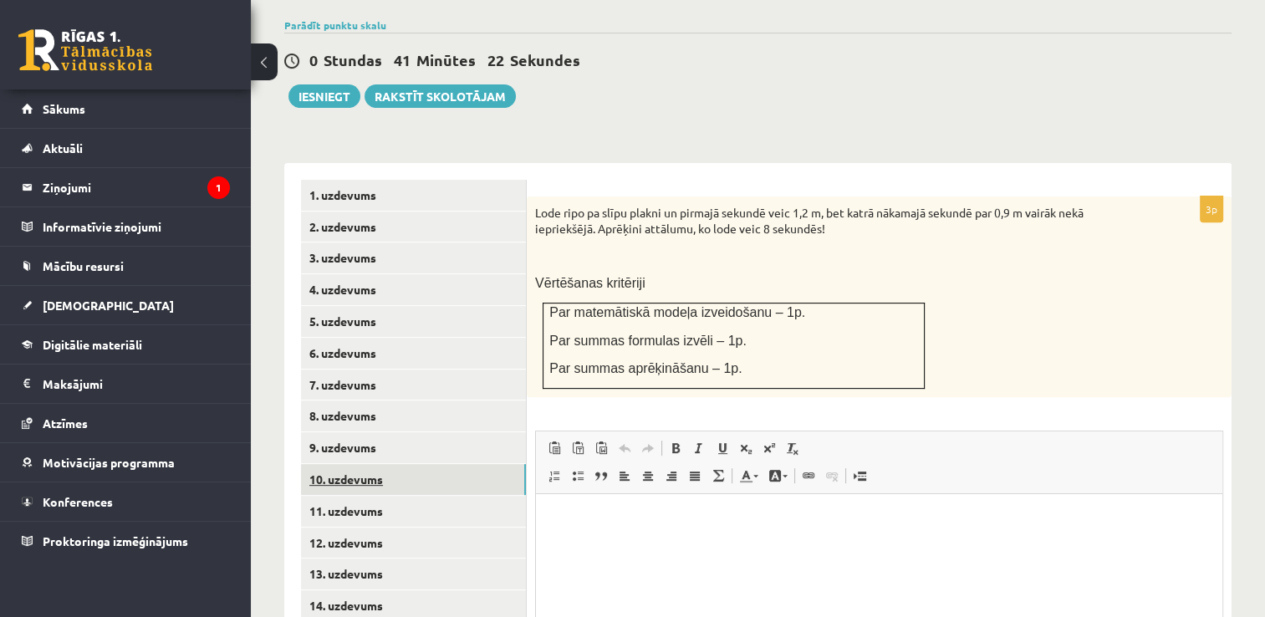
scroll to position [0, 0]
click at [324, 496] on link "11. uzdevums" at bounding box center [413, 511] width 225 height 31
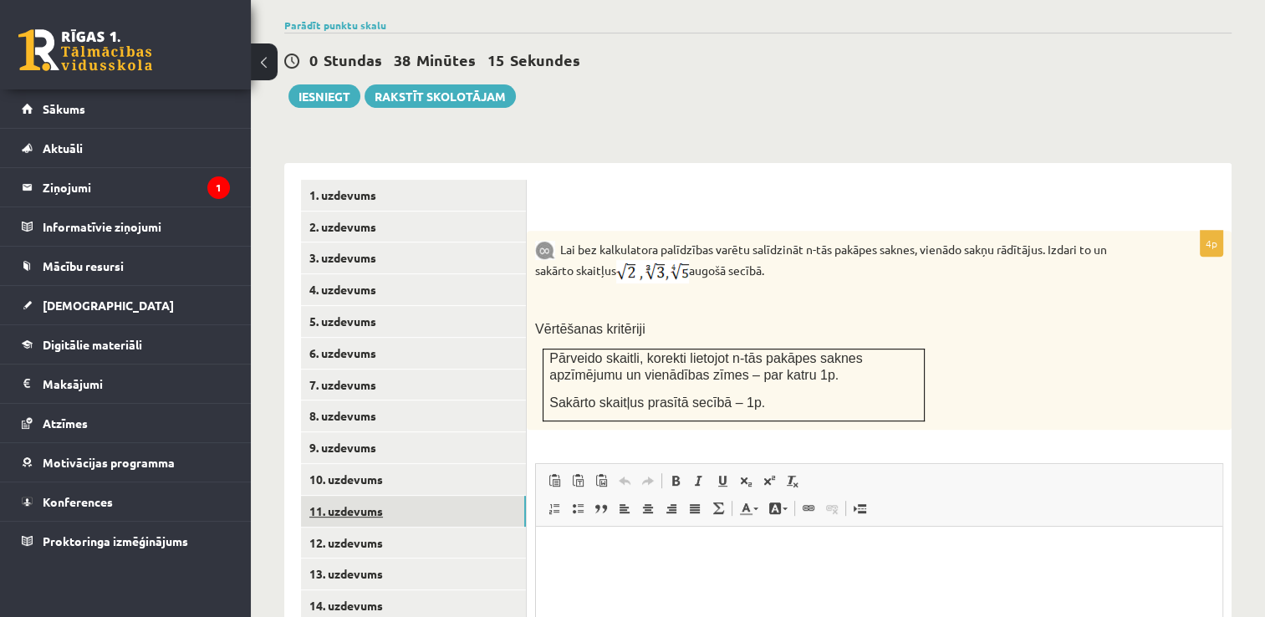
click at [328, 496] on link "11. uzdevums" at bounding box center [413, 511] width 225 height 31
click at [335, 528] on link "12. uzdevums" at bounding box center [413, 543] width 225 height 31
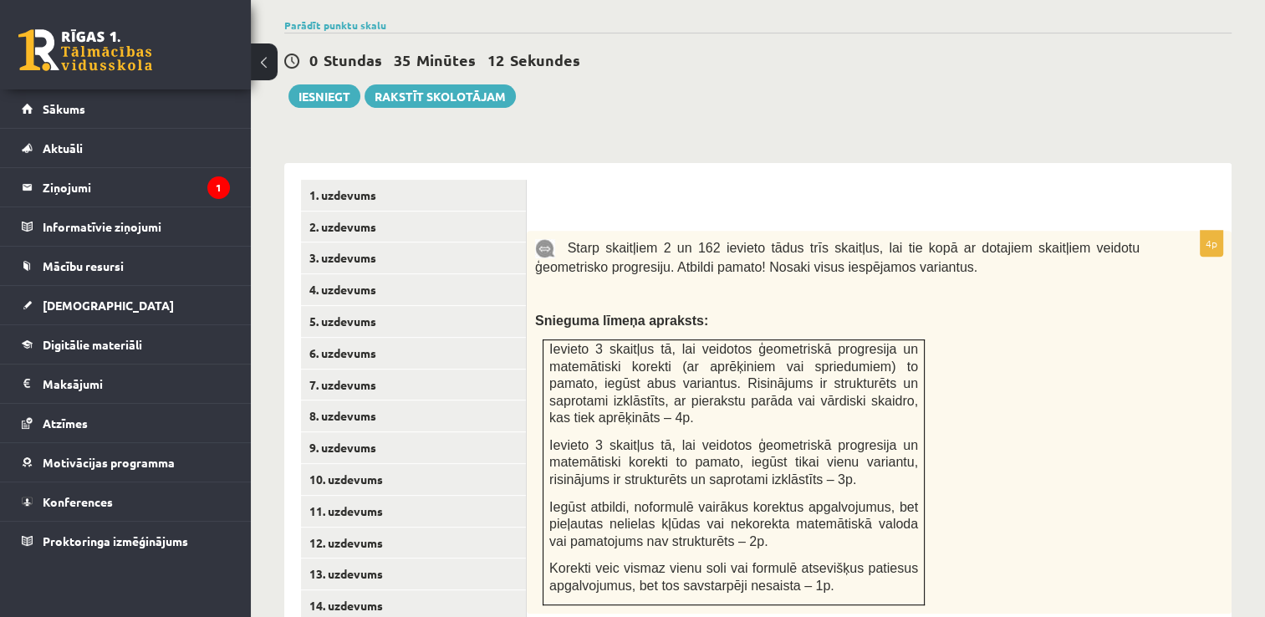
click at [676, 241] on span "Starp skaitļiem 2 un 162 ievieto tādus trīs skaitļus, lai tie kopā ar dotajiem …" at bounding box center [837, 257] width 604 height 33
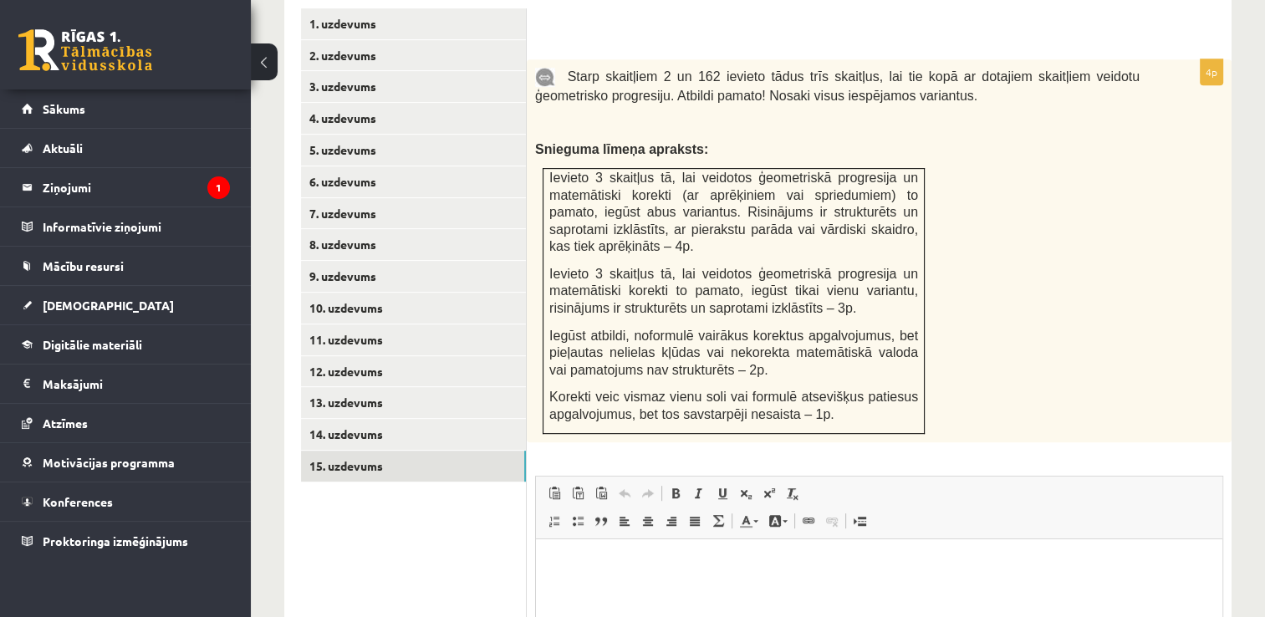
scroll to position [969, 0]
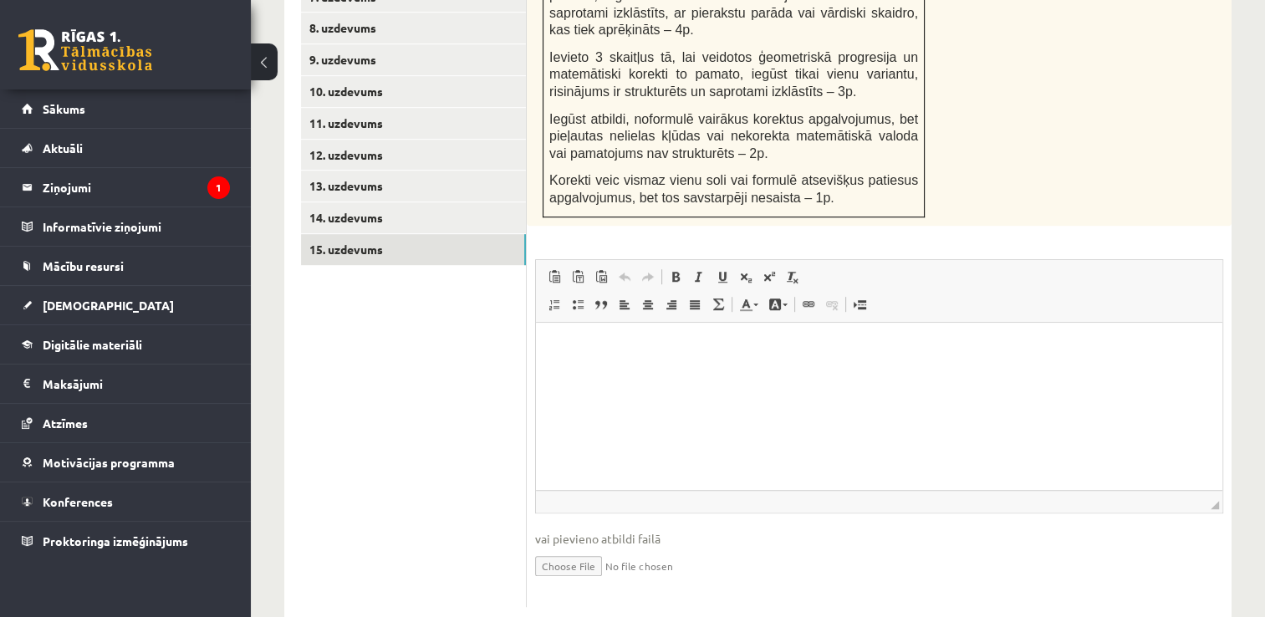
click at [579, 548] on input "file" at bounding box center [879, 565] width 688 height 34
type input "**********"
click at [360, 140] on link "12. uzdevums" at bounding box center [413, 155] width 225 height 31
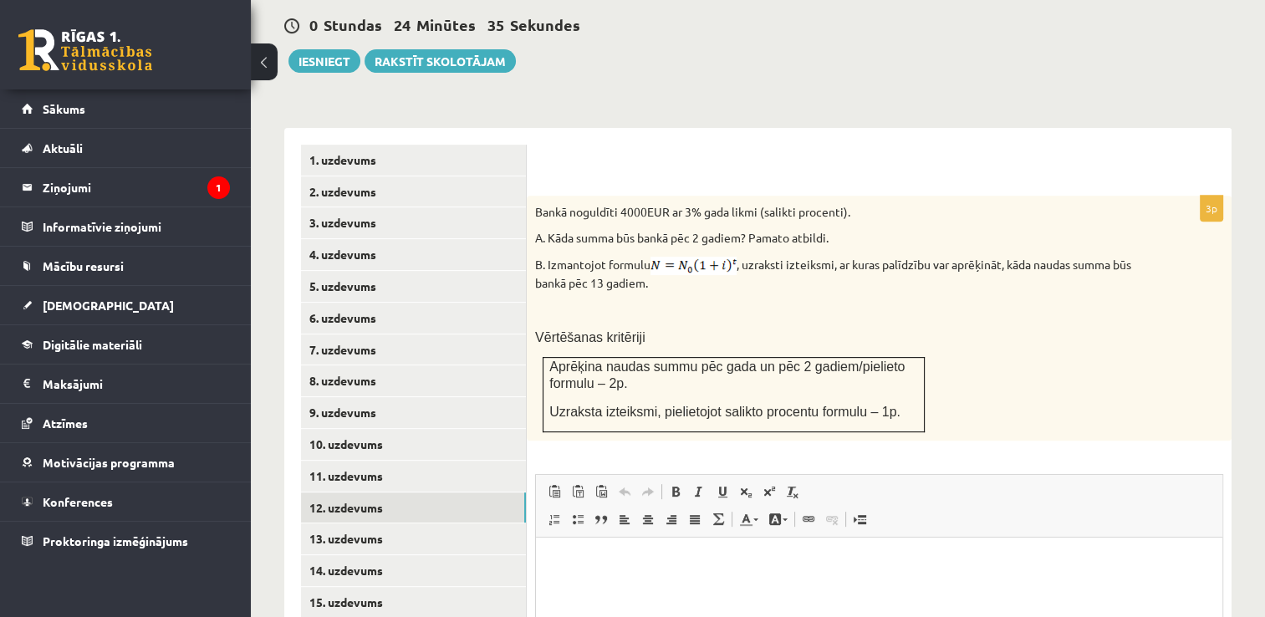
scroll to position [617, 0]
click at [378, 586] on link "15. uzdevums" at bounding box center [413, 601] width 225 height 31
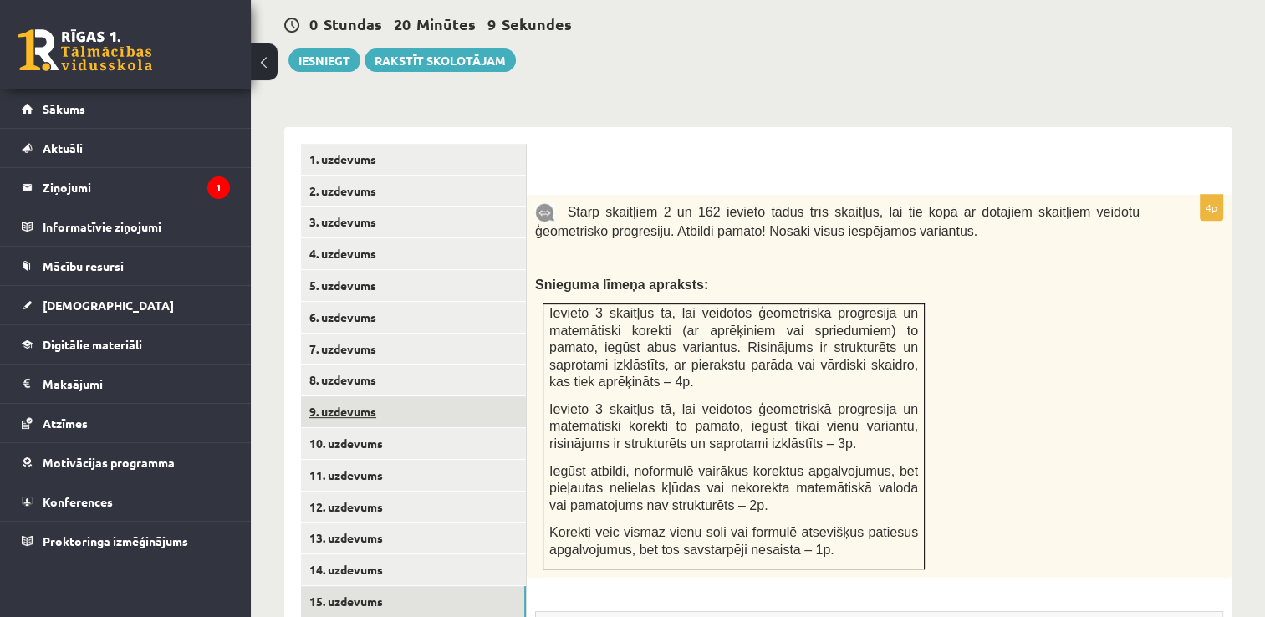
scroll to position [0, 0]
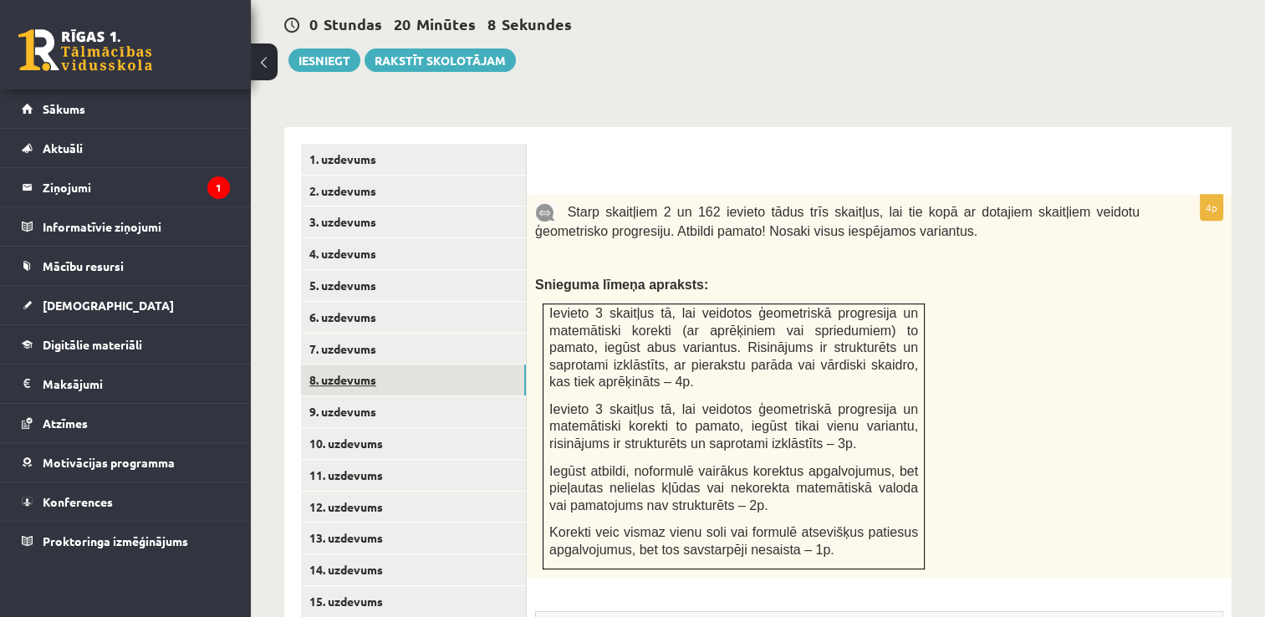
click at [341, 365] on link "8. uzdevums" at bounding box center [413, 380] width 225 height 31
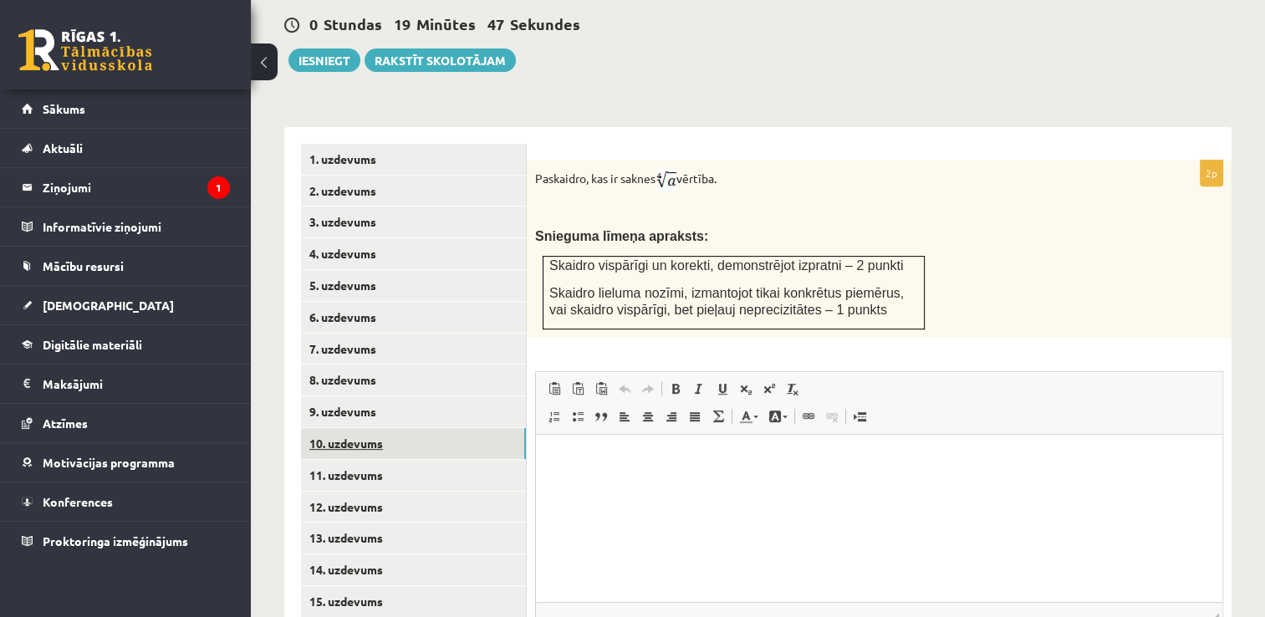
click at [343, 428] on link "10. uzdevums" at bounding box center [413, 443] width 225 height 31
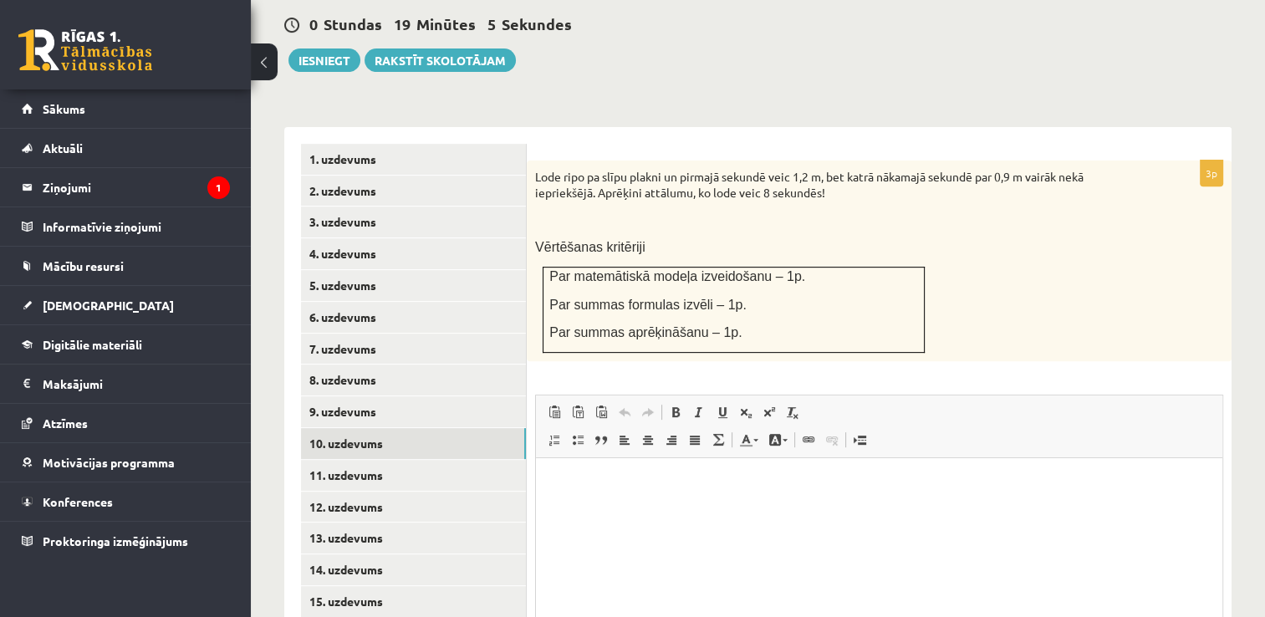
click at [916, 268] on p "Par matemātiskā modeļa izveidošanu – 1p." at bounding box center [733, 277] width 369 height 18
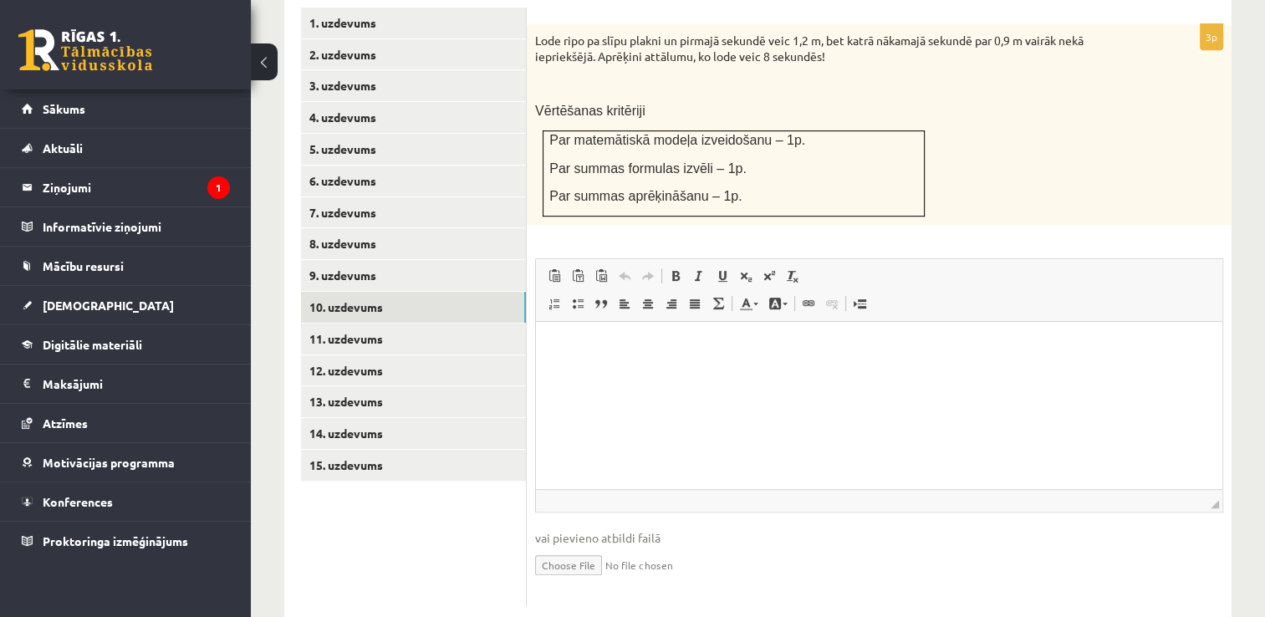
click at [569, 547] on input "file" at bounding box center [879, 564] width 688 height 34
type input "**********"
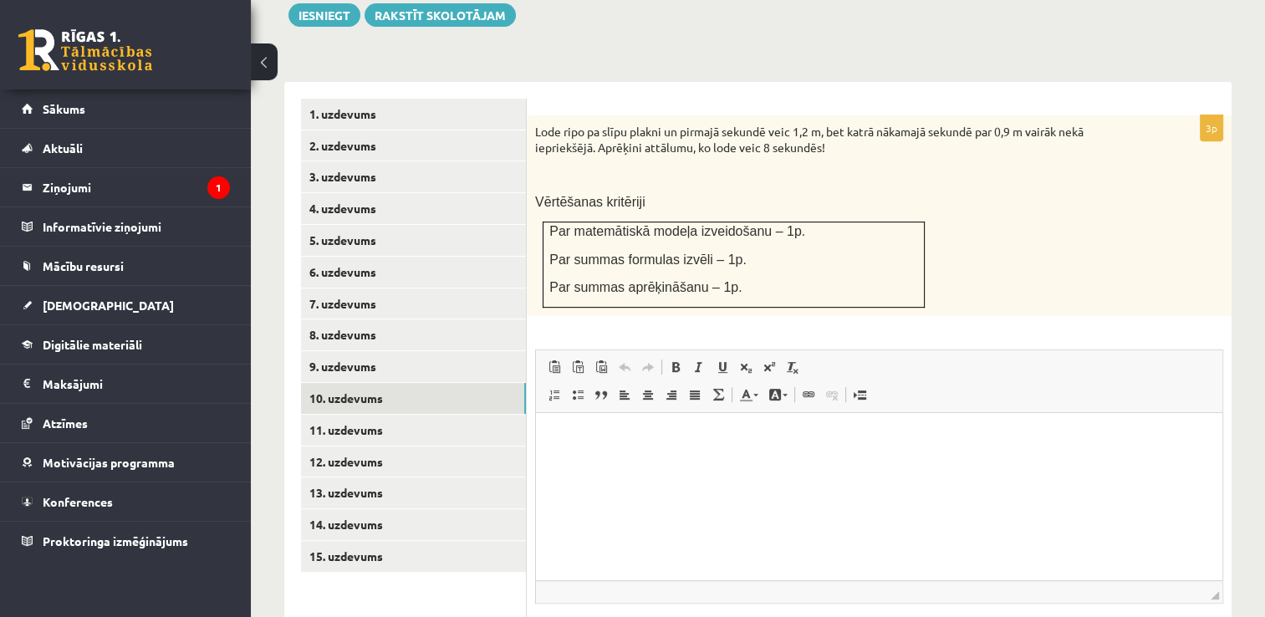
scroll to position [661, 0]
click at [375, 416] on link "11. uzdevums" at bounding box center [413, 431] width 225 height 31
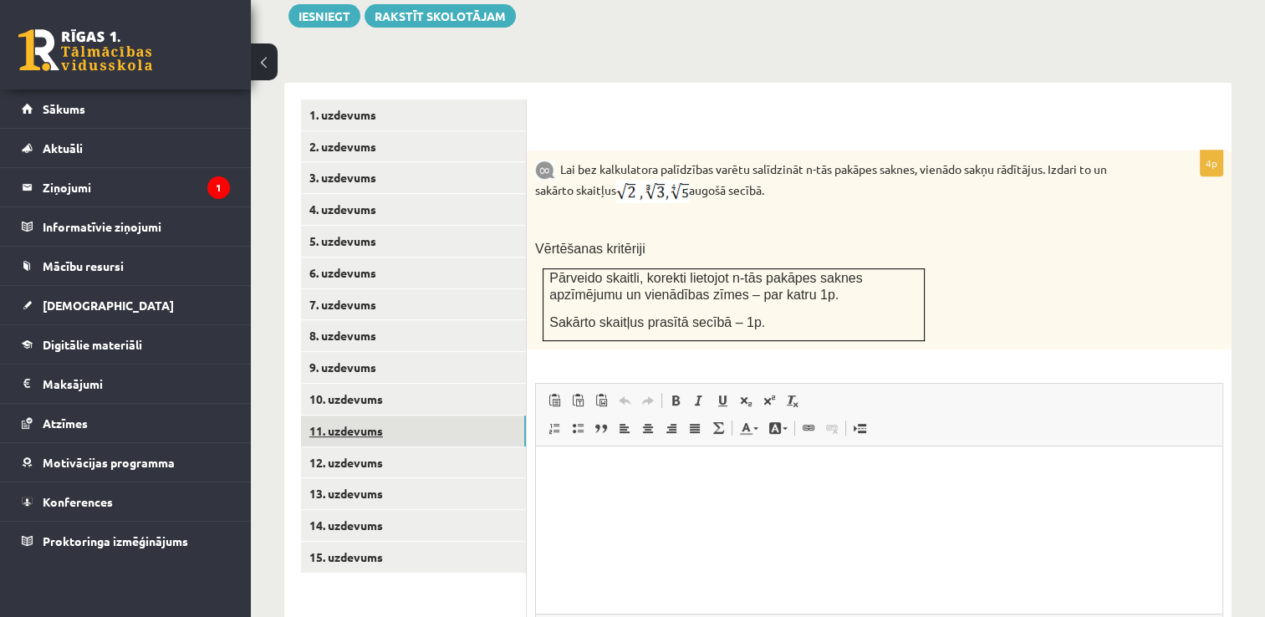
scroll to position [0, 0]
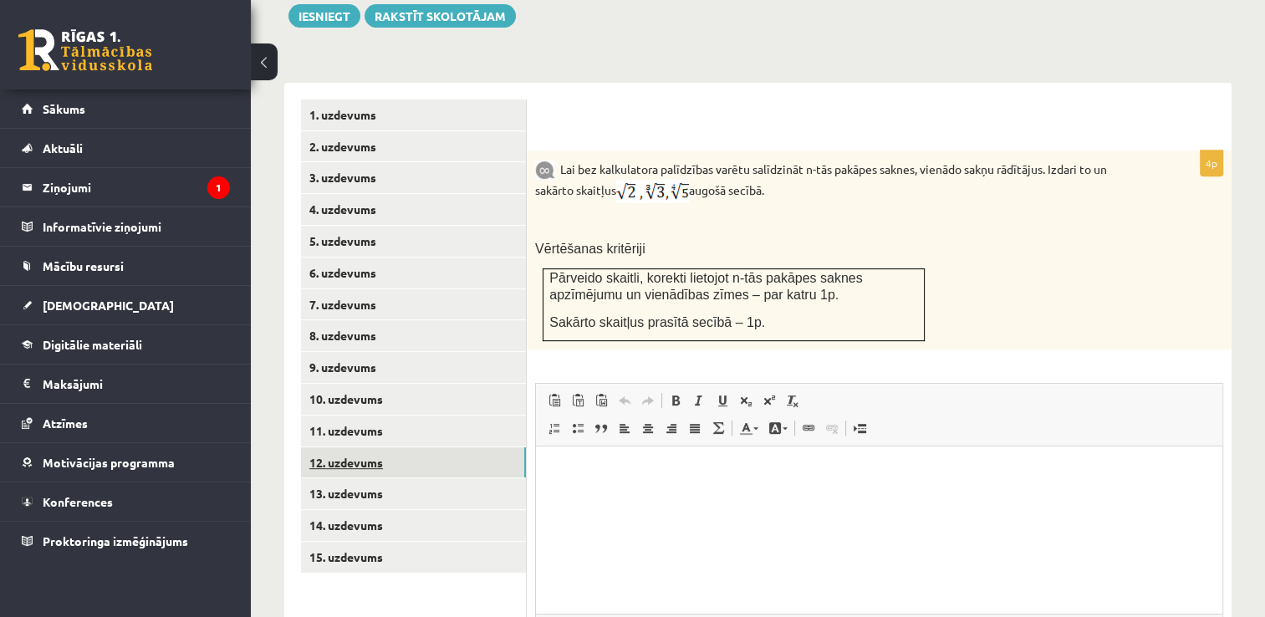
click at [358, 447] on link "12. uzdevums" at bounding box center [413, 462] width 225 height 31
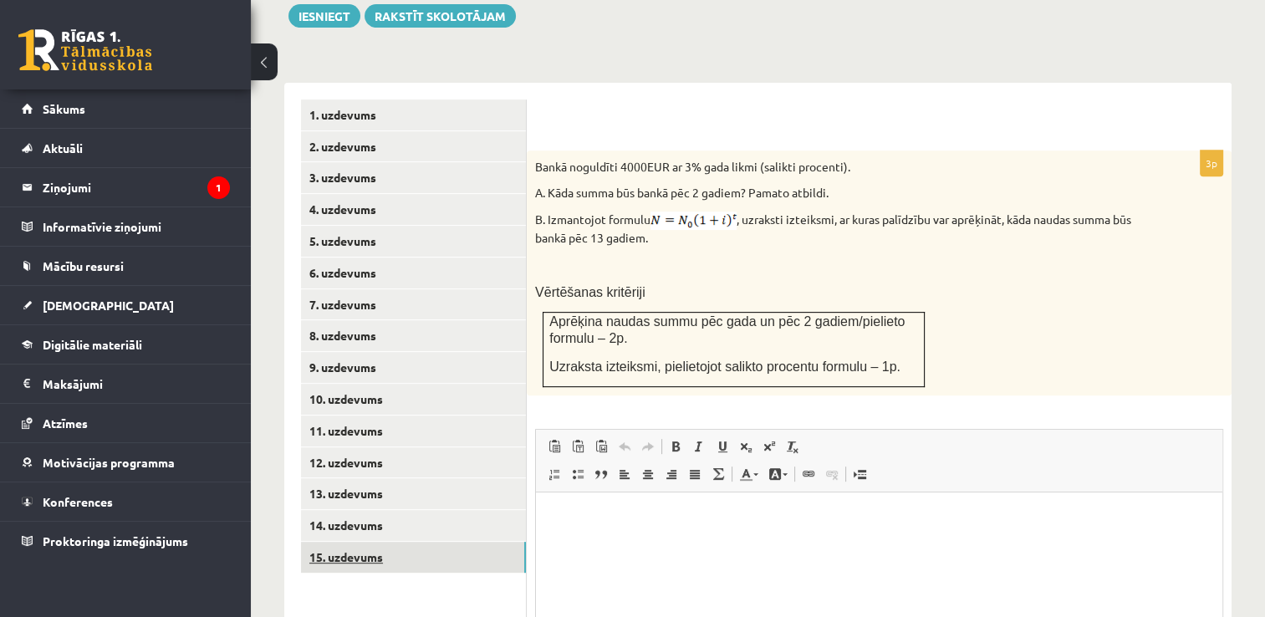
click at [361, 542] on link "15. uzdevums" at bounding box center [413, 557] width 225 height 31
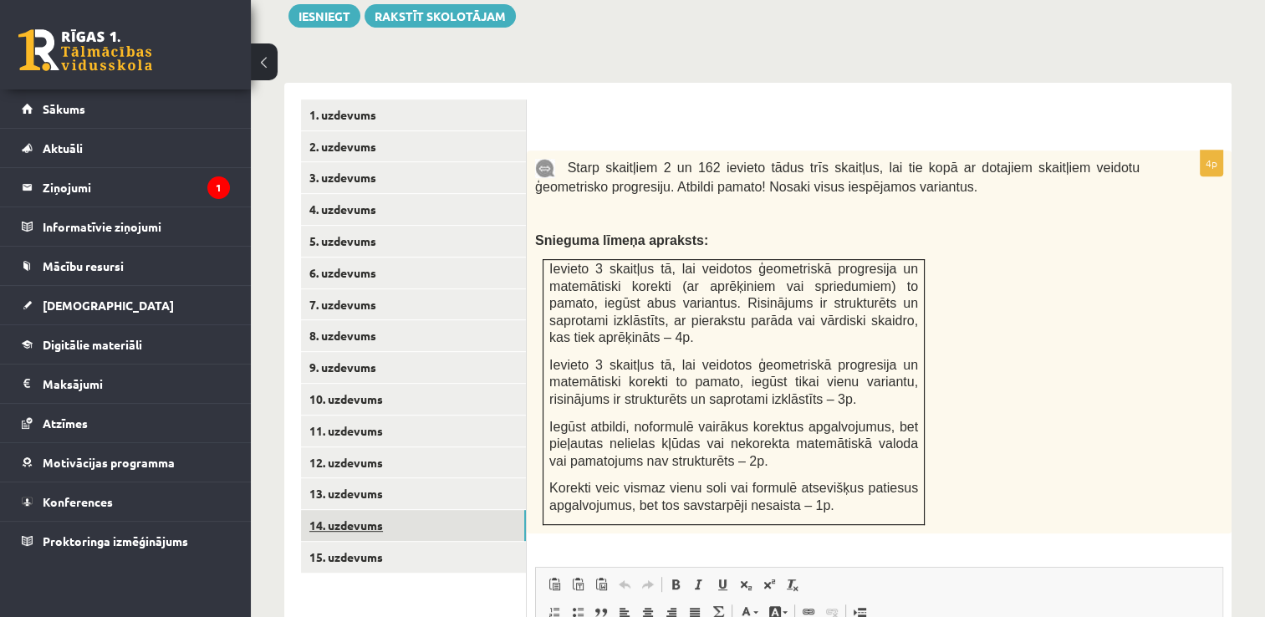
click at [366, 510] on link "14. uzdevums" at bounding box center [413, 525] width 225 height 31
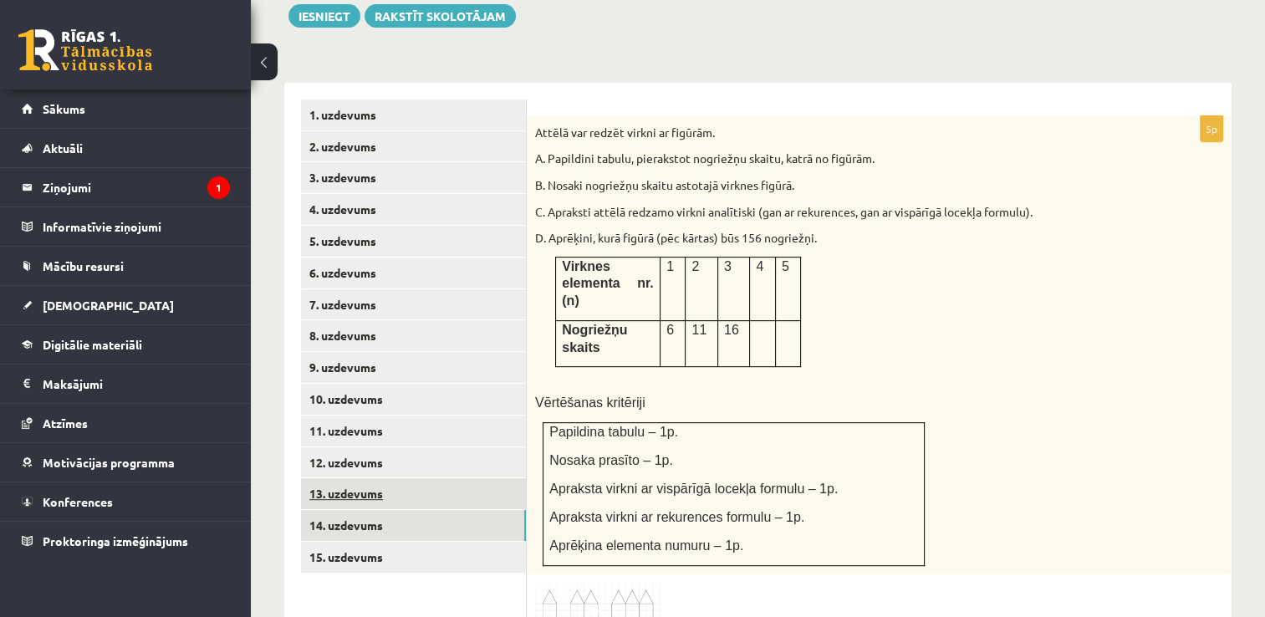
click at [368, 478] on link "13. uzdevums" at bounding box center [413, 493] width 225 height 31
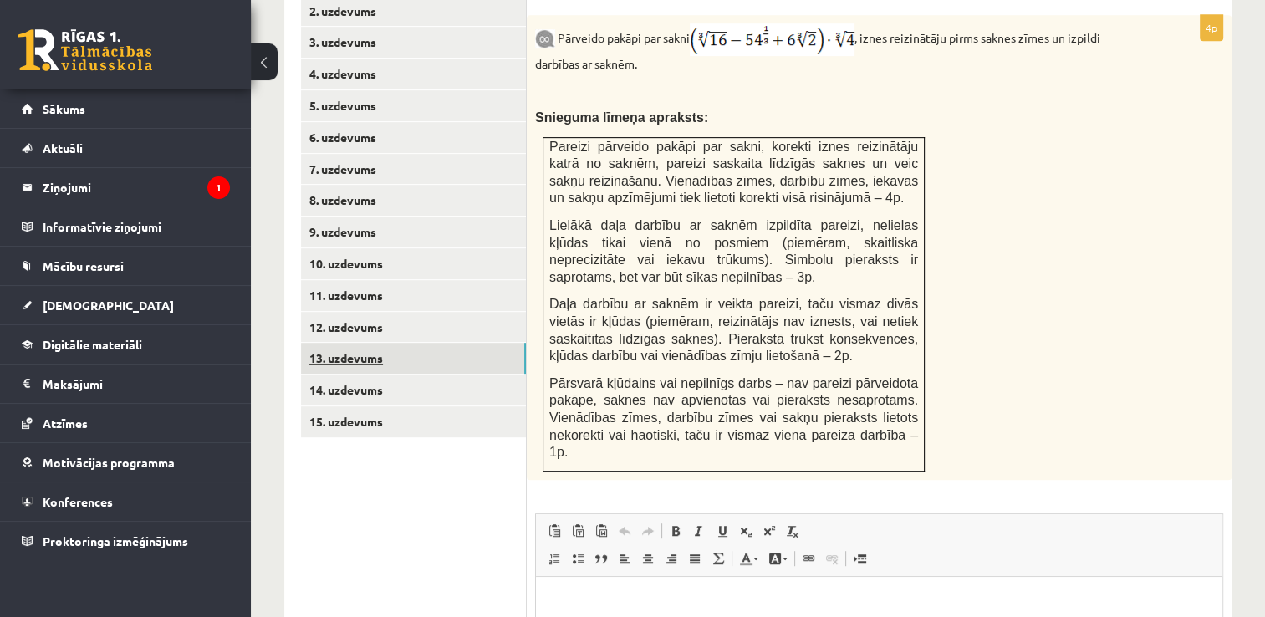
scroll to position [739, 0]
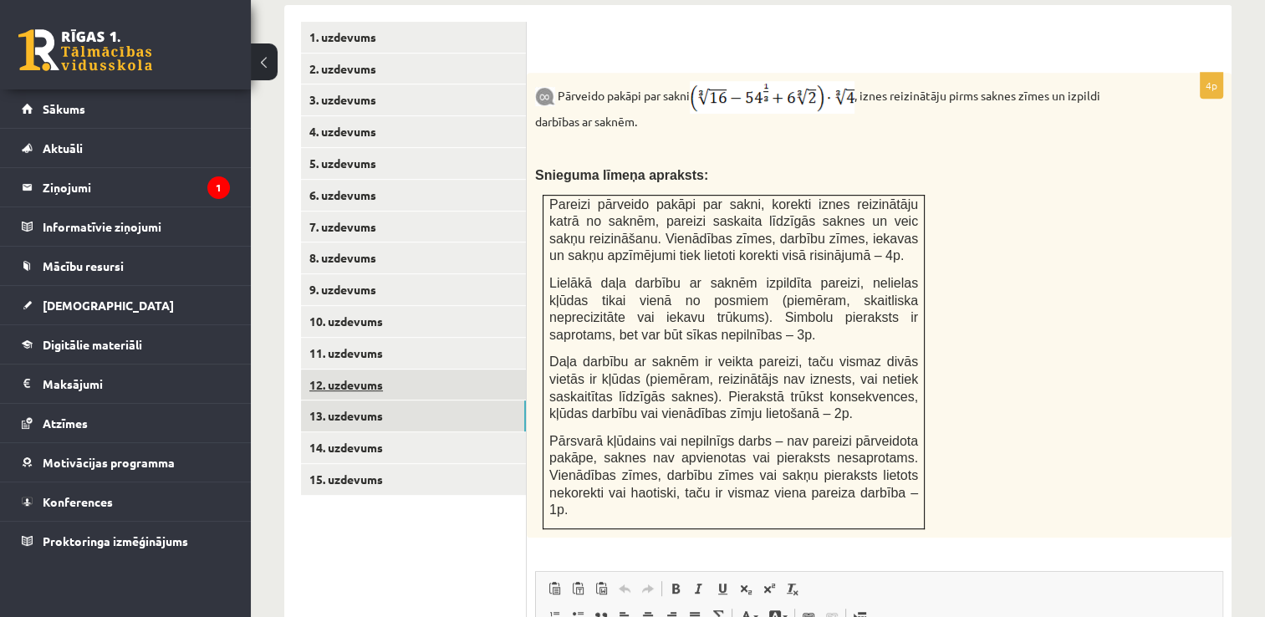
click at [345, 370] on link "12. uzdevums" at bounding box center [413, 385] width 225 height 31
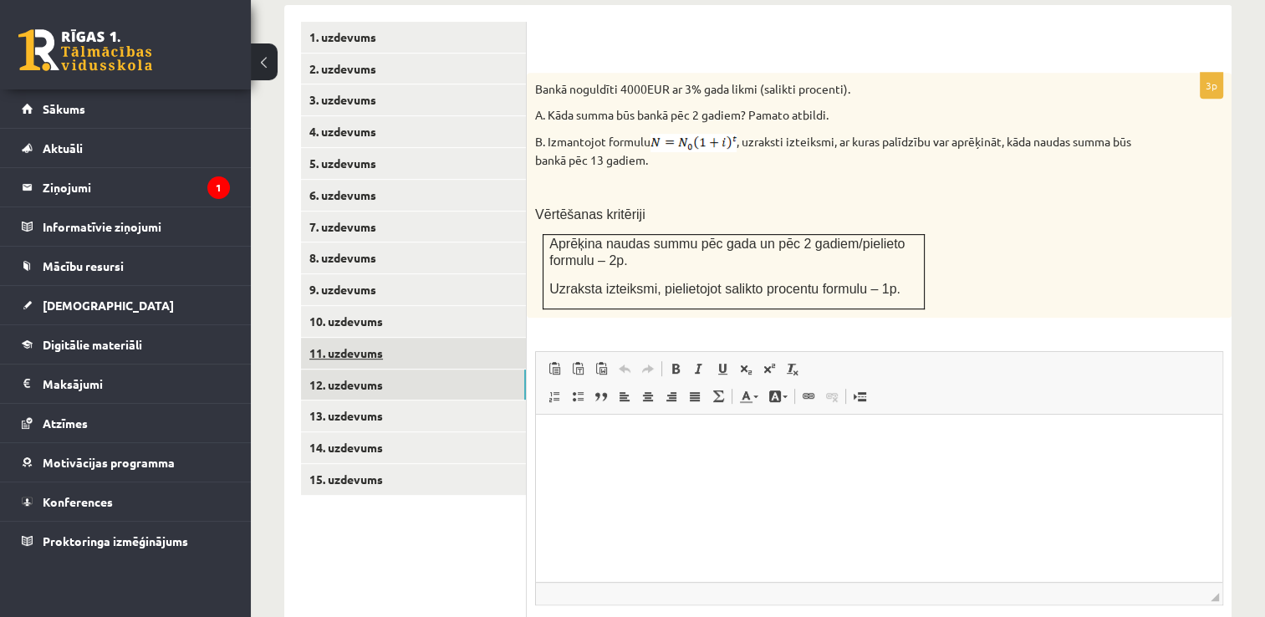
scroll to position [0, 0]
click at [317, 338] on link "11. uzdevums" at bounding box center [413, 353] width 225 height 31
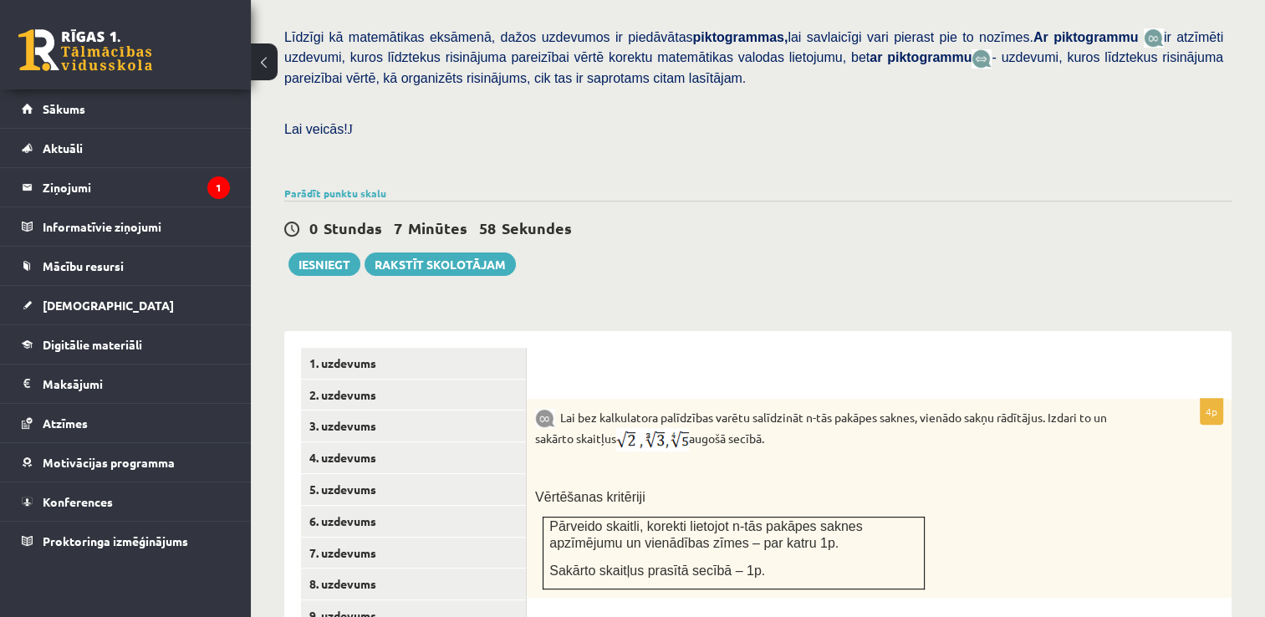
scroll to position [786, 0]
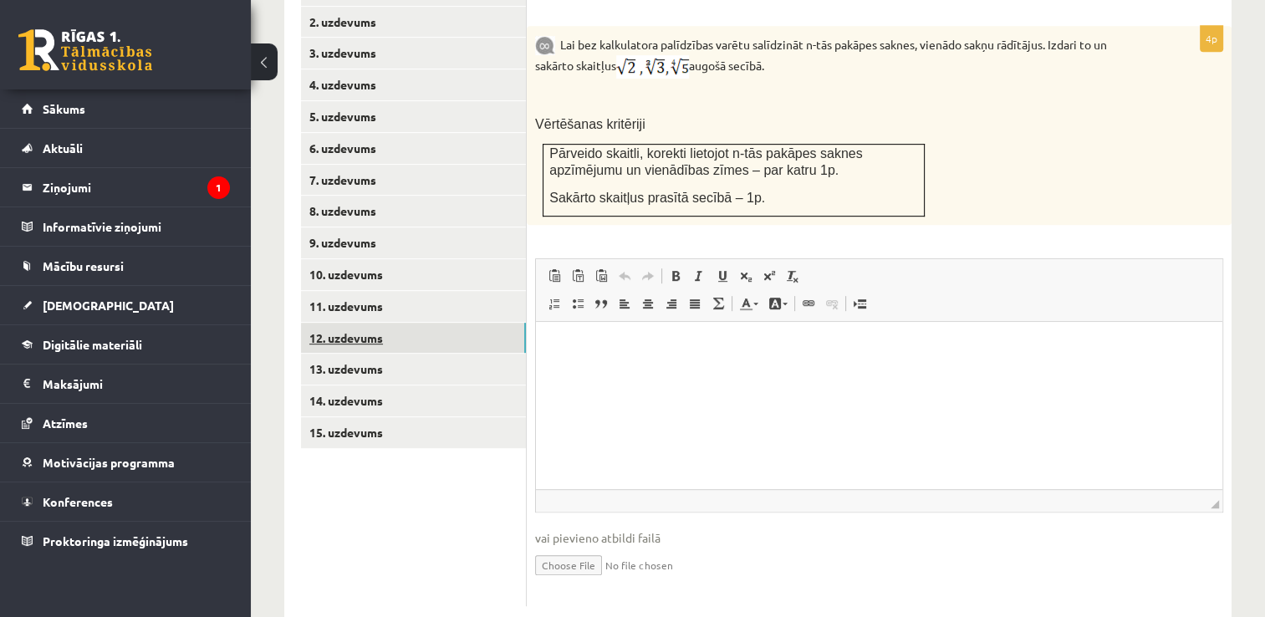
click at [326, 323] on link "12. uzdevums" at bounding box center [413, 338] width 225 height 31
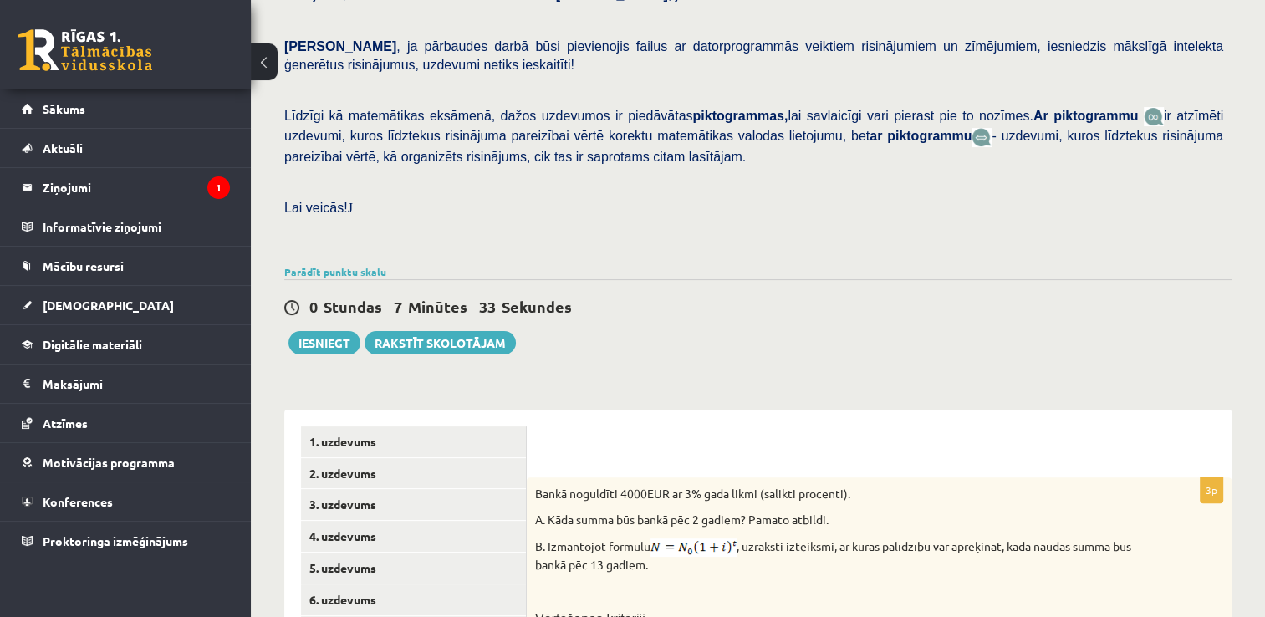
scroll to position [328, 0]
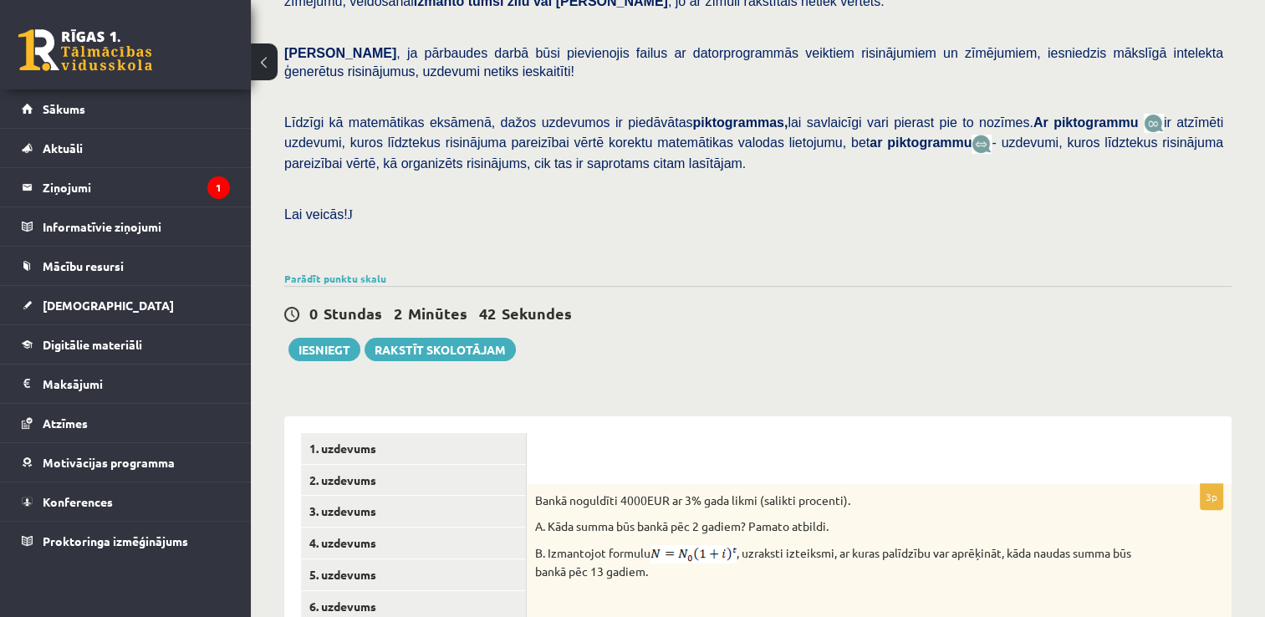
click at [666, 297] on div "0 Stundas 2 Minūtes 42 Sekundes Ieskaite saglabāta! Iesniegt Rakstīt skolotājam" at bounding box center [757, 323] width 947 height 75
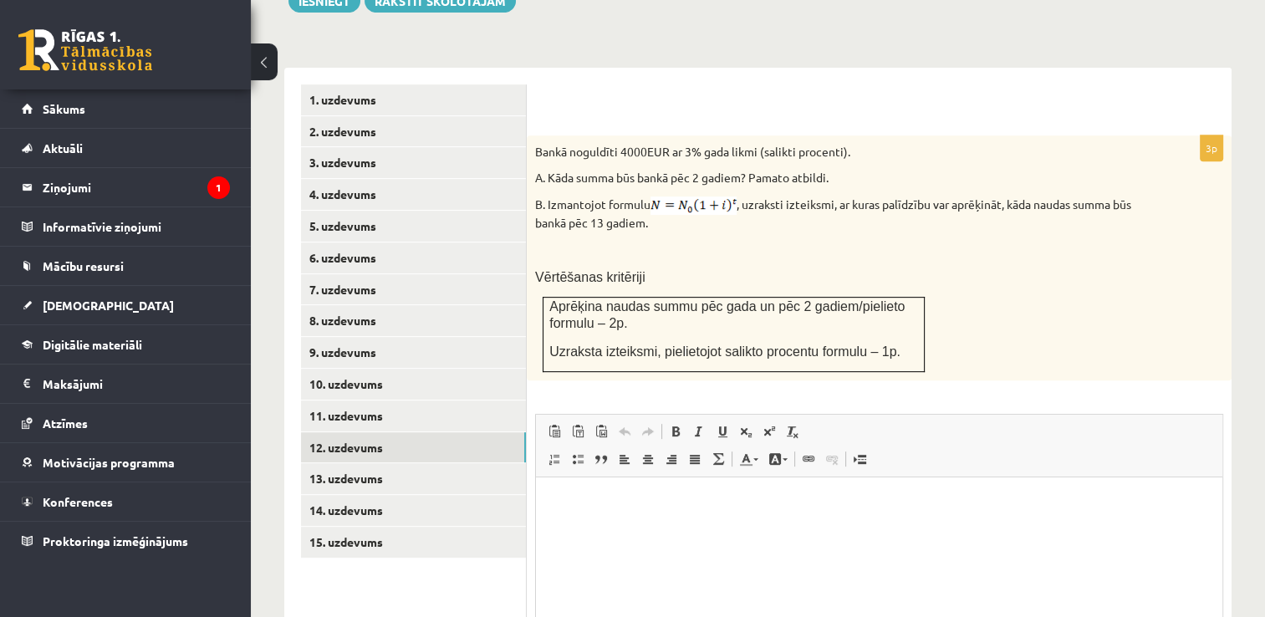
scroll to position [681, 0]
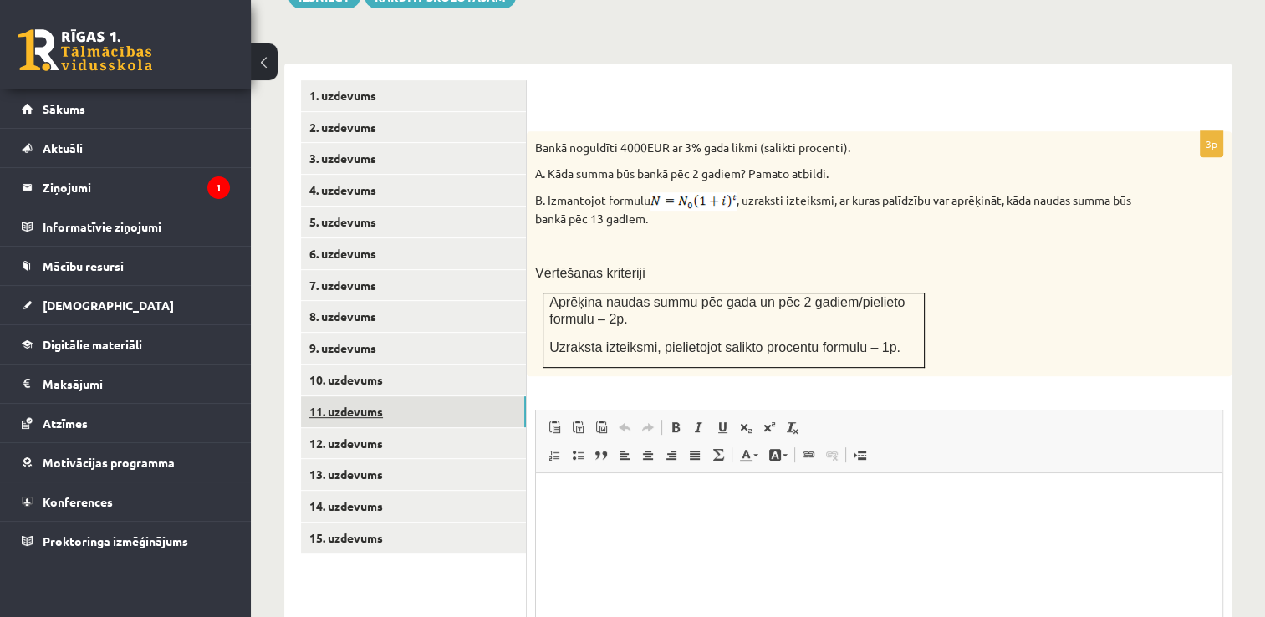
click at [375, 396] on link "11. uzdevums" at bounding box center [413, 411] width 225 height 31
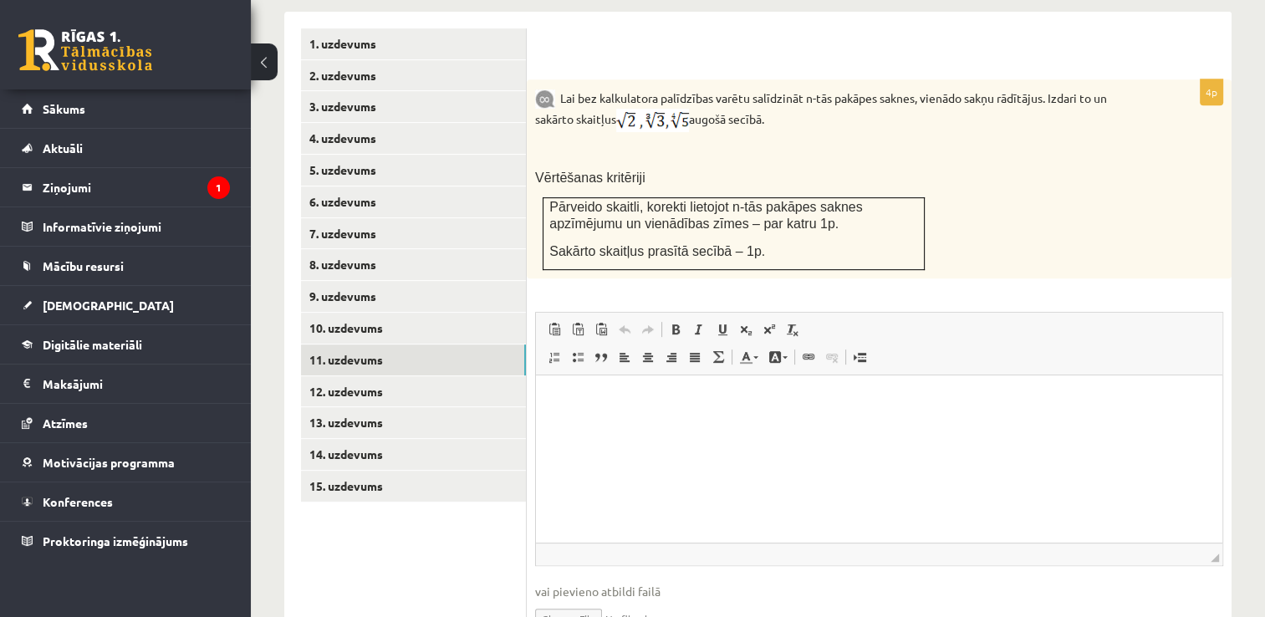
scroll to position [786, 0]
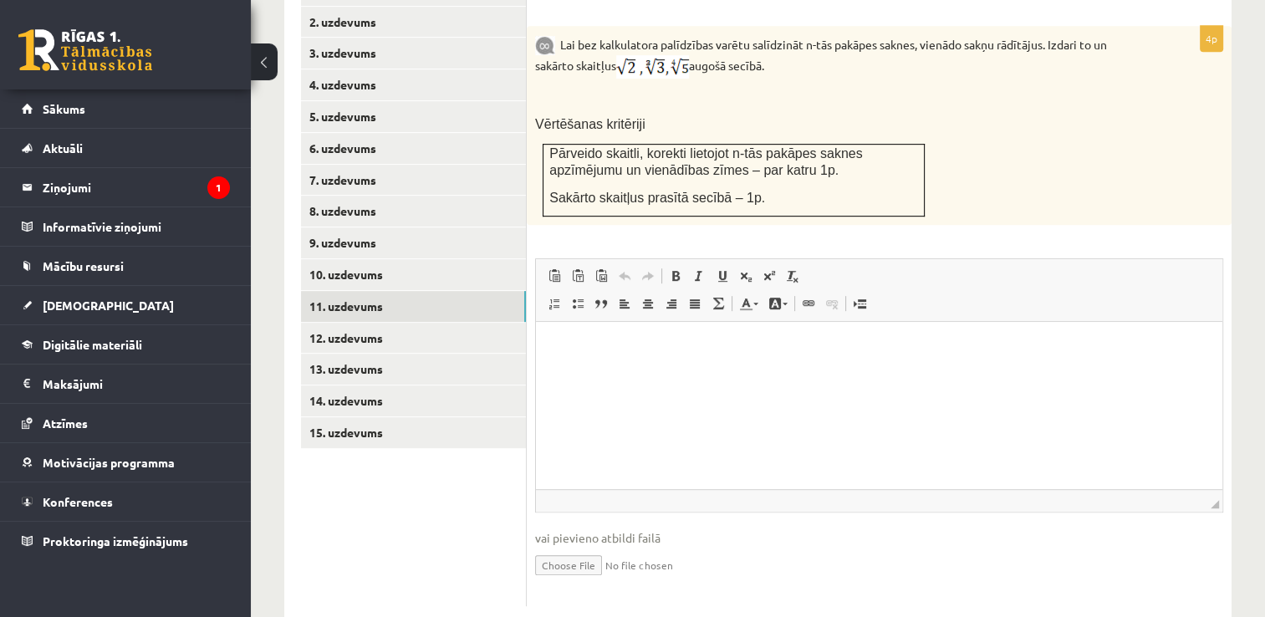
click at [575, 547] on input "file" at bounding box center [879, 564] width 688 height 34
type input "**********"
click at [666, 373] on html at bounding box center [879, 347] width 686 height 51
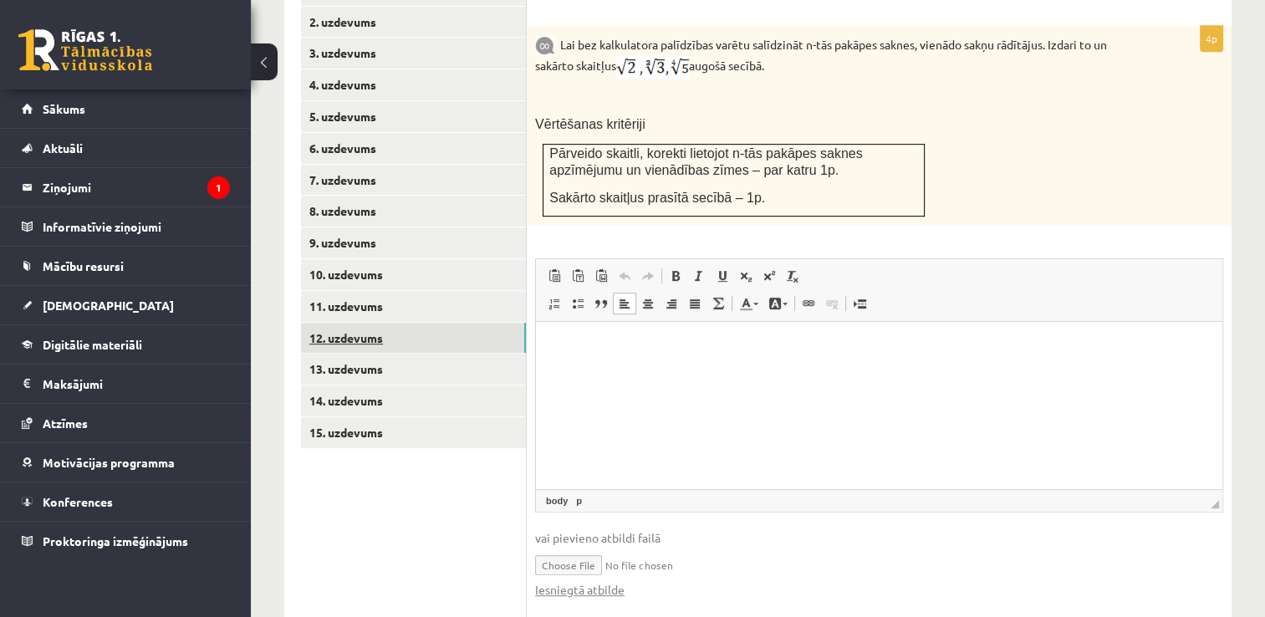
click at [343, 323] on link "12. uzdevums" at bounding box center [413, 338] width 225 height 31
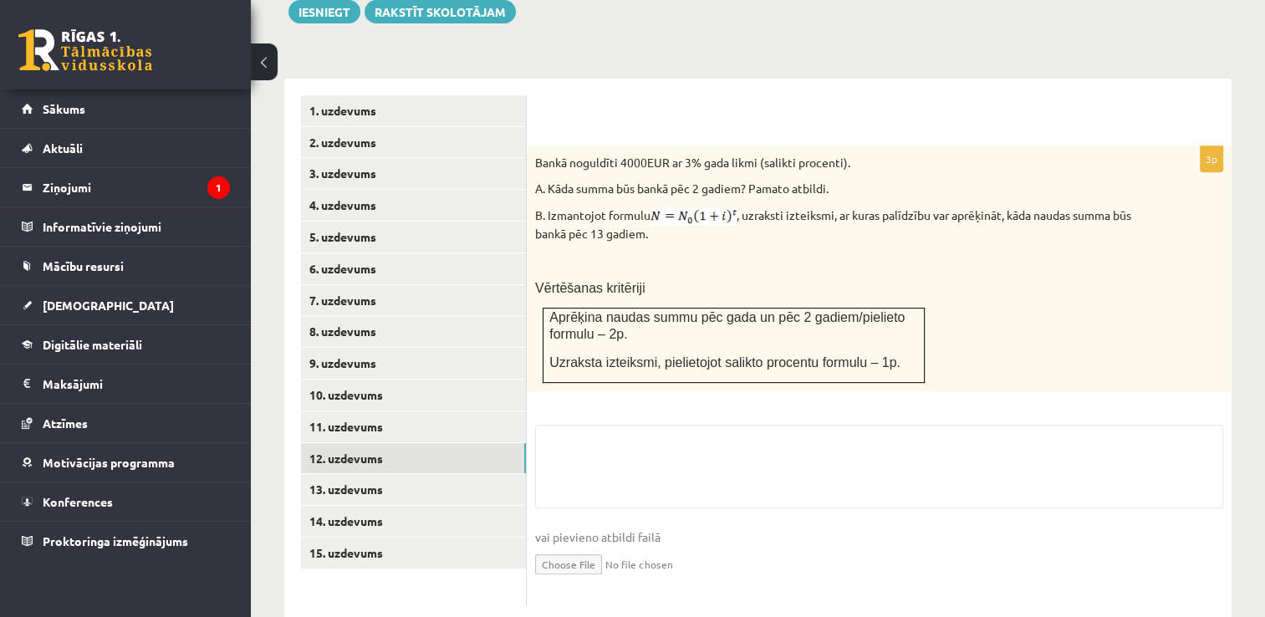
click at [579, 546] on input "file" at bounding box center [879, 563] width 688 height 34
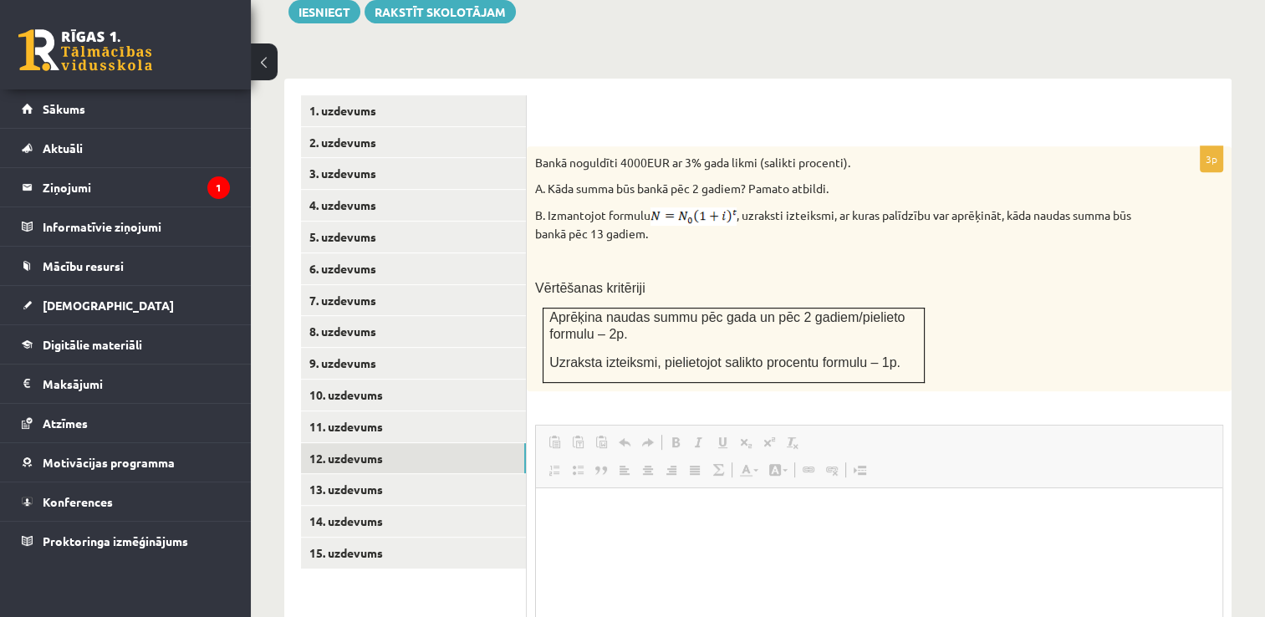
scroll to position [0, 0]
type input "**********"
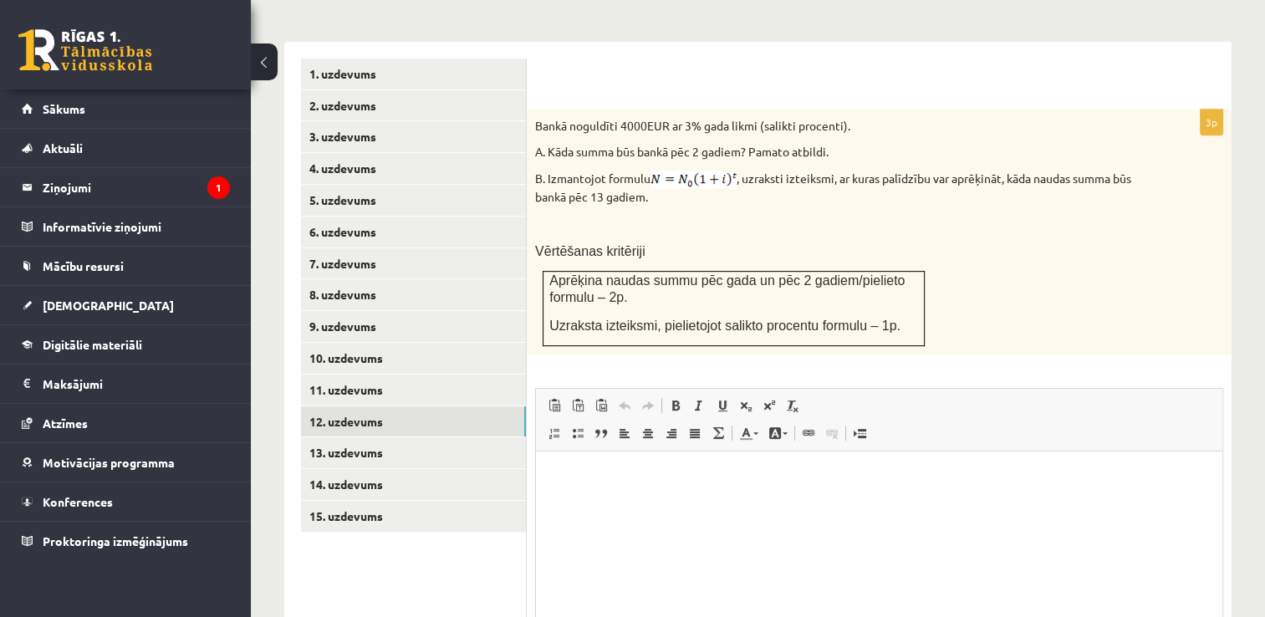
scroll to position [711, 0]
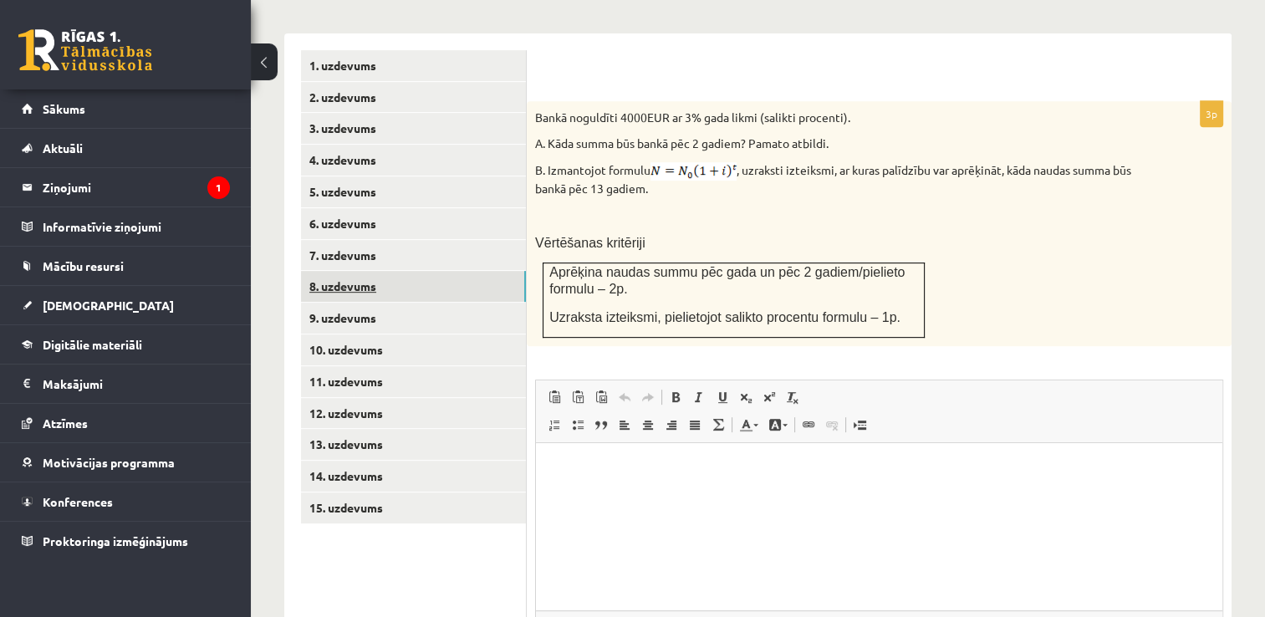
click at [411, 271] on link "8. uzdevums" at bounding box center [413, 286] width 225 height 31
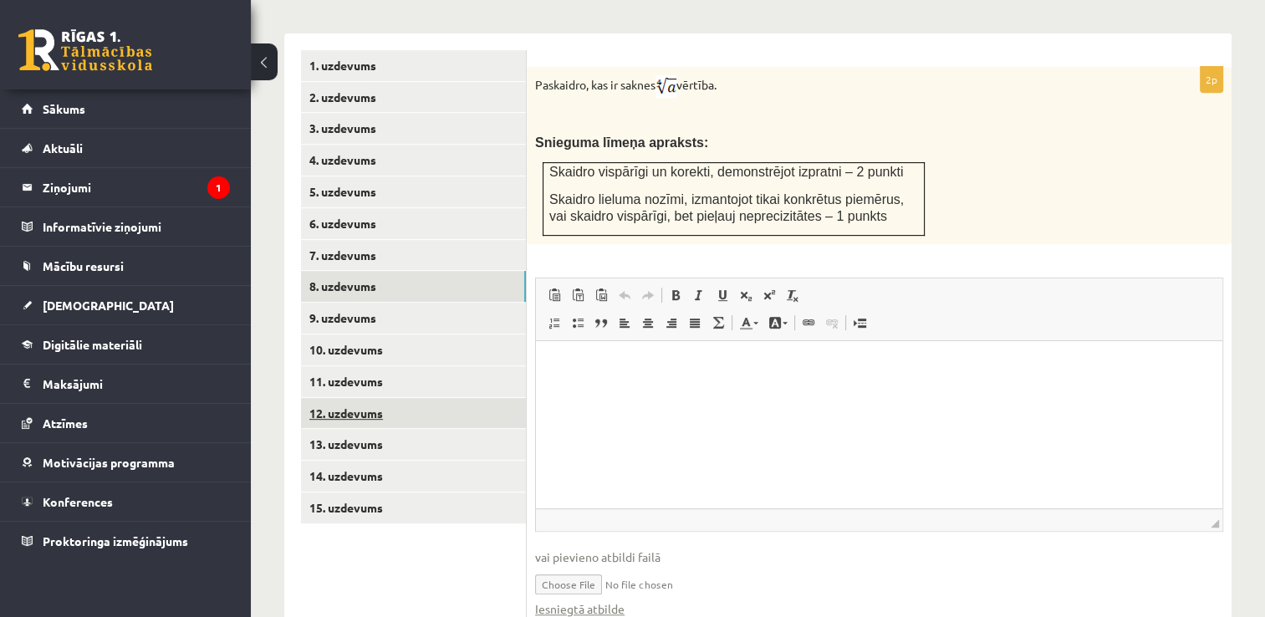
scroll to position [0, 0]
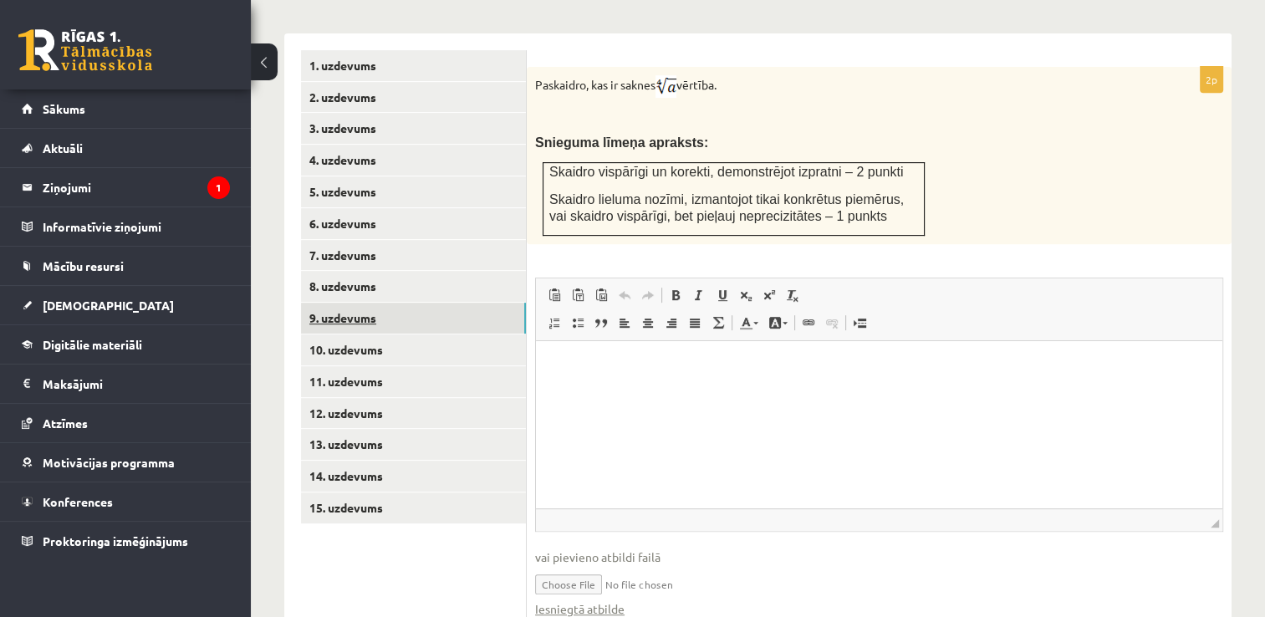
click at [391, 303] on link "9. uzdevums" at bounding box center [413, 318] width 225 height 31
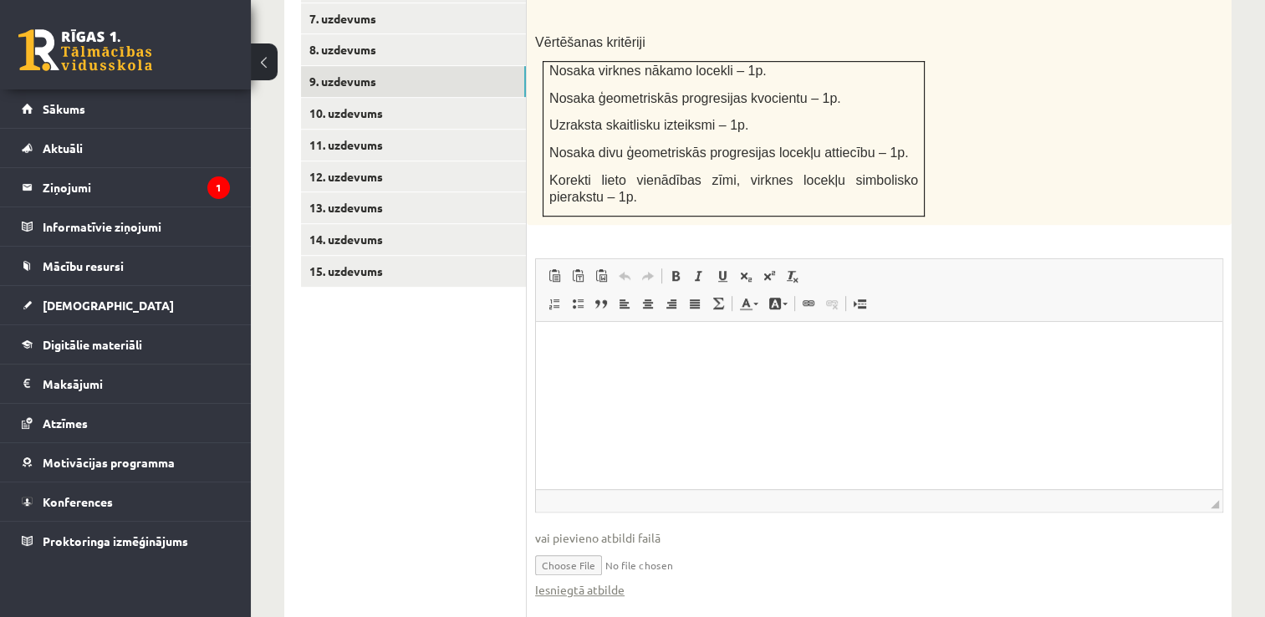
scroll to position [958, 0]
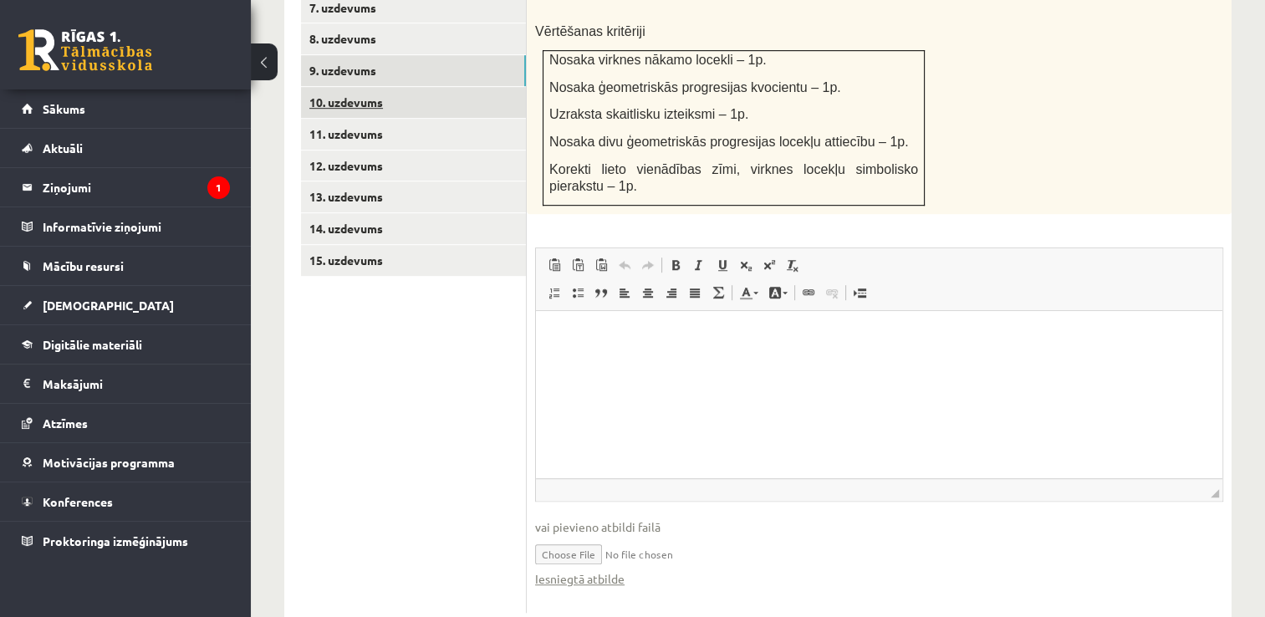
click at [405, 87] on link "10. uzdevums" at bounding box center [413, 102] width 225 height 31
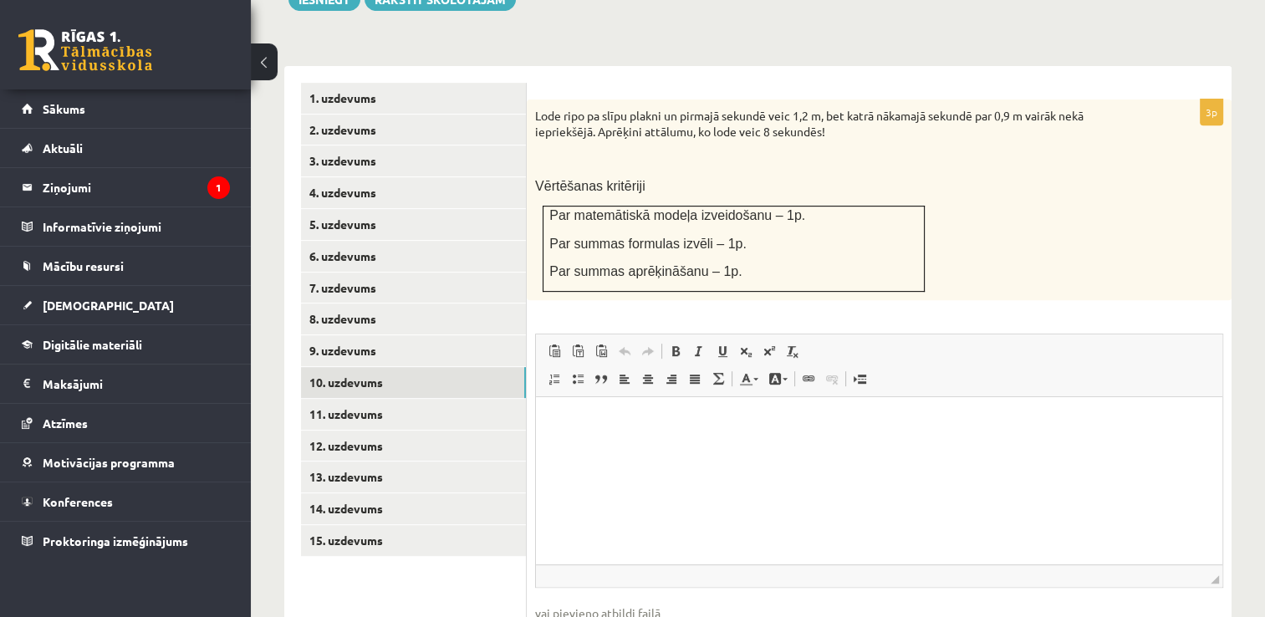
scroll to position [684, 0]
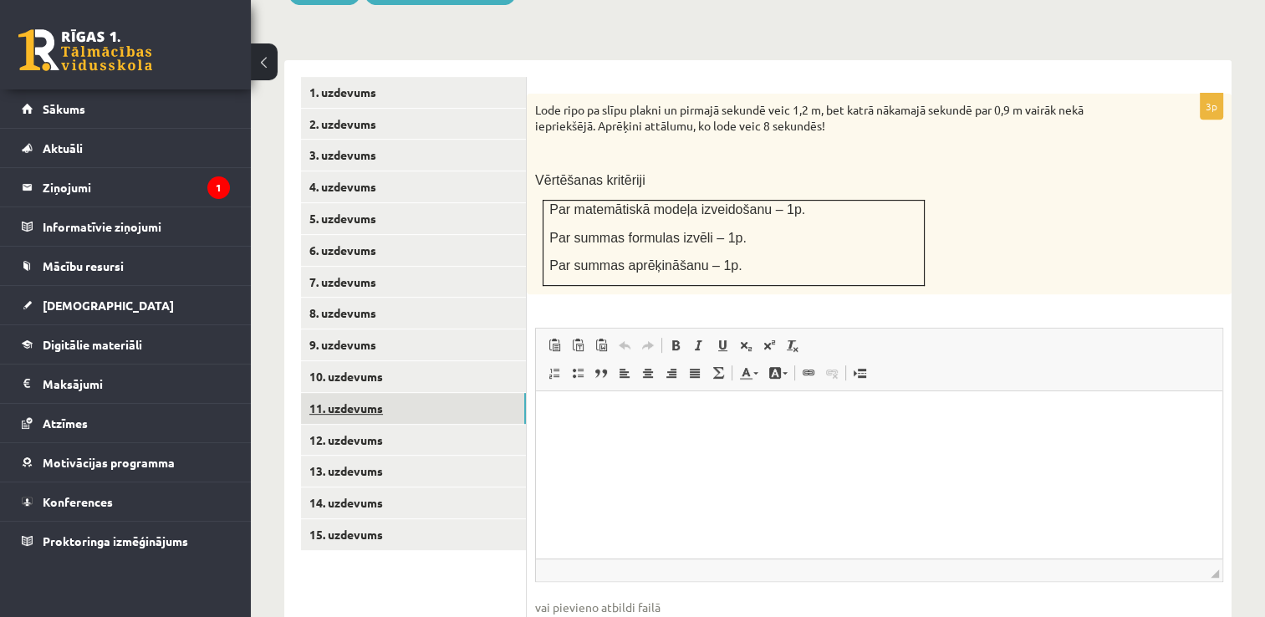
click at [365, 393] on link "11. uzdevums" at bounding box center [413, 408] width 225 height 31
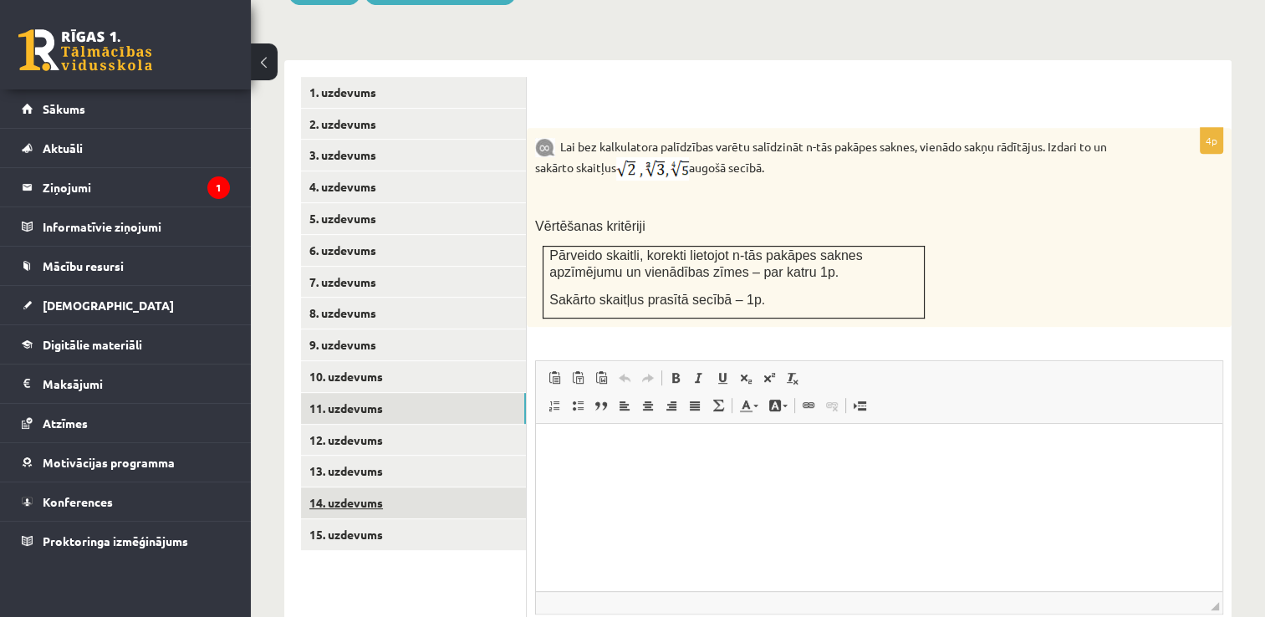
scroll to position [0, 0]
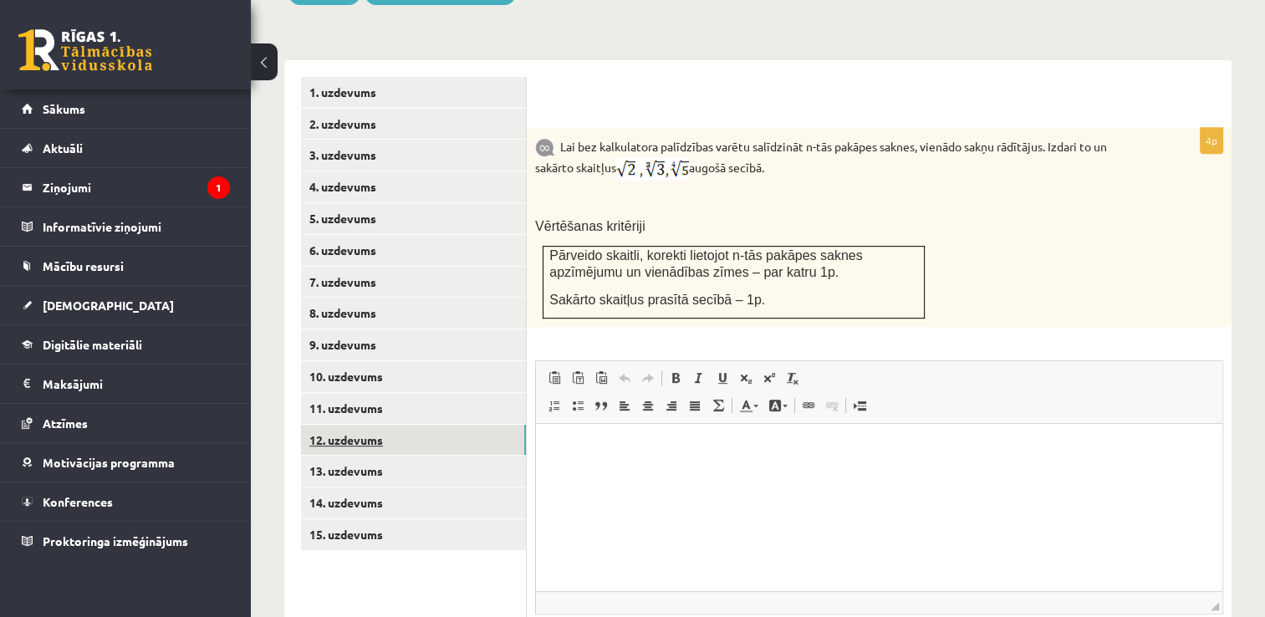
click at [408, 425] on link "12. uzdevums" at bounding box center [413, 440] width 225 height 31
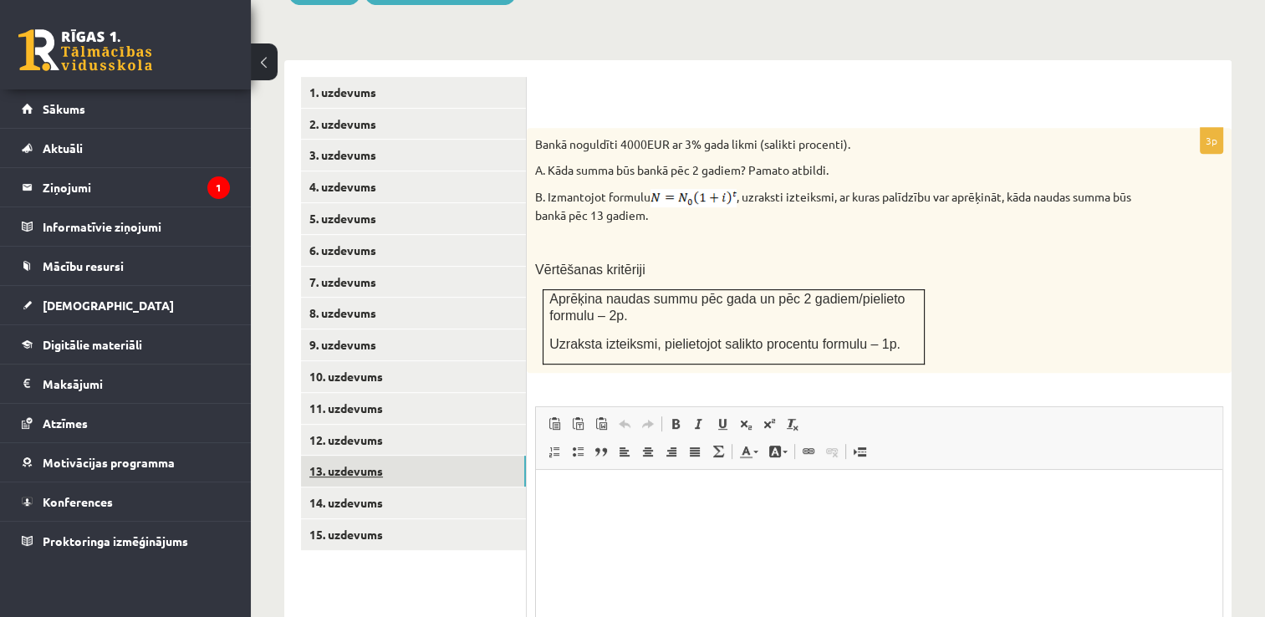
click at [390, 456] on link "13. uzdevums" at bounding box center [413, 471] width 225 height 31
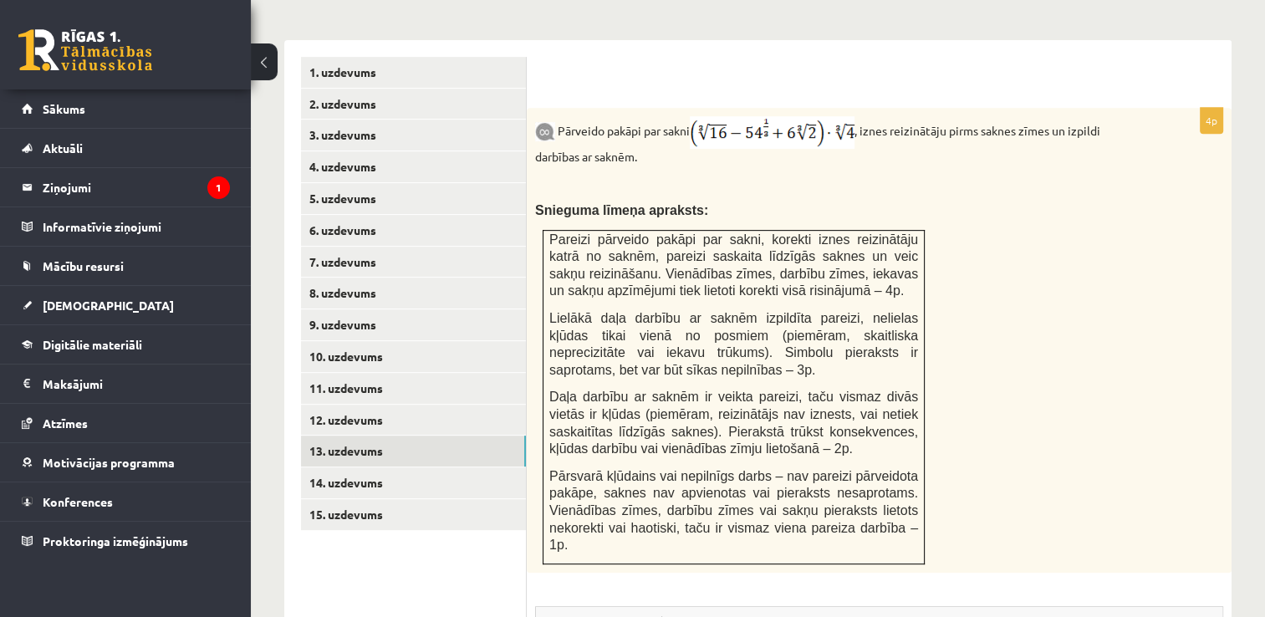
scroll to position [708, 0]
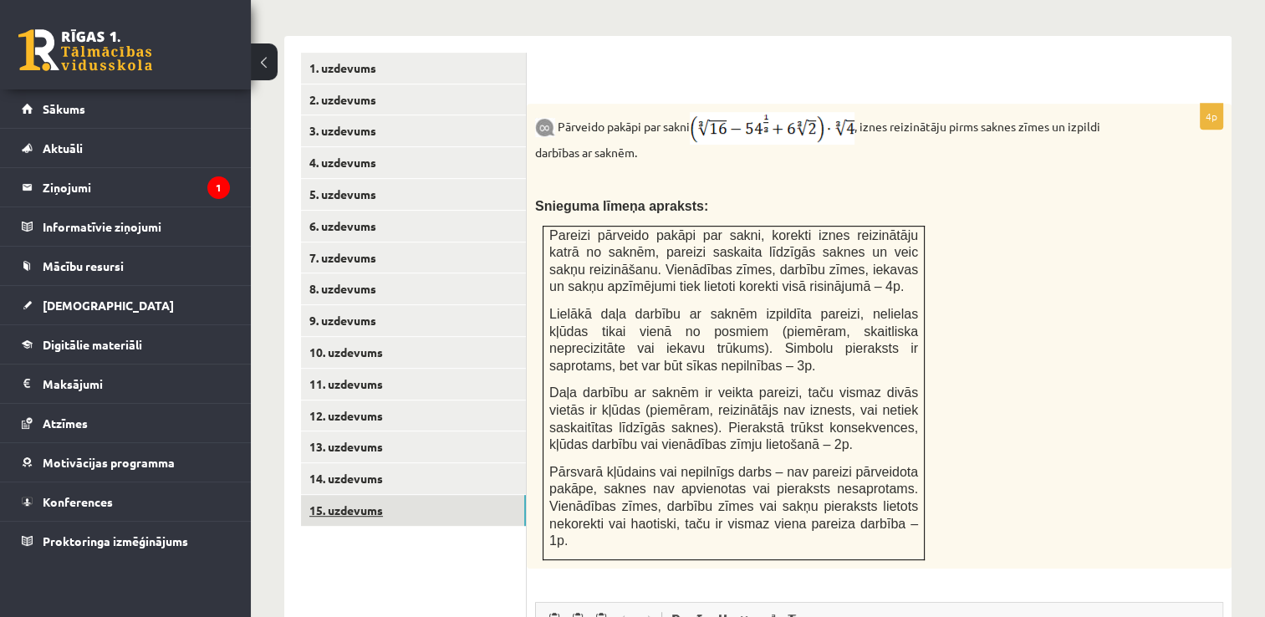
click at [411, 495] on link "15. uzdevums" at bounding box center [413, 510] width 225 height 31
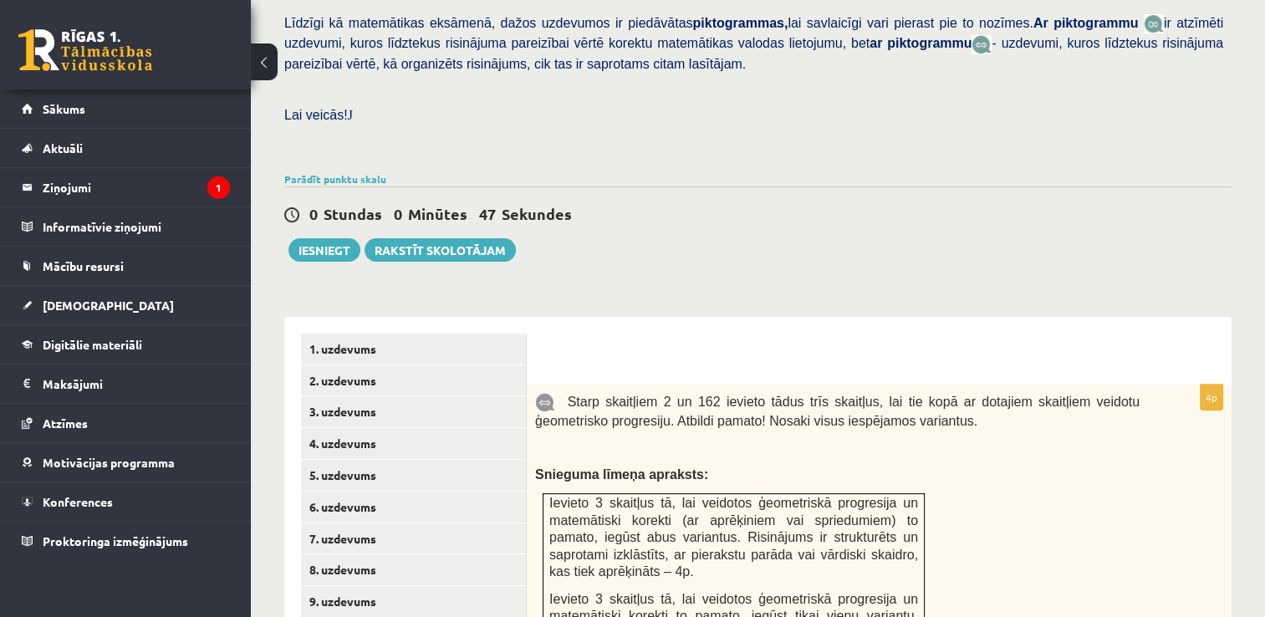
scroll to position [425, 0]
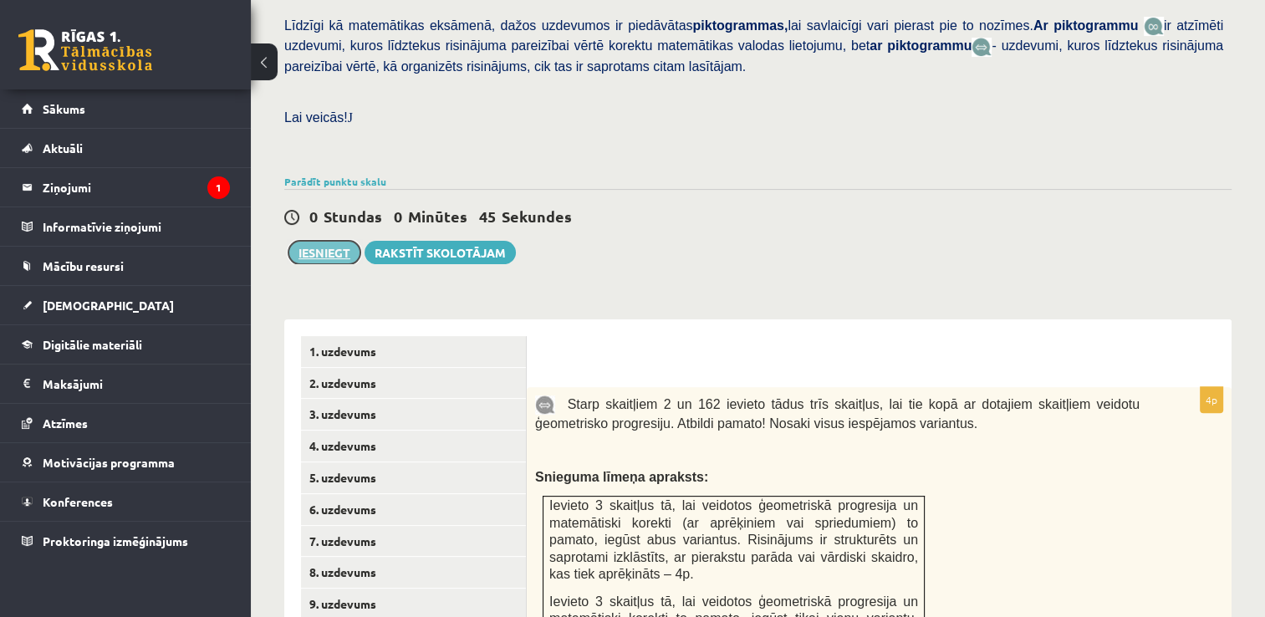
click at [330, 241] on button "Iesniegt" at bounding box center [324, 252] width 72 height 23
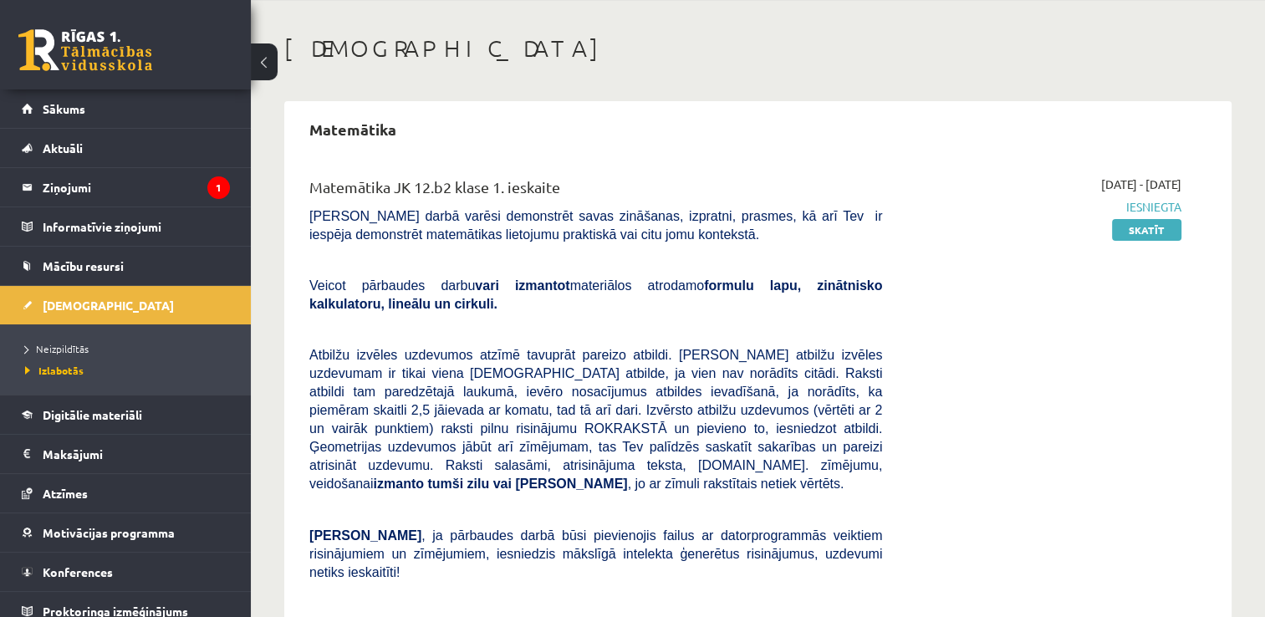
scroll to position [61, 0]
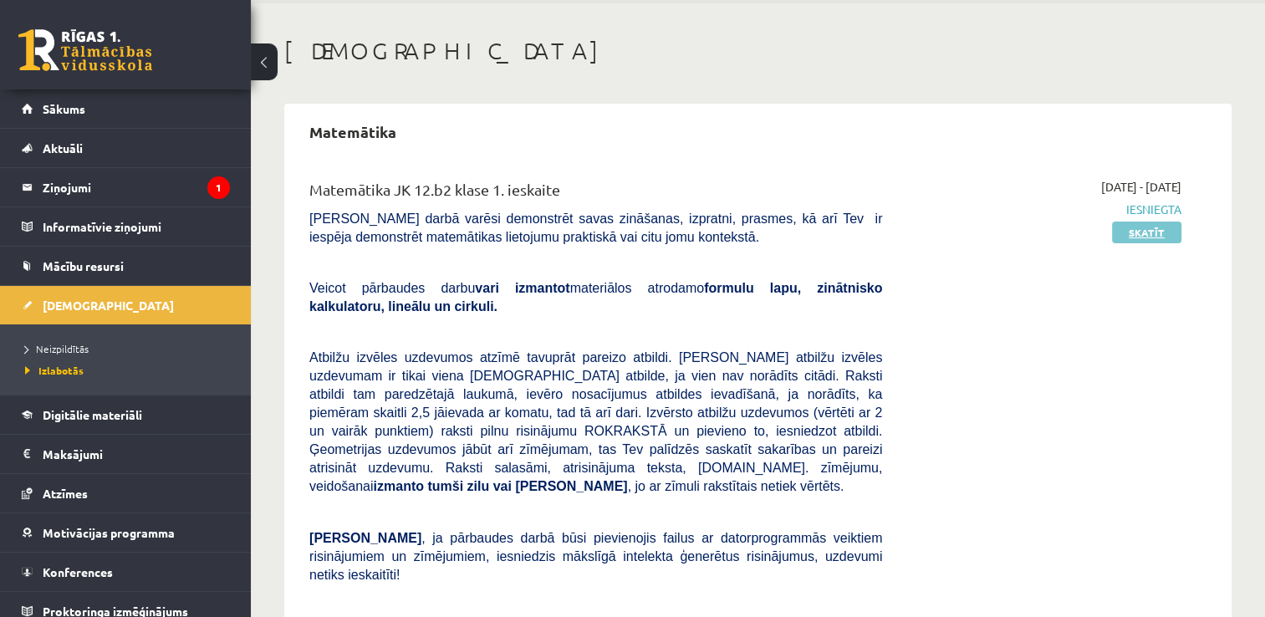
click at [1157, 231] on link "Skatīt" at bounding box center [1146, 233] width 69 height 22
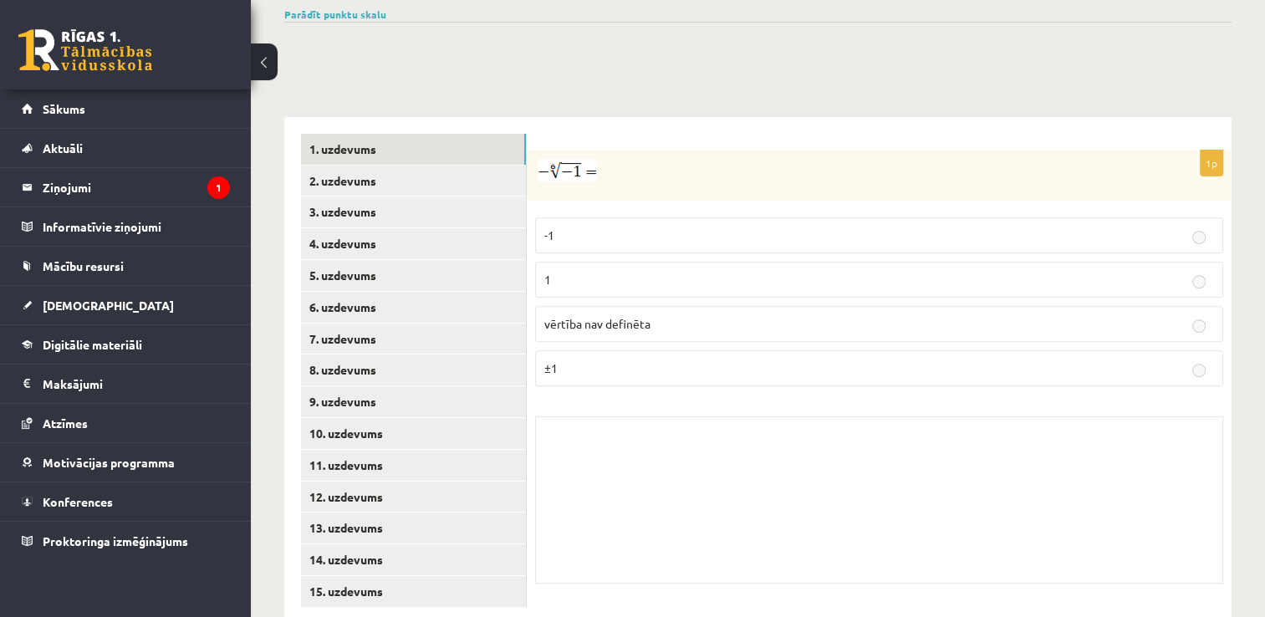
scroll to position [594, 0]
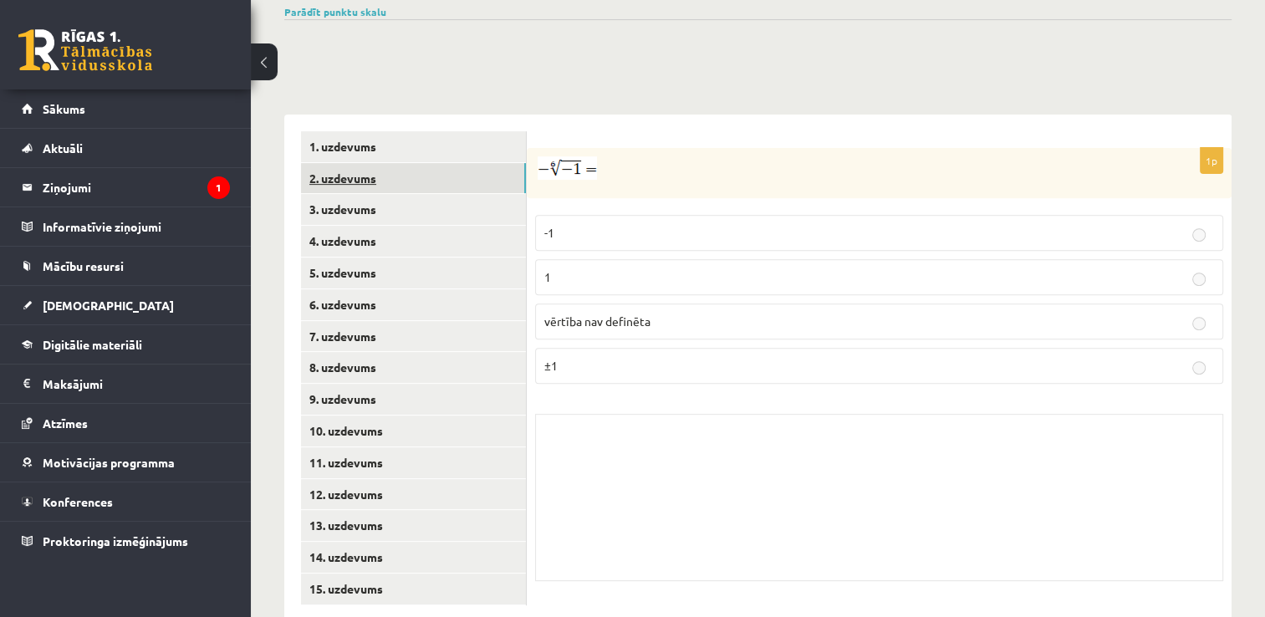
click at [467, 163] on link "2. uzdevums" at bounding box center [413, 178] width 225 height 31
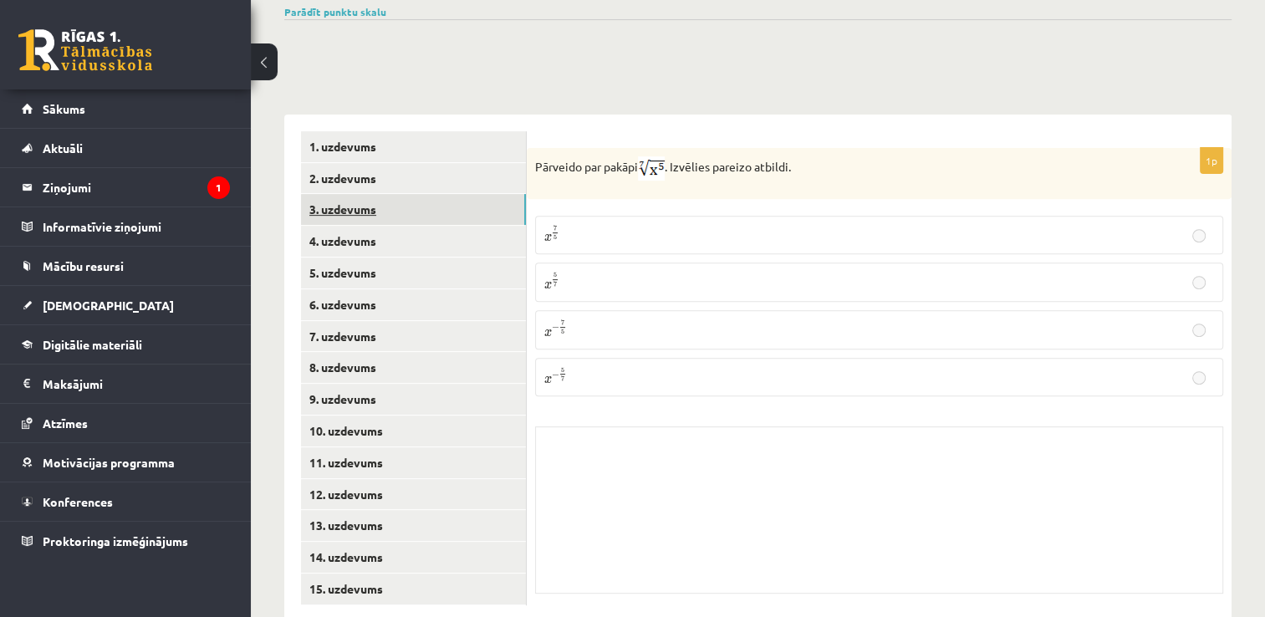
click at [440, 194] on link "3. uzdevums" at bounding box center [413, 209] width 225 height 31
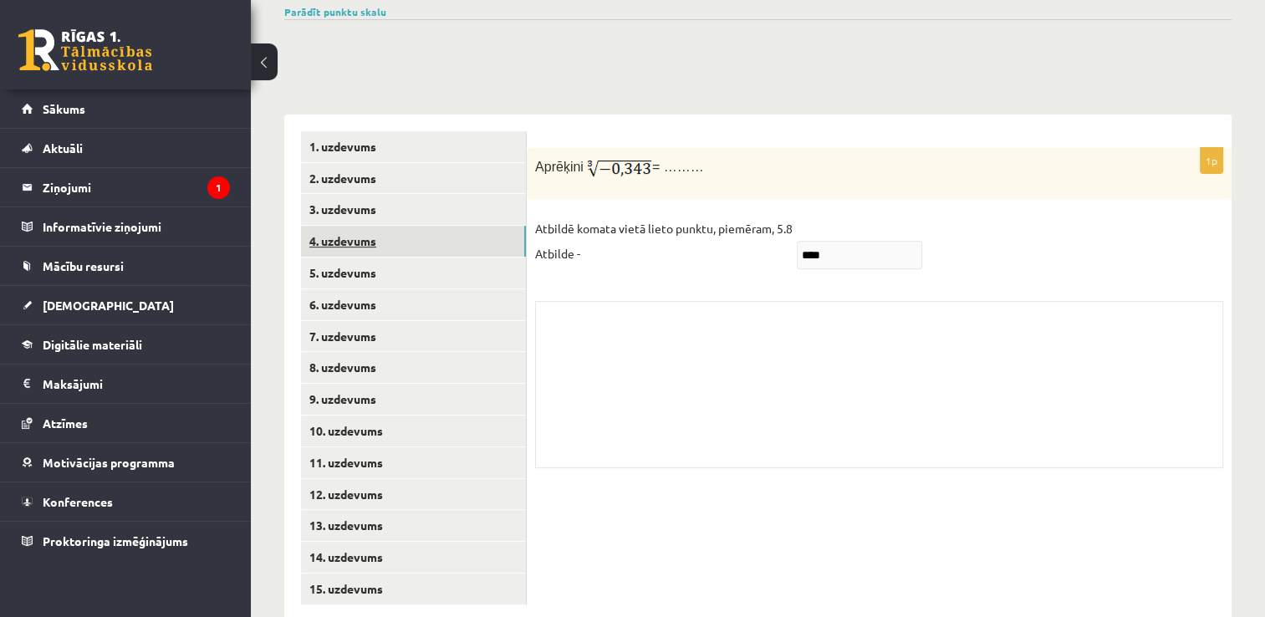
click at [432, 226] on link "4. uzdevums" at bounding box center [413, 241] width 225 height 31
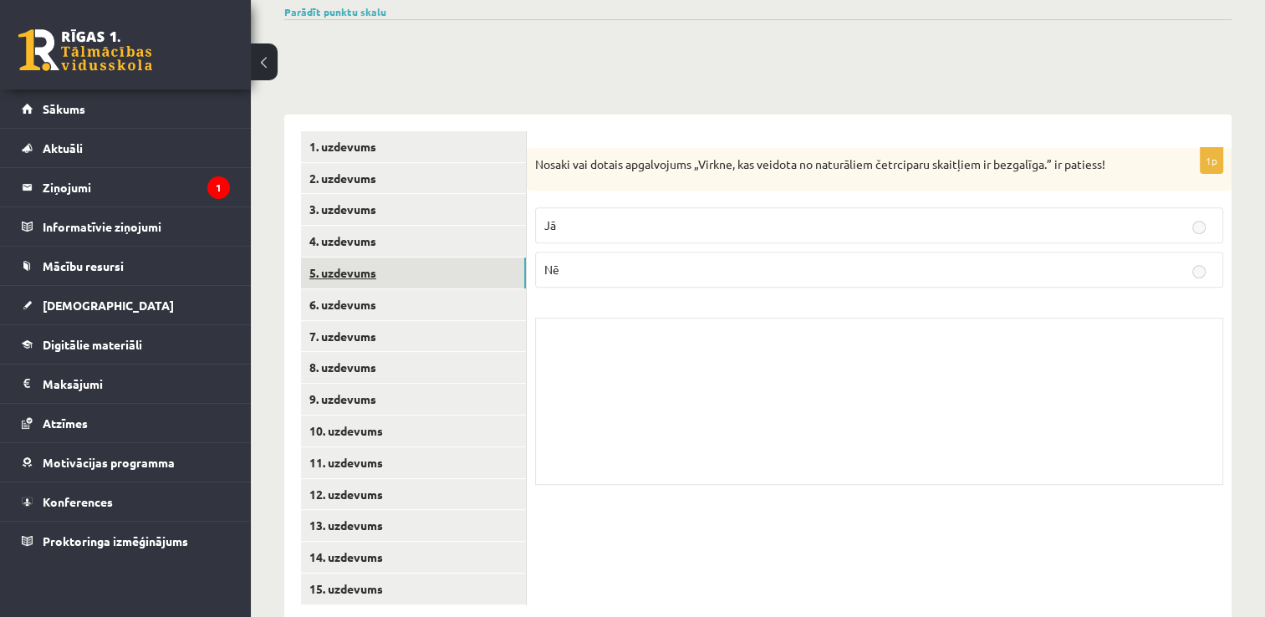
click at [424, 258] on link "5. uzdevums" at bounding box center [413, 273] width 225 height 31
click at [164, 177] on legend "Ziņojumi 1" at bounding box center [136, 187] width 187 height 38
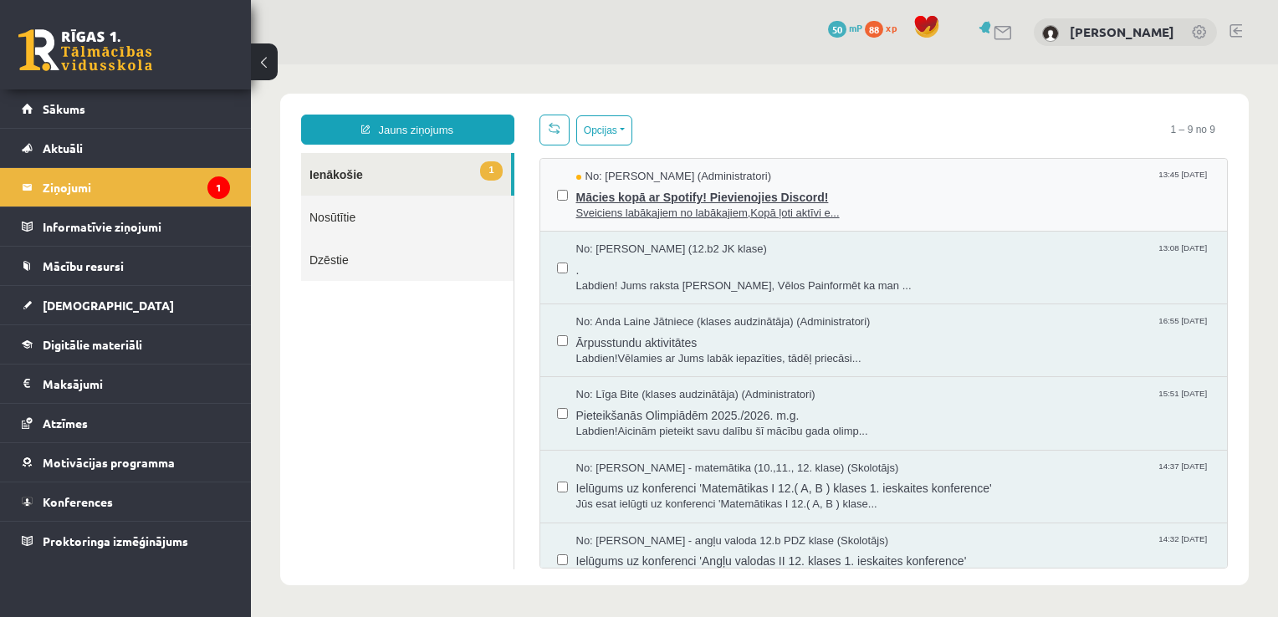
click at [699, 193] on span "Mācies kopā ar Spotify! Pievienojies Discord!" at bounding box center [893, 195] width 635 height 21
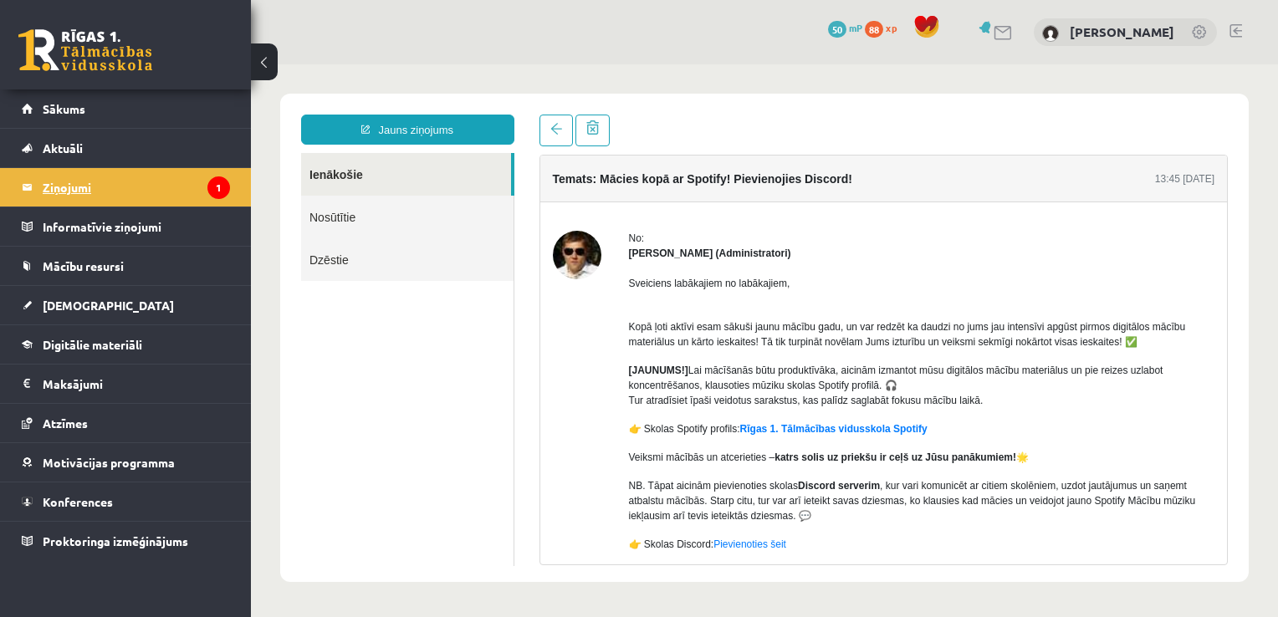
click at [186, 181] on legend "Ziņojumi 1" at bounding box center [136, 187] width 187 height 38
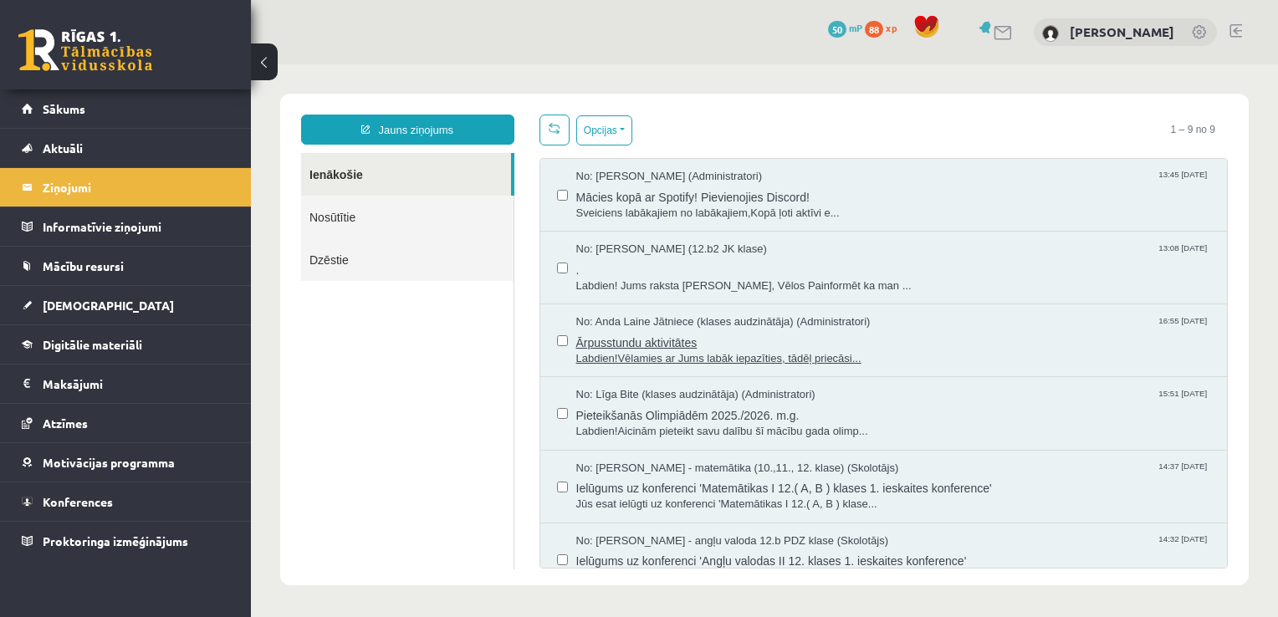
click at [662, 351] on span "Labdien!Vēlamies ar Jums labāk iepazīties, tādēļ priecāsi..." at bounding box center [893, 359] width 635 height 16
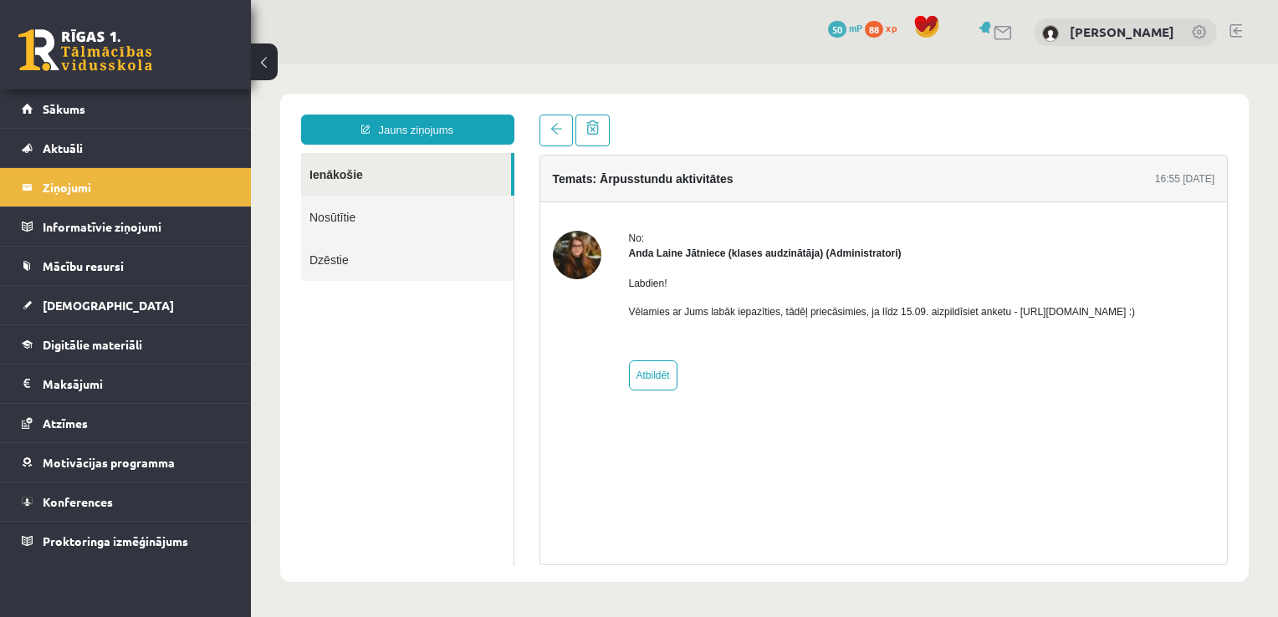
drag, startPoint x: 1007, startPoint y: 313, endPoint x: 1235, endPoint y: 313, distance: 228.3
click at [1235, 313] on div "Temats: Ārpusstundu aktivitātes 16:55 [DATE] No: [PERSON_NAME] Jātniece (klases…" at bounding box center [884, 340] width 714 height 451
drag, startPoint x: 1235, startPoint y: 313, endPoint x: 1177, endPoint y: 309, distance: 57.8
click at [1135, 309] on p "Vēlamies ar Jums labāk iepazīties, tādēļ priecāsimies, ja līdz 15.09. aizpildīs…" at bounding box center [882, 311] width 507 height 15
click at [1135, 358] on div "No: [PERSON_NAME] Jātniece (klases audzinātāja) (Administratori) Labdien! Vēlam…" at bounding box center [882, 311] width 507 height 160
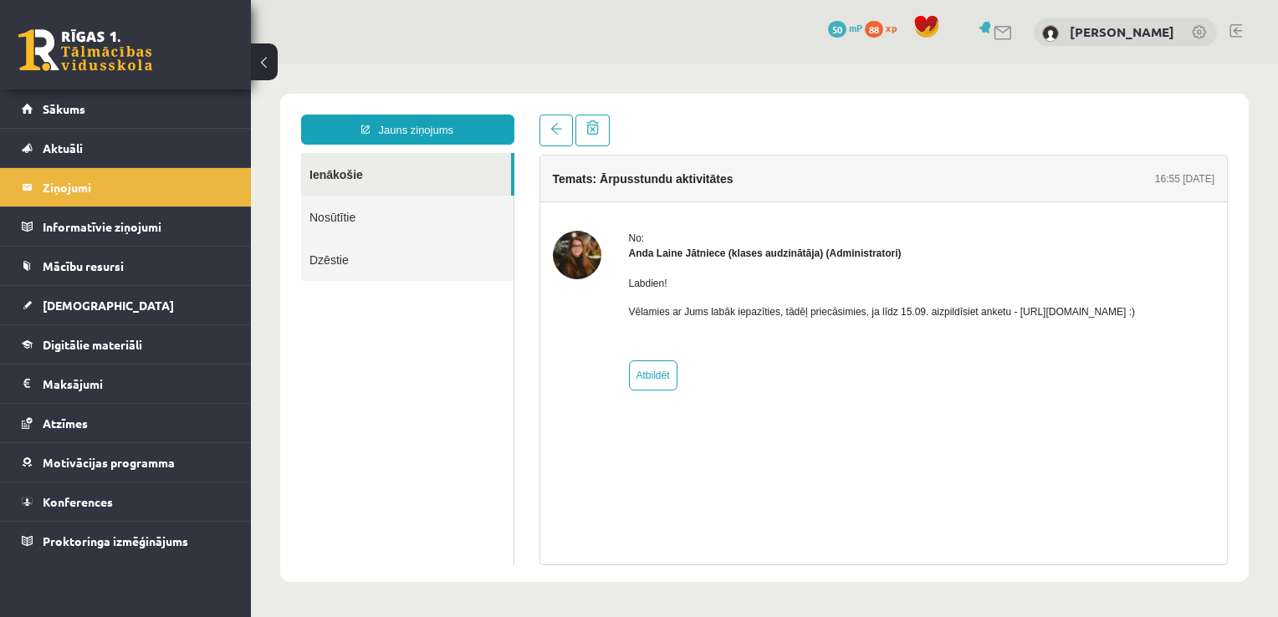
drag, startPoint x: 1187, startPoint y: 310, endPoint x: 1010, endPoint y: 314, distance: 177.3
click at [1010, 314] on p "Vēlamies ar Jums labāk iepazīties, tādēļ priecāsimies, ja līdz 15.09. aizpildīs…" at bounding box center [882, 311] width 507 height 15
click at [939, 391] on div "No: [PERSON_NAME] Jātniece (klases audzinātāja) (Administratori) Labdien! Vēlam…" at bounding box center [883, 310] width 687 height 217
drag, startPoint x: 1008, startPoint y: 311, endPoint x: 1190, endPoint y: 303, distance: 181.6
click at [1135, 304] on p "Vēlamies ar Jums labāk iepazīties, tādēļ priecāsimies, ja līdz 15.09. aizpildīs…" at bounding box center [882, 311] width 507 height 15
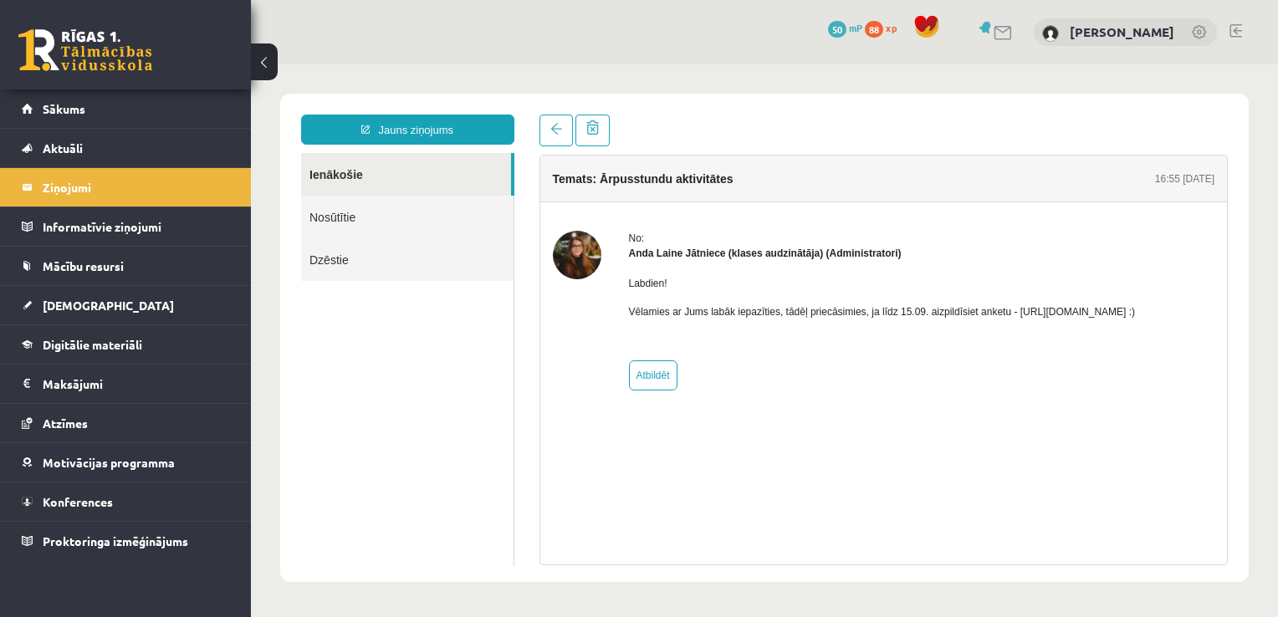
drag, startPoint x: 1190, startPoint y: 303, endPoint x: 1156, endPoint y: 314, distance: 34.9
copy p "https://forms.gle/mVxkUEapGFxHM7hU7"
click at [143, 110] on link "Sākums" at bounding box center [126, 108] width 208 height 38
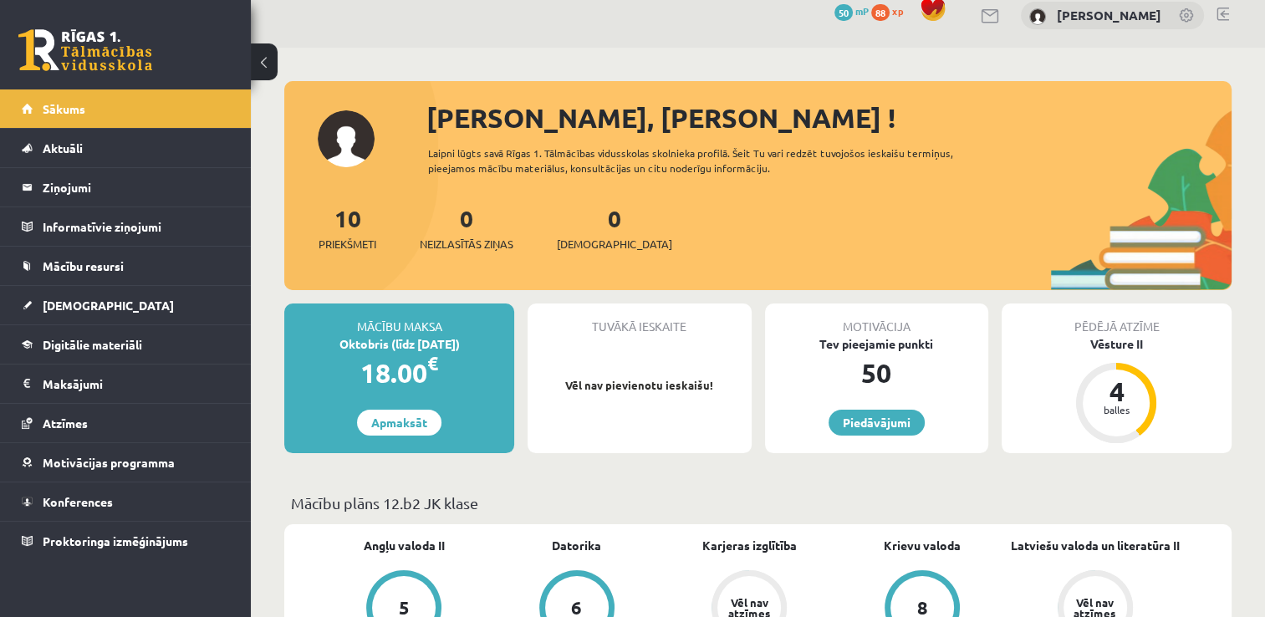
scroll to position [2, 0]
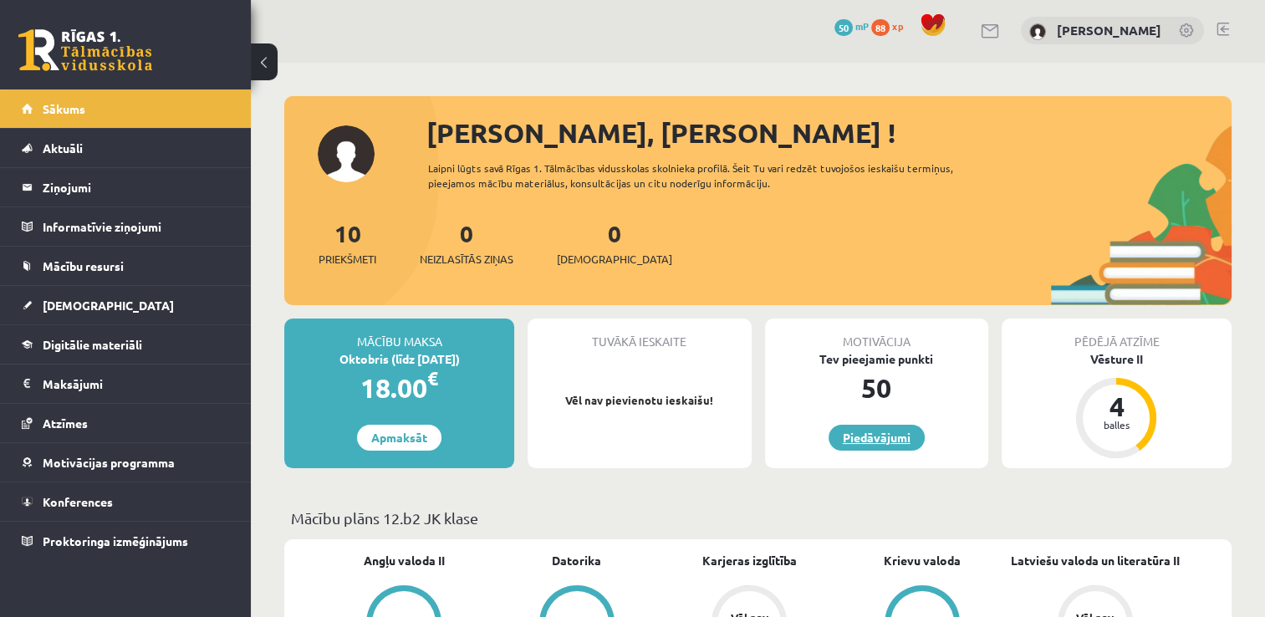
click at [836, 432] on link "Piedāvājumi" at bounding box center [877, 438] width 96 height 26
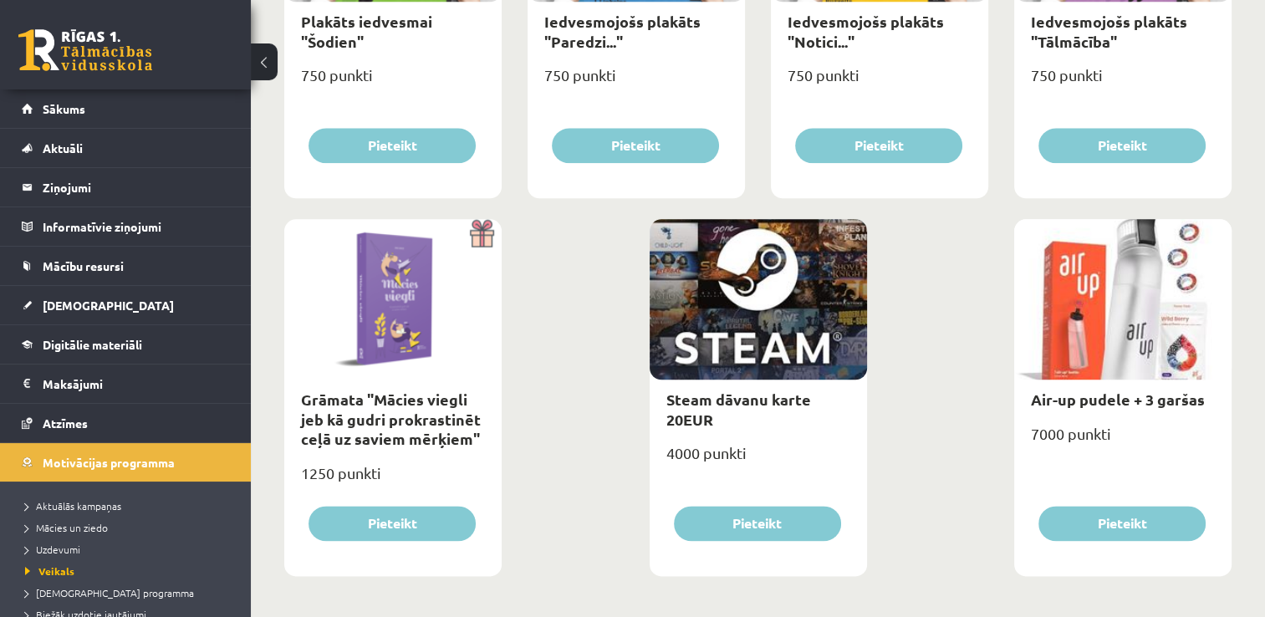
scroll to position [1951, 0]
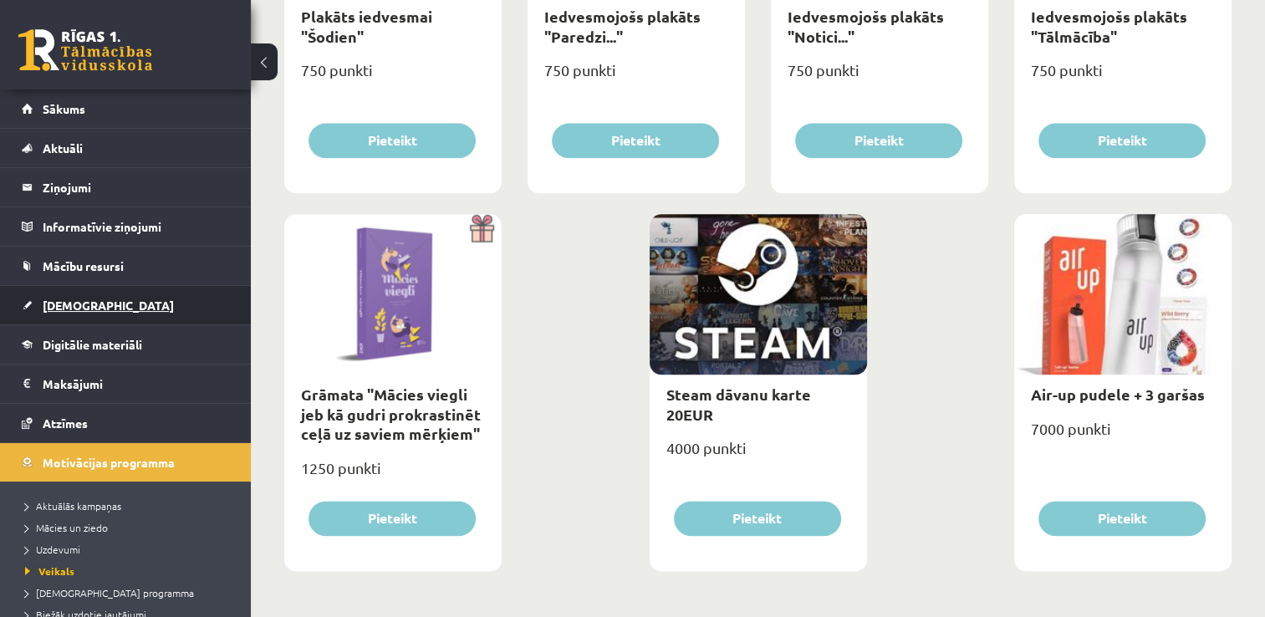
click at [114, 306] on link "[DEMOGRAPHIC_DATA]" at bounding box center [126, 305] width 208 height 38
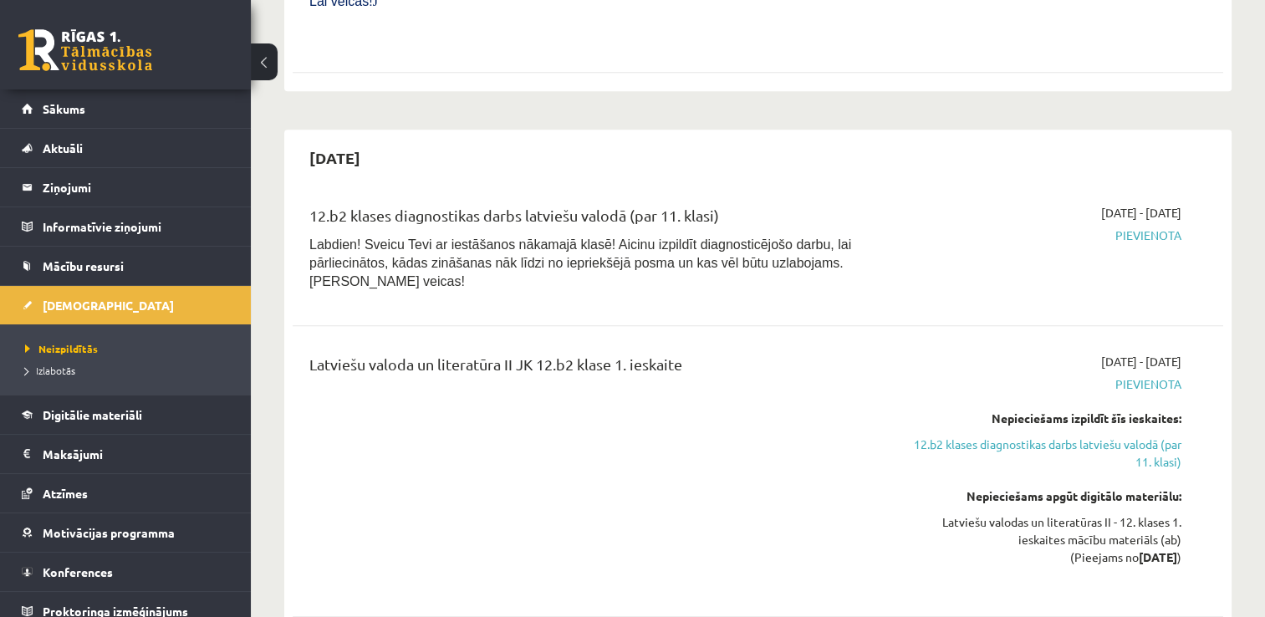
scroll to position [824, 0]
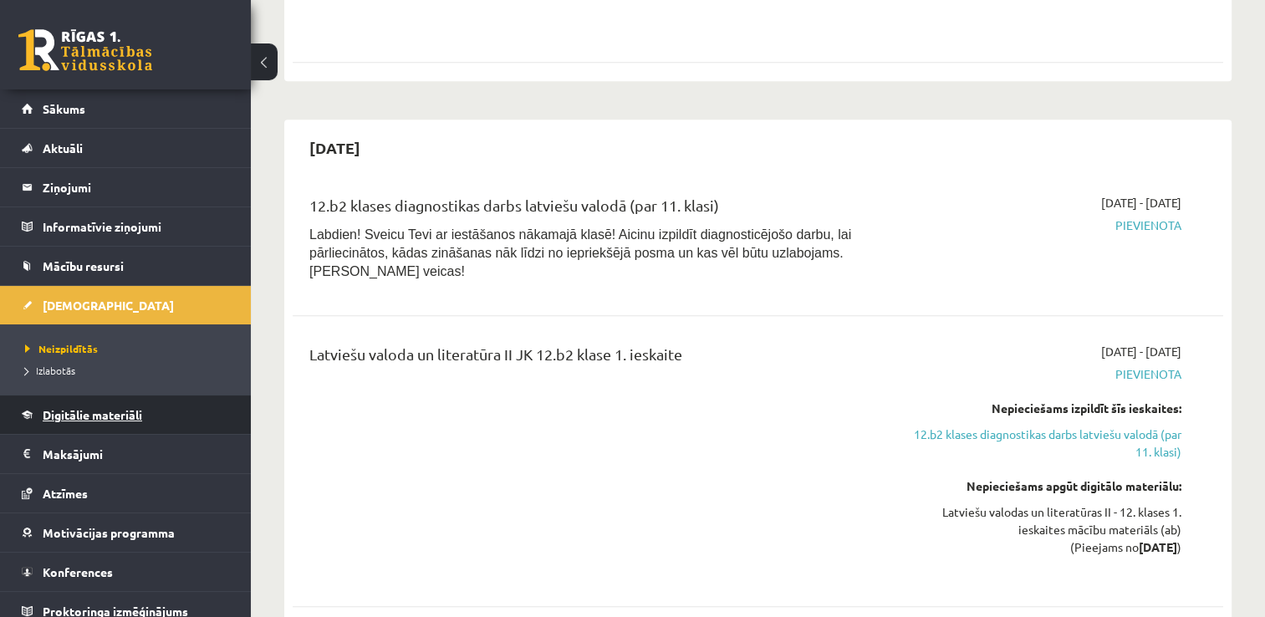
click at [161, 408] on link "Digitālie materiāli" at bounding box center [126, 414] width 208 height 38
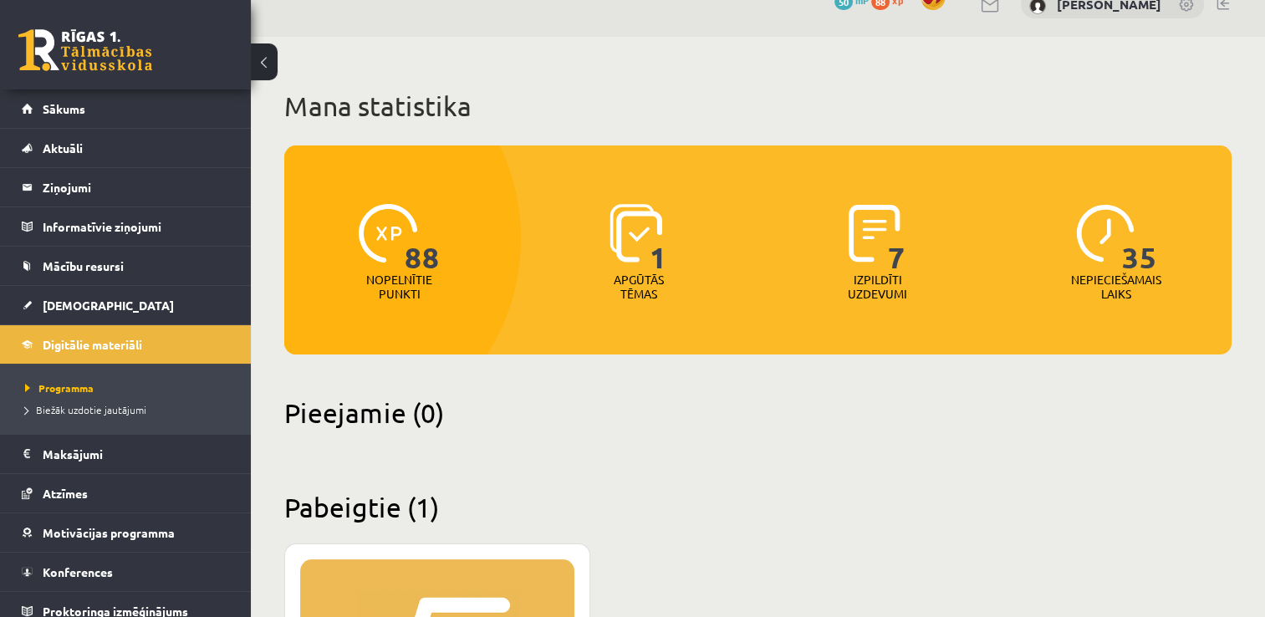
scroll to position [25, 0]
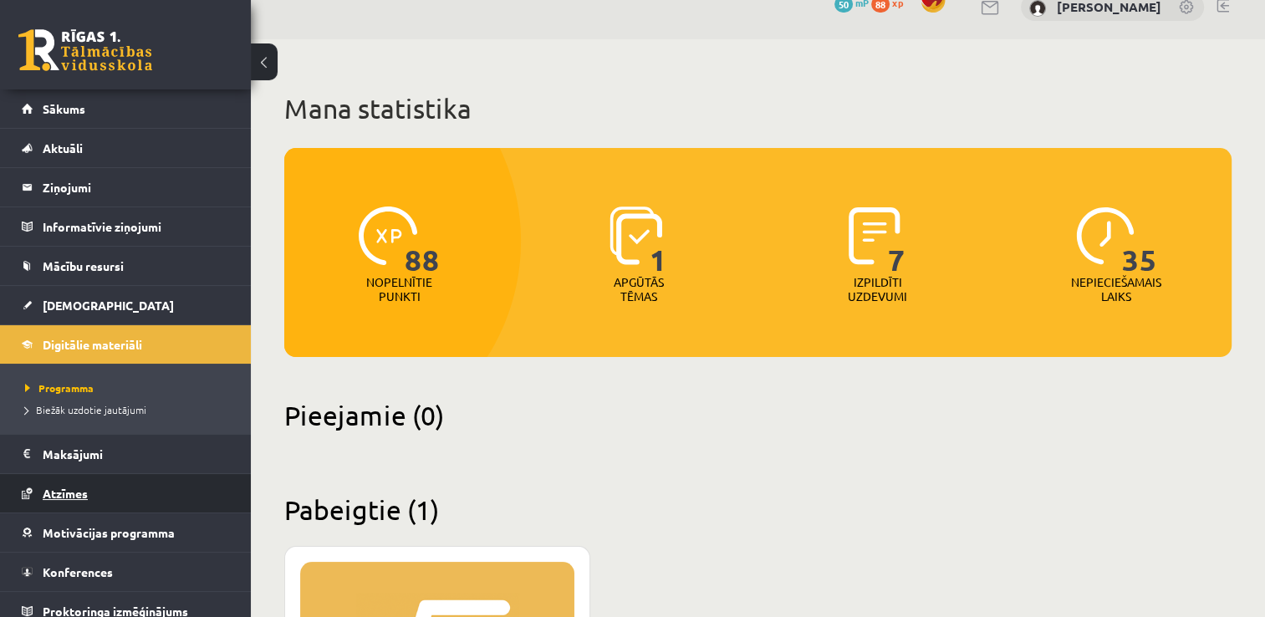
click at [64, 489] on span "Atzīmes" at bounding box center [65, 493] width 45 height 15
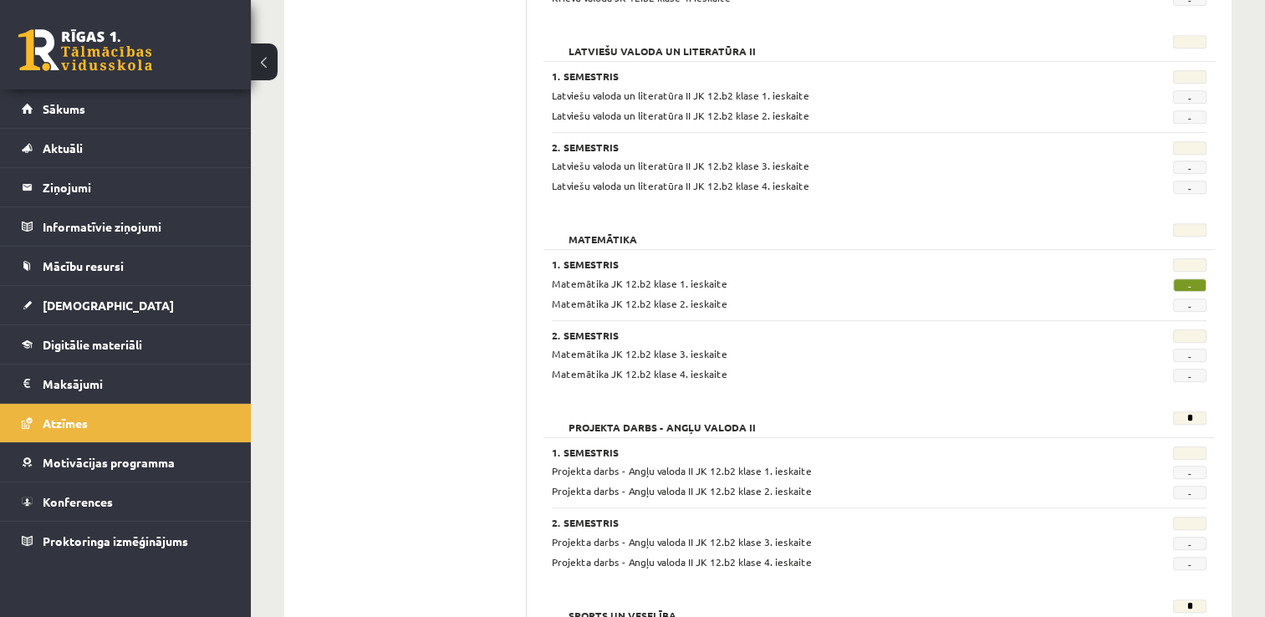
scroll to position [802, 0]
click at [1187, 285] on span "-" at bounding box center [1189, 286] width 33 height 13
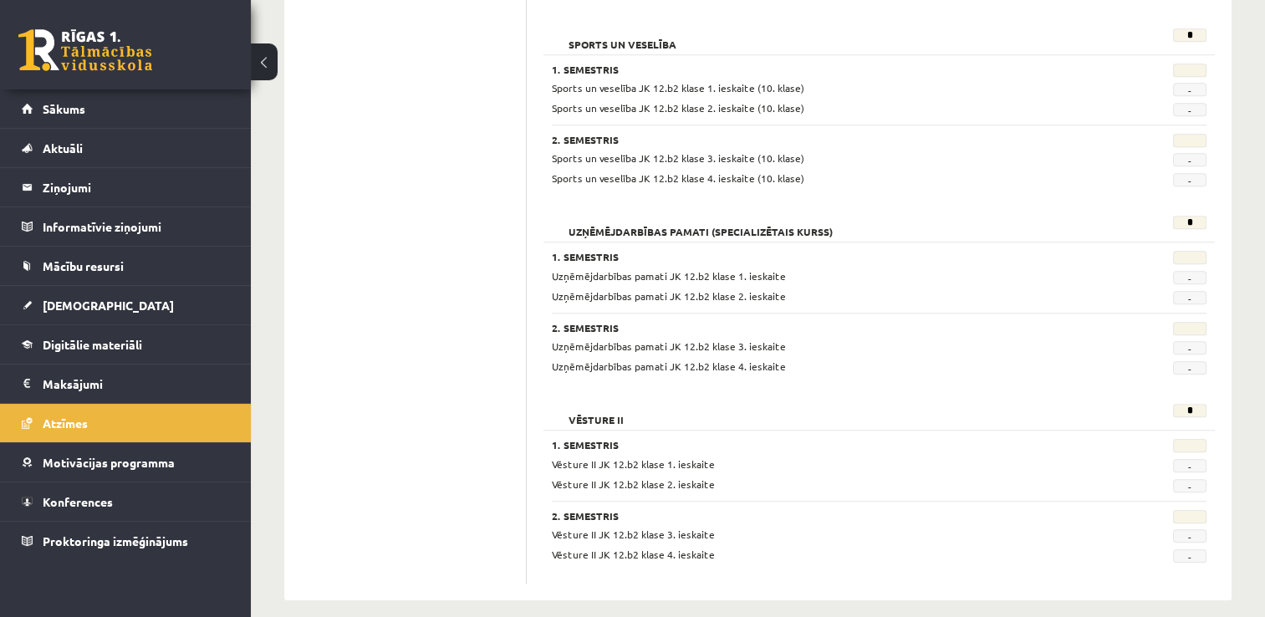
scroll to position [1388, 0]
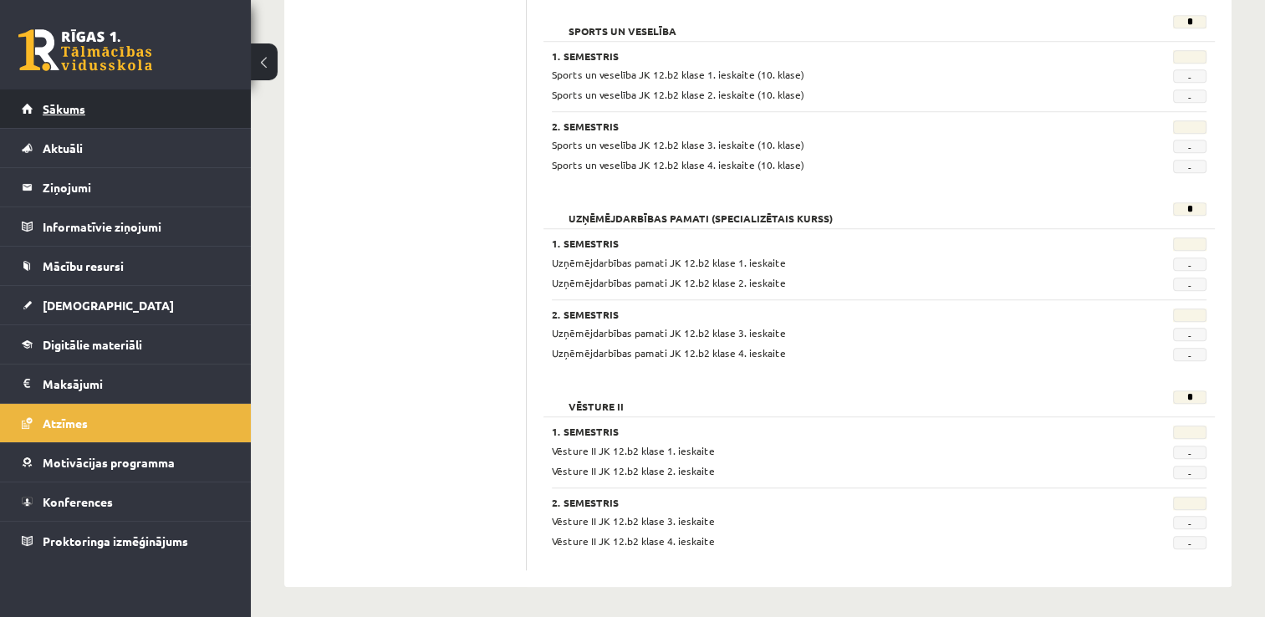
click at [90, 99] on link "Sākums" at bounding box center [126, 108] width 208 height 38
